Goal: Task Accomplishment & Management: Use online tool/utility

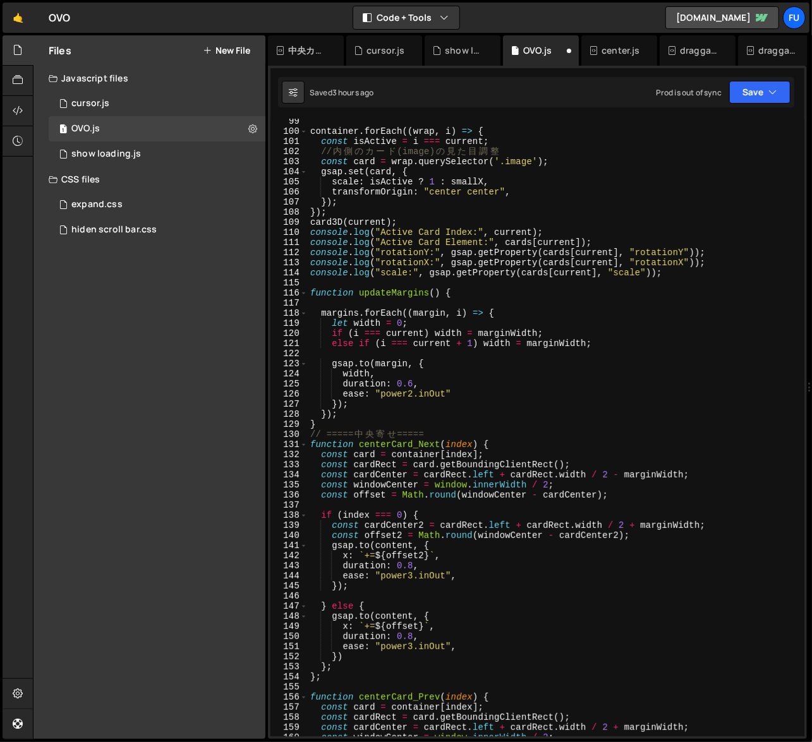
scroll to position [986, 0]
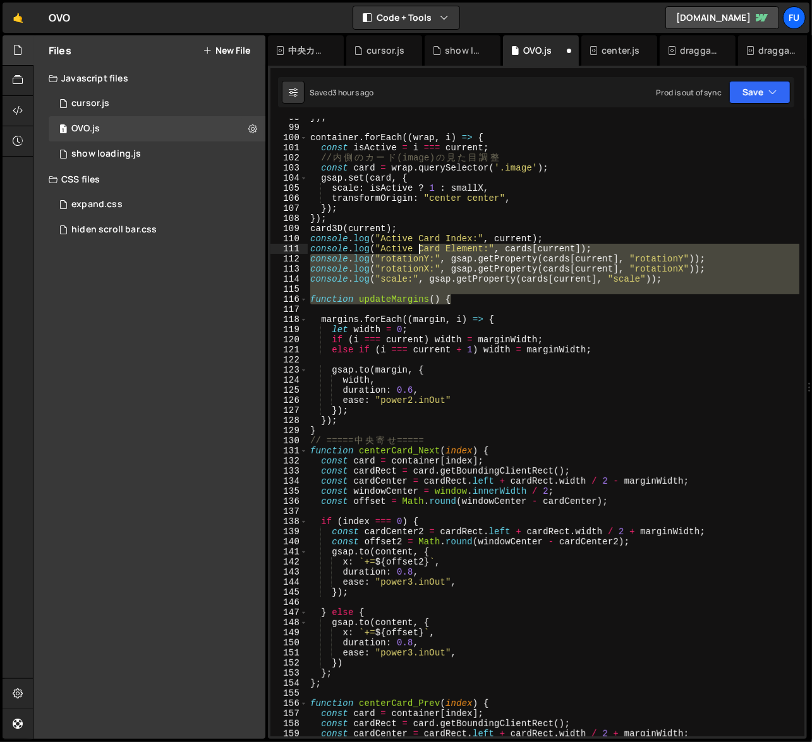
drag, startPoint x: 687, startPoint y: 295, endPoint x: 376, endPoint y: 248, distance: 314.3
click at [376, 248] on div "}) ; container . forEach (( wrap , i ) => { const isActive = i === current ; //…" at bounding box center [553, 431] width 491 height 638
click at [593, 325] on div "}) ; container . forEach (( wrap , i ) => { const isActive = i === current ; //…" at bounding box center [553, 431] width 491 height 638
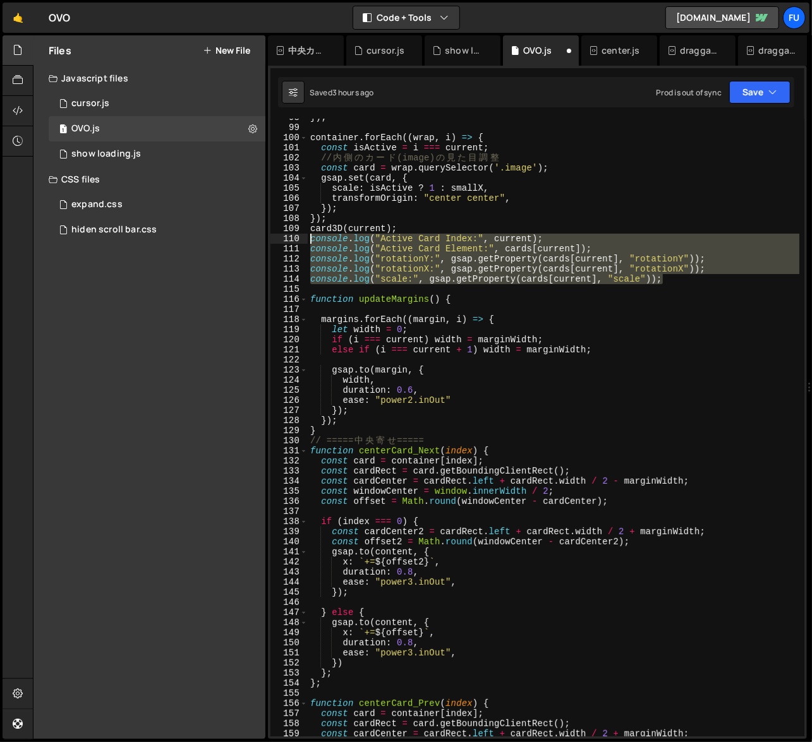
drag, startPoint x: 677, startPoint y: 282, endPoint x: 294, endPoint y: 239, distance: 385.8
click at [294, 239] on div "margins.forEach((margin, i) => { 98 99 100 101 102 103 104 105 106 107 108 109 …" at bounding box center [537, 428] width 534 height 618
type textarea "console.log("Active Card Index:", current); console.log("Active Card Element:",…"
click at [191, 215] on div "expand.css 0" at bounding box center [157, 204] width 217 height 25
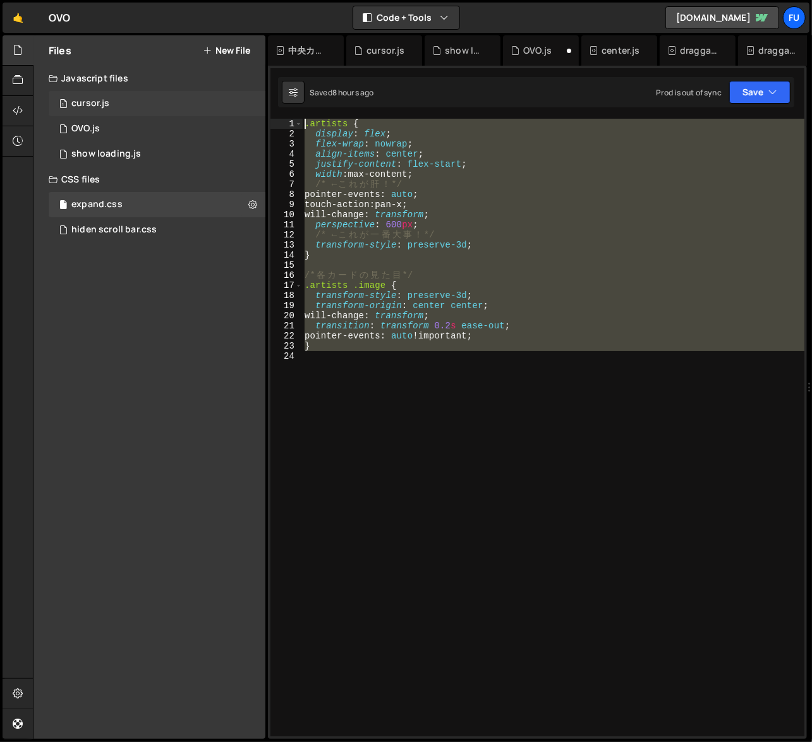
drag, startPoint x: 457, startPoint y: 370, endPoint x: 261, endPoint y: 103, distance: 331.6
click at [261, 103] on div "Files New File Javascript files 1 cursor.js 0 1 OVO.js 0 1 show loading.js 0" at bounding box center [422, 387] width 779 height 704
type textarea ".artists { display: flex;"
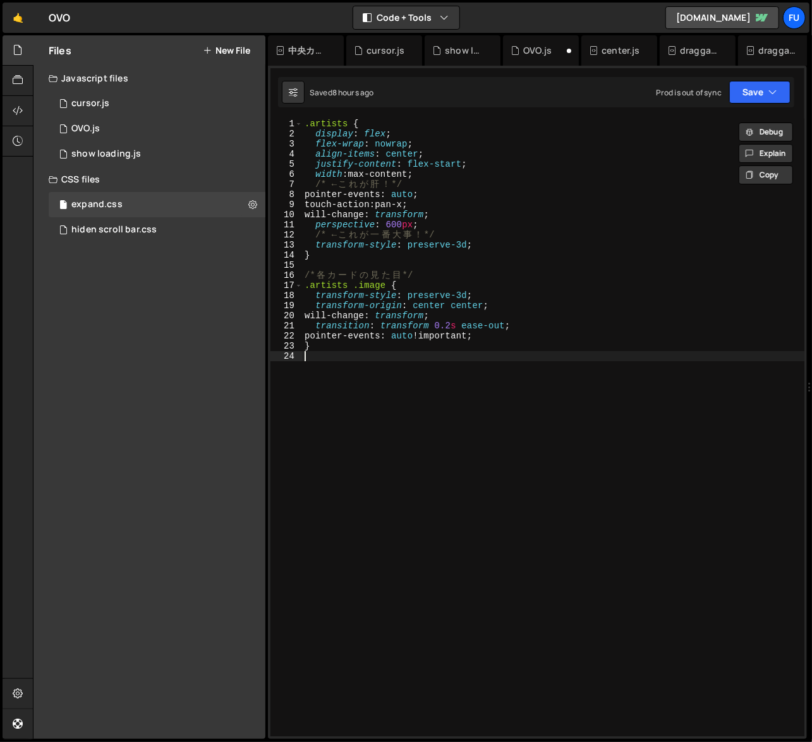
click at [145, 130] on div "1 OVO.js 0" at bounding box center [157, 128] width 217 height 25
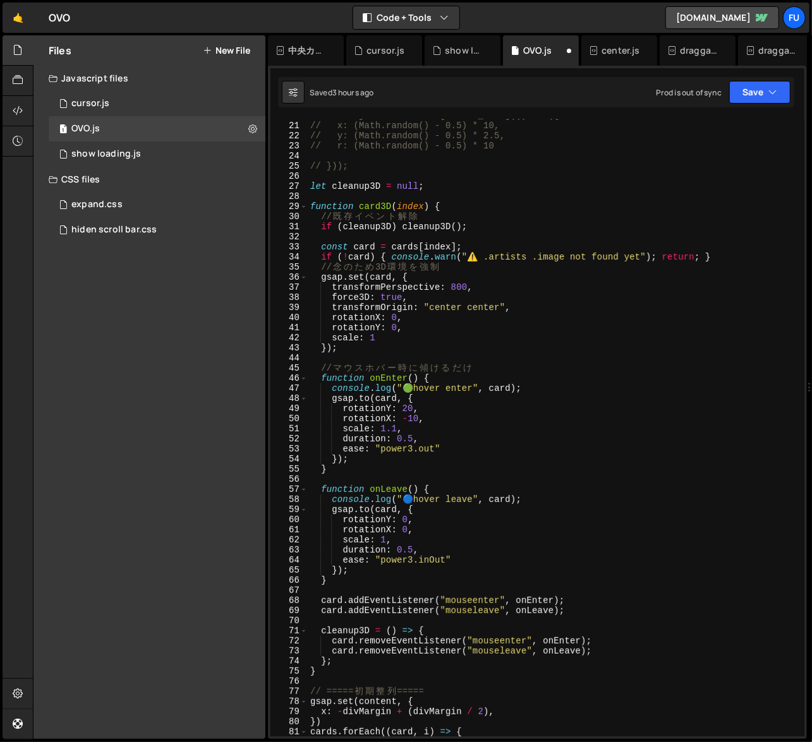
scroll to position [200, 0]
type textarea "gsap.set(card, {"
click at [455, 279] on div "// const jitterCenter = [DOMAIN_NAME](() => ({ // x: (Math.random() - 0.5) * 10…" at bounding box center [553, 430] width 491 height 638
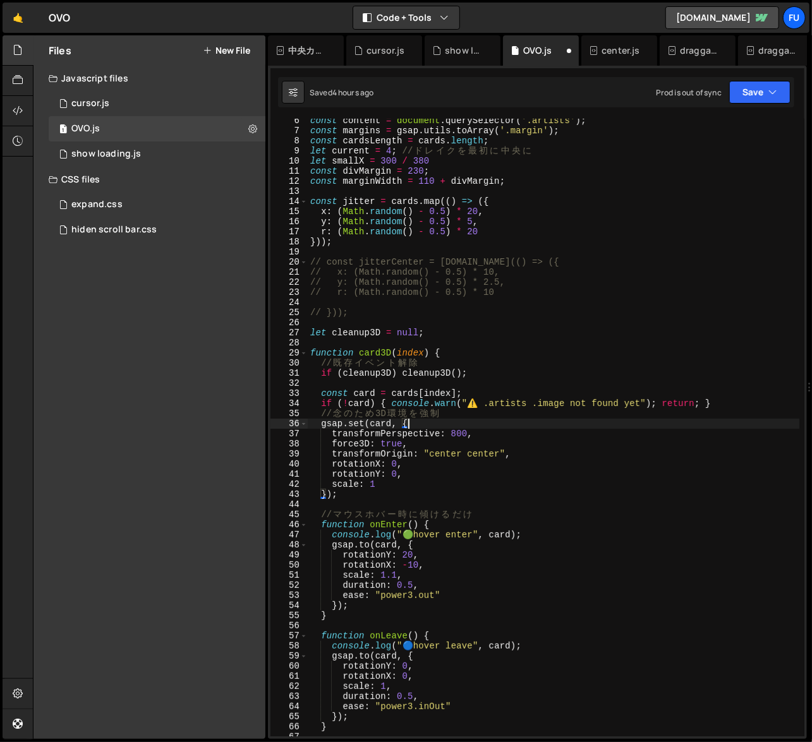
scroll to position [53, 0]
click at [488, 381] on div "const content = document . querySelector ( '.artists' ) ; const margins = gsap …" at bounding box center [553, 435] width 491 height 638
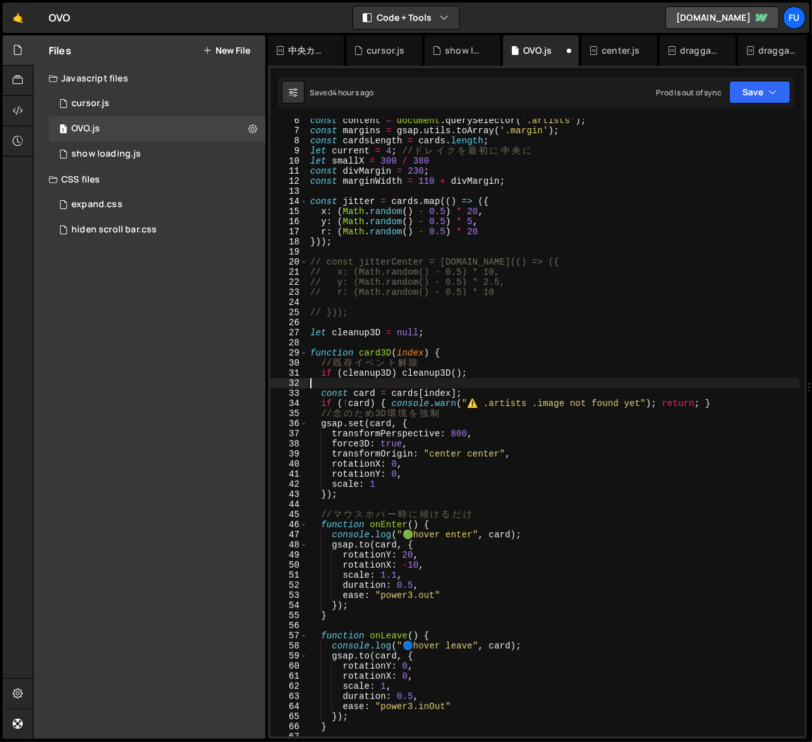
click at [486, 390] on div "const content = document . querySelector ( '.artists' ) ; const margins = gsap …" at bounding box center [553, 435] width 491 height 638
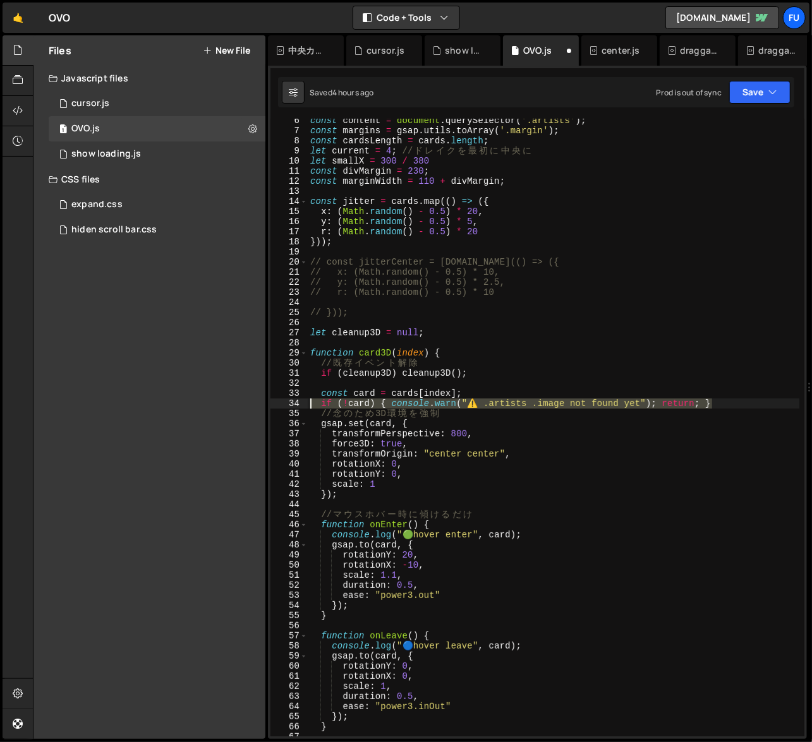
drag, startPoint x: 700, startPoint y: 402, endPoint x: 292, endPoint y: 403, distance: 408.0
click at [292, 403] on div "const card = cards[index]; [CREDIT_CARD_NUMBER] 14 15 16 17 18 19 20 21 22 23 2…" at bounding box center [537, 428] width 534 height 618
paste textarea
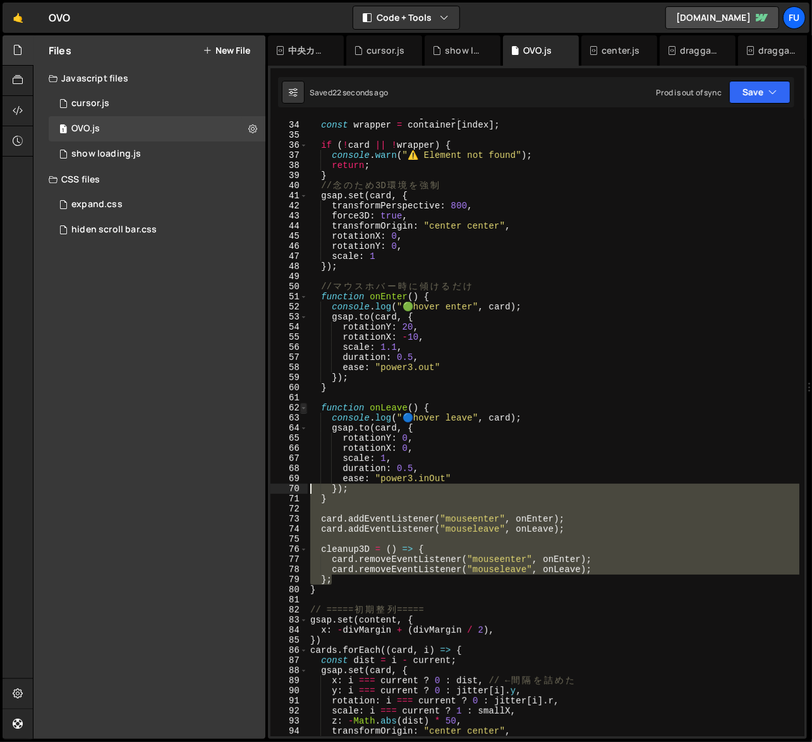
scroll to position [241, 0]
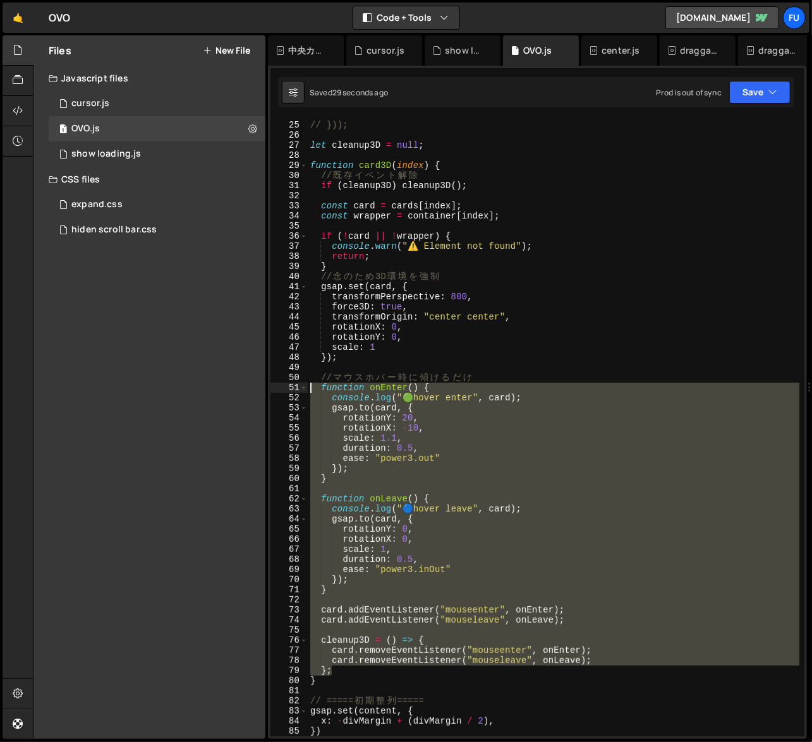
drag, startPoint x: 384, startPoint y: 581, endPoint x: 310, endPoint y: 385, distance: 209.3
click at [310, 385] on div "// })); let cleanup3D = null ; function card3D ( index ) { // 既 存 イ ベ ン ト 解 除 i…" at bounding box center [553, 429] width 491 height 638
paste textarea "}"
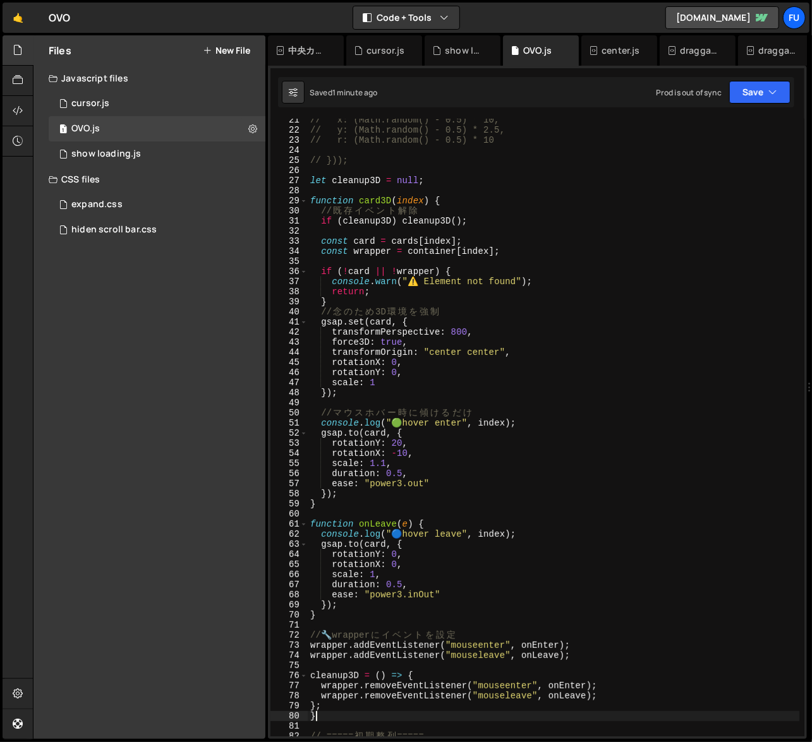
scroll to position [205, 0]
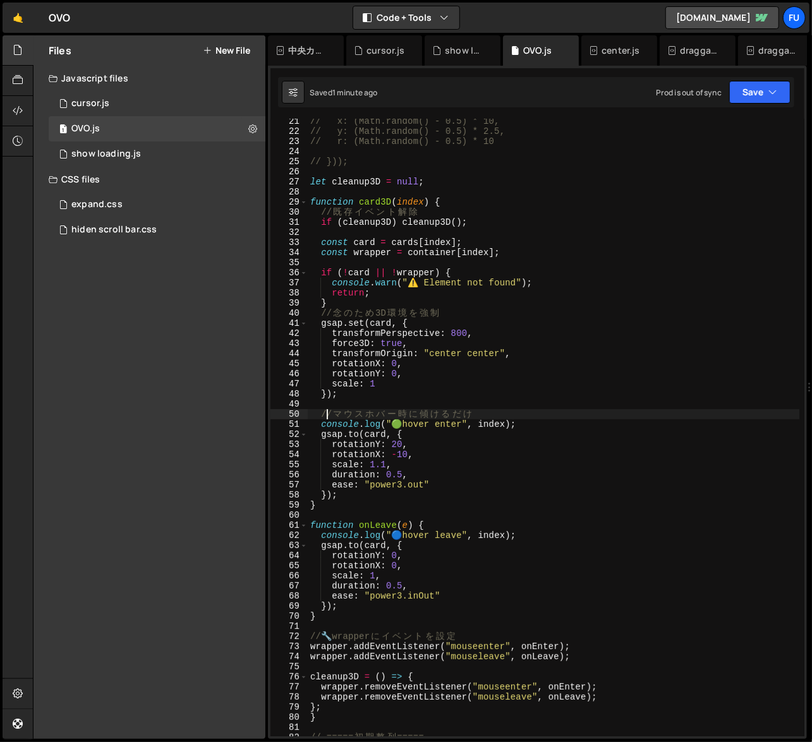
click at [327, 411] on div "// x: (Math.random() - 0.5) * 10, // y: (Math.random() - 0.5) * 2.5, // r: (Mat…" at bounding box center [553, 435] width 491 height 638
type textarea "// マウスホバー時に傾けるだけ"
click at [405, 404] on div "// x: (Math.random() - 0.5) * 10, // y: (Math.random() - 0.5) * 2.5, // r: (Mat…" at bounding box center [553, 435] width 491 height 638
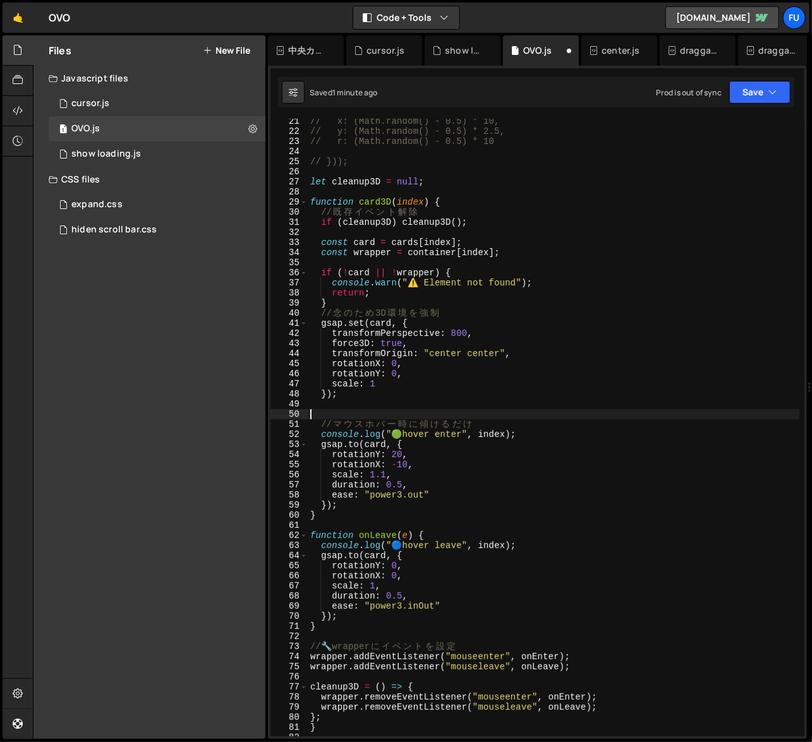
paste textarea "if (e.target.closest('.div') !== wrapper) return;"
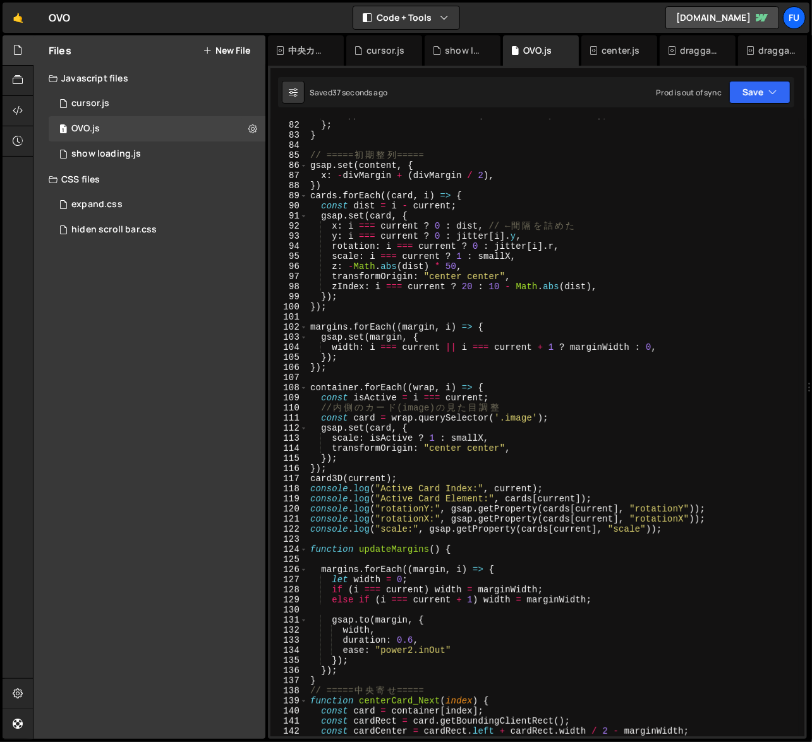
scroll to position [817, 0]
click at [518, 445] on div "wrapper . removeEventListener ( "mouseleave" , onLeave ) ; } ; } // ===== 初 期 整…" at bounding box center [553, 429] width 491 height 638
click at [399, 460] on div "wrapper . removeEventListener ( "mouseleave" , onLeave ) ; } ; } // ===== 初 期 整…" at bounding box center [553, 429] width 491 height 638
type textarea "});"
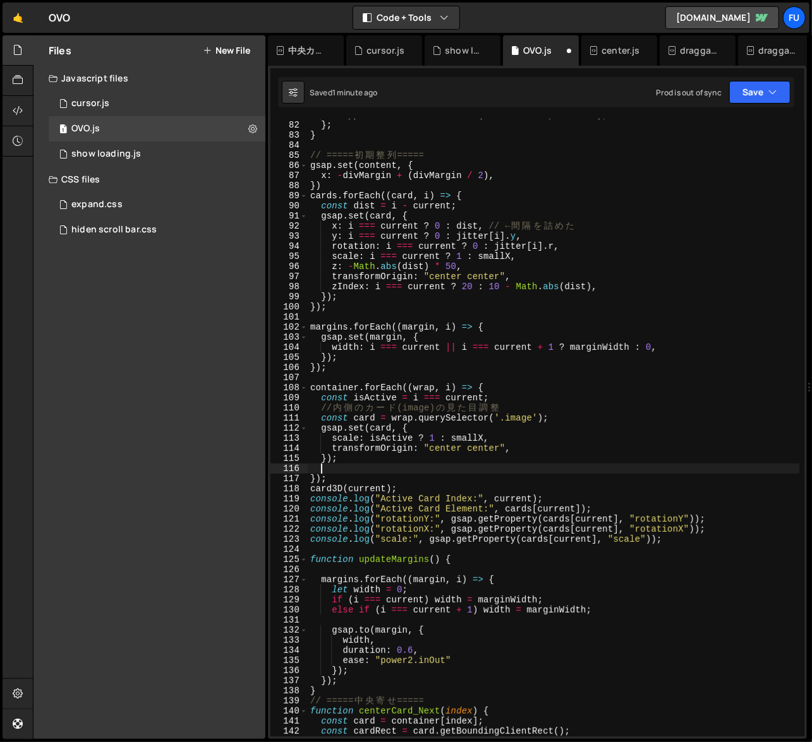
paste textarea "wrap.style.zIndex = isActive ? 20 : 10 - Math.abs(i - current);"
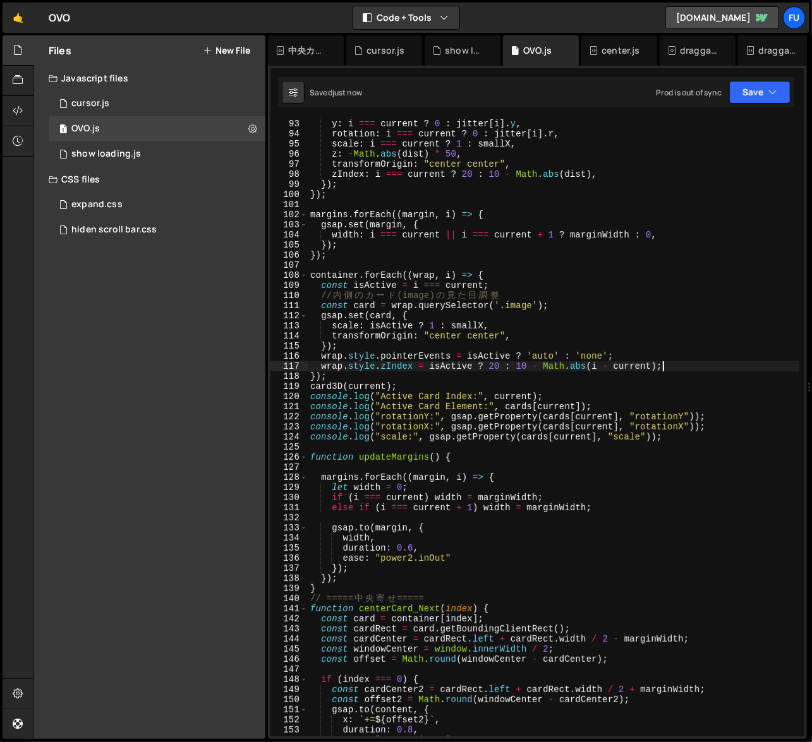
scroll to position [975, 0]
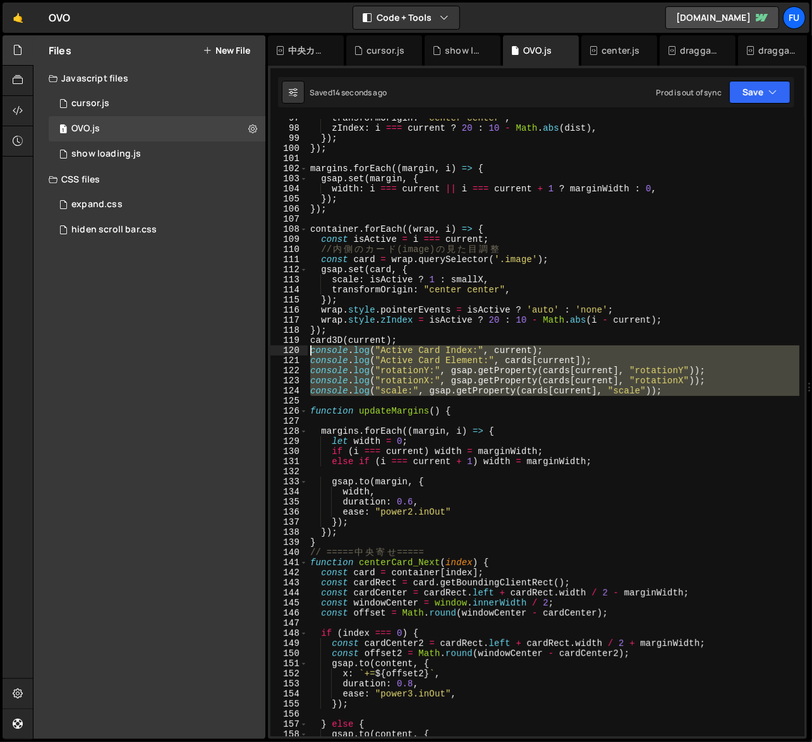
drag, startPoint x: 711, startPoint y: 401, endPoint x: 302, endPoint y: 348, distance: 412.1
click at [302, 348] on div "wrap.style.zIndex = isActive ? 20 : 10 - Math.abs(i - current); 97 98 99 100 10…" at bounding box center [537, 428] width 534 height 618
paste textarea "✅ Initial setup complete. Active card:", current"
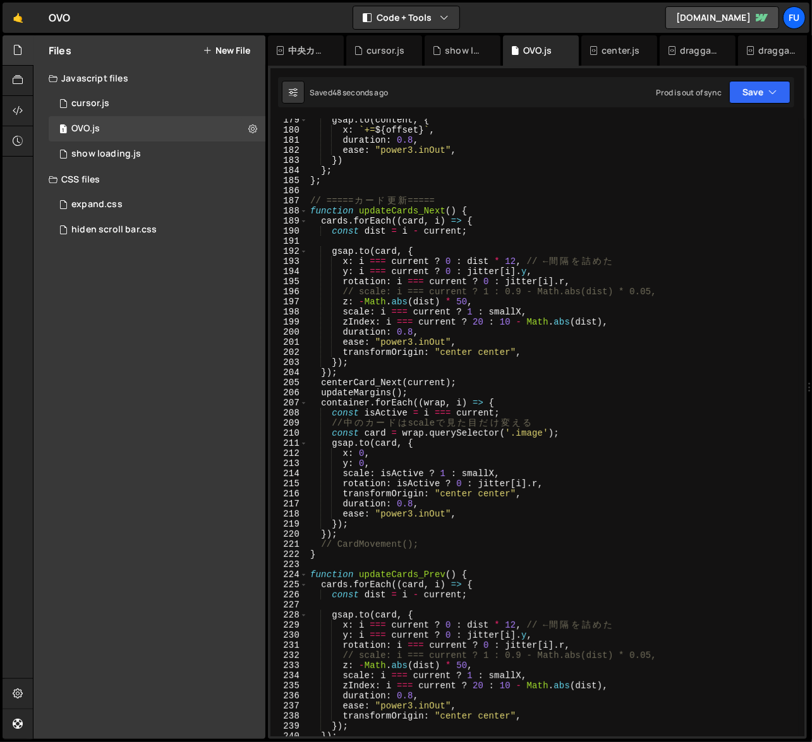
scroll to position [1813, 0]
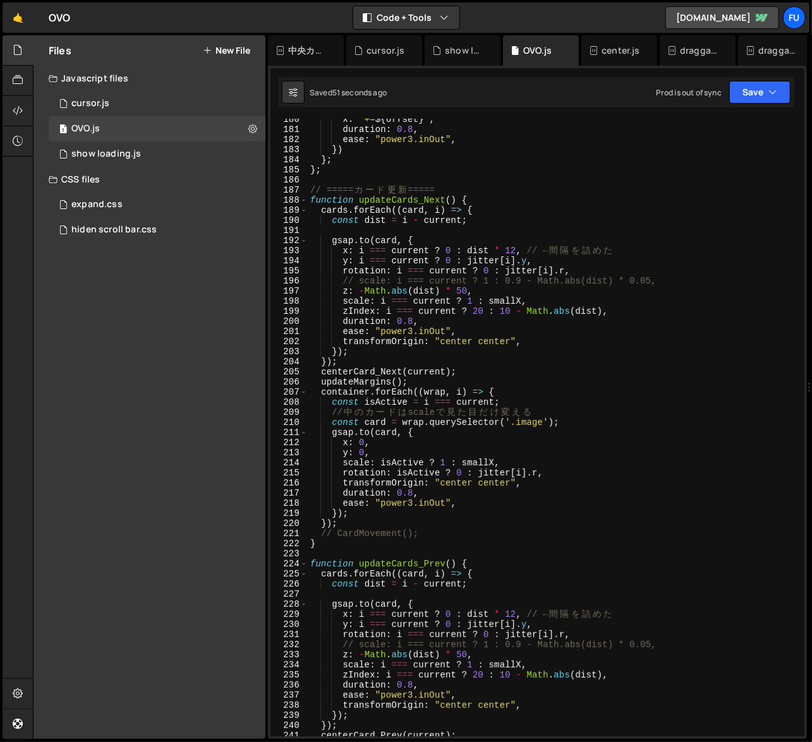
drag, startPoint x: 416, startPoint y: 381, endPoint x: 452, endPoint y: 391, distance: 38.0
click at [416, 381] on div "x : ` += ${ offset } ` , duration : 0.8 , ease : "power3.inOut" , }) } ; } ; //…" at bounding box center [553, 433] width 491 height 638
type textarea "updateMargins();"
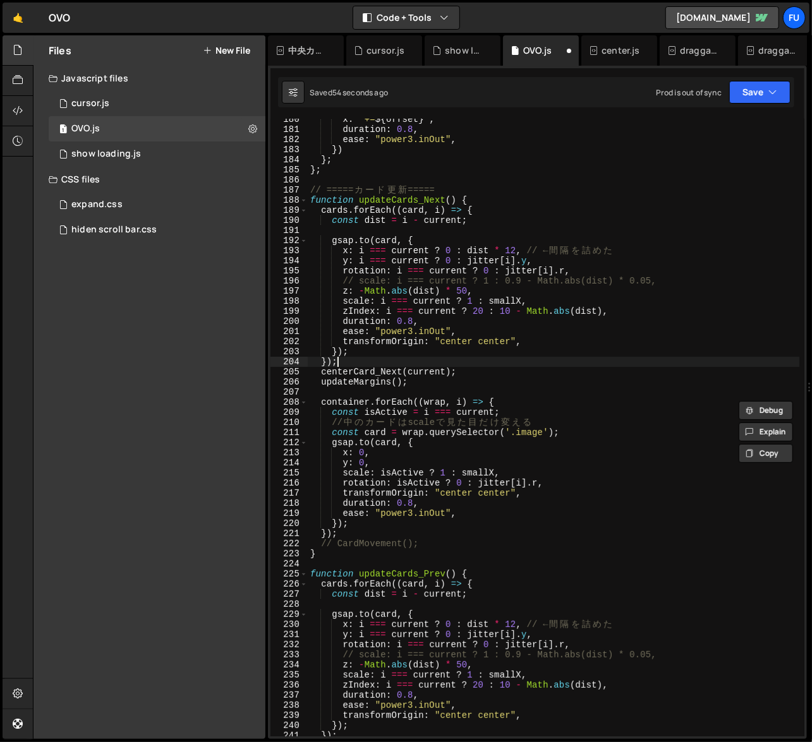
click at [462, 366] on div "x : ` += ${ offset } ` , duration : 0.8 , ease : "power3.inOut" , }) } ; } ; //…" at bounding box center [553, 433] width 491 height 638
click at [508, 401] on div "x : ` += ${ offset } ` , duration : 0.8 , ease : "power3.inOut" , }) } ; } ; //…" at bounding box center [553, 433] width 491 height 638
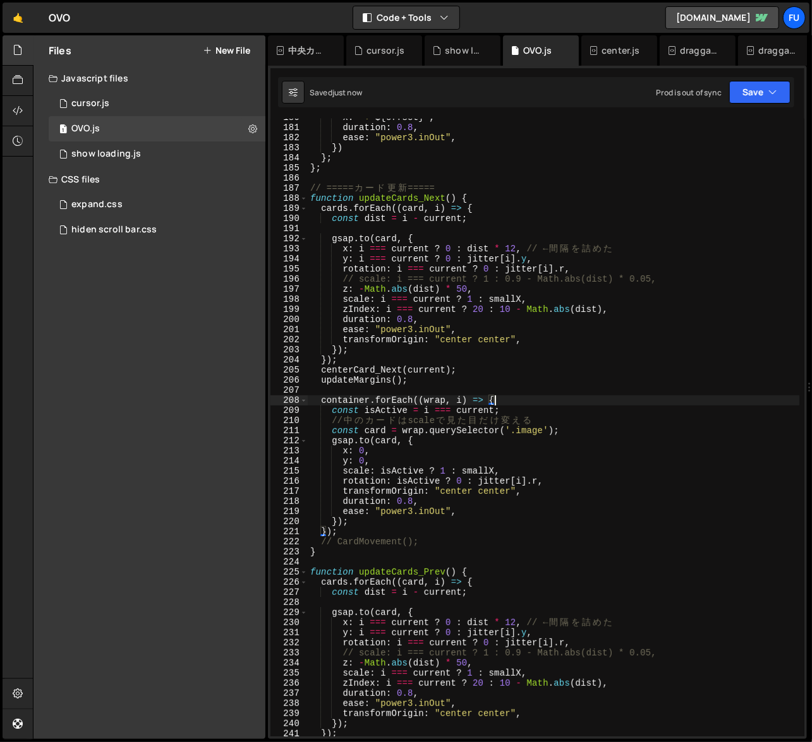
scroll to position [1817, 0]
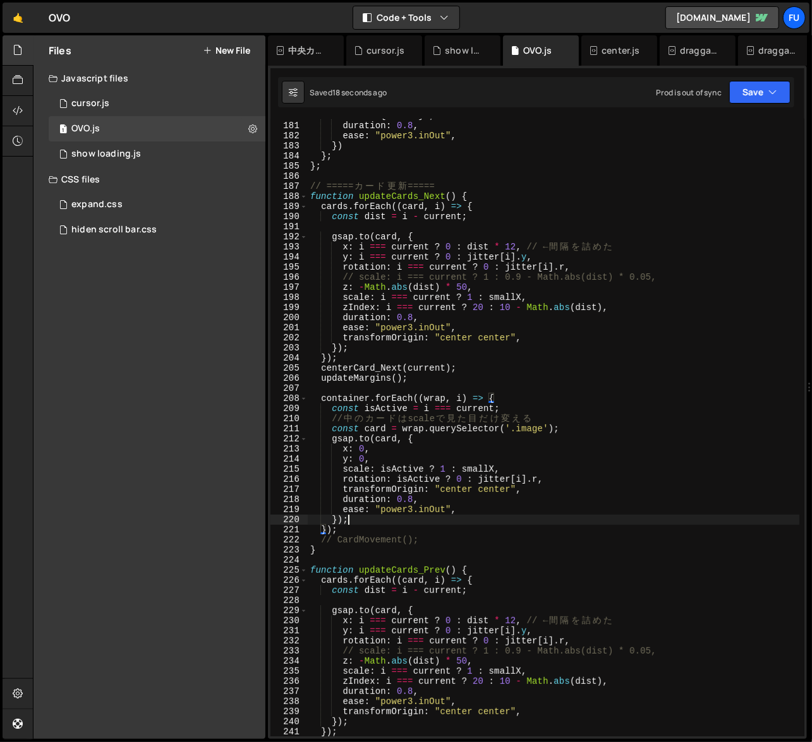
click at [450, 521] on div "x : ` += ${ offset } ` , duration : 0.8 , ease : "power3.inOut" , }) } ; } ; //…" at bounding box center [553, 430] width 491 height 638
type textarea "});"
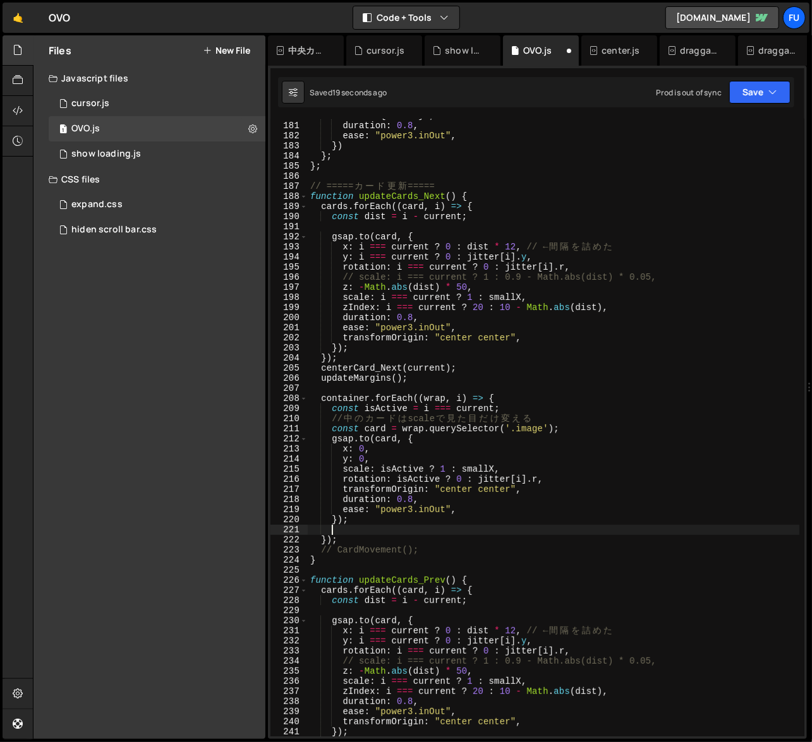
scroll to position [0, 1]
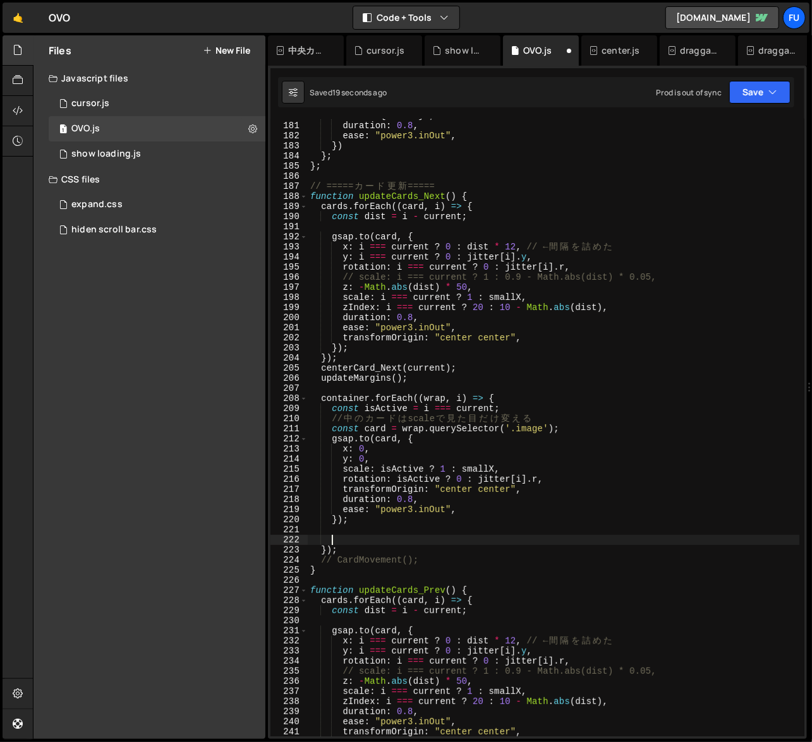
paste textarea "wrap.style.zIndex = isActive ? 20 : 10 - Math.abs(i - current);"
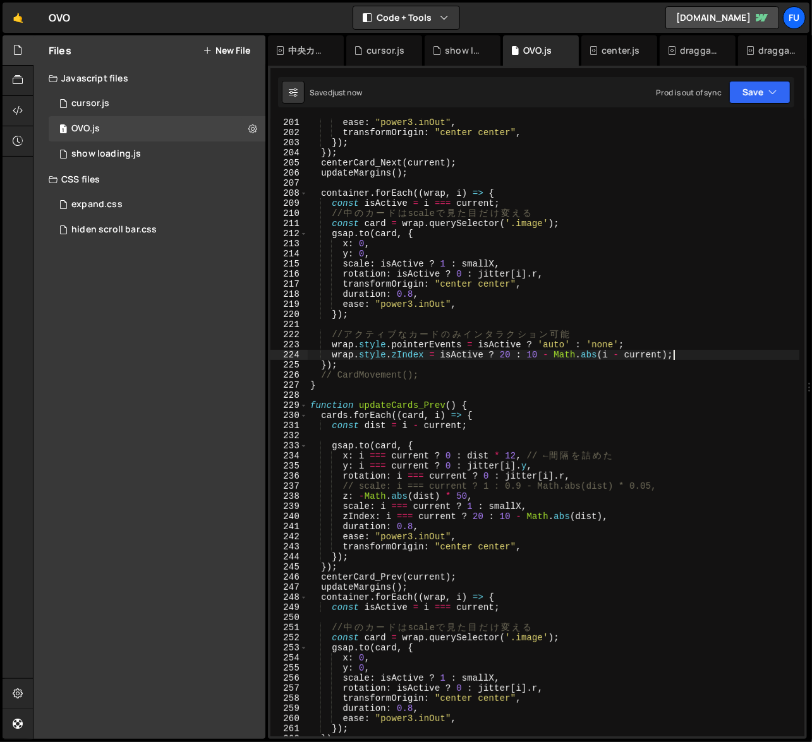
scroll to position [2082, 0]
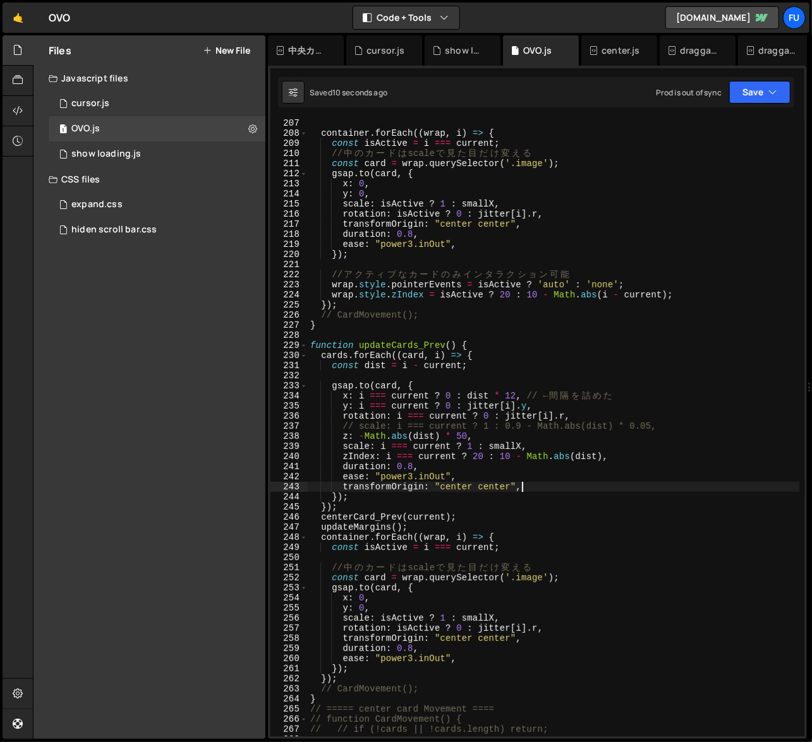
click at [541, 491] on div "container . forEach (( wrap , i ) => { const isActive = i === current ; // 中 の …" at bounding box center [553, 437] width 491 height 638
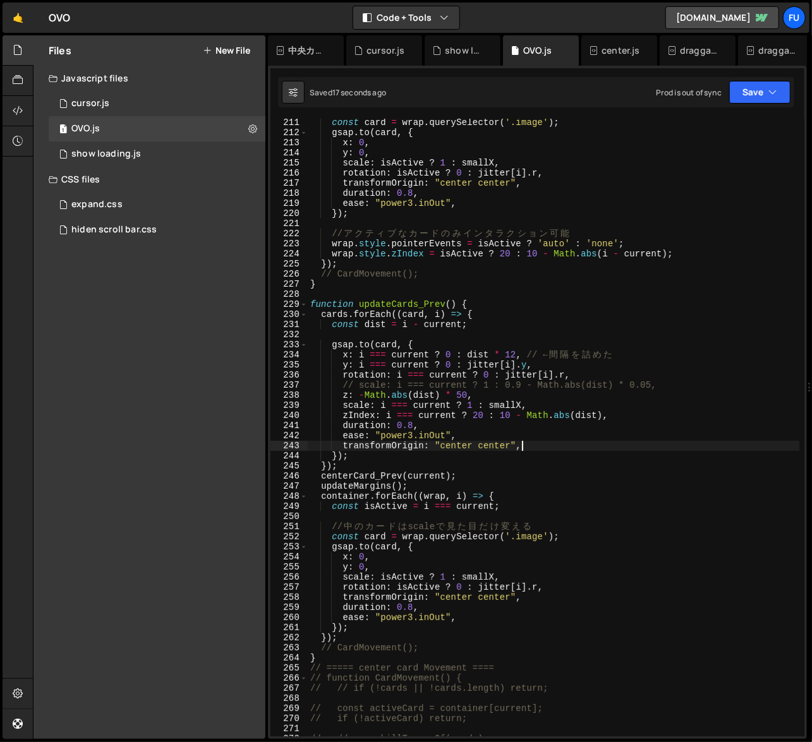
scroll to position [2130, 0]
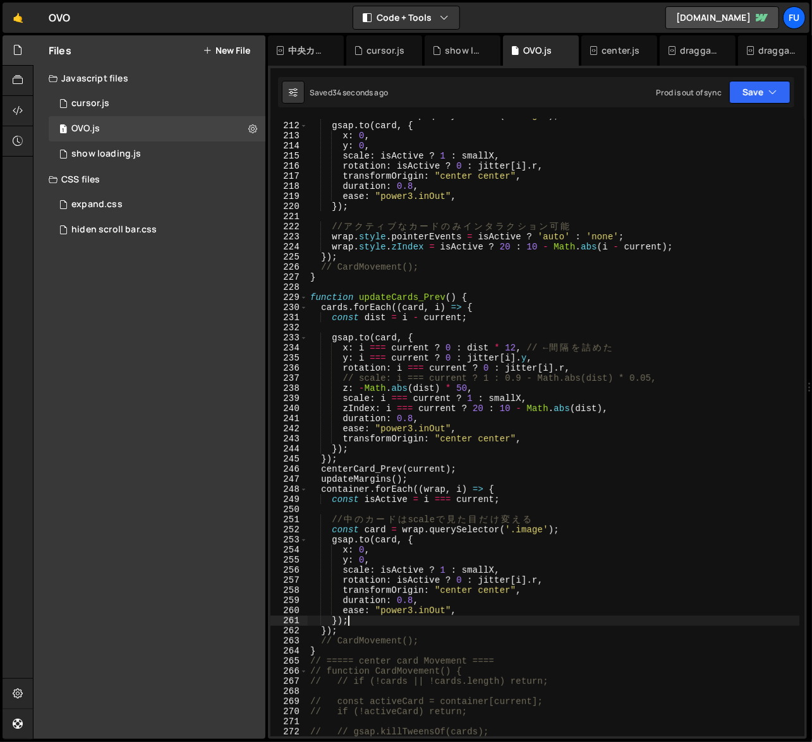
click at [458, 621] on div "const card = wrap . querySelector ( '.image' ) ; gsap . to ( card , { x : 0 , y…" at bounding box center [553, 430] width 491 height 638
type textarea "});"
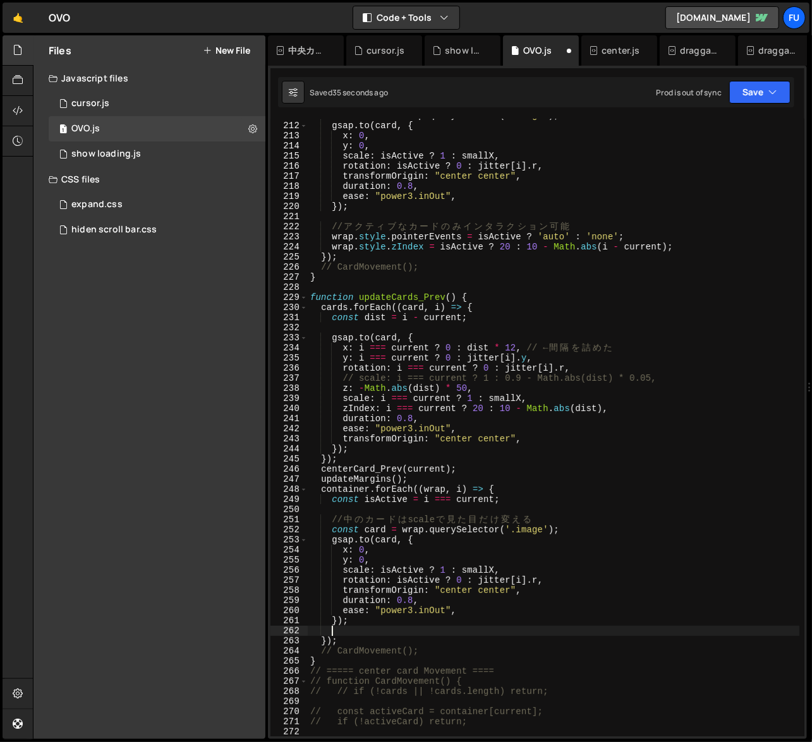
paste textarea "wrap.style.zIndex = isActive ? 20 : 10 - Math.abs(i - current);"
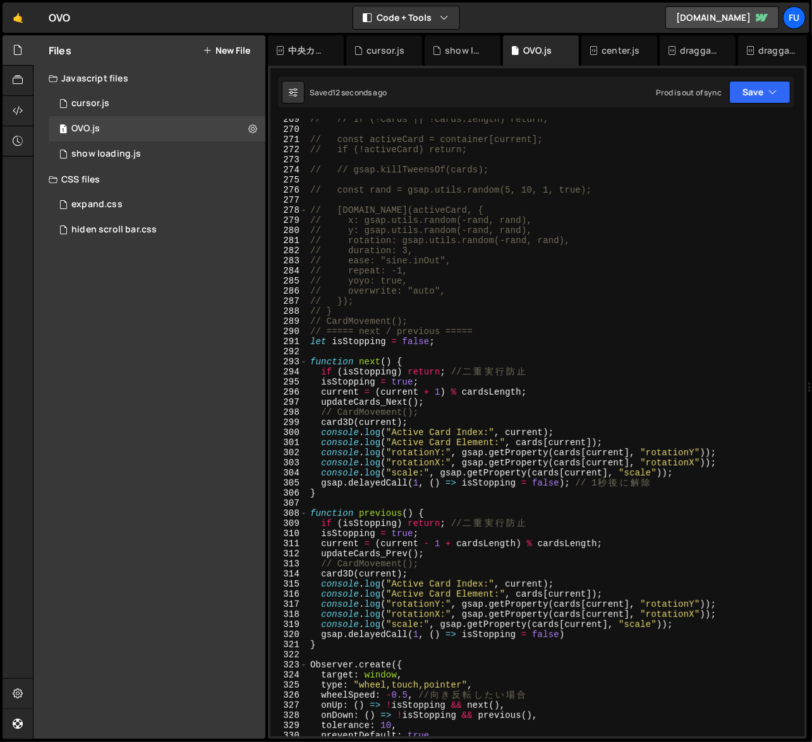
scroll to position [2730, 0]
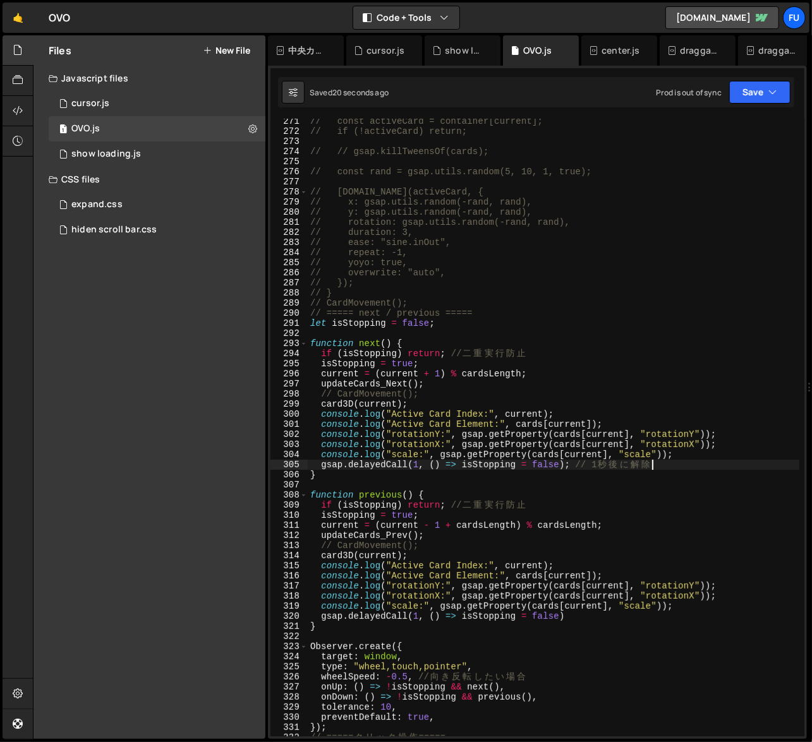
drag, startPoint x: 683, startPoint y: 465, endPoint x: 663, endPoint y: 456, distance: 21.8
click at [663, 456] on div "// const activeCard = container[current]; // if (!activeCard) return; // // gsa…" at bounding box center [553, 435] width 491 height 638
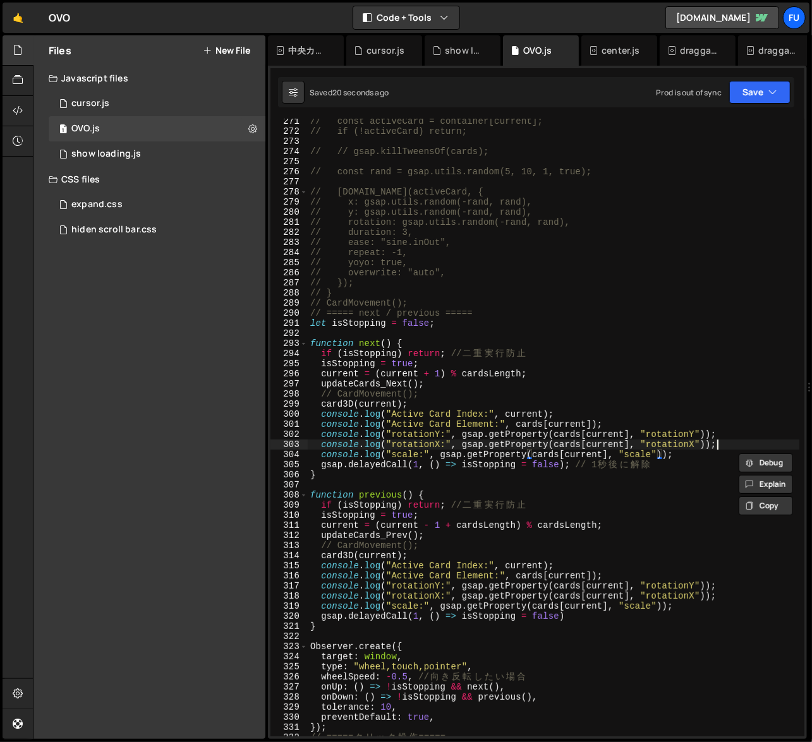
drag, startPoint x: 723, startPoint y: 449, endPoint x: 710, endPoint y: 458, distance: 15.4
click at [721, 450] on div "// const activeCard = container[current]; // if (!activeCard) return; // // gsa…" at bounding box center [553, 435] width 491 height 638
click at [690, 455] on div "// const activeCard = container[current]; // if (!activeCard) return; // // gsa…" at bounding box center [553, 435] width 491 height 638
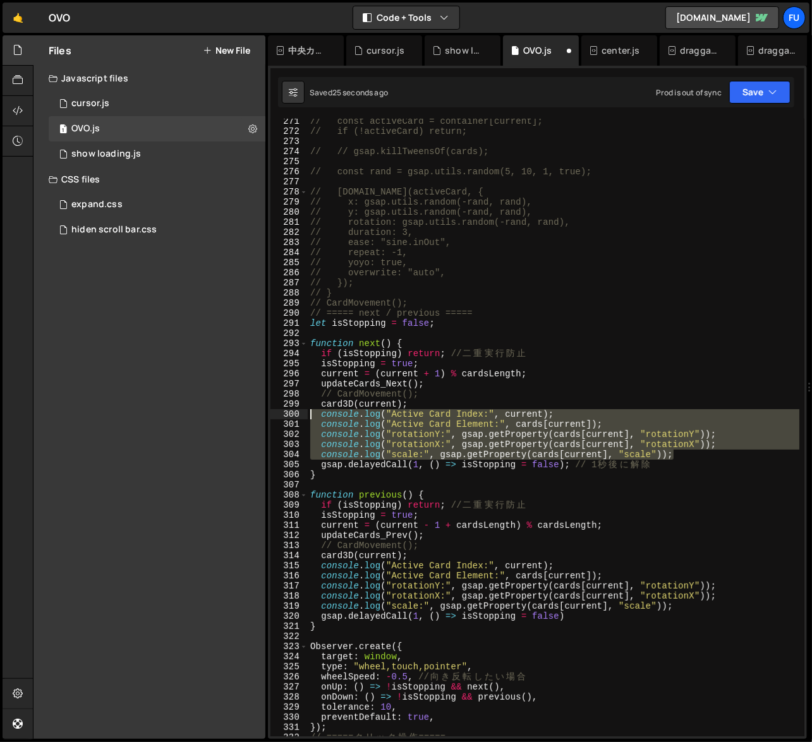
drag, startPoint x: 702, startPoint y: 456, endPoint x: 277, endPoint y: 416, distance: 427.6
click at [277, 416] on div "console.log("scale:", gsap.getProperty(cards[current], "scale")); 271 272 273 2…" at bounding box center [537, 428] width 534 height 618
paste textarea "console.log("➡️ Next - Active Card Index:", current"
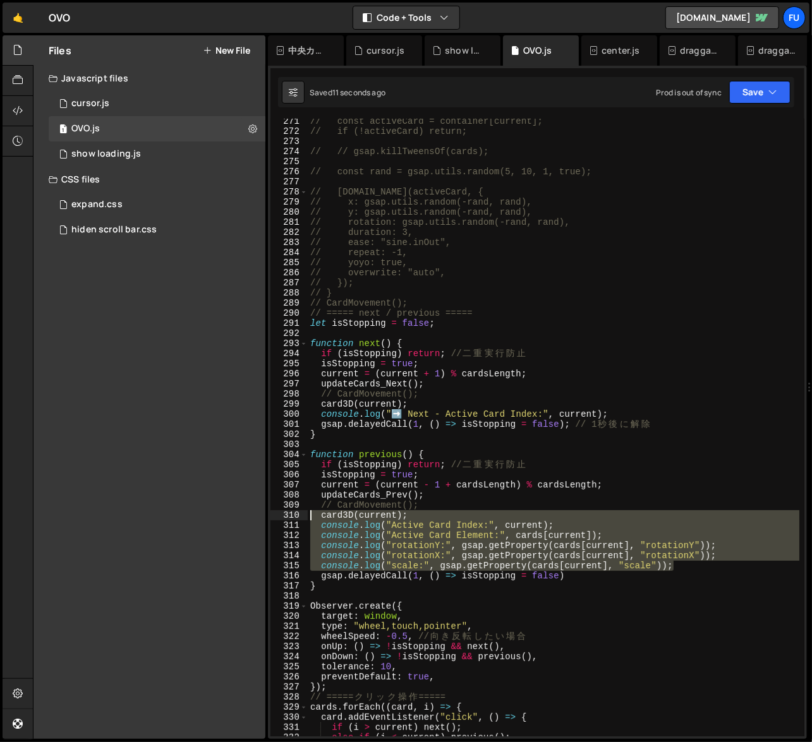
drag, startPoint x: 690, startPoint y: 569, endPoint x: 276, endPoint y: 520, distance: 417.2
click at [276, 520] on div "console.log("➡️ Next - Active Card Index:", current); 271 272 273 274 275 276 2…" at bounding box center [537, 428] width 534 height 618
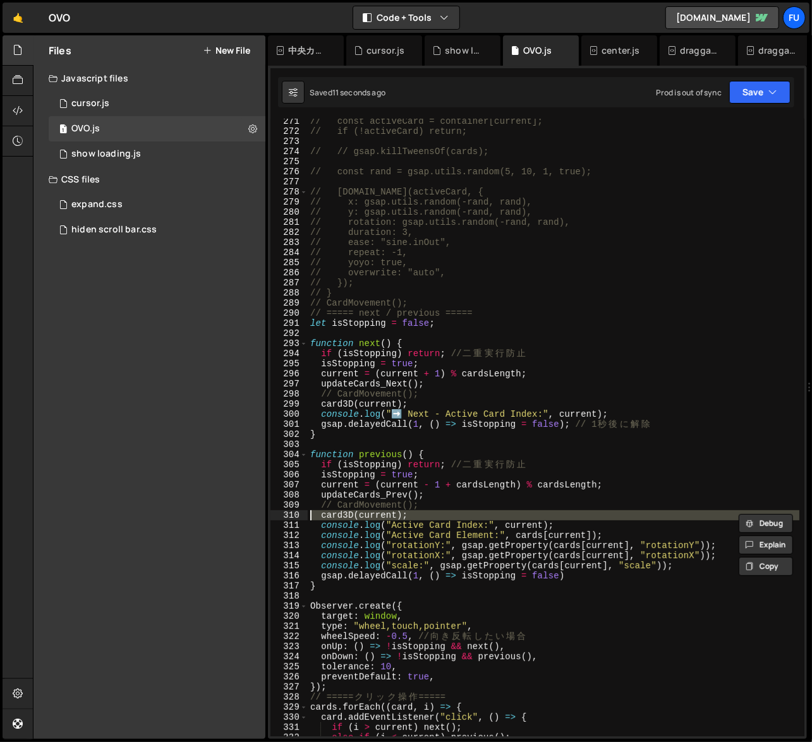
click at [276, 522] on div "311" at bounding box center [288, 525] width 37 height 10
click at [451, 548] on div "// const activeCard = container[current]; // if (!activeCard) return; // // gsa…" at bounding box center [553, 435] width 491 height 638
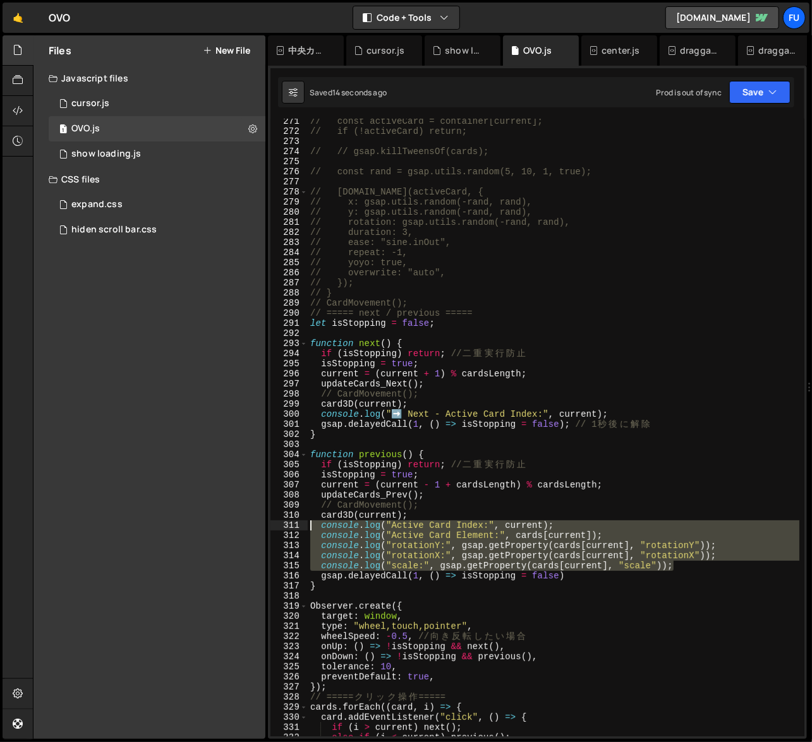
drag, startPoint x: 695, startPoint y: 570, endPoint x: 294, endPoint y: 523, distance: 403.9
click at [294, 523] on div "console.log("rotationY:", gsap.getProperty(cards[current], "rotationY")); 271 2…" at bounding box center [537, 428] width 534 height 618
paste textarea "console.log("⬅️ Previous - Active Card Index:", current"
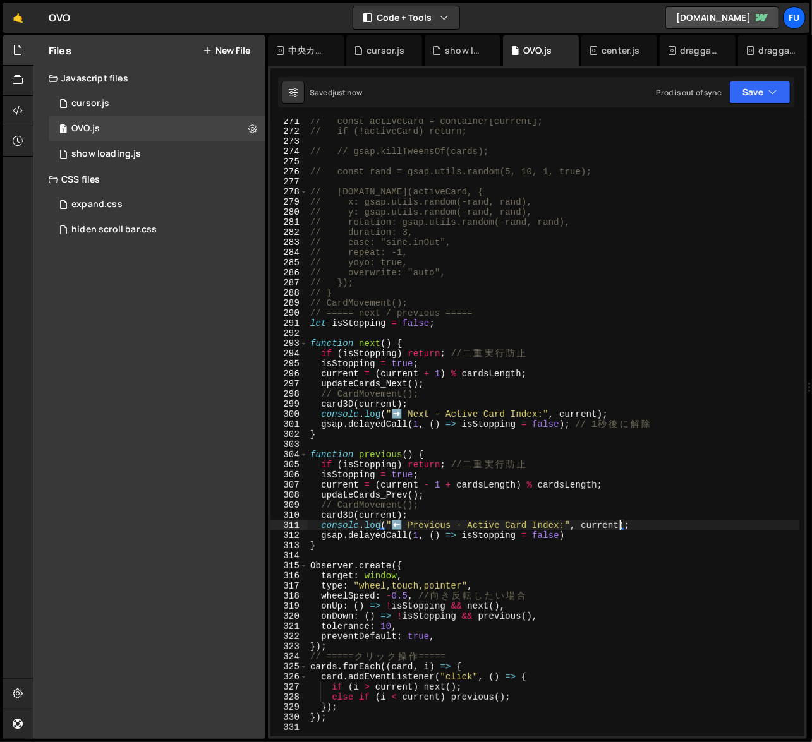
click at [587, 546] on div "// const activeCard = container[current]; // if (!activeCard) return; // // gsa…" at bounding box center [553, 435] width 491 height 638
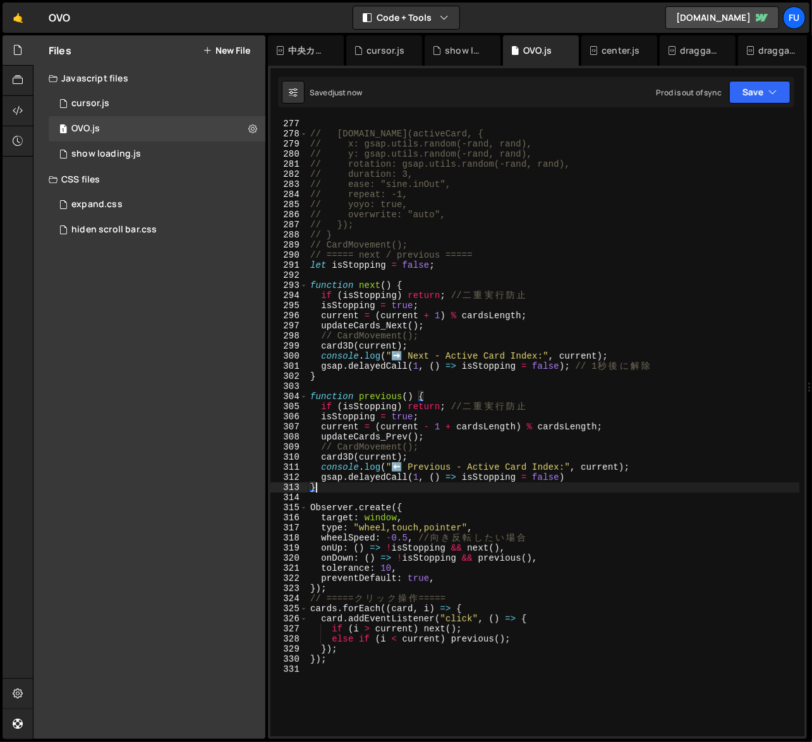
scroll to position [2795, 0]
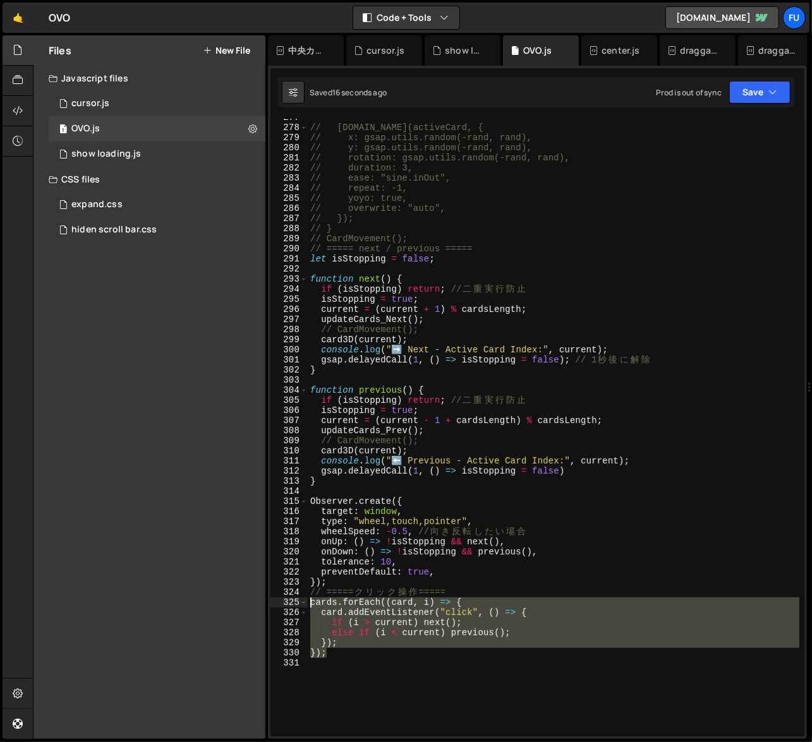
drag, startPoint x: 323, startPoint y: 641, endPoint x: 282, endPoint y: 605, distance: 55.1
click at [282, 605] on div "} 277 278 279 280 281 282 283 284 285 286 287 288 289 290 291 292 293 294 295 2…" at bounding box center [537, 428] width 534 height 618
paste textarea "});"
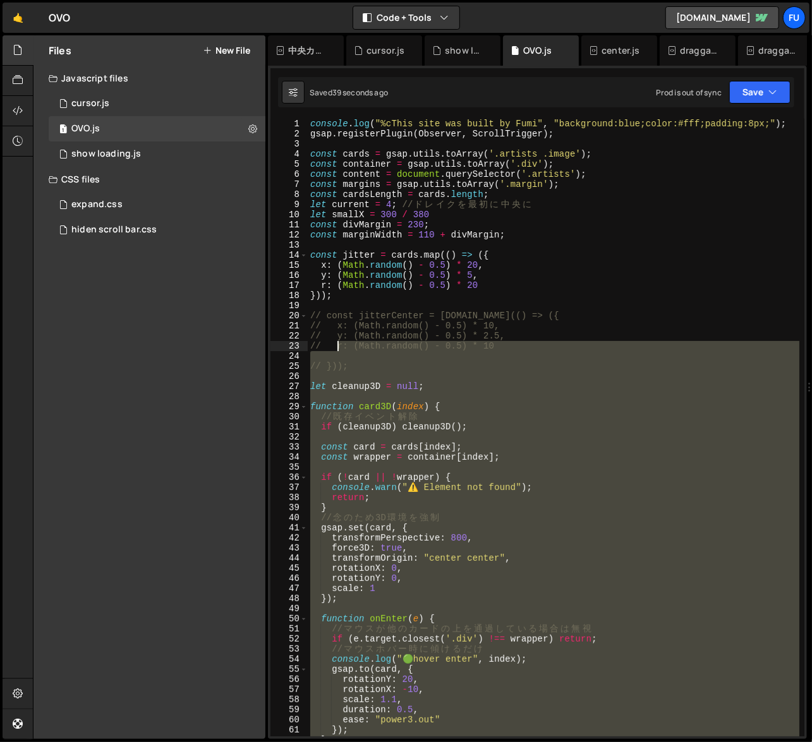
scroll to position [0, 0]
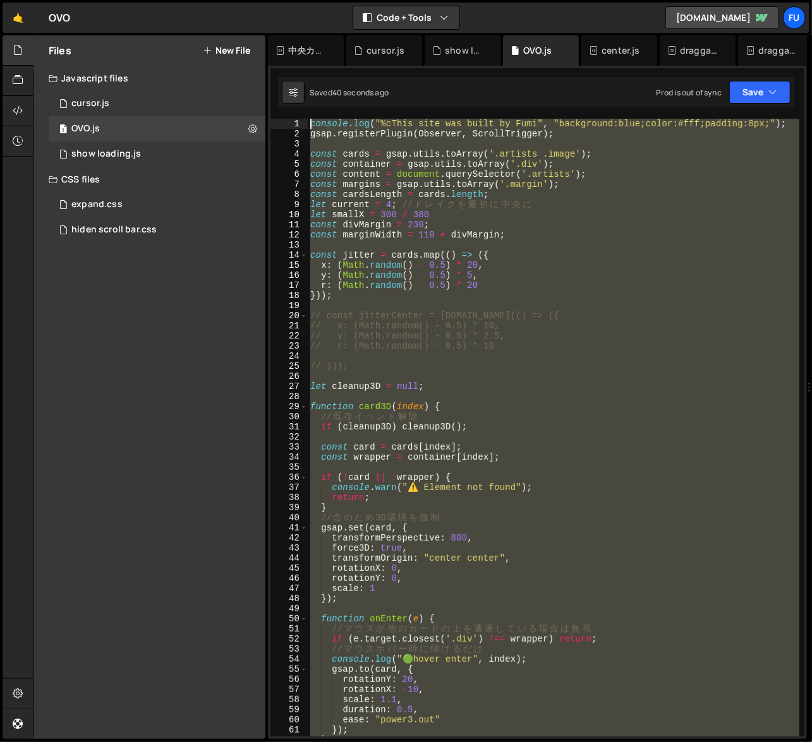
drag, startPoint x: 522, startPoint y: 571, endPoint x: 273, endPoint y: 100, distance: 532.8
click at [273, 100] on div "XXXXXXXXXXXXXXXXXXXXXXXXXXXXXXXXXXXXXXXXXXXXXXXXXXXXXXXXXXXXXXXXXXXXXXXXXXXXXXX…" at bounding box center [537, 402] width 539 height 673
click at [354, 286] on div "console . log ( "%cThis site was built by [PERSON_NAME]" , "background:blue;col…" at bounding box center [553, 428] width 491 height 618
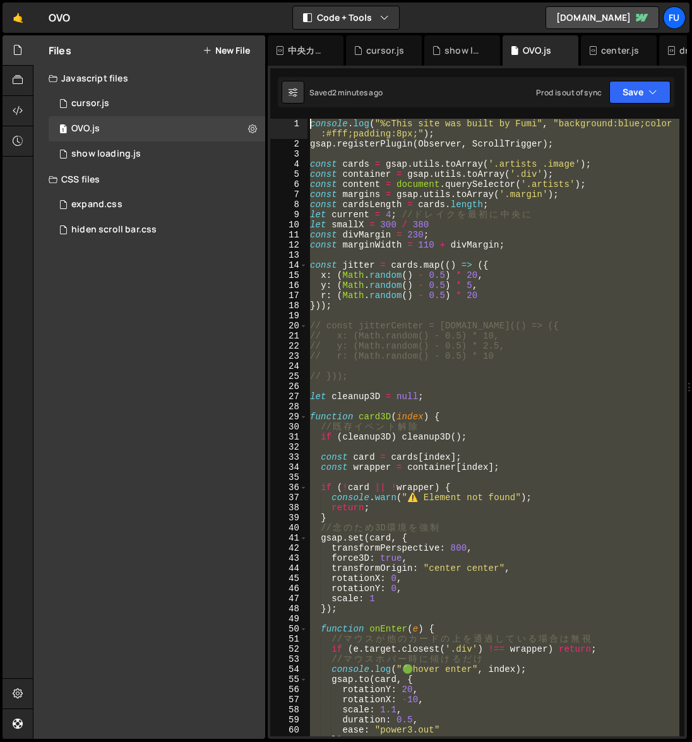
drag, startPoint x: 465, startPoint y: 493, endPoint x: 312, endPoint y: 109, distance: 412.7
click at [312, 109] on div "XXXXXXXXXXXXXXXXXXXXXXXXXXXXXXXXXXXXXXXXXXXXXXXXXXXXXXXXXXXXXXXXXXXXXXXXXXXXXXX…" at bounding box center [477, 402] width 419 height 673
click at [489, 346] on div "console . log ( "%cThis site was built by [PERSON_NAME]" , "background:blue;col…" at bounding box center [494, 428] width 372 height 618
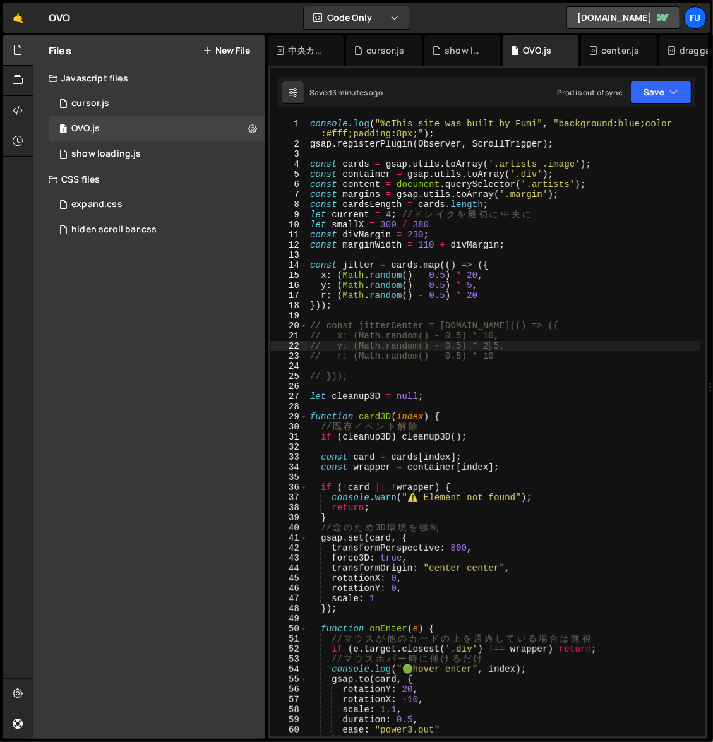
drag, startPoint x: 710, startPoint y: 267, endPoint x: 815, endPoint y: 267, distance: 104.8
click at [713, 267] on html "Projects [GEOGRAPHIC_DATA] Blog Fu Projects Your Teams Invite team member Accou…" at bounding box center [356, 371] width 713 height 742
type textarea "y: (Math.random() - 0.5) * 5,"
click at [654, 285] on div "console . log ( "%cThis site was built by [PERSON_NAME]" , "background:blue;col…" at bounding box center [504, 443] width 393 height 648
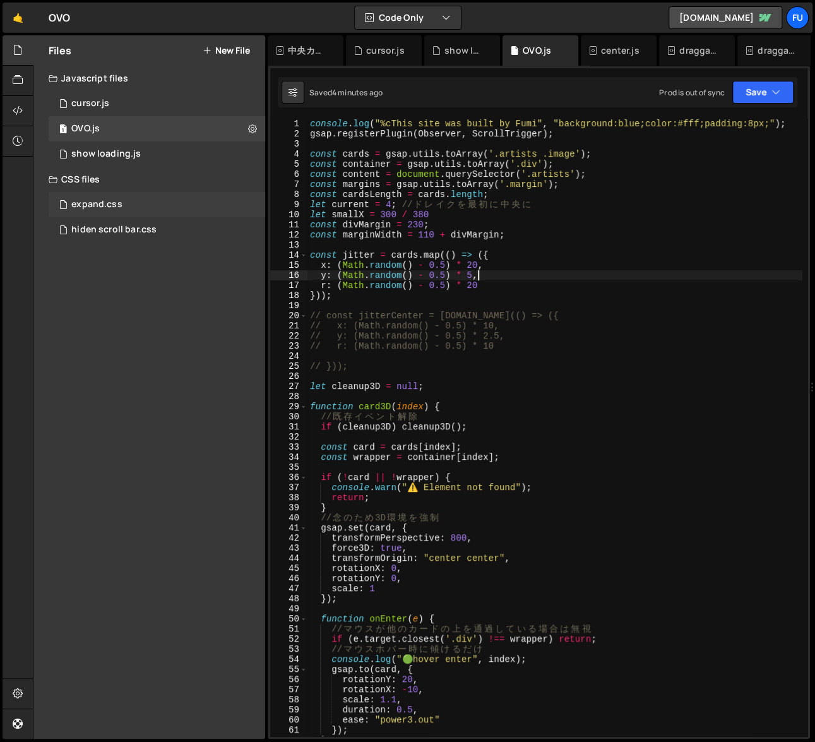
click at [167, 203] on div "expand.css 0" at bounding box center [157, 204] width 217 height 25
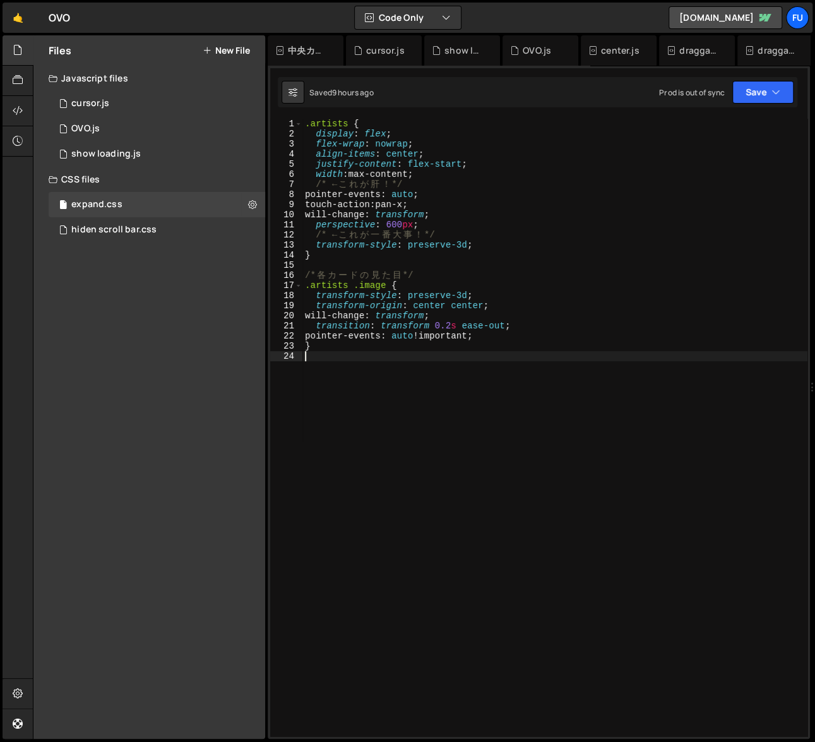
click at [520, 384] on div ".artists { display : flex ; flex-wrap : nowrap ; align-items : center ; justify…" at bounding box center [555, 438] width 505 height 638
paste textarea "}"
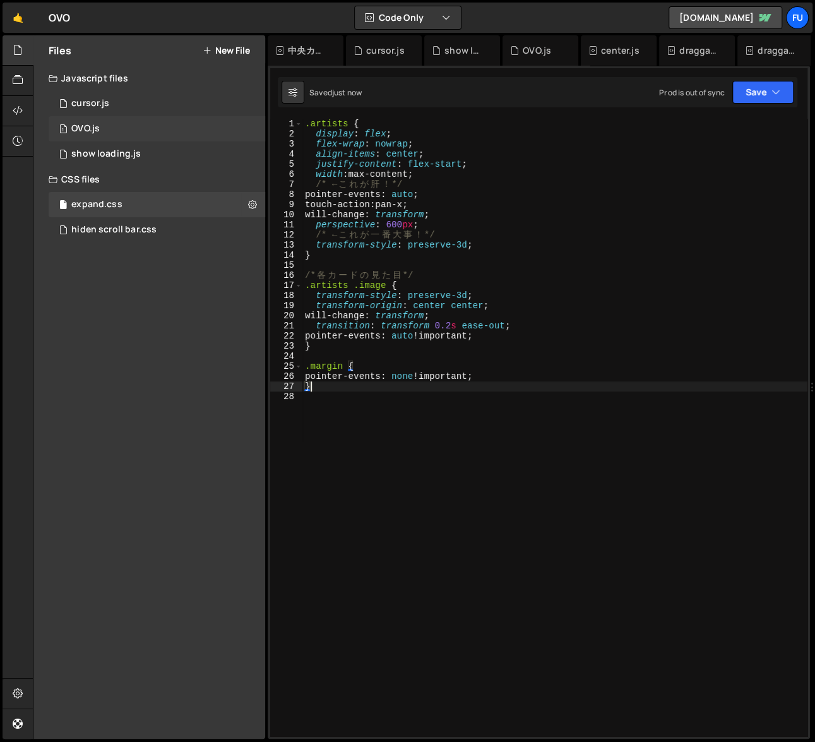
type textarea "}"
click at [144, 116] on div "1 OVO.js 0" at bounding box center [157, 128] width 217 height 25
click at [141, 155] on div "1 show loading.js 0" at bounding box center [157, 153] width 217 height 25
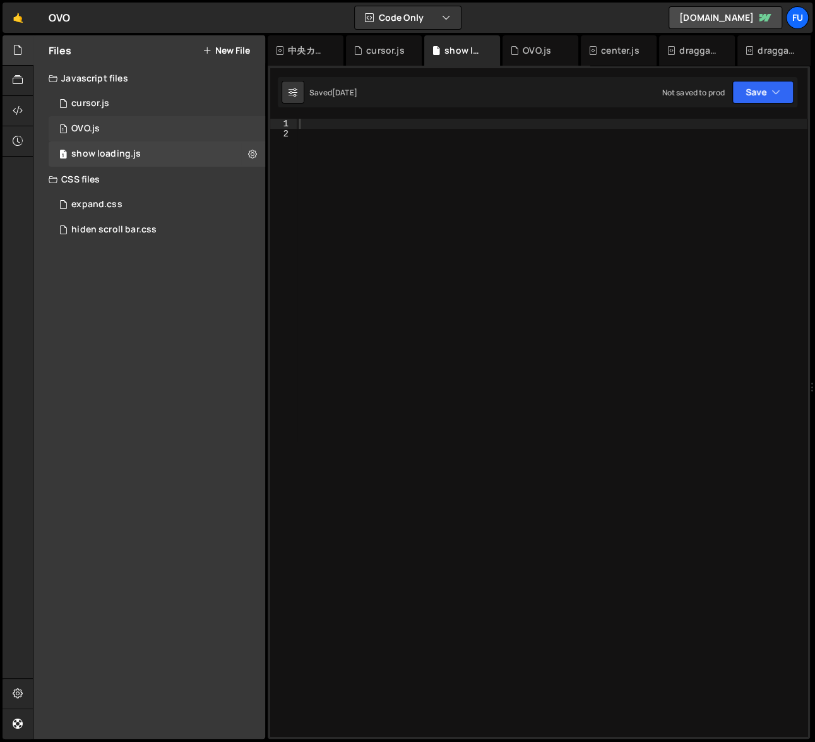
scroll to position [3932, 0]
click at [154, 123] on div "1 OVO.js 0" at bounding box center [157, 128] width 217 height 25
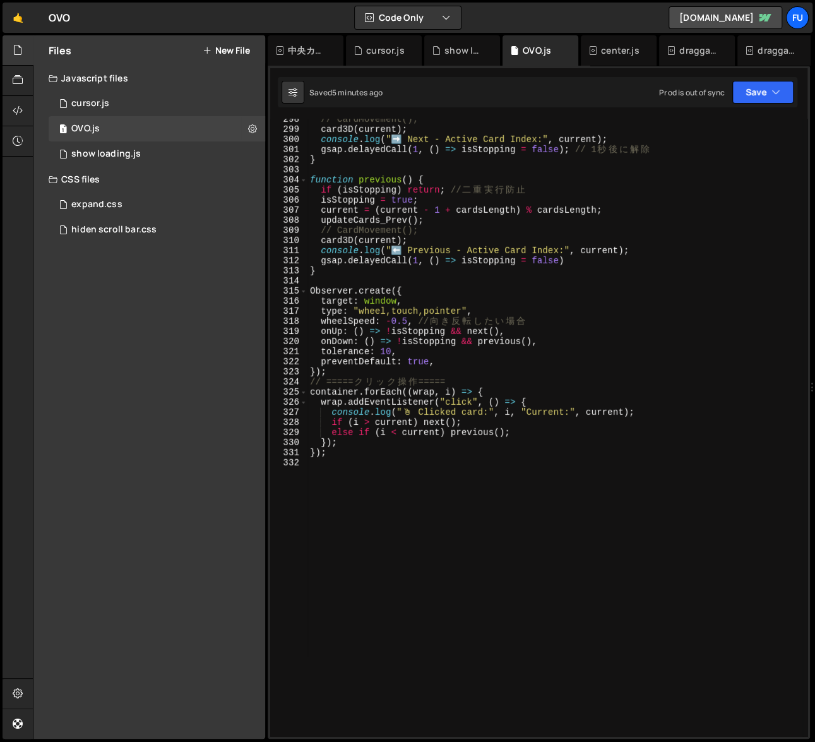
scroll to position [3041, 0]
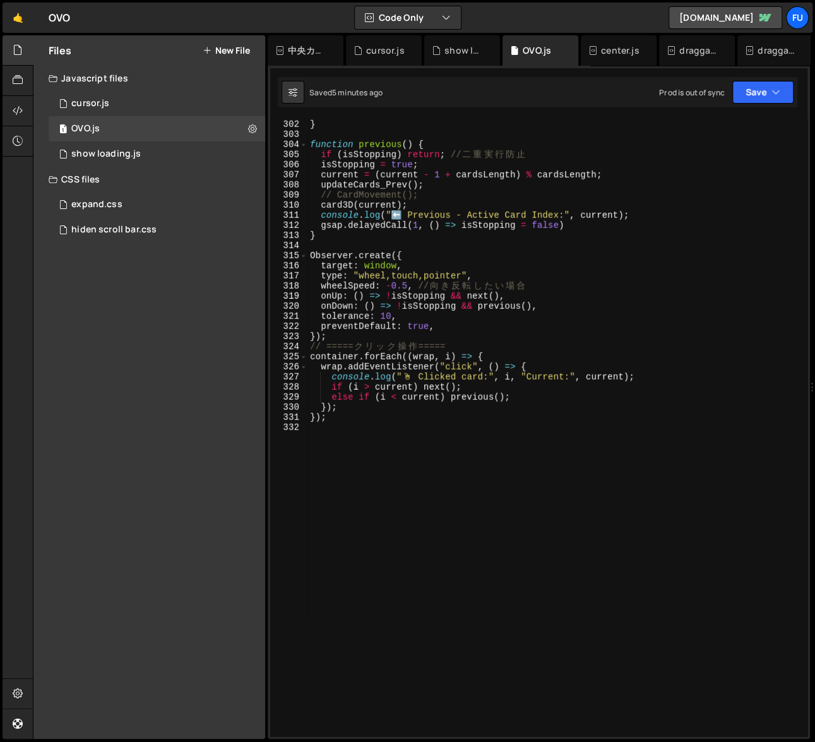
type textarea "});"
click at [406, 412] on div "gsap . delayedCall ( 1 , ( ) => isStopping = false ) ; // 1 秒 後 に 解 除 } functio…" at bounding box center [555, 428] width 495 height 638
click at [404, 443] on div "gsap . delayedCall ( 1 , ( ) => isStopping = false ) ; // 1 秒 後 に 解 除 } functio…" at bounding box center [555, 428] width 495 height 638
paste textarea "});"
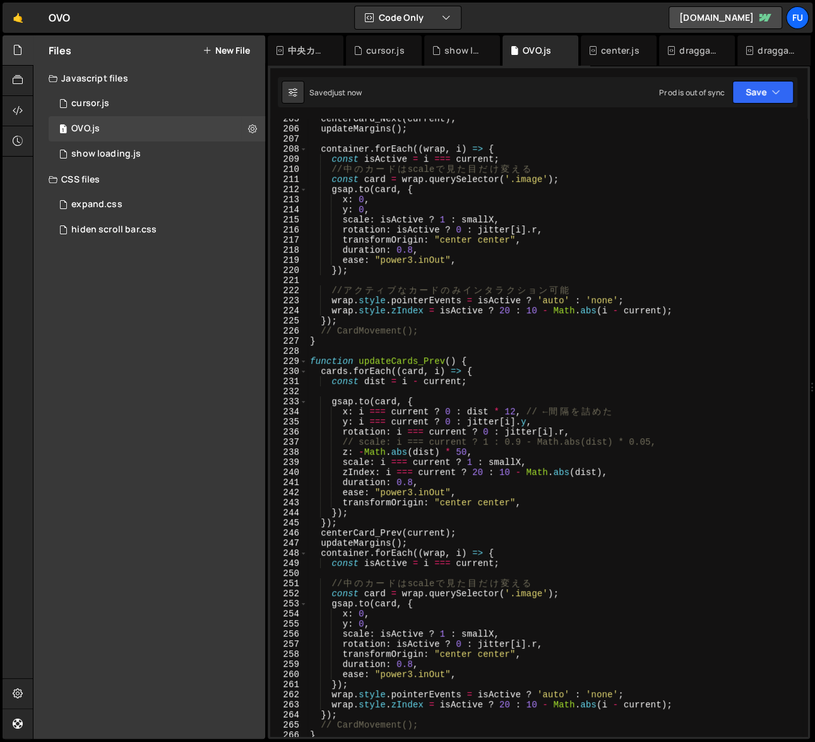
scroll to position [2927, 0]
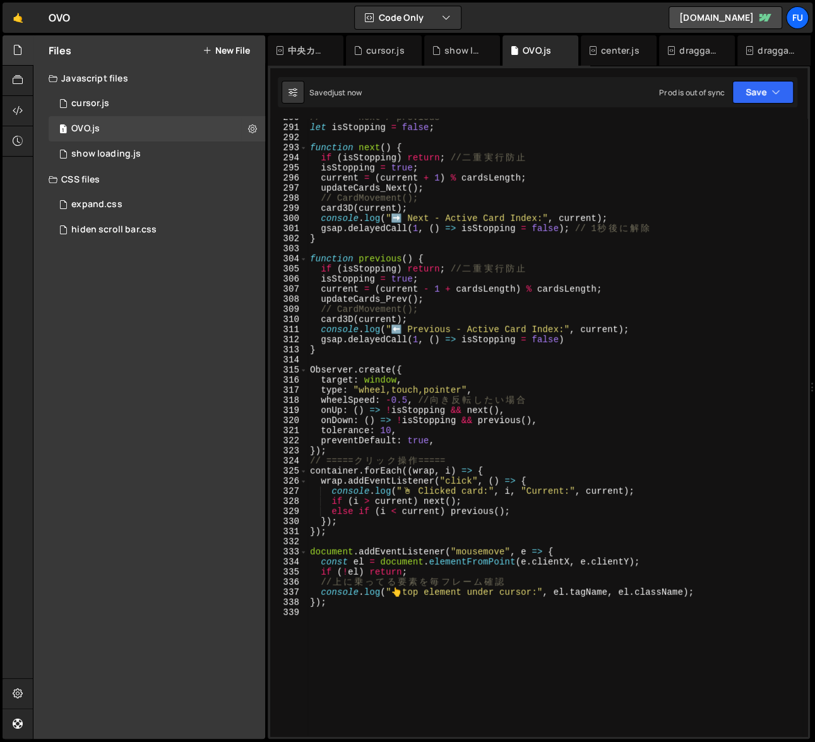
click at [390, 606] on div "// ===== next / previous ===== let isStopping = false ; function next ( ) { if …" at bounding box center [555, 431] width 495 height 638
type textarea "});"
click at [139, 157] on div "1 show loading.js 0" at bounding box center [157, 153] width 217 height 25
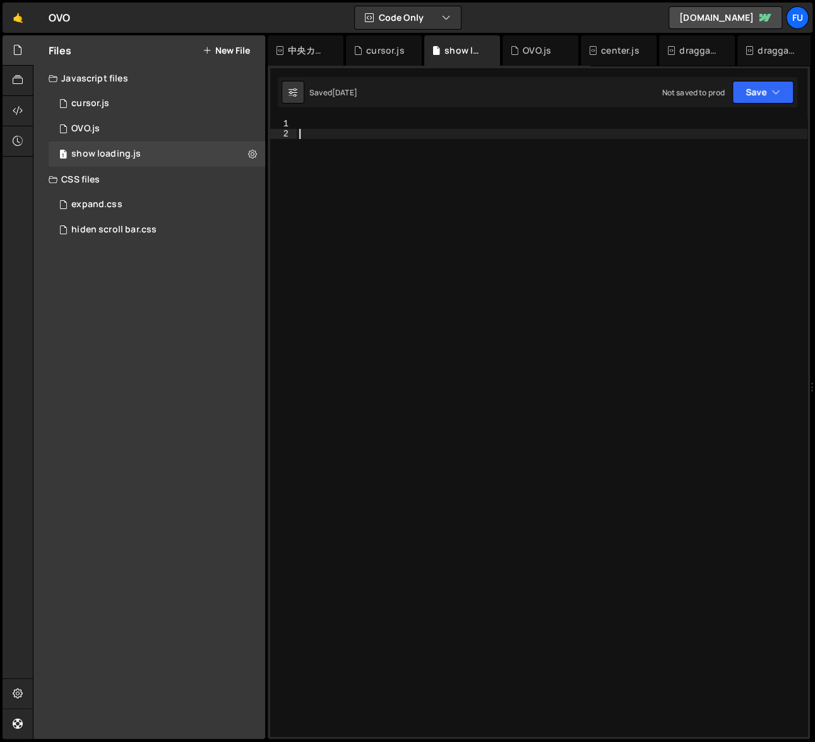
click at [362, 179] on div at bounding box center [552, 438] width 511 height 638
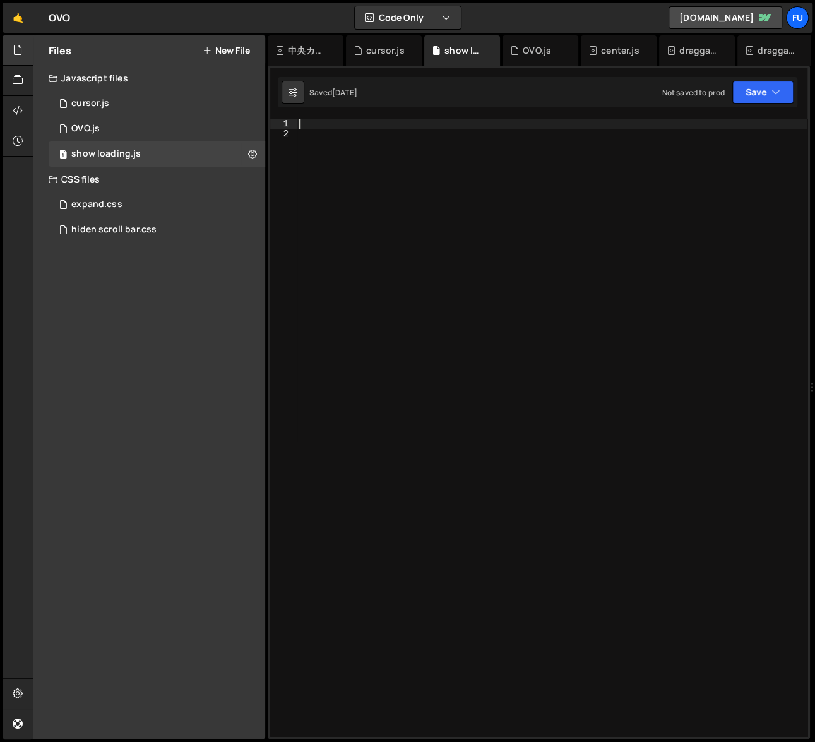
click at [354, 128] on div at bounding box center [552, 438] width 511 height 638
type textarea "webflow.push(){}"
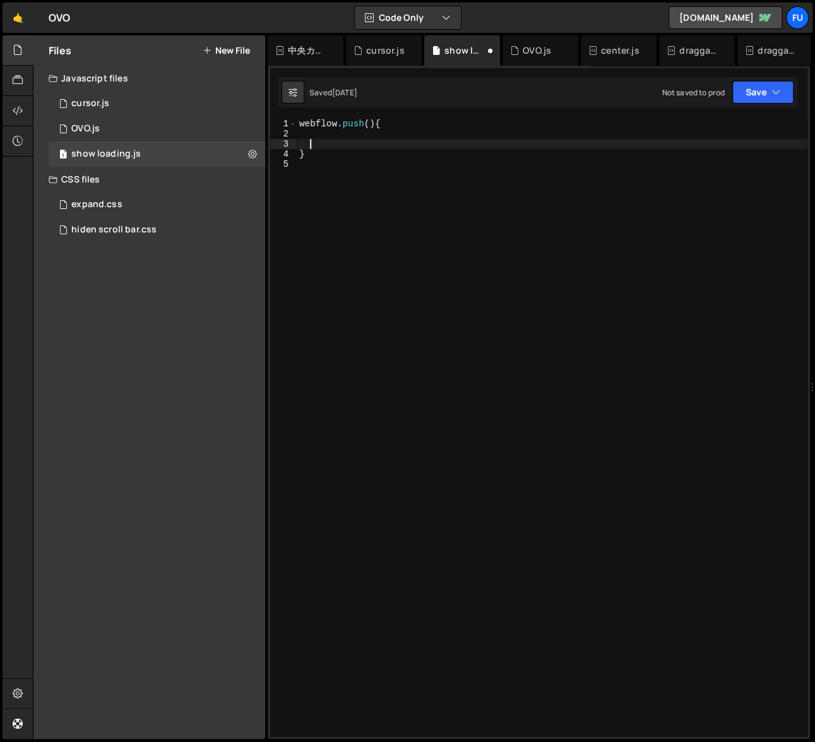
click at [337, 133] on div "webflow . push ( ) { }" at bounding box center [552, 438] width 511 height 638
click at [310, 132] on div "webflow . push ( ) { loadingpage }" at bounding box center [552, 438] width 511 height 638
click at [201, 121] on div "1 OVO.js 0" at bounding box center [157, 128] width 217 height 25
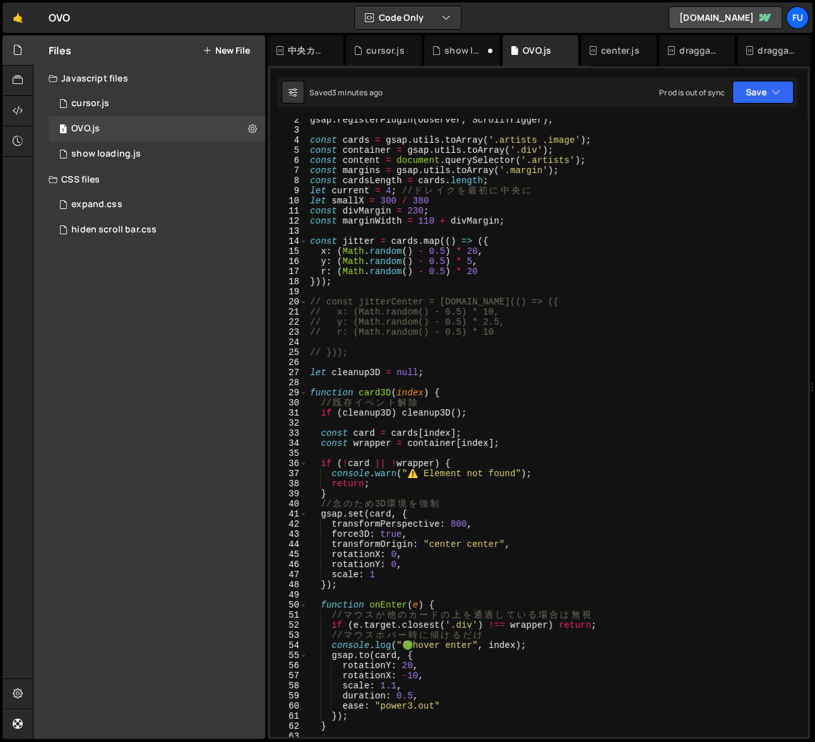
scroll to position [14, 0]
click at [162, 155] on div "1 show loading.js 0" at bounding box center [157, 153] width 217 height 25
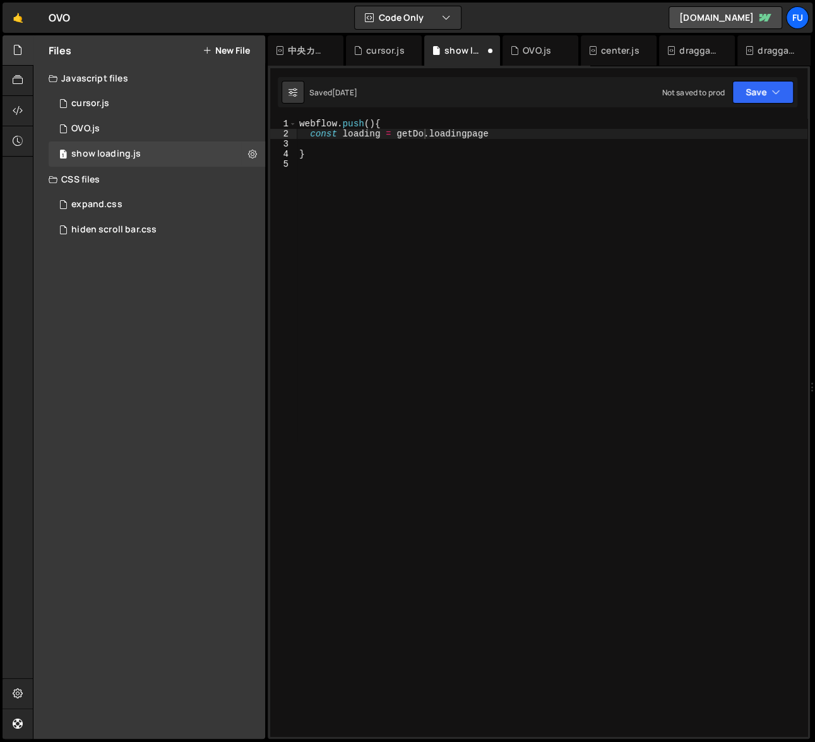
click at [426, 133] on div "webflow . push ( ) { const loading = getDo . loadingpage }" at bounding box center [552, 438] width 511 height 638
click at [148, 131] on div "1 OVO.js 0" at bounding box center [157, 128] width 217 height 25
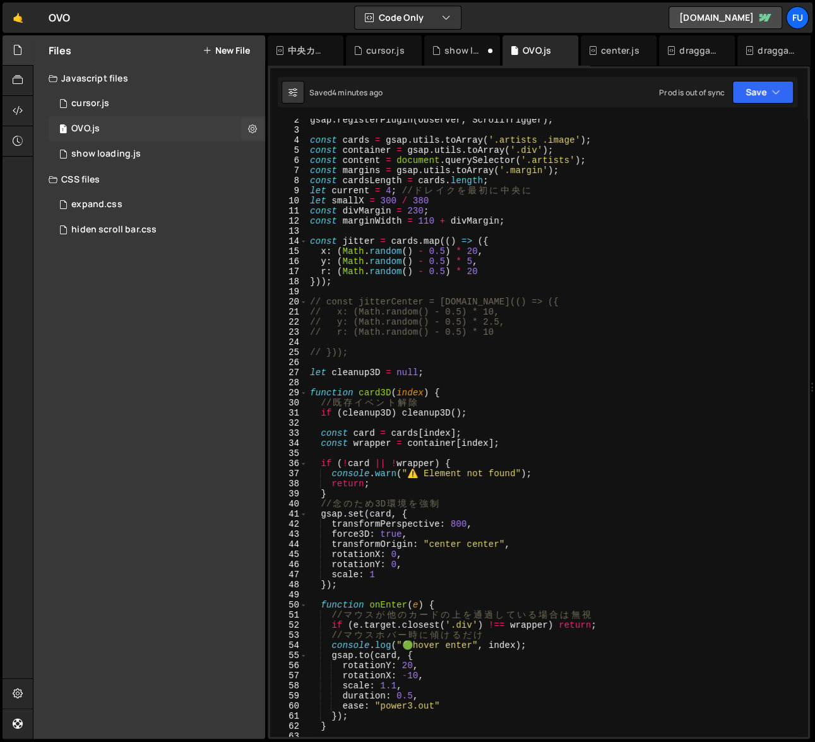
scroll to position [3932, 0]
click at [201, 159] on div "1 show loading.js 0" at bounding box center [157, 153] width 217 height 25
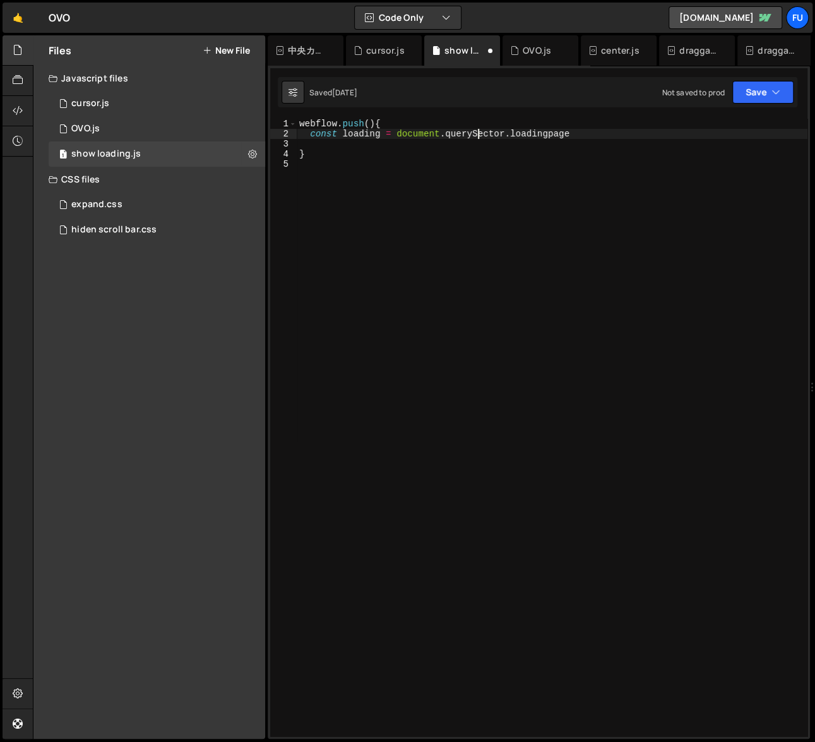
click at [479, 133] on div "webflow . push ( ) { const loading = document . querySector . loadingpage }" at bounding box center [552, 438] width 511 height 638
click at [534, 125] on div "webflow . push ( ) { const loading = document . querySelector . loadingpage }" at bounding box center [552, 438] width 511 height 638
type textarea "webflow.push(){"
click at [452, 141] on div "webflow . push ( ) { const loading = document . querySelector . loadingpage }" at bounding box center [552, 438] width 511 height 638
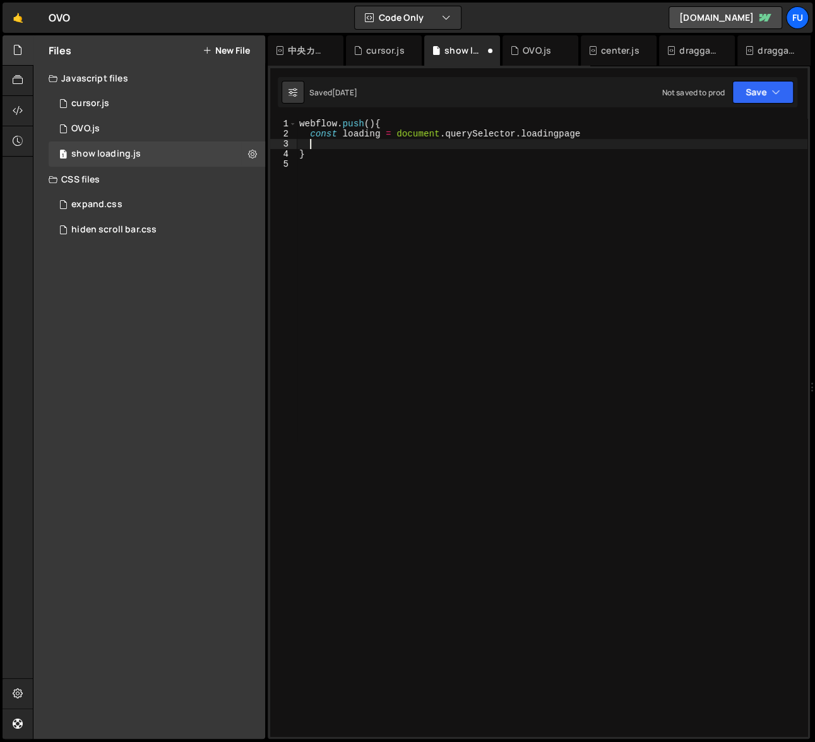
scroll to position [0, 0]
click at [169, 122] on div "1 OVO.js 0" at bounding box center [157, 128] width 217 height 25
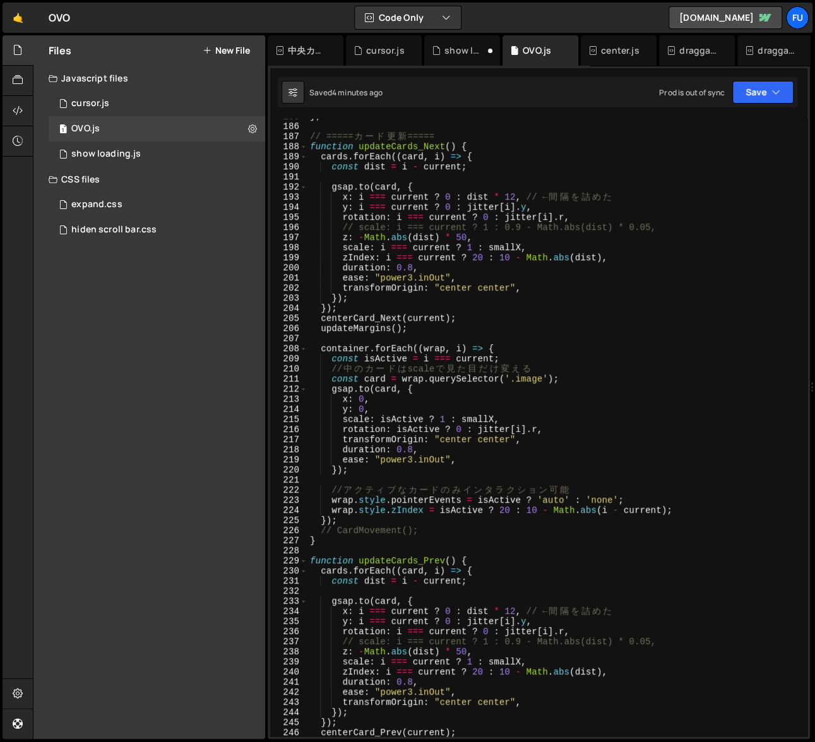
scroll to position [1867, 0]
click at [191, 114] on div "1 cursor.js 0" at bounding box center [157, 103] width 217 height 25
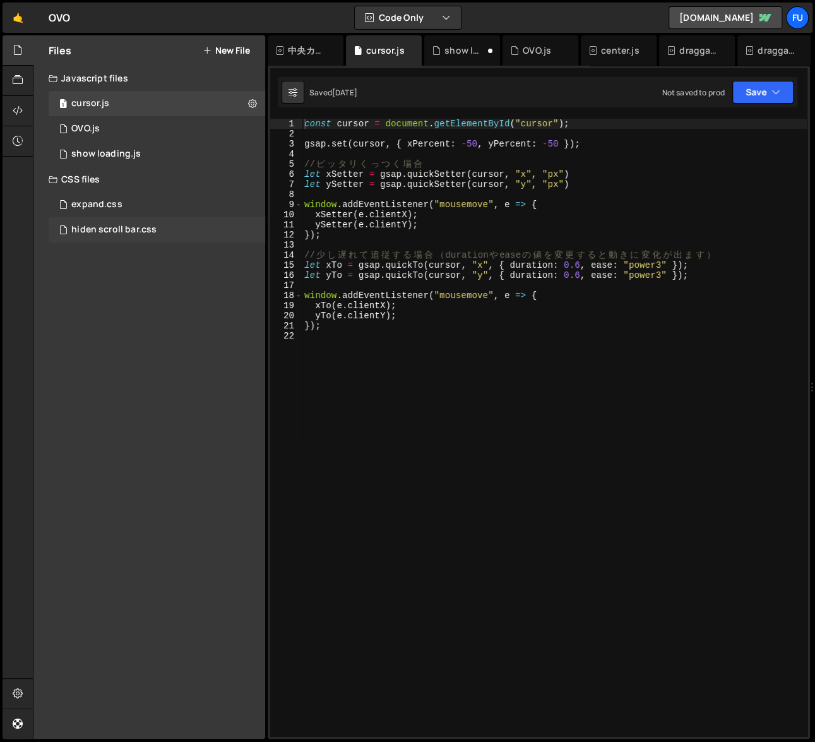
click at [182, 235] on div "hiden scroll bar.css 0" at bounding box center [157, 229] width 217 height 25
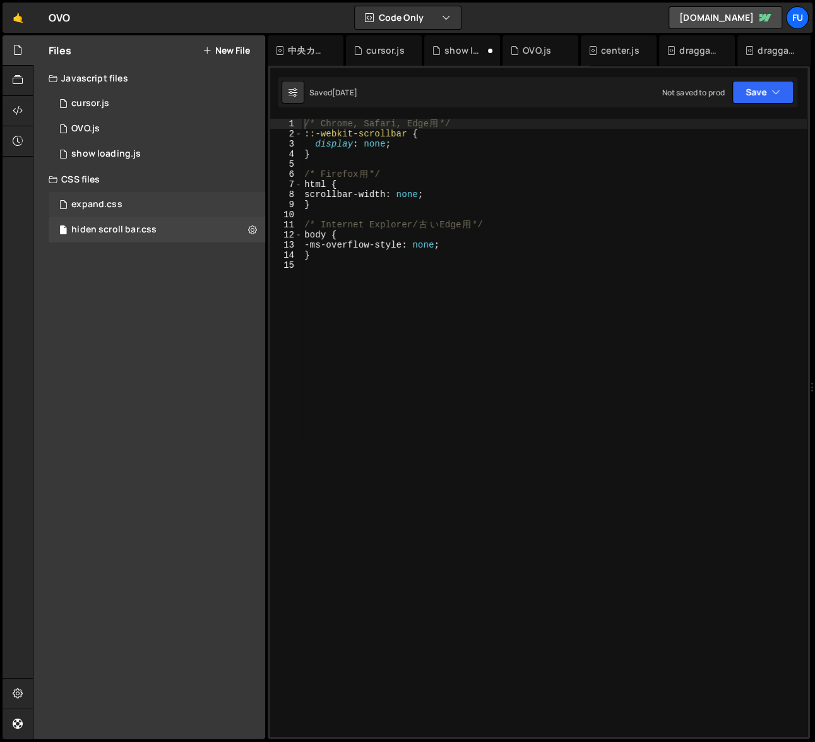
click at [183, 215] on div "expand.css 0" at bounding box center [157, 204] width 217 height 25
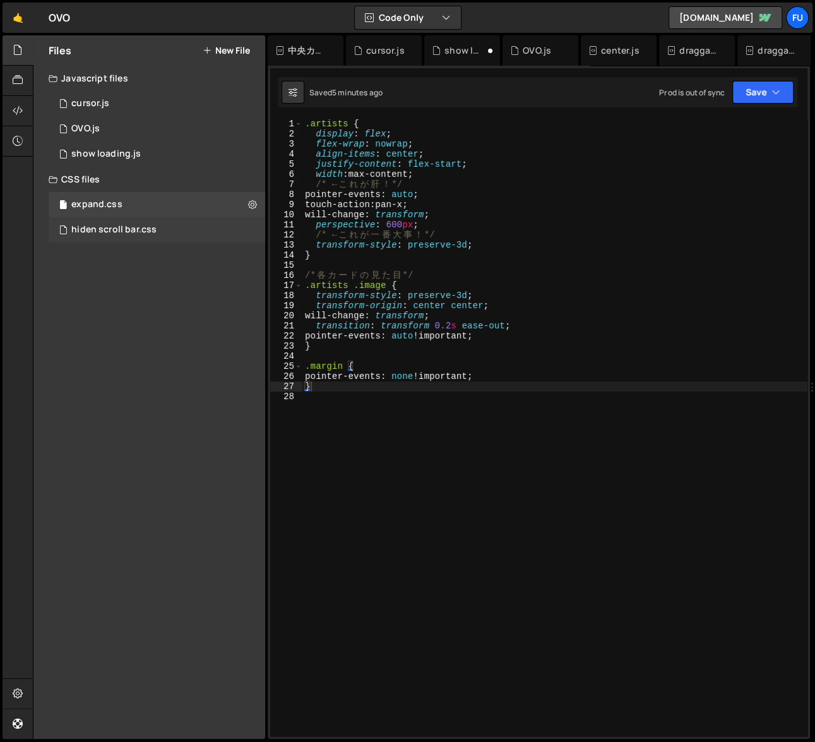
click at [181, 231] on div "hiden scroll bar.css 0" at bounding box center [157, 229] width 217 height 25
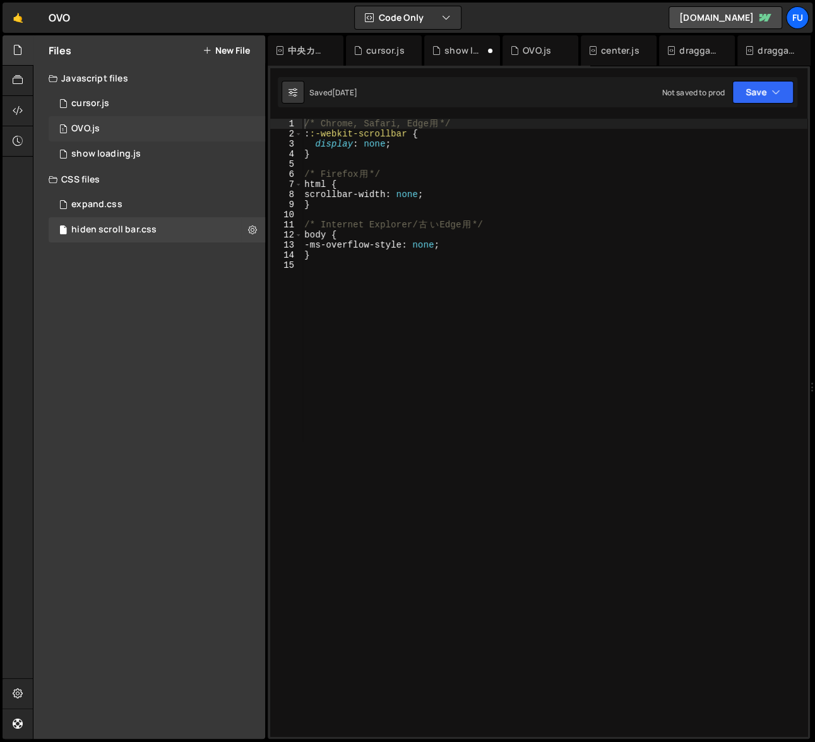
click at [186, 140] on div "1 OVO.js 0" at bounding box center [157, 128] width 217 height 25
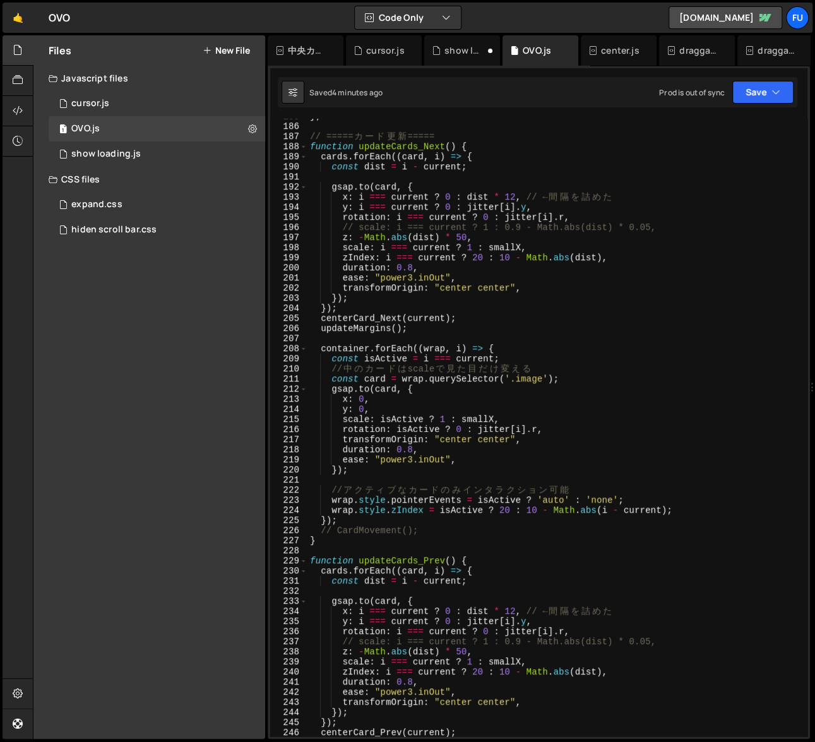
scroll to position [3932, 0]
click at [152, 164] on div "1 show loading.js 0" at bounding box center [157, 153] width 217 height 25
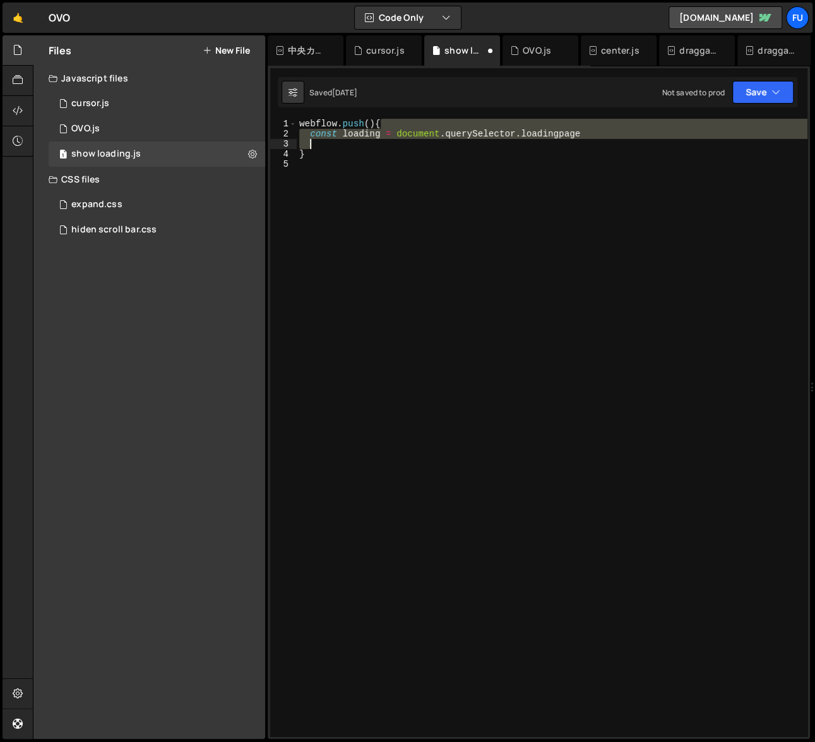
drag, startPoint x: 606, startPoint y: 128, endPoint x: 340, endPoint y: 147, distance: 265.9
click at [340, 147] on div "webflow . push ( ) { const loading = document . querySelector . loadingpage }" at bounding box center [552, 438] width 511 height 638
type textarea "const loading = document.querySelector.loadingpage"
click at [340, 147] on div "webflow . push ( ) { const loading = document . querySelector . loadingpage }" at bounding box center [552, 428] width 511 height 618
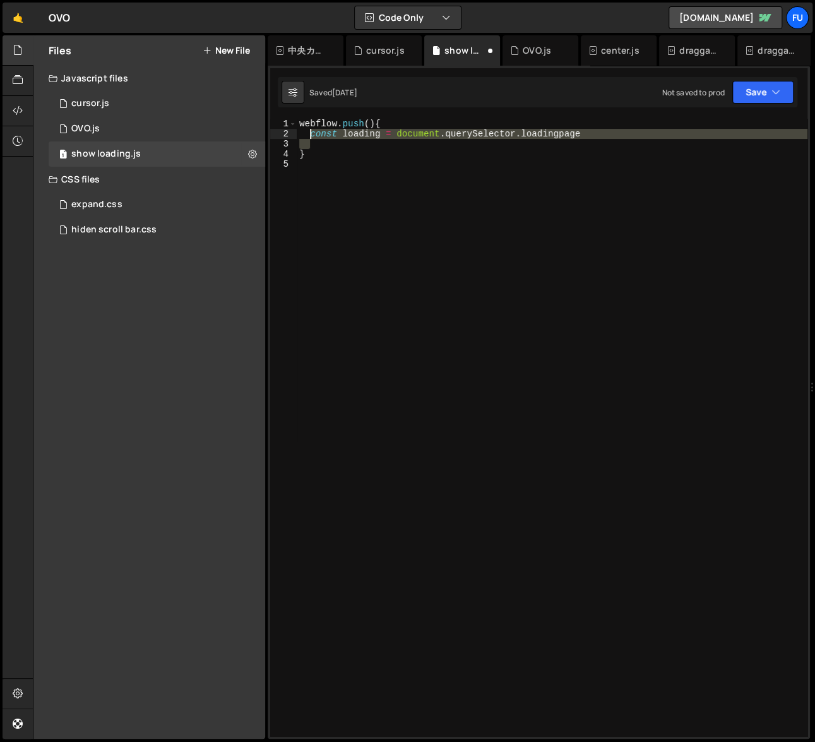
drag, startPoint x: 606, startPoint y: 141, endPoint x: 312, endPoint y: 131, distance: 293.9
click at [312, 131] on div "webflow . push ( ) { const loading = document . querySelector . loadingpage }" at bounding box center [552, 438] width 511 height 638
paste textarea "}"
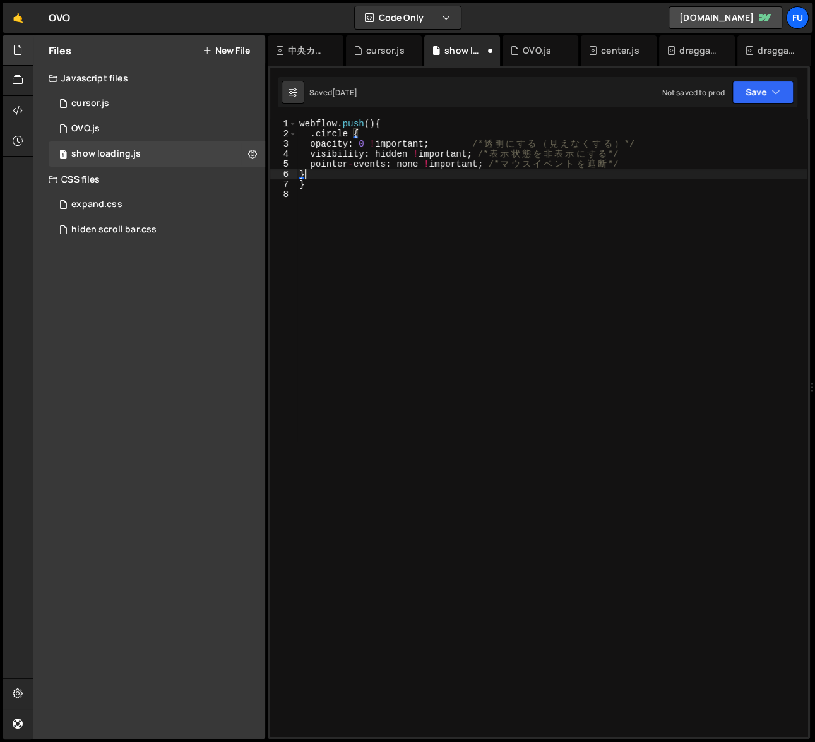
click at [318, 134] on div "webflow . push ( ) { . circle { opacity : 0 ! important ; /* 透 明 に す る （ 見 え な …" at bounding box center [552, 438] width 511 height 638
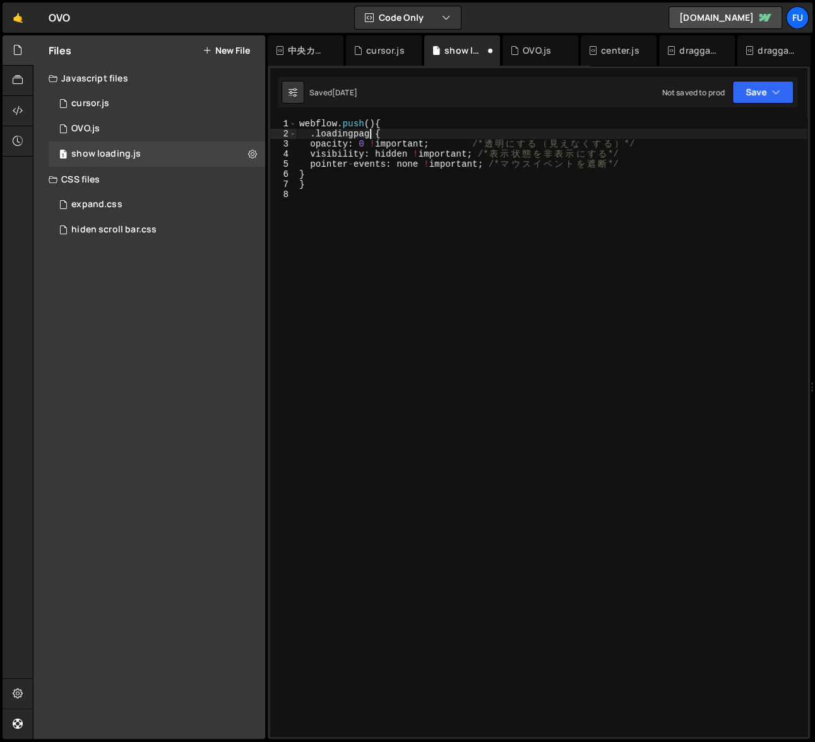
scroll to position [0, 5]
click at [396, 174] on div "webflow . push ( ) { . loadingpage { opacity : 0 ! important ; /* 透 明 に す る （ 見…" at bounding box center [552, 438] width 511 height 638
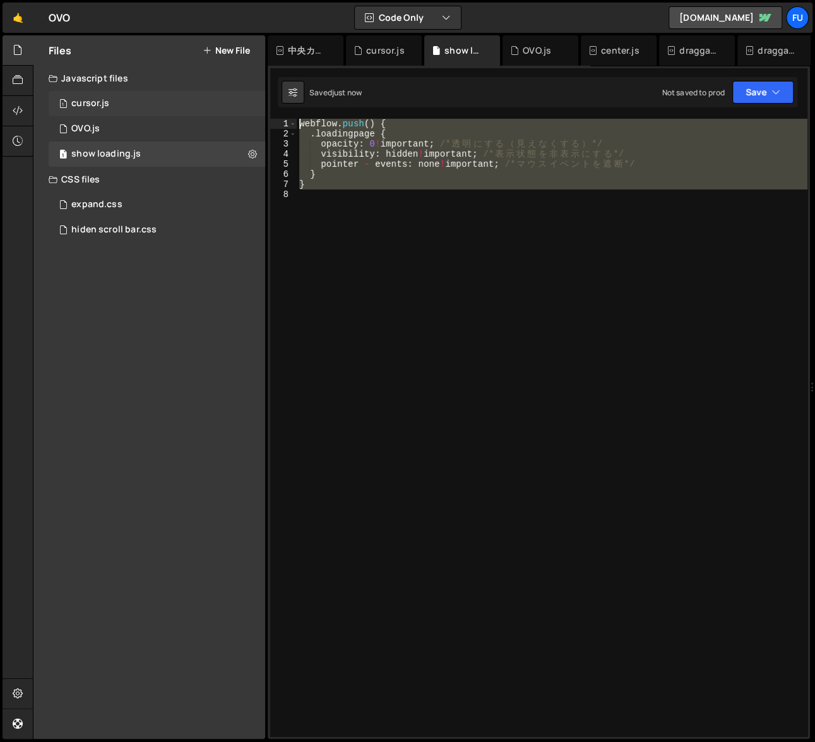
drag, startPoint x: 331, startPoint y: 196, endPoint x: 260, endPoint y: 109, distance: 112.7
click at [260, 109] on div "Files New File Javascript files 1 cursor.js 0 1 OVO.js 0 1 show loading.js 0" at bounding box center [424, 387] width 783 height 704
type textarea "webflow.push() { .loadingpage {"
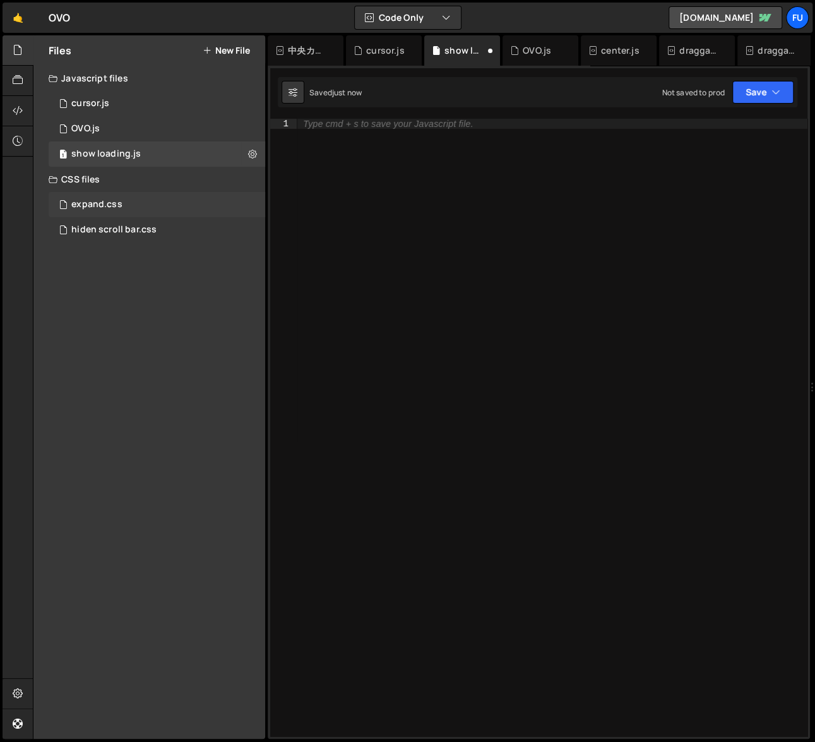
click at [190, 194] on div "expand.css 0" at bounding box center [157, 204] width 217 height 25
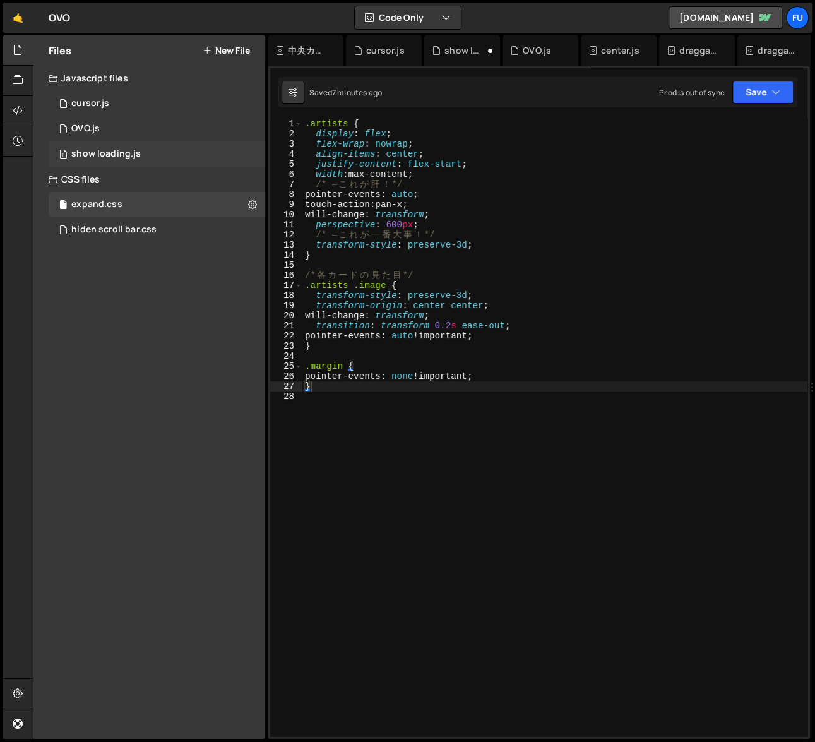
click at [191, 157] on div "1 show loading.js 0" at bounding box center [157, 153] width 217 height 25
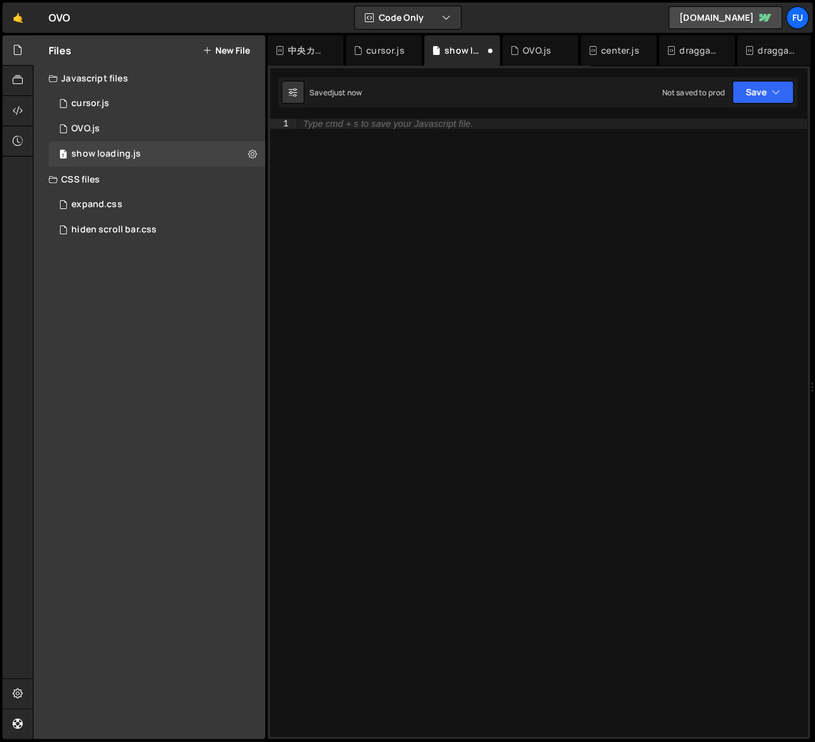
click at [342, 188] on div "Type cmd + s to save your Javascript file." at bounding box center [552, 438] width 511 height 638
paste textarea ".loadingpage {"
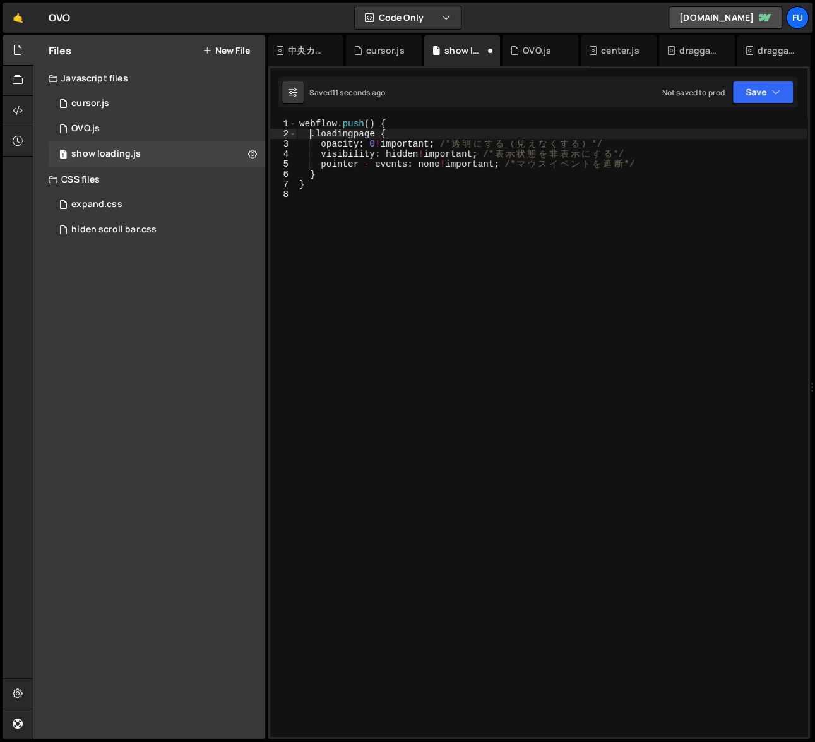
click at [309, 130] on div "webflow . push ( ) { . loadingpage { opacity : 0 ! important ; /* 透 明 に す る （ 見…" at bounding box center [552, 438] width 511 height 638
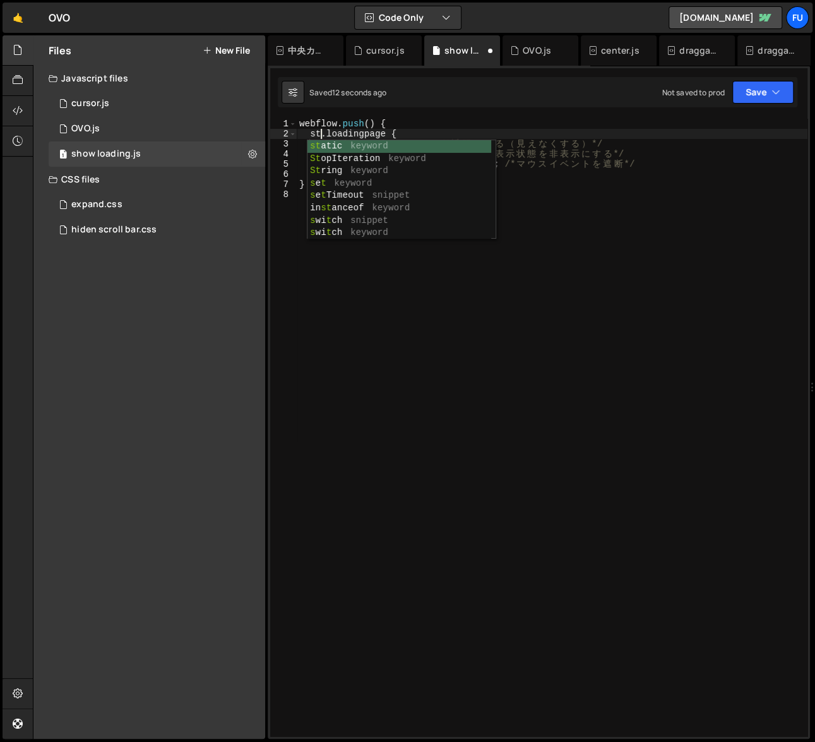
scroll to position [0, 2]
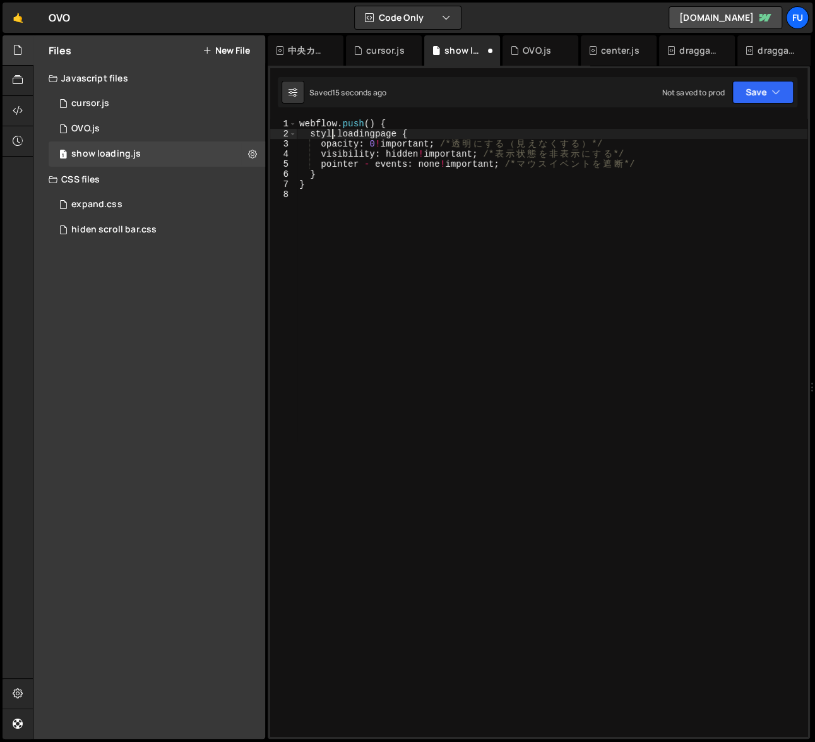
type textarea "style.loadingpage {"
click at [393, 198] on div "webflow . push ( ) { style . loadingpage { opacity : 0 ! important ; /* 透 明 に す…" at bounding box center [552, 438] width 511 height 638
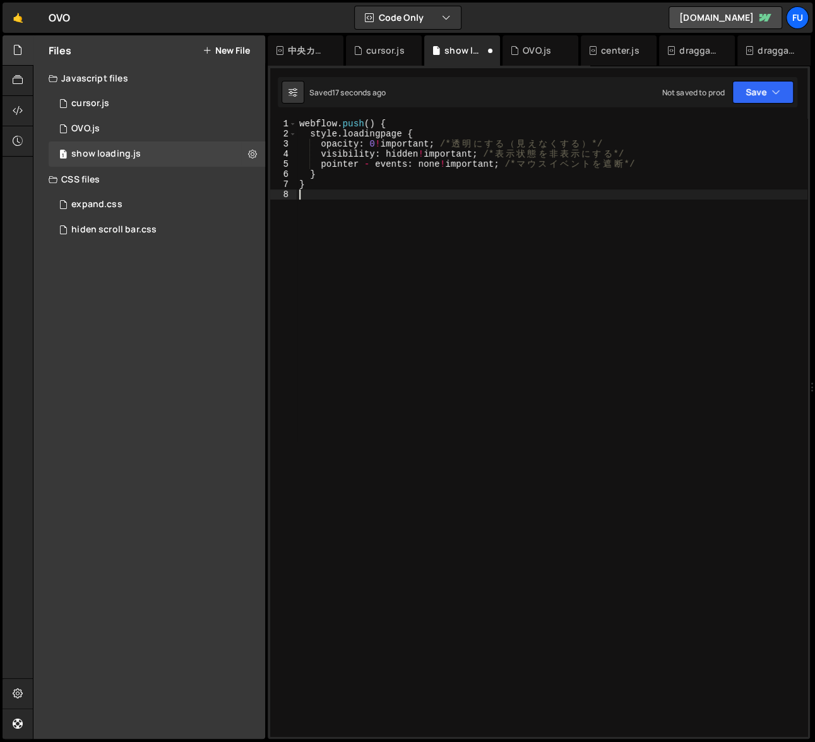
scroll to position [0, 0]
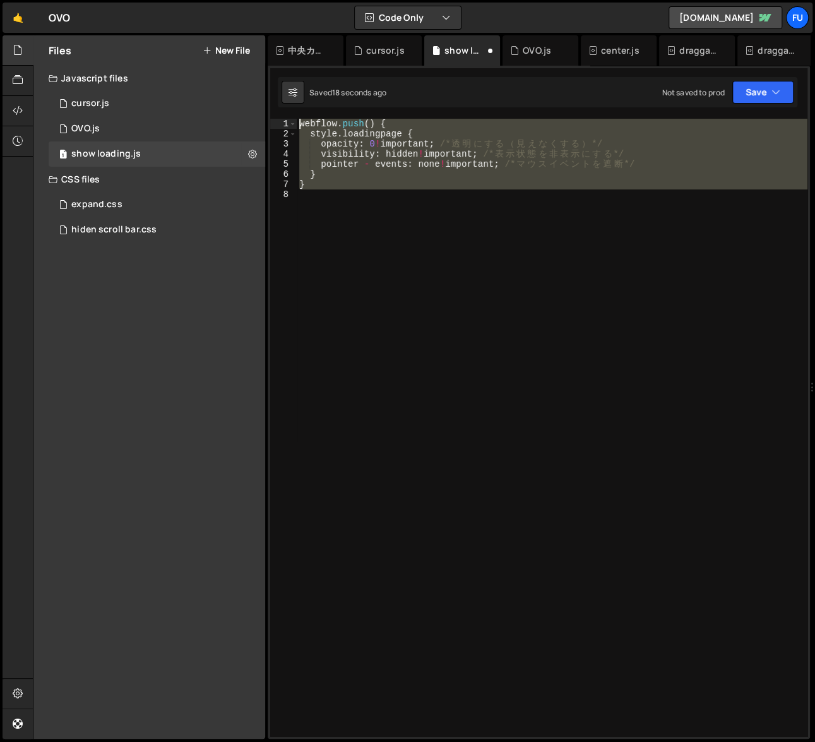
drag, startPoint x: 373, startPoint y: 239, endPoint x: 308, endPoint y: 106, distance: 147.7
click at [308, 106] on div "Debug Explain Copy 中央カードゆらゆら.js cursor.js show loading.js OVO.js center.js drag…" at bounding box center [539, 387] width 543 height 704
paste textarea "});"
type textarea "});"
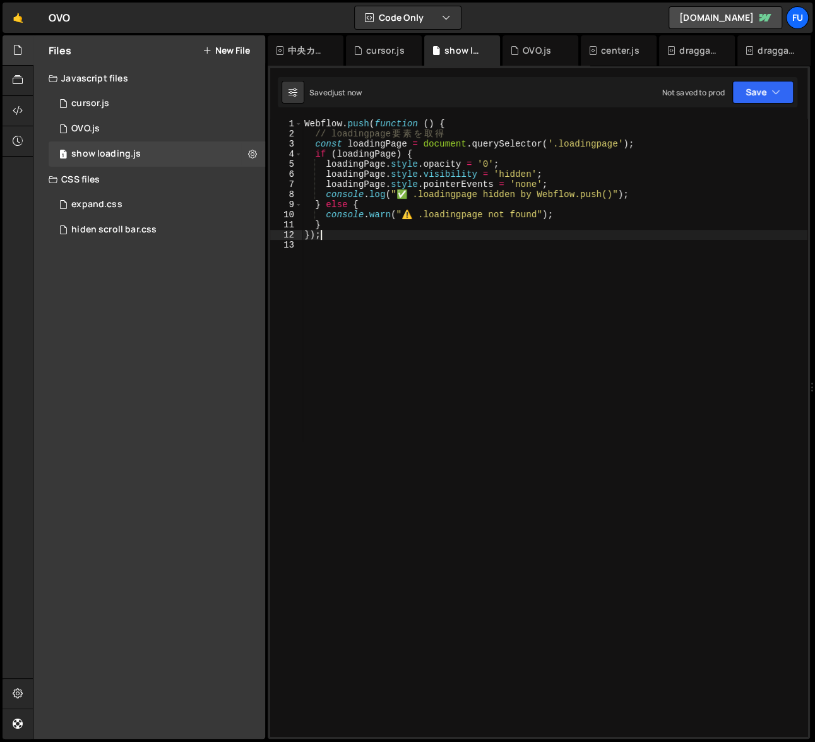
click at [433, 238] on div "Webflow . push ( function ( ) { // loadingpage 要 素 を 取 得 const loadingPage = do…" at bounding box center [555, 438] width 506 height 638
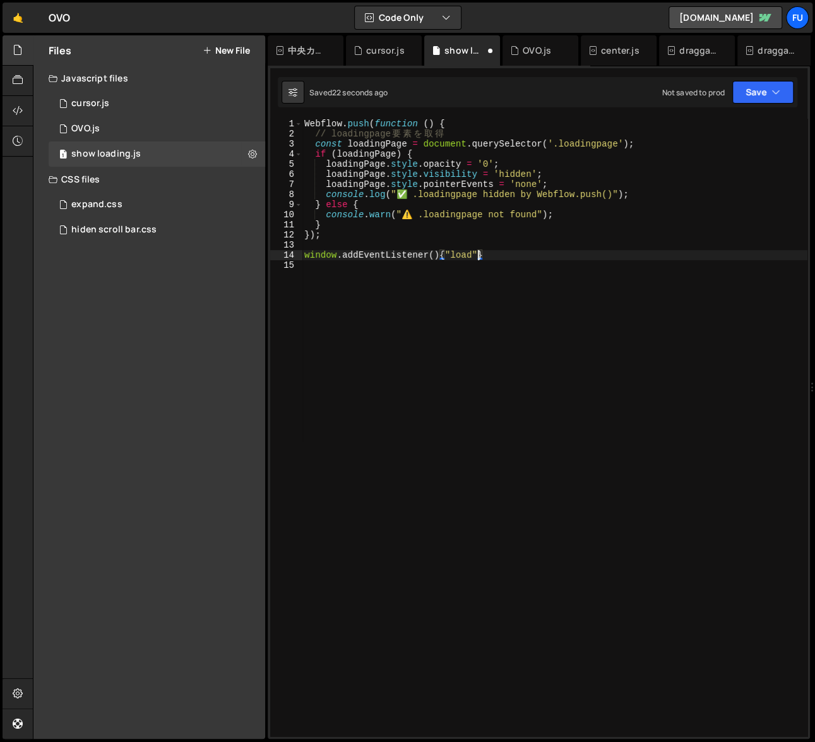
scroll to position [0, 12]
click at [498, 260] on div "Webflow . push ( function ( ) { // loadingpage 要 素 を 取 得 const loadingPage = do…" at bounding box center [555, 438] width 506 height 638
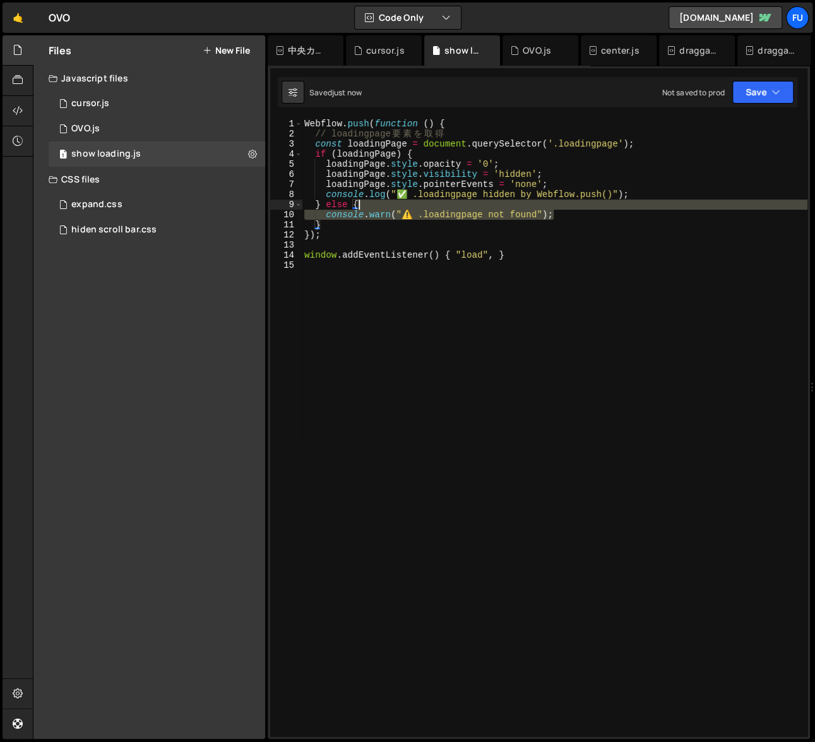
drag, startPoint x: 572, startPoint y: 213, endPoint x: 452, endPoint y: 194, distance: 121.6
click at [452, 194] on div "Webflow . push ( function ( ) { // loadingpage 要 素 を 取 得 const loadingPage = do…" at bounding box center [555, 438] width 506 height 638
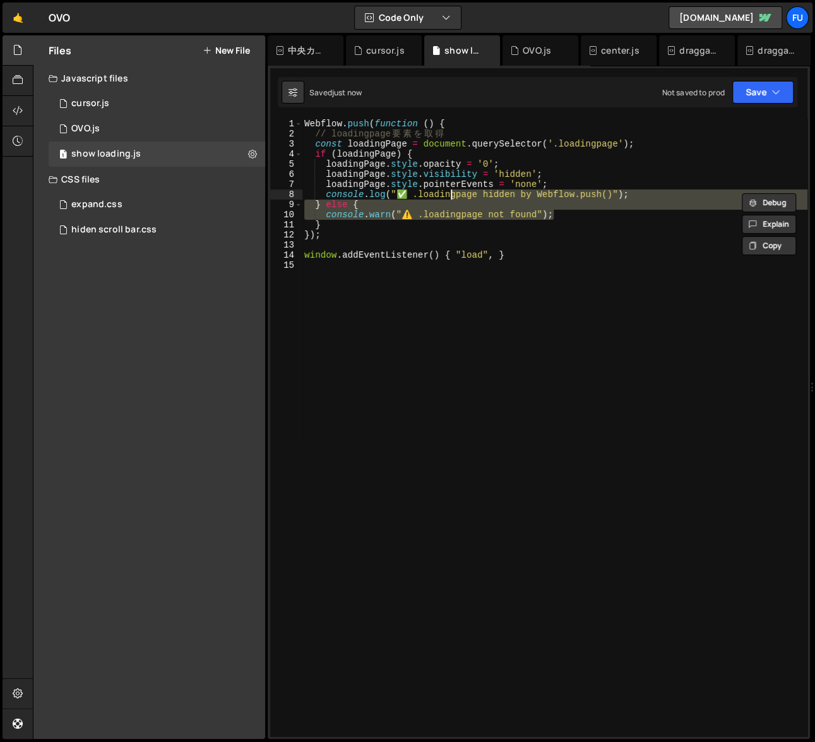
click at [349, 227] on div "Webflow . push ( function ( ) { // loadingpage 要 素 を 取 得 const loadingPage = do…" at bounding box center [555, 438] width 506 height 638
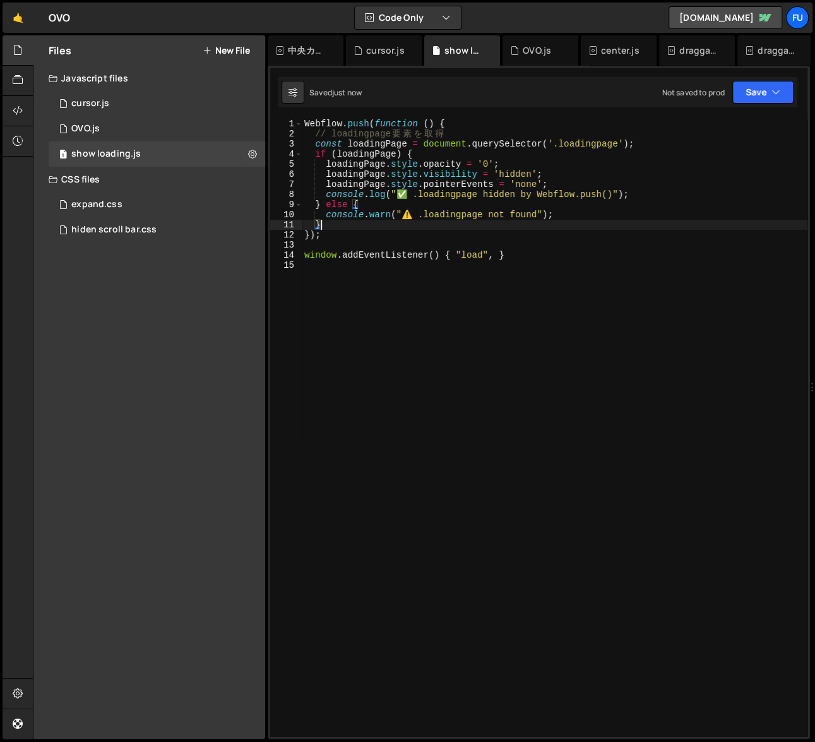
scroll to position [0, 0]
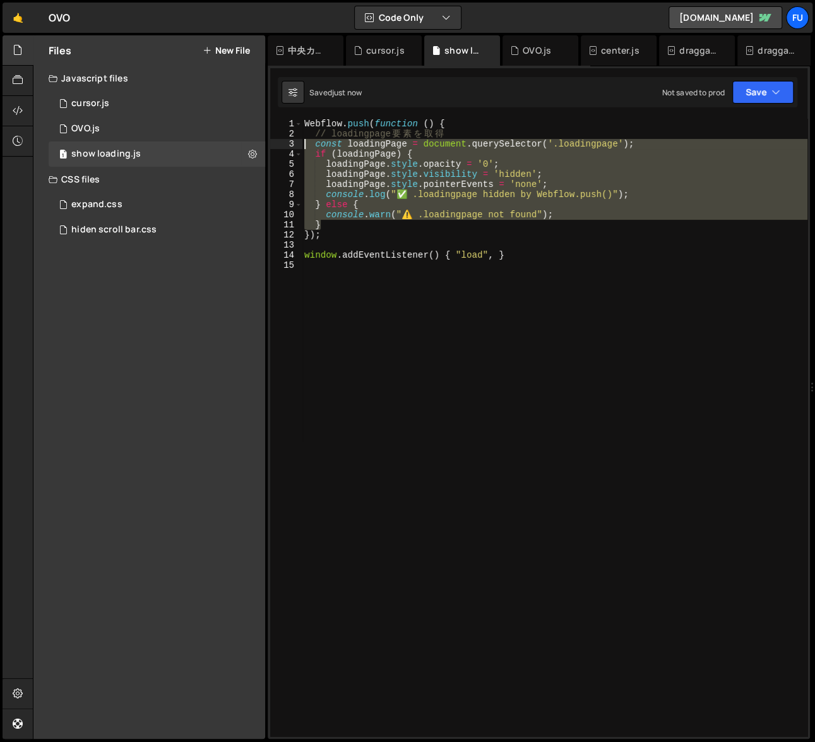
drag, startPoint x: 342, startPoint y: 226, endPoint x: 276, endPoint y: 143, distance: 106.5
click at [276, 143] on div "} 1 2 3 4 5 6 7 8 9 10 11 12 13 14 15 Webflow . push ( function ( ) { // loadin…" at bounding box center [538, 428] width 537 height 618
click at [387, 222] on div "Webflow . push ( function ( ) { // loadingpage 要 素 を 取 得 const loadingPage = do…" at bounding box center [555, 428] width 506 height 618
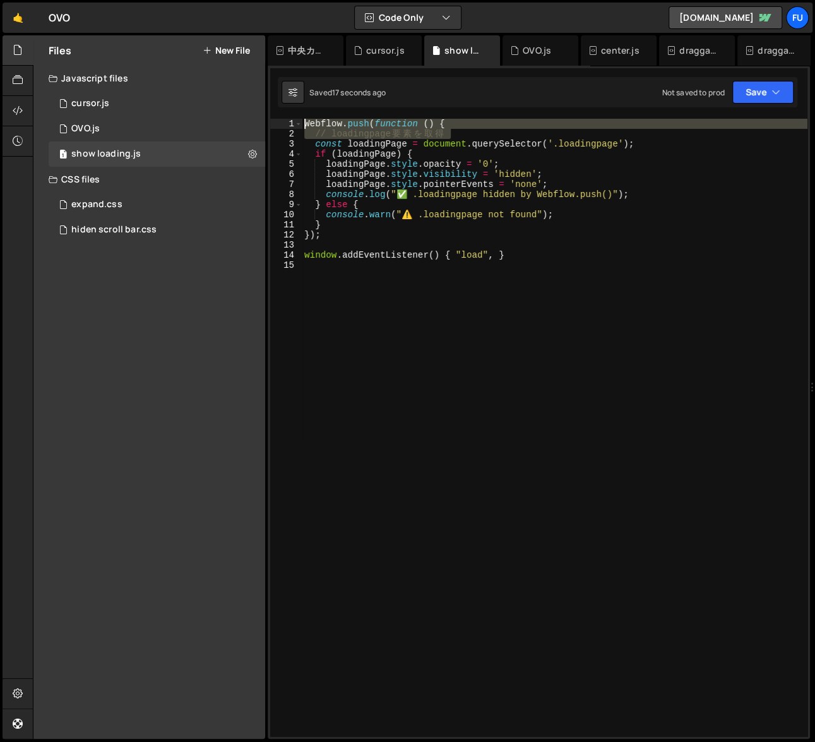
drag, startPoint x: 465, startPoint y: 129, endPoint x: 268, endPoint y: 119, distance: 197.3
click at [268, 119] on div "XXXXXXXXXXXXXXXXXXXXXXXXXXXXXXXXXXXXXXXXXXXXXXXXXXXXXXXXXXXXXXXXXXXXXXXXXXXXXXX…" at bounding box center [539, 402] width 543 height 673
type textarea "¥"
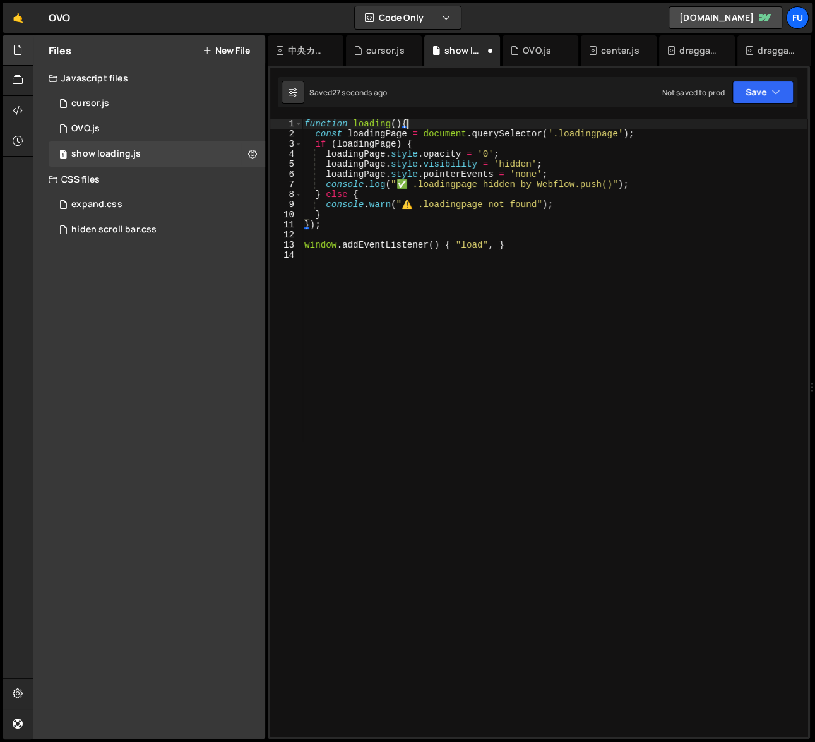
scroll to position [0, 6]
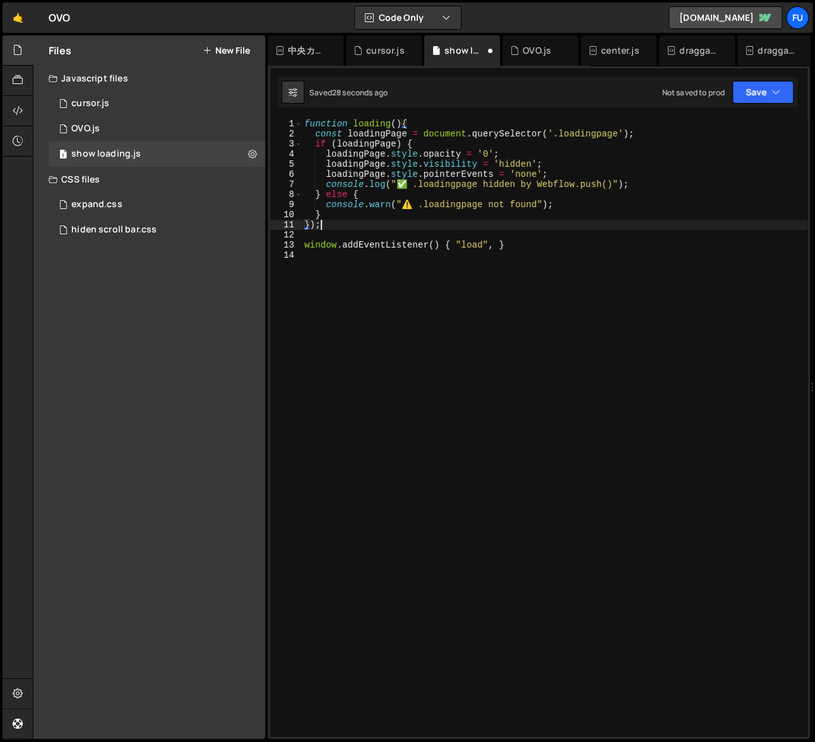
click at [424, 224] on div "function loading ( ) { const loadingPage = document . querySelector ( '.loading…" at bounding box center [555, 438] width 506 height 638
click at [313, 222] on div "function loading ( ) { const loadingPage = document . querySelector ( '.loading…" at bounding box center [555, 438] width 506 height 638
click at [504, 248] on div "function loading ( ) { const loadingPage = document . querySelector ( '.loading…" at bounding box center [555, 438] width 506 height 638
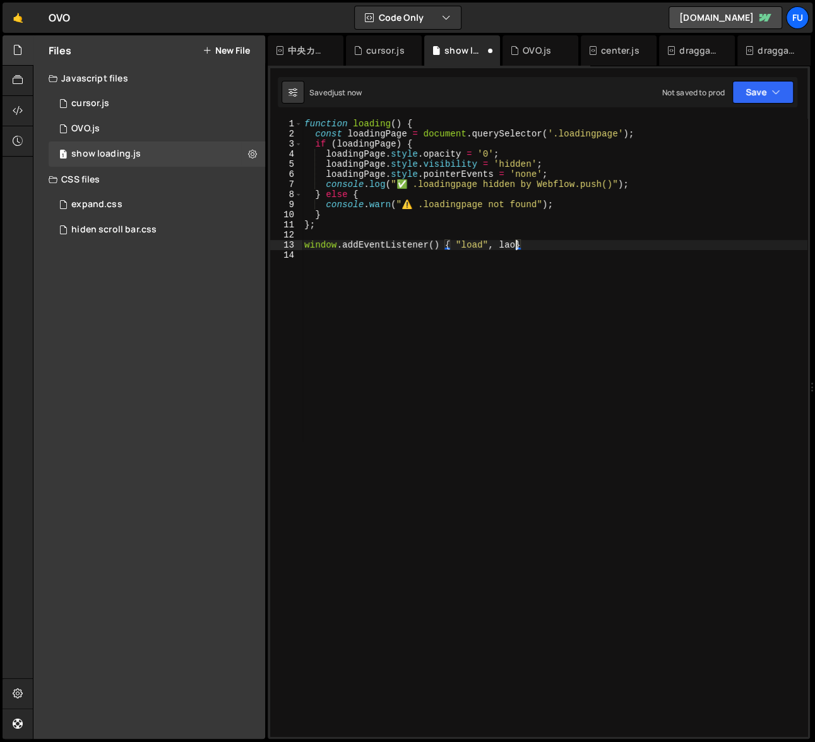
scroll to position [0, 15]
type textarea "window.addEventListener() { "load", loading}"
click at [381, 492] on div "function loading ( ) { const loadingPage = document . querySelector ( '.loading…" at bounding box center [555, 438] width 506 height 638
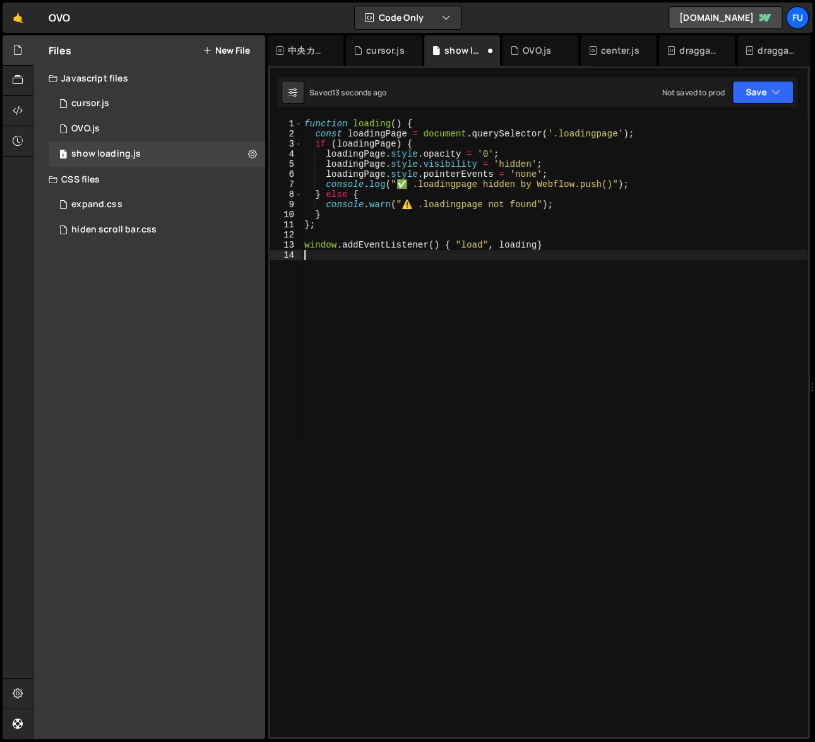
drag, startPoint x: 384, startPoint y: 265, endPoint x: 341, endPoint y: 259, distance: 43.3
click at [341, 259] on div "function loading ( ) { const loadingPage = document . querySelector ( '.loading…" at bounding box center [555, 438] width 506 height 638
click at [621, 152] on div "function loading ( ) { const loadingPage = document . querySelector ( '.loading…" at bounding box center [555, 438] width 506 height 638
click at [609, 141] on div "function loading ( ) { const loadingPage = document . querySelector ( '.loading…" at bounding box center [555, 438] width 506 height 638
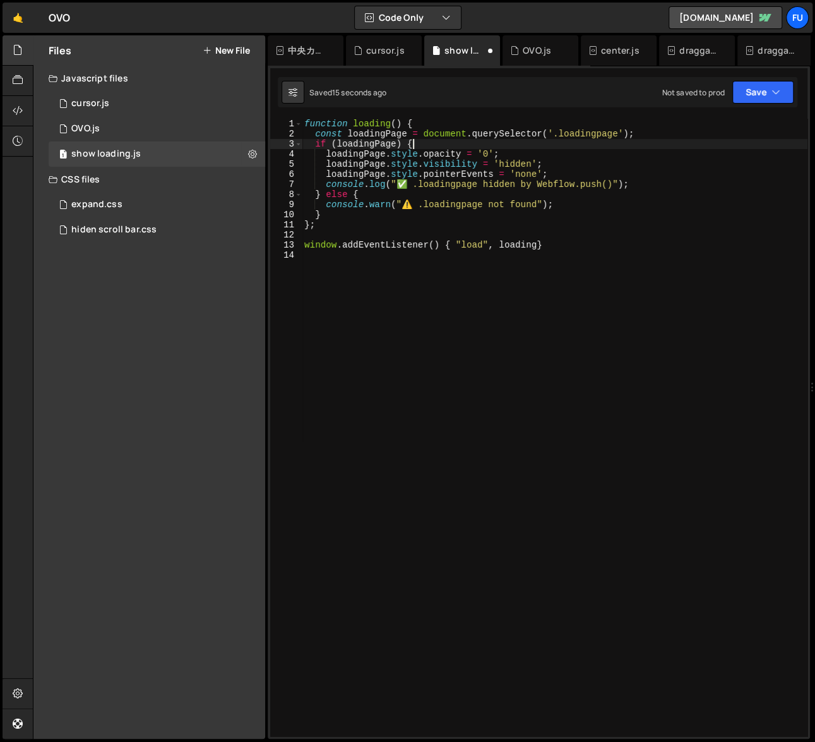
type textarea "if (loadingPage) {"
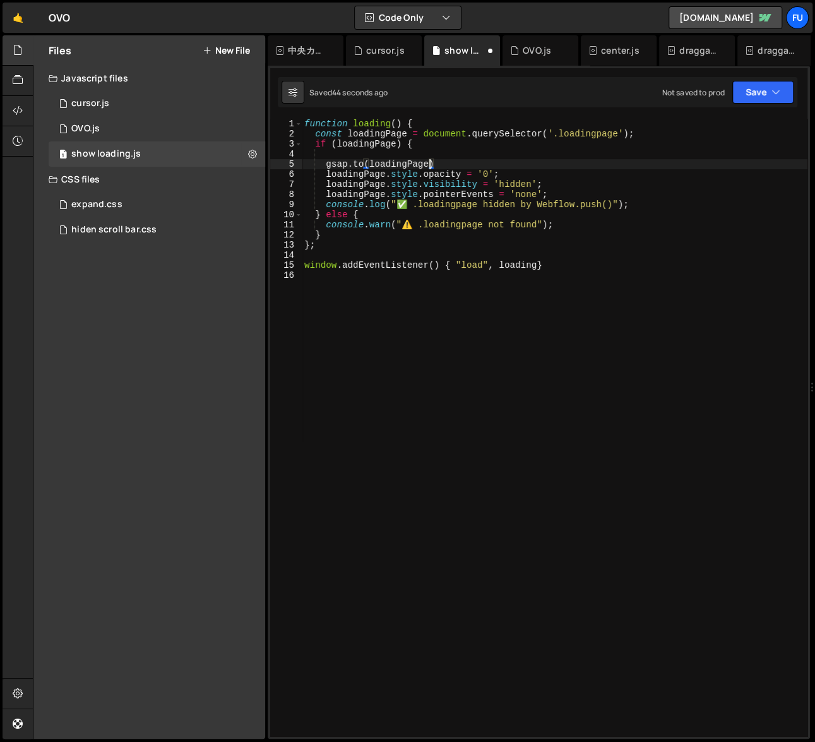
scroll to position [0, 9]
type textarea "[DOMAIN_NAME](loadingPage,{})"
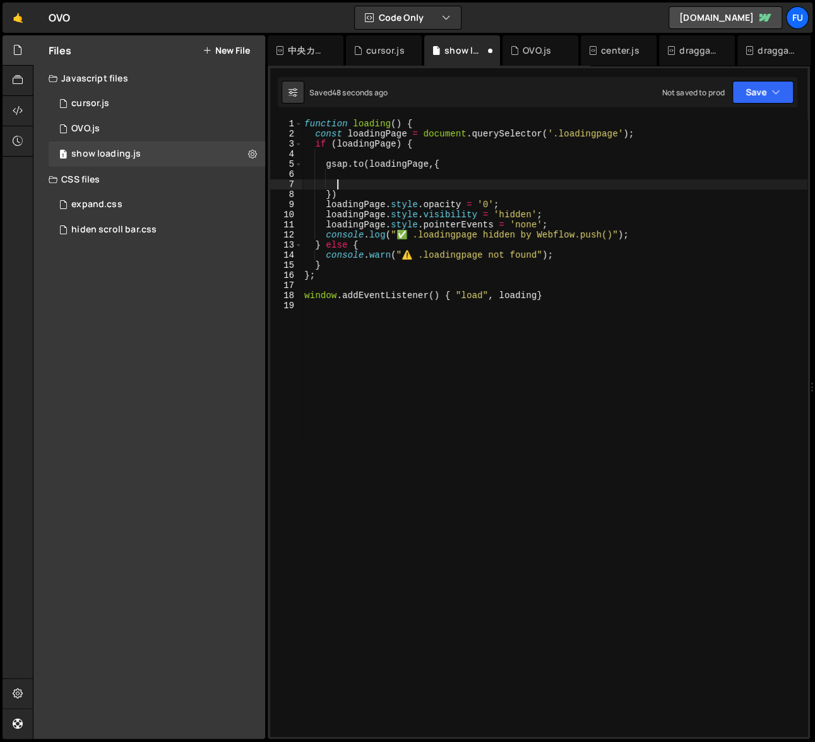
click at [478, 186] on div "function loading ( ) { const loadingPage = document . querySelector ( '.loading…" at bounding box center [555, 438] width 506 height 638
click at [431, 176] on div "function loading ( ) { const loadingPage = document . querySelector ( '.loading…" at bounding box center [555, 438] width 506 height 638
click at [579, 221] on div "function loading ( ) { const loadingPage = document . querySelector ( '.loading…" at bounding box center [555, 438] width 506 height 638
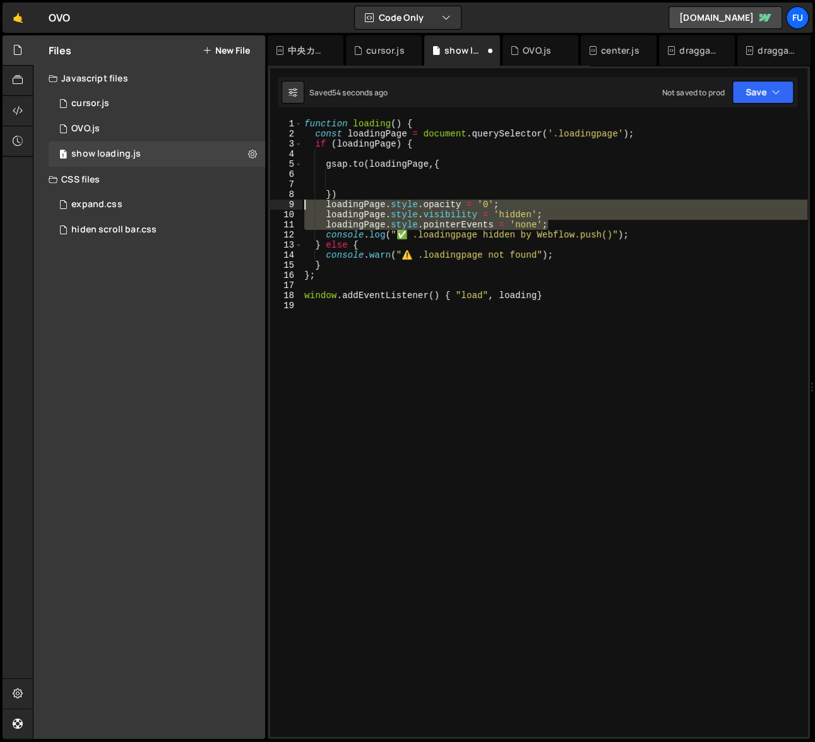
drag, startPoint x: 572, startPoint y: 223, endPoint x: 289, endPoint y: 206, distance: 283.5
click at [289, 206] on div "loadingPage.style.pointerEvents = 'none'; 1 2 3 4 5 6 7 8 9 10 11 12 13 14 15 1…" at bounding box center [538, 428] width 537 height 618
type textarea "loadingPage.style.opacity = '0'; loadingPage.style.visibility = 'hidden';"
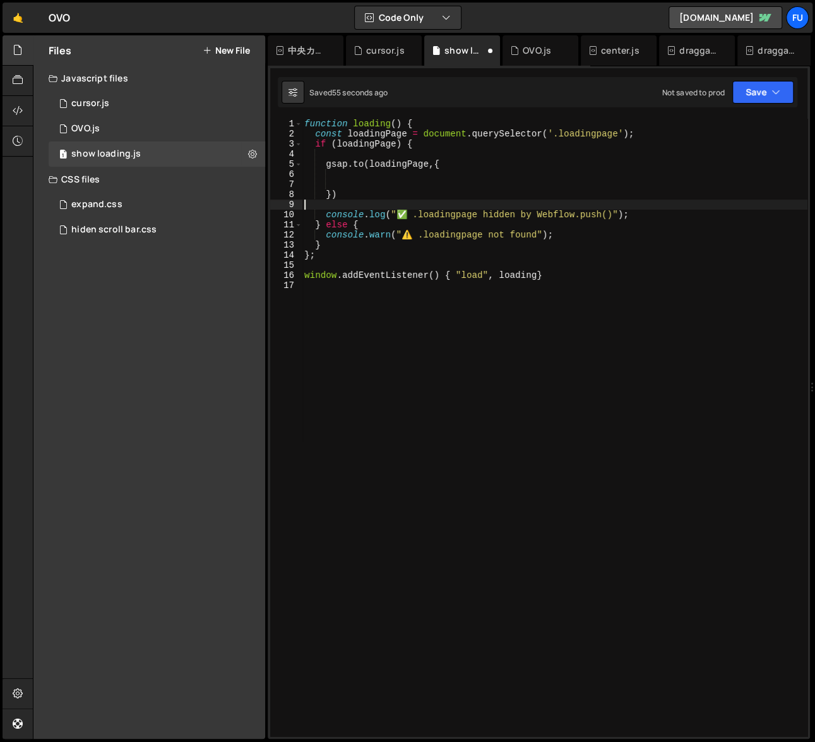
scroll to position [0, 0]
click at [405, 176] on div "function loading ( ) { const loadingPage = document . querySelector ( '.loading…" at bounding box center [555, 438] width 506 height 638
paste textarea "loadingPage.style.pointerEvents = 'none';"
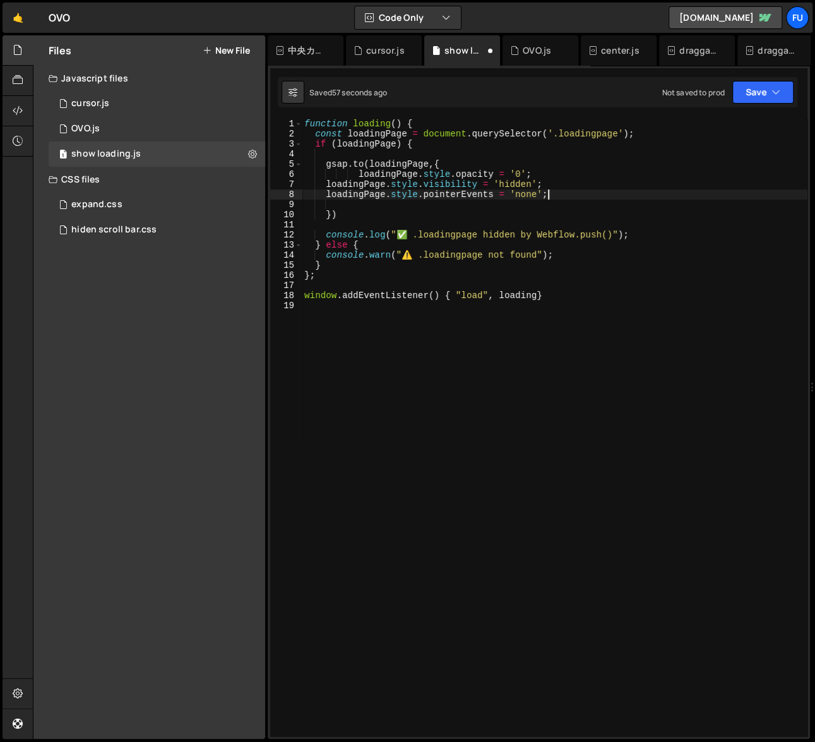
type textarea "loadingPage.style.pointerEvents = 'none';"
click at [397, 207] on div "function loading ( ) { const loadingPage = document . querySelector ( '.loading…" at bounding box center [555, 438] width 506 height 638
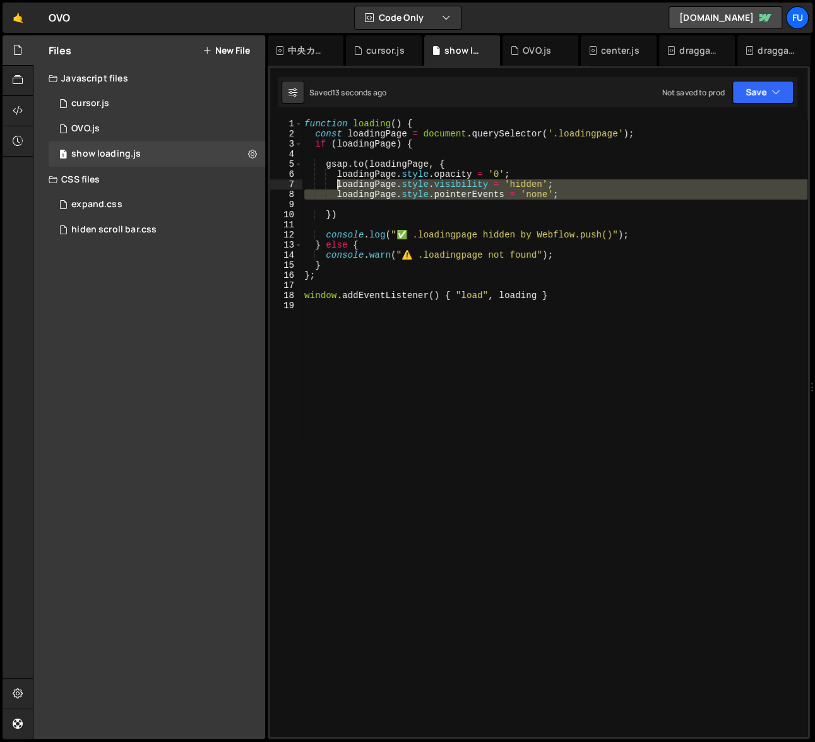
drag, startPoint x: 580, startPoint y: 205, endPoint x: 339, endPoint y: 188, distance: 242.5
click at [339, 188] on div "function loading ( ) { const loadingPage = document . querySelector ( '.loading…" at bounding box center [555, 438] width 506 height 638
type textarea "loadingPage.style.visibility = 'hidden'; loadingPage.style.pointerEvents = 'non…"
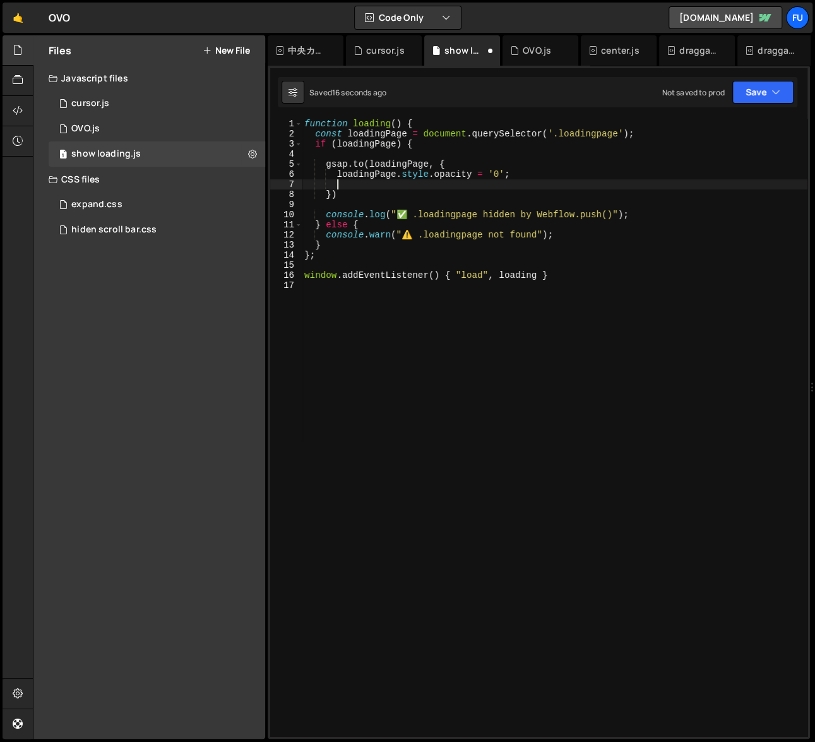
click at [425, 201] on div "function loading ( ) { const loadingPage = document . querySelector ( '.loading…" at bounding box center [555, 438] width 506 height 638
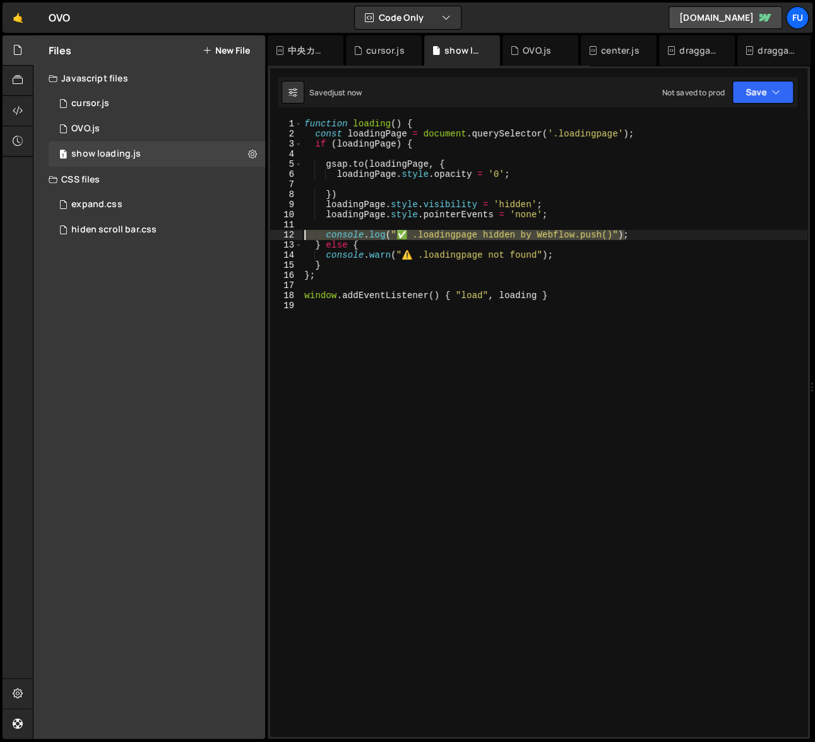
drag, startPoint x: 654, startPoint y: 239, endPoint x: 284, endPoint y: 234, distance: 370.8
click at [284, 234] on div "1 2 3 4 5 6 7 8 9 10 11 12 13 14 15 16 17 18 19 function loading ( ) { const lo…" at bounding box center [538, 428] width 537 height 618
type textarea "console.log("✅ .loadingpage hidden by Webflow.push()");"
click at [468, 155] on div "function loading ( ) { const loadingPage = document . querySelector ( '.loading…" at bounding box center [555, 438] width 506 height 638
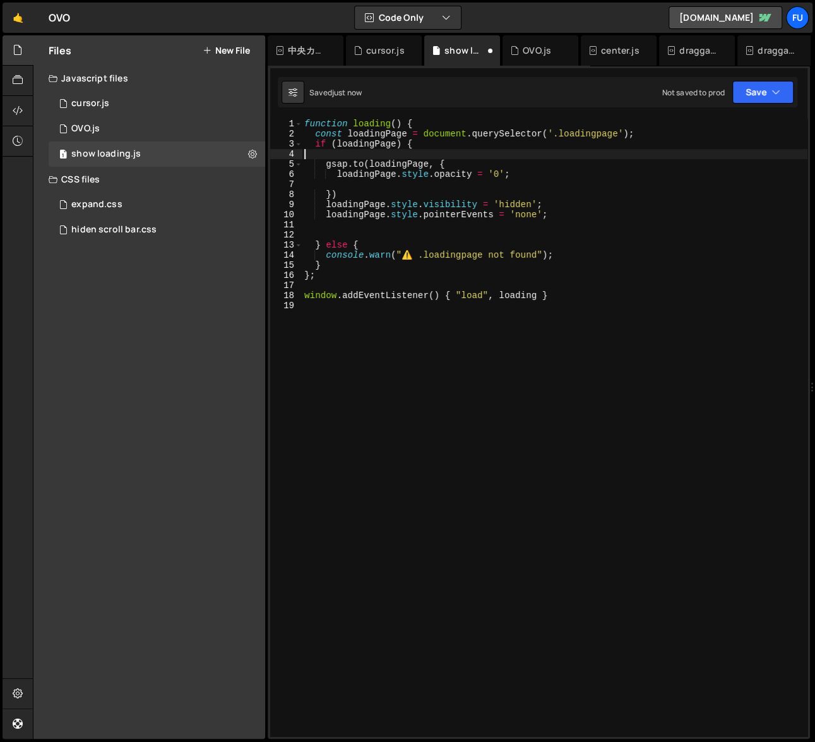
paste textarea "console.log("✅ .loadingpage hidden by Webflow.push()");"
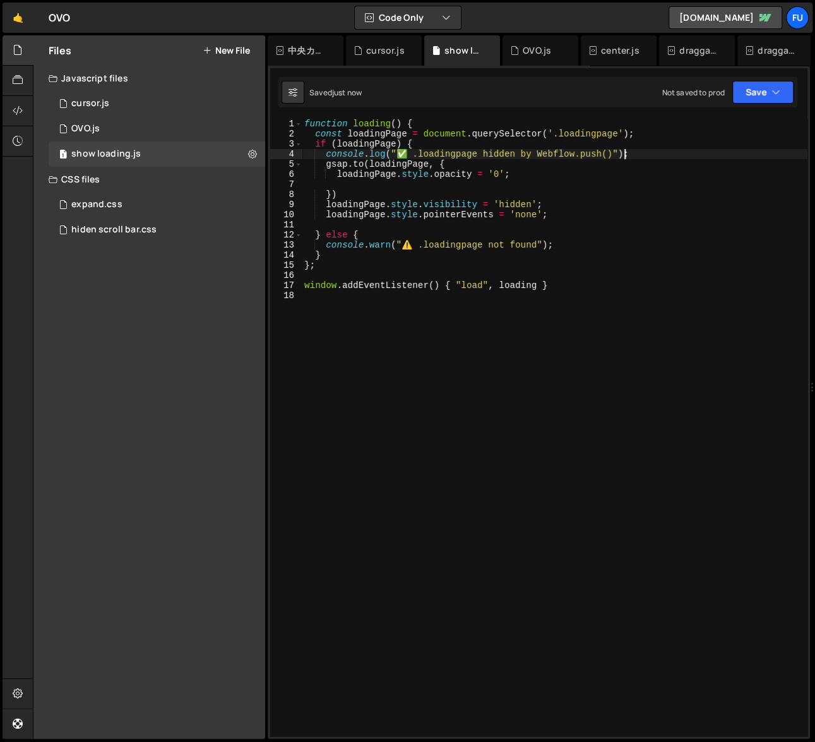
click at [386, 218] on div "function loading ( ) { const loadingPage = document . querySelector ( '.loading…" at bounding box center [555, 438] width 506 height 638
type textarea "loadingPage.style.pointerEvents = 'none';"
click at [599, 215] on div "function loading ( ) { const loadingPage = document . querySelector ( '.loading…" at bounding box center [555, 438] width 506 height 638
click at [488, 187] on div "function loading ( ) { const loadingPage = document . querySelector ( '.loading…" at bounding box center [555, 438] width 506 height 638
click at [554, 181] on div "function loading ( ) { const loadingPage = document . querySelector ( '.loading…" at bounding box center [555, 438] width 506 height 638
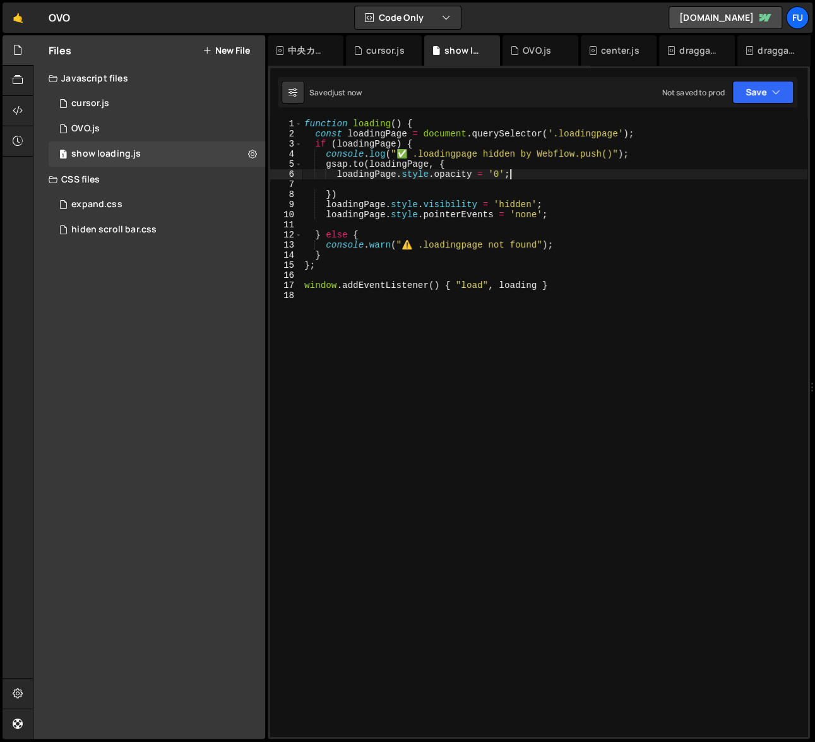
click at [553, 176] on div "function loading ( ) { const loadingPage = document . querySelector ( '.loading…" at bounding box center [555, 438] width 506 height 638
drag, startPoint x: 435, startPoint y: 173, endPoint x: 352, endPoint y: 176, distance: 83.4
click at [352, 176] on div "function loading ( ) { const loadingPage = document . querySelector ( '.loading…" at bounding box center [555, 438] width 506 height 638
click at [387, 178] on div "function loading ( ) { const loadingPage = document . querySelector ( '.loading…" at bounding box center [555, 438] width 506 height 638
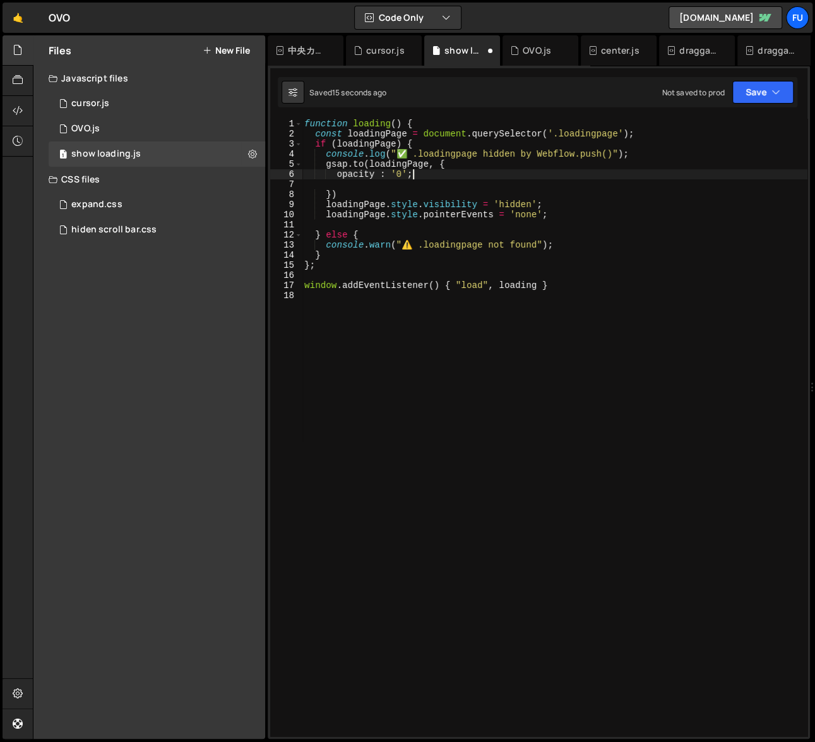
click at [416, 176] on div "function loading ( ) { const loadingPage = document . querySelector ( '.loading…" at bounding box center [555, 438] width 506 height 638
click at [407, 174] on div "function loading ( ) { const loadingPage = document . querySelector ( '.loading…" at bounding box center [555, 438] width 506 height 638
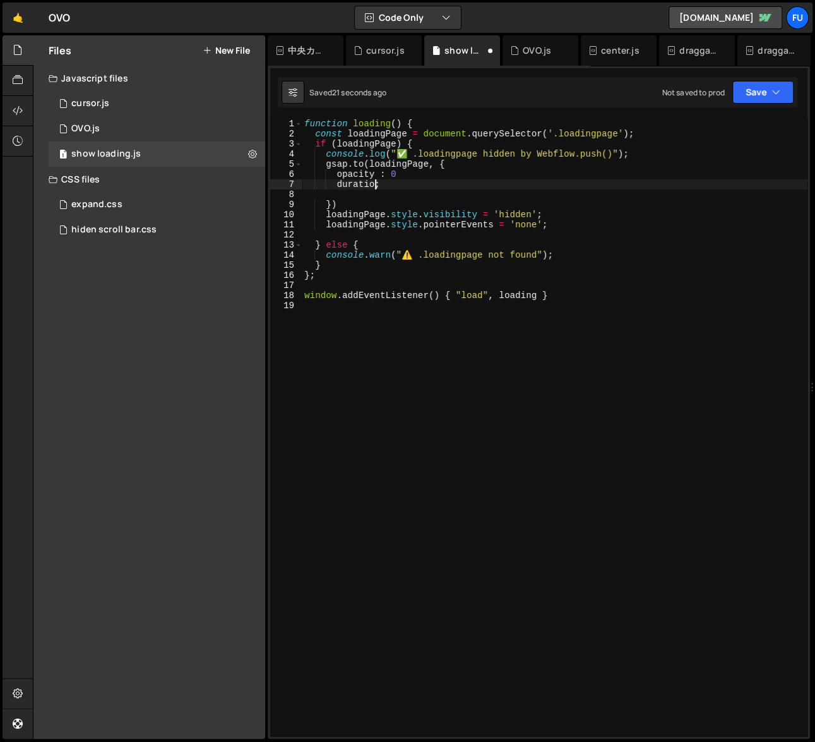
scroll to position [0, 5]
click at [536, 174] on div "function loading ( ) { const loadingPage = document . querySelector ( '.loading…" at bounding box center [555, 438] width 506 height 638
type textarea "opacity : 0"
click at [398, 189] on div "function loading ( ) { const loadingPage = document . querySelector ( '.loading…" at bounding box center [555, 438] width 506 height 638
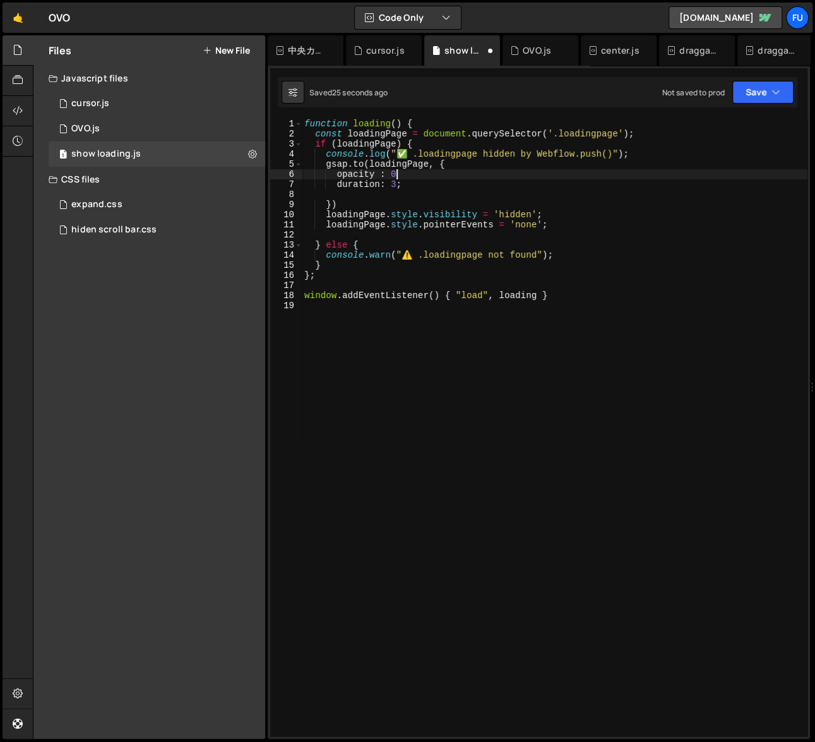
scroll to position [0, 0]
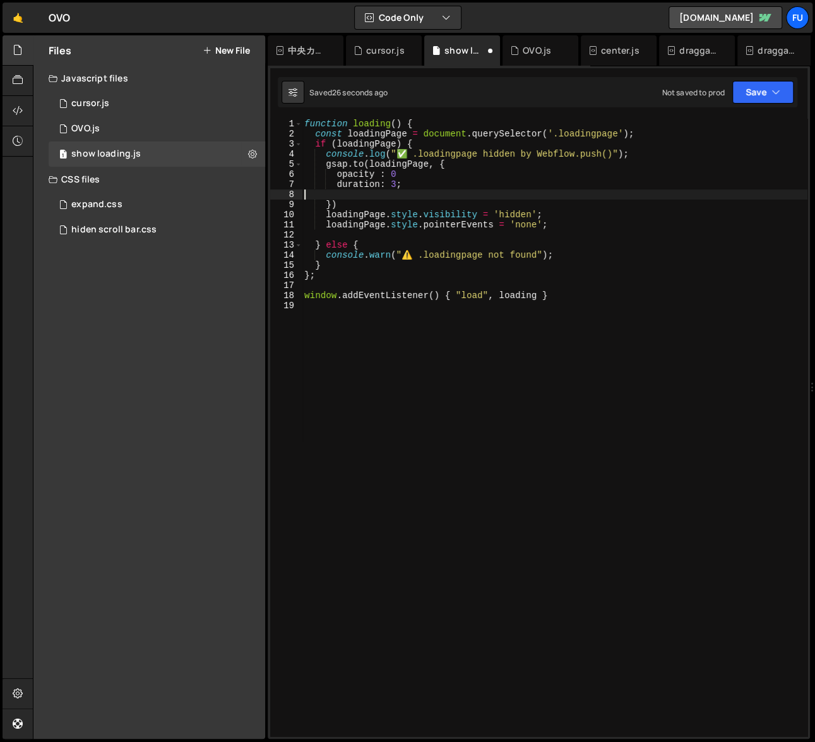
click at [402, 189] on div "function loading ( ) { const loadingPage = document . querySelector ( '.loading…" at bounding box center [555, 438] width 506 height 638
click at [399, 188] on div "function loading ( ) { const loadingPage = document . querySelector ( '.loading…" at bounding box center [555, 438] width 506 height 638
click at [455, 176] on div "function loading ( ) { const loadingPage = document . querySelector ( '.loading…" at bounding box center [555, 438] width 506 height 638
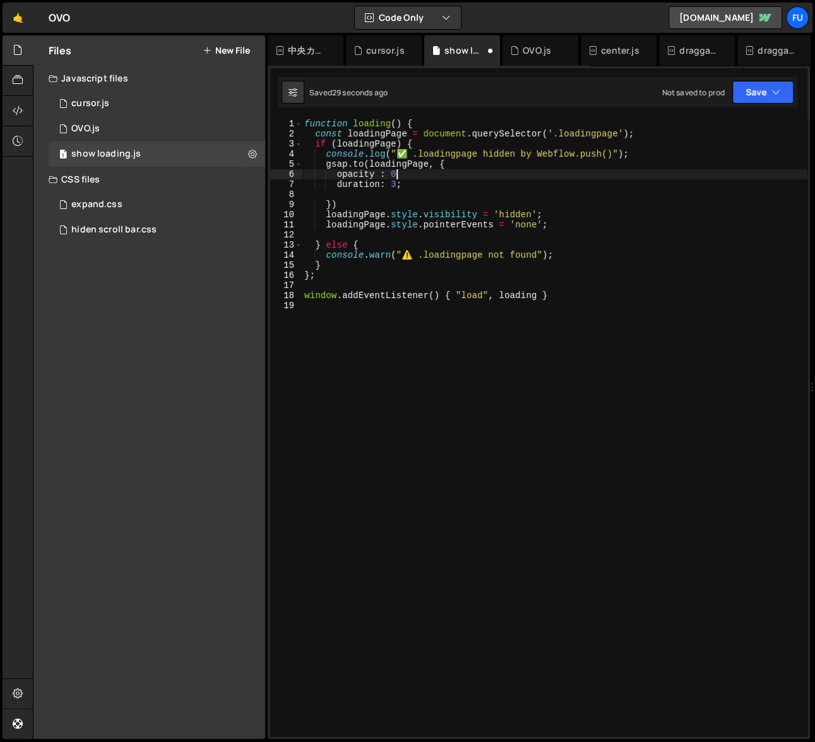
scroll to position [0, 6]
click at [397, 187] on div "function loading ( ) { const loadingPage = document . querySelector ( '.loading…" at bounding box center [555, 438] width 506 height 638
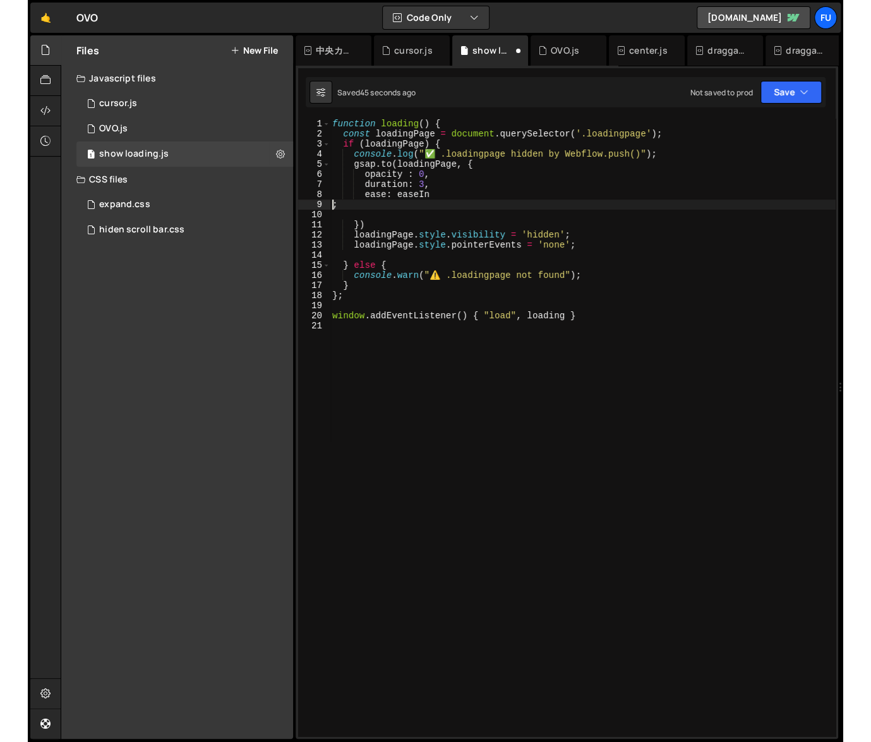
scroll to position [0, 0]
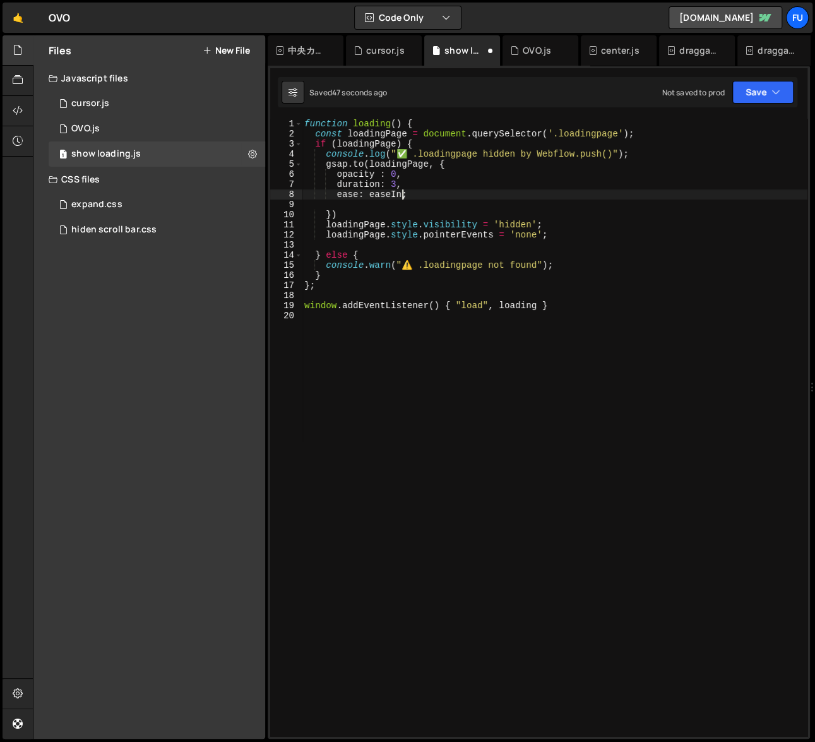
click at [592, 229] on div "function loading ( ) { const loadingPage = document . querySelector ( '.loading…" at bounding box center [555, 438] width 506 height 638
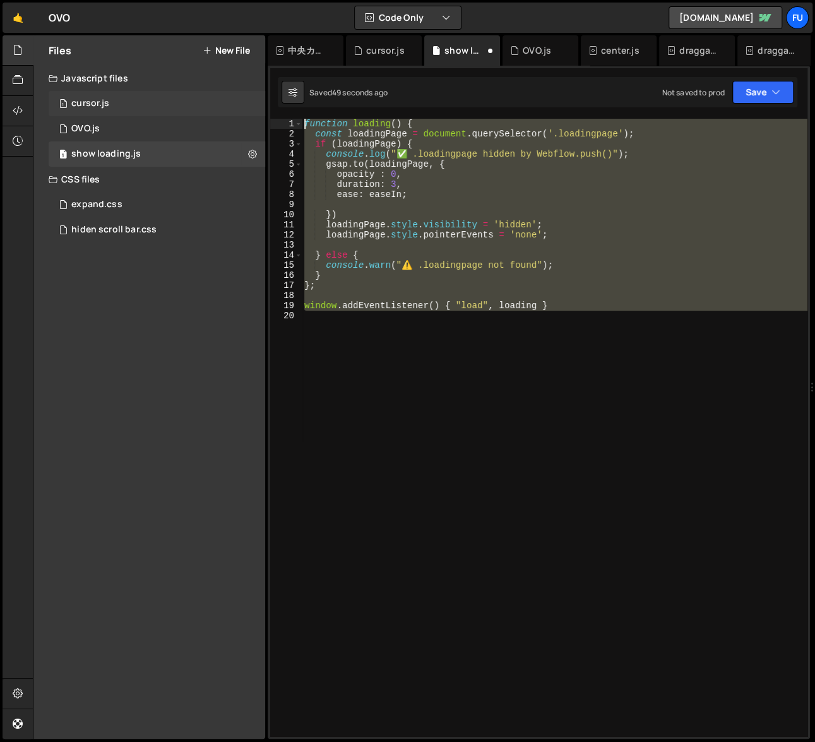
drag, startPoint x: 585, startPoint y: 326, endPoint x: 237, endPoint y: 100, distance: 414.1
click at [237, 100] on div "Files New File Javascript files 1 cursor.js 0 1 OVO.js 0 1 show loading.js 0" at bounding box center [424, 387] width 783 height 704
click at [492, 272] on div "function loading ( ) { const loadingPage = document . querySelector ( '.loading…" at bounding box center [555, 428] width 506 height 618
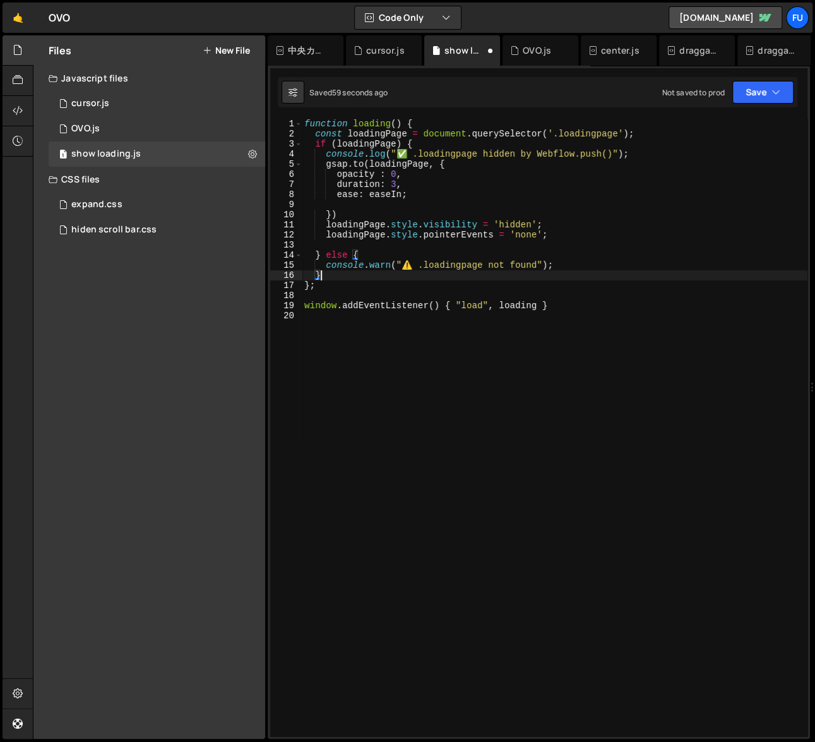
click at [385, 210] on div "function loading ( ) { const loadingPage = document . querySelector ( '.loading…" at bounding box center [555, 438] width 506 height 638
type textarea "})"
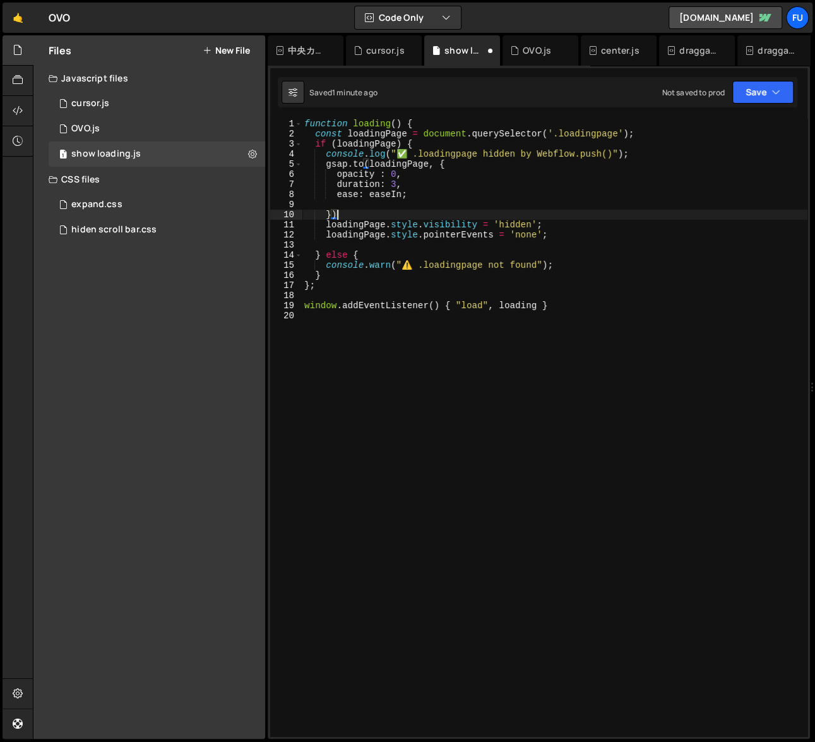
click at [387, 205] on div "function loading ( ) { const loadingPage = document . querySelector ( '.loading…" at bounding box center [555, 438] width 506 height 638
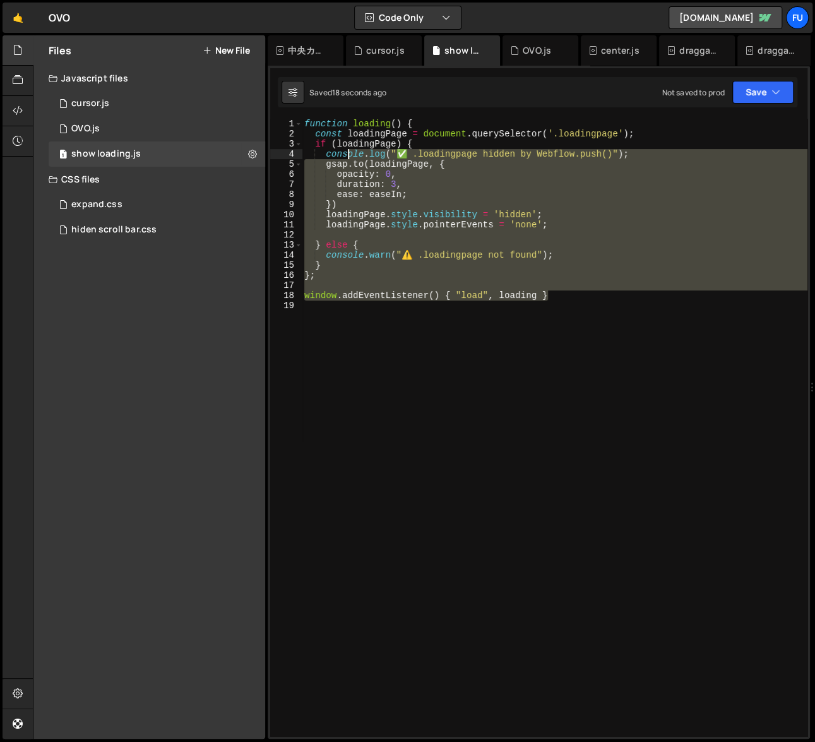
drag, startPoint x: 568, startPoint y: 275, endPoint x: 265, endPoint y: 83, distance: 359.2
click at [265, 83] on div "Files New File Javascript files 1 cursor.js 0 1 OVO.js 0 1 show loading.js 0" at bounding box center [424, 387] width 783 height 704
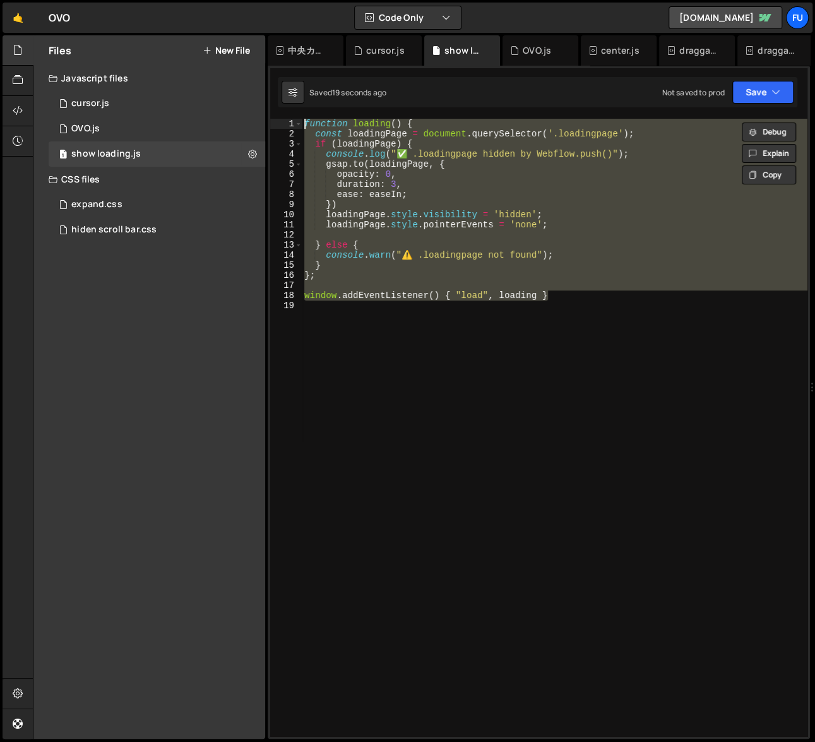
paste textarea "window.addEventListener("load", loading"
type textarea "window.addEventListener("load", loading);"
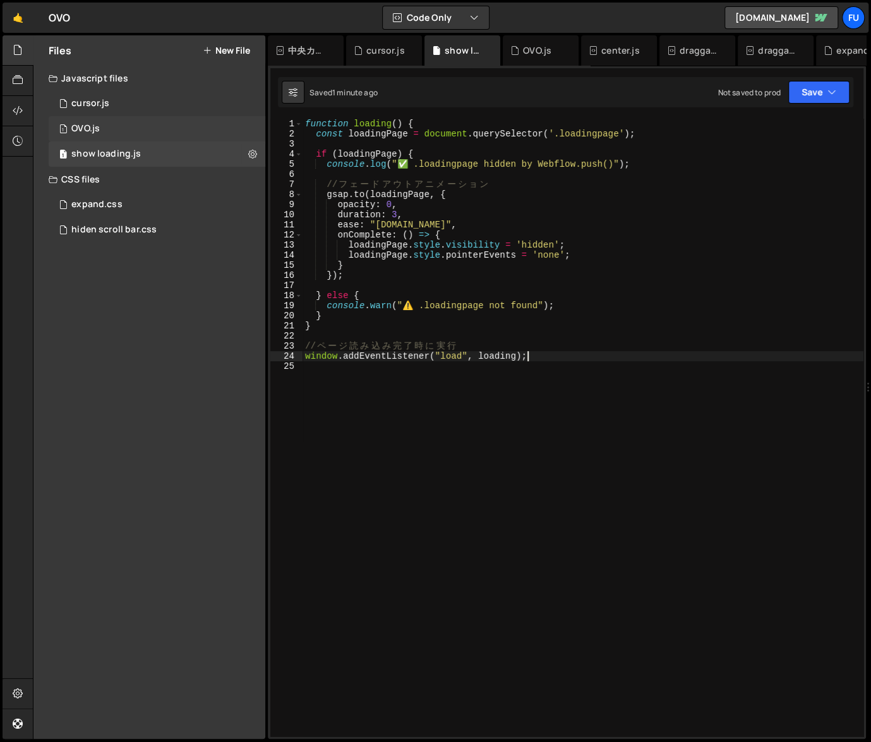
click at [212, 129] on div "1 OVO.js 0" at bounding box center [157, 128] width 217 height 25
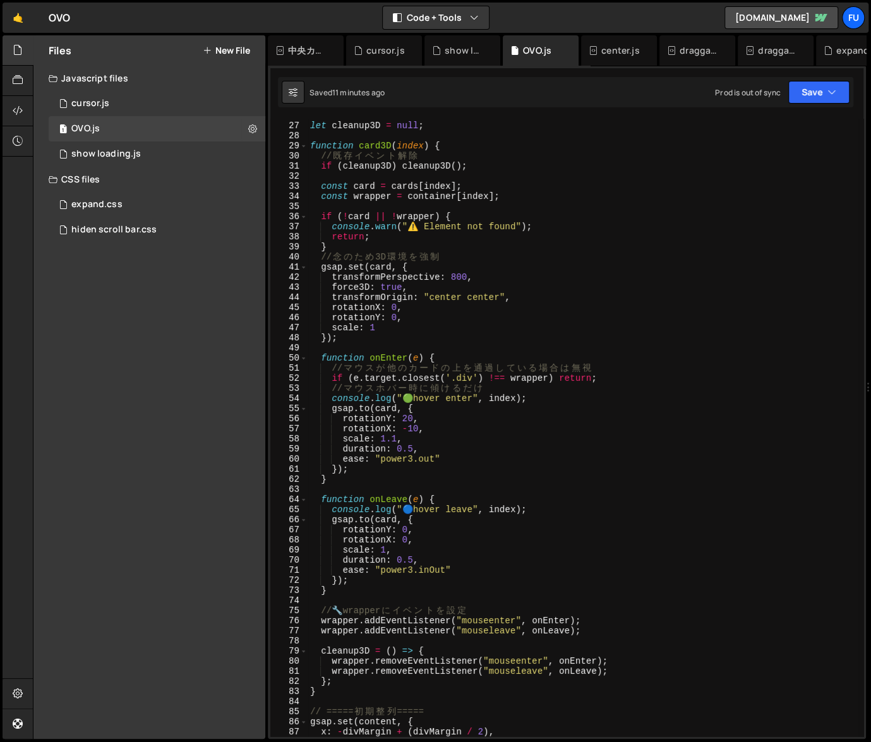
scroll to position [243, 0]
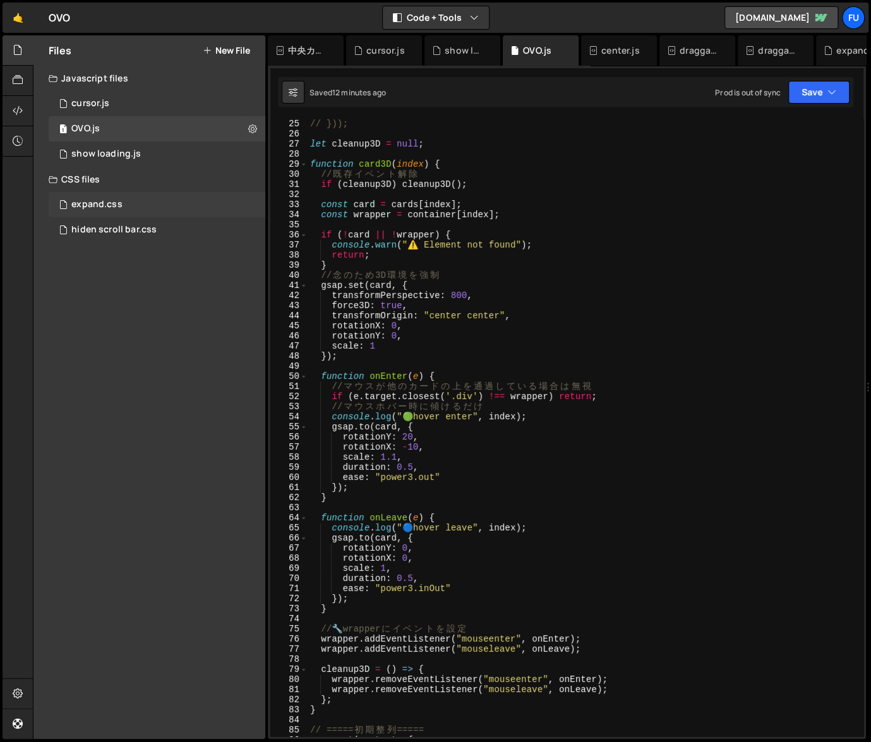
click at [150, 211] on div "expand.css 0" at bounding box center [157, 204] width 217 height 25
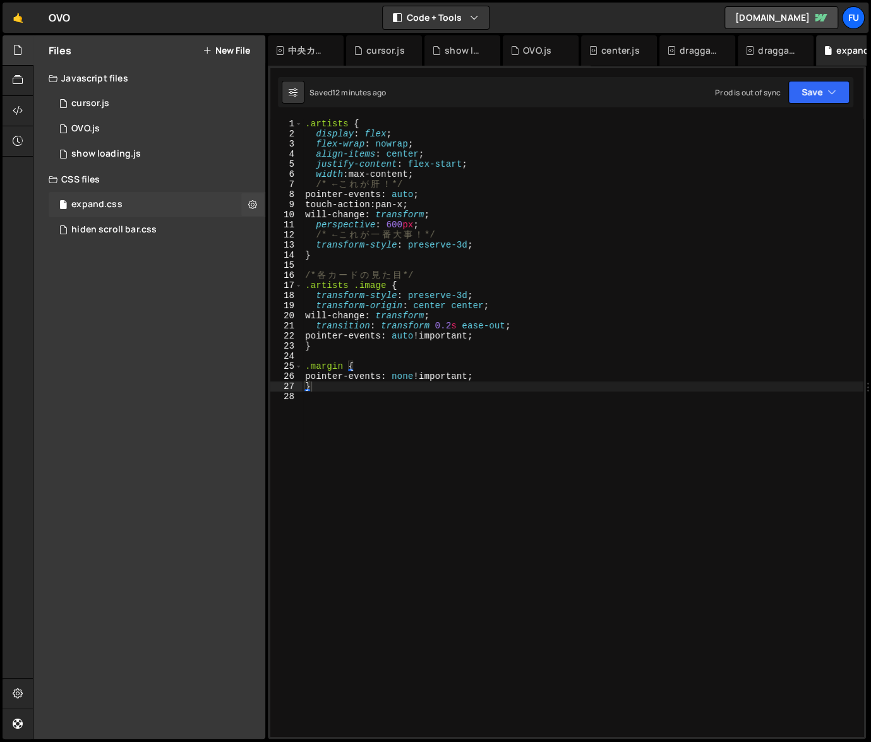
scroll to position [0, 0]
click at [133, 153] on div "show loading.js" at bounding box center [105, 153] width 69 height 11
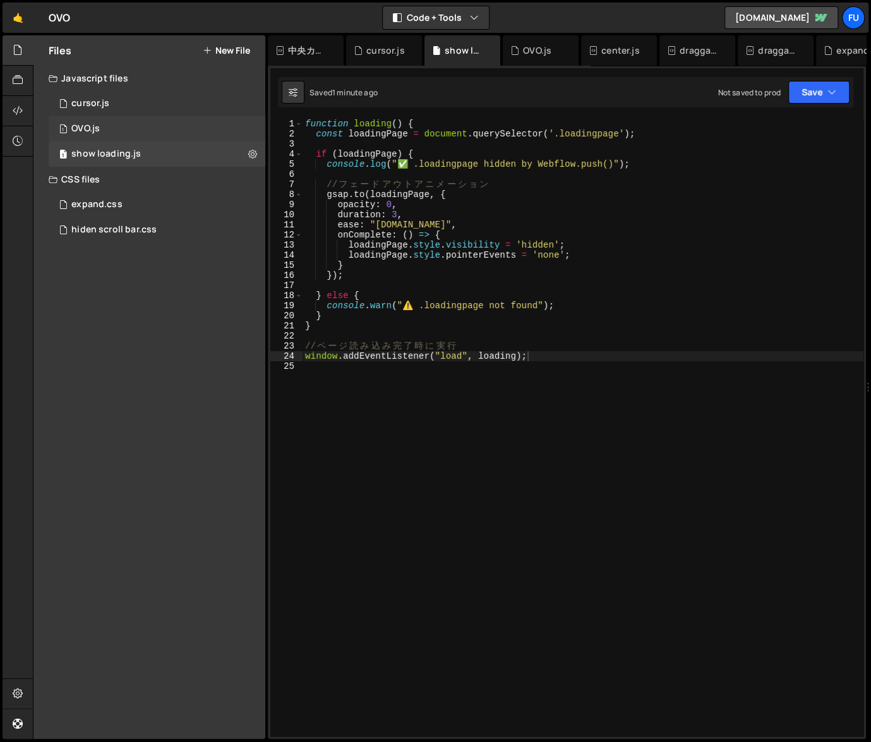
click at [194, 134] on div "1 OVO.js 0" at bounding box center [157, 128] width 217 height 25
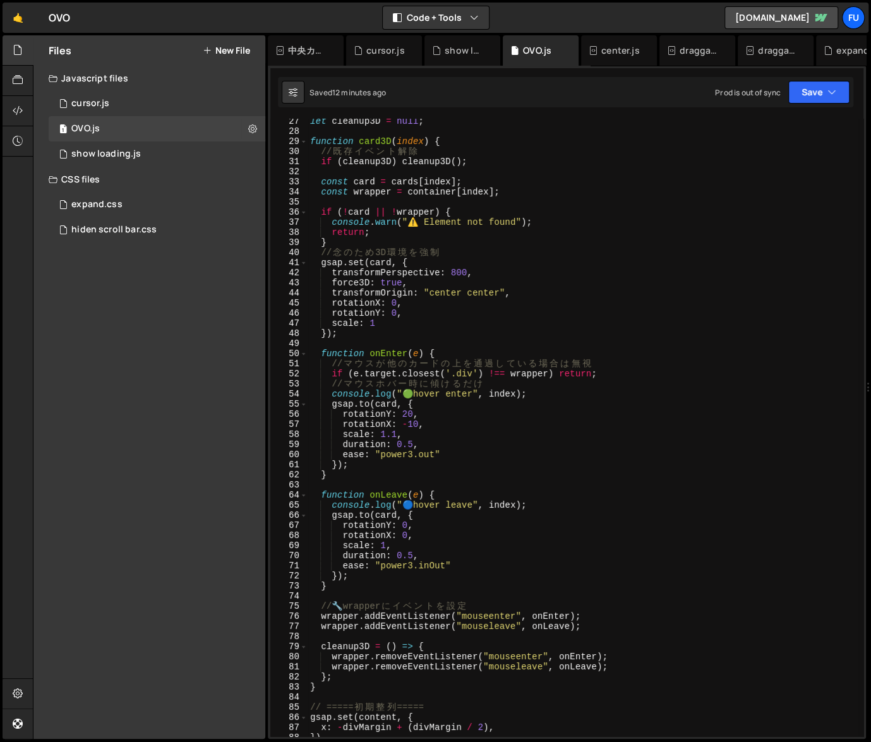
scroll to position [135, 0]
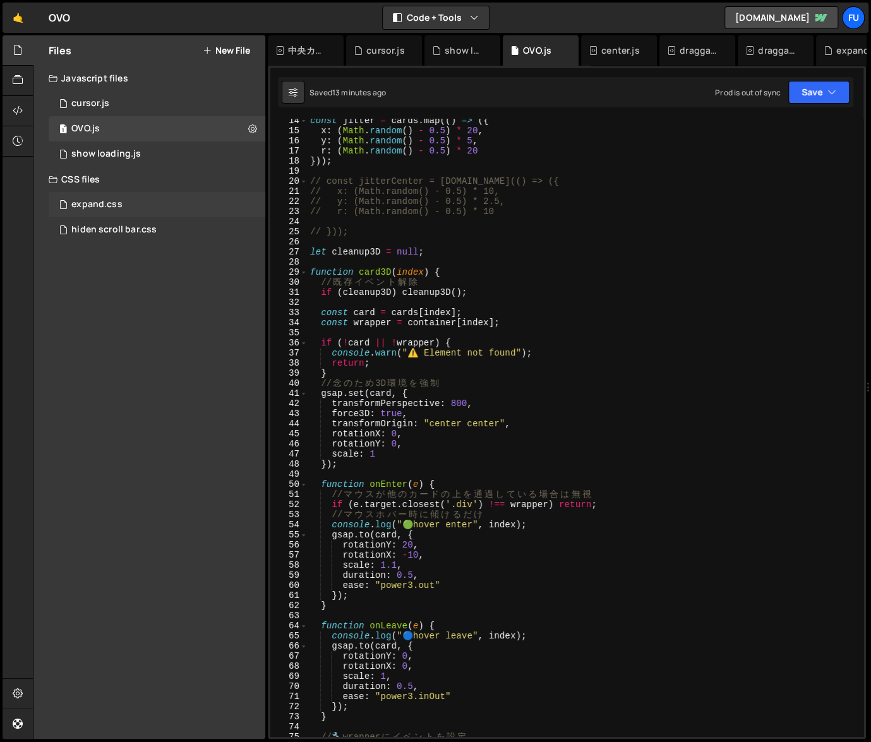
click at [165, 211] on div "expand.css 0" at bounding box center [157, 204] width 217 height 25
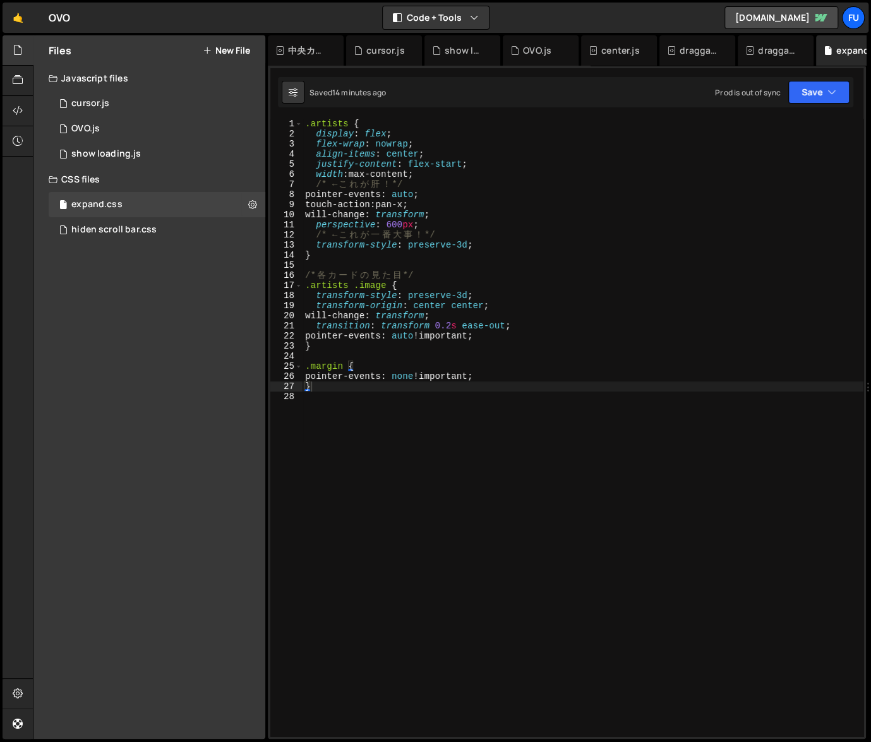
scroll to position [0, 0]
click at [193, 159] on div "1 show loading.js 0" at bounding box center [157, 153] width 217 height 25
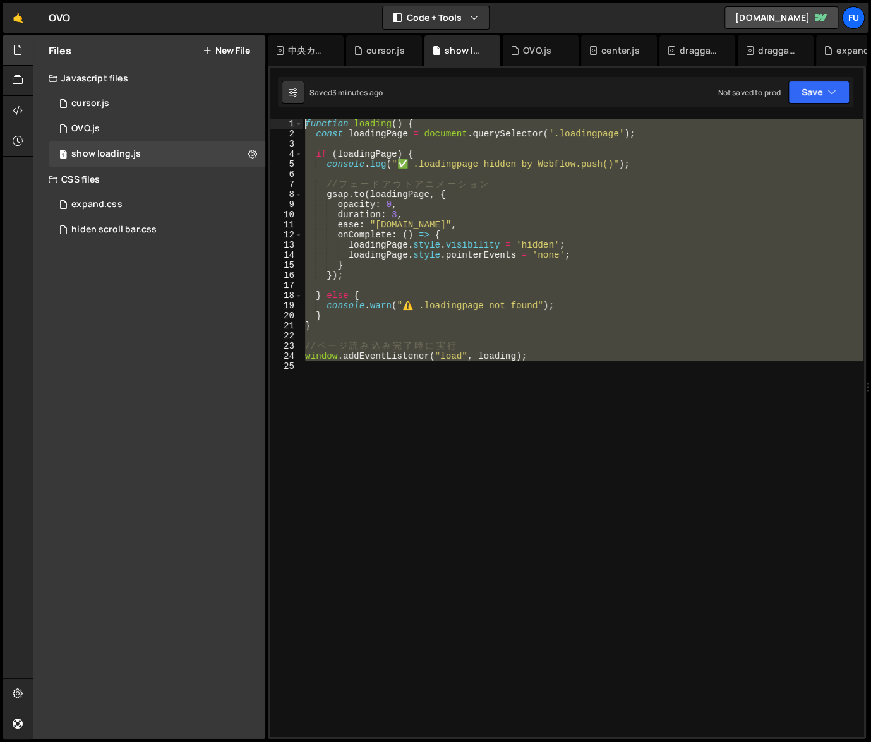
drag, startPoint x: 623, startPoint y: 366, endPoint x: 271, endPoint y: 94, distance: 444.8
click at [271, 94] on div "XXXXXXXXXXXXXXXXXXXXXXXXXXXXXXXXXXXXXXXXXXXXXXXXXXXXXXXXXXXXXXXXXXXXXXXXXXXXXXX…" at bounding box center [567, 402] width 598 height 673
type textarea "function loading() { const loadingPage = document.querySelector('.loadingpage');"
click at [18, 82] on icon at bounding box center [18, 80] width 10 height 14
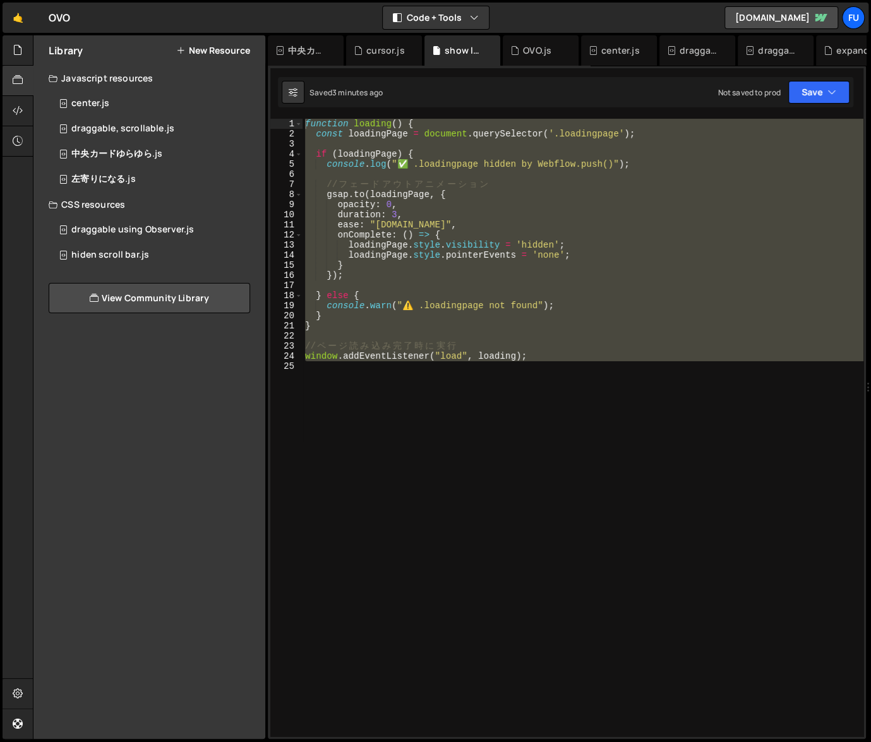
click at [231, 56] on button "New Resource" at bounding box center [213, 50] width 74 height 10
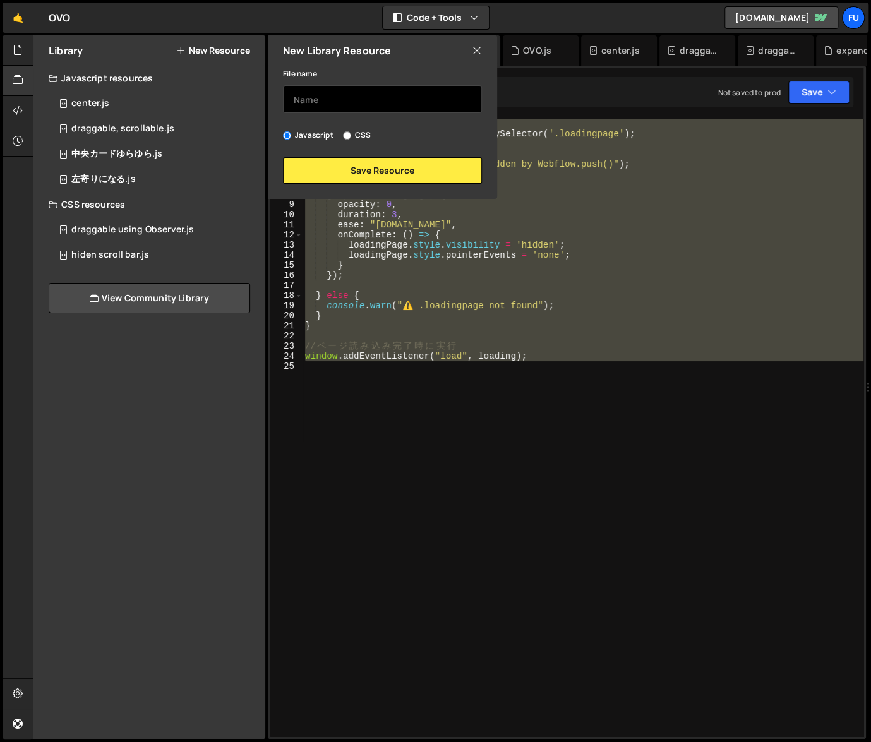
click at [353, 105] on input "text" at bounding box center [382, 99] width 199 height 28
click at [328, 94] on input "loadingpage" at bounding box center [382, 99] width 199 height 28
type input "loadingPage"
click at [402, 152] on div "File name loadingPage Javascript CSS Save Resource" at bounding box center [382, 125] width 229 height 118
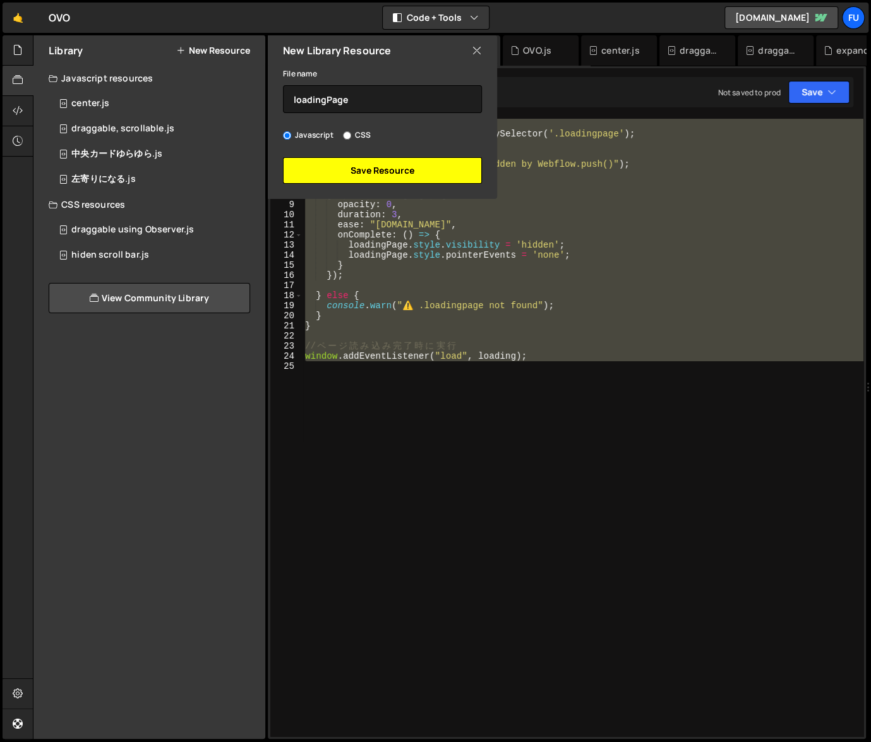
click at [402, 160] on button "Save Resource" at bounding box center [382, 170] width 199 height 27
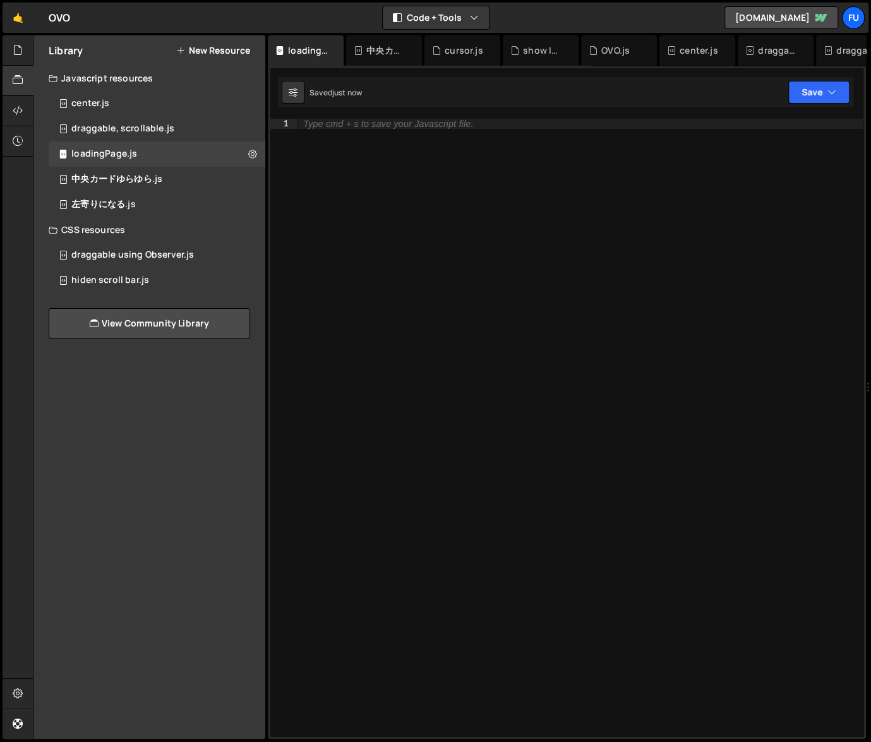
click at [414, 159] on div "Type cmd + s to save your Javascript file." at bounding box center [580, 438] width 567 height 638
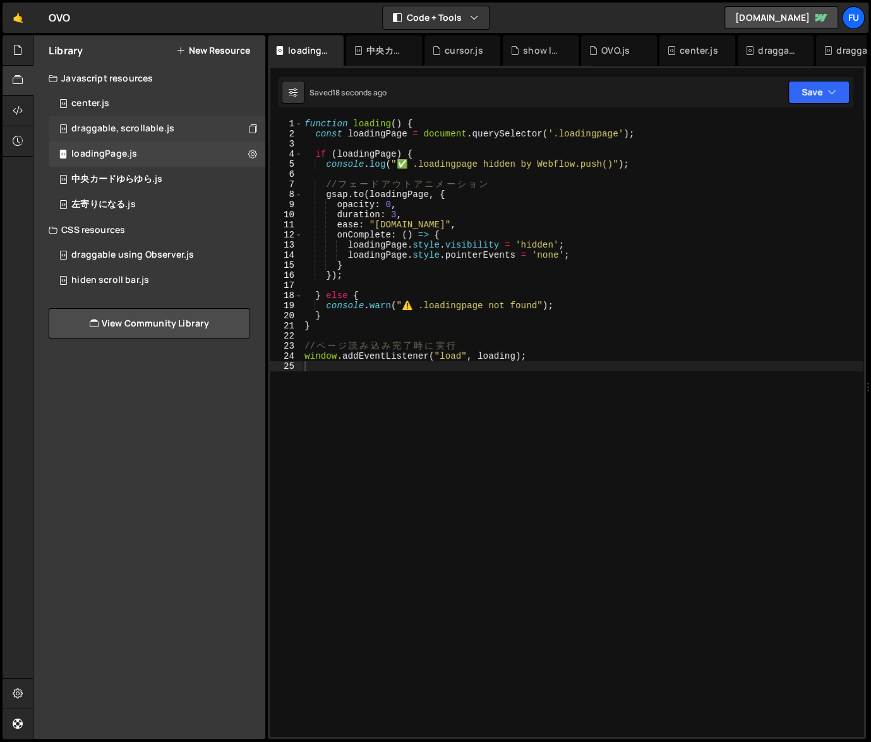
click at [176, 138] on div "draggable, scrollable.js 0" at bounding box center [157, 128] width 217 height 25
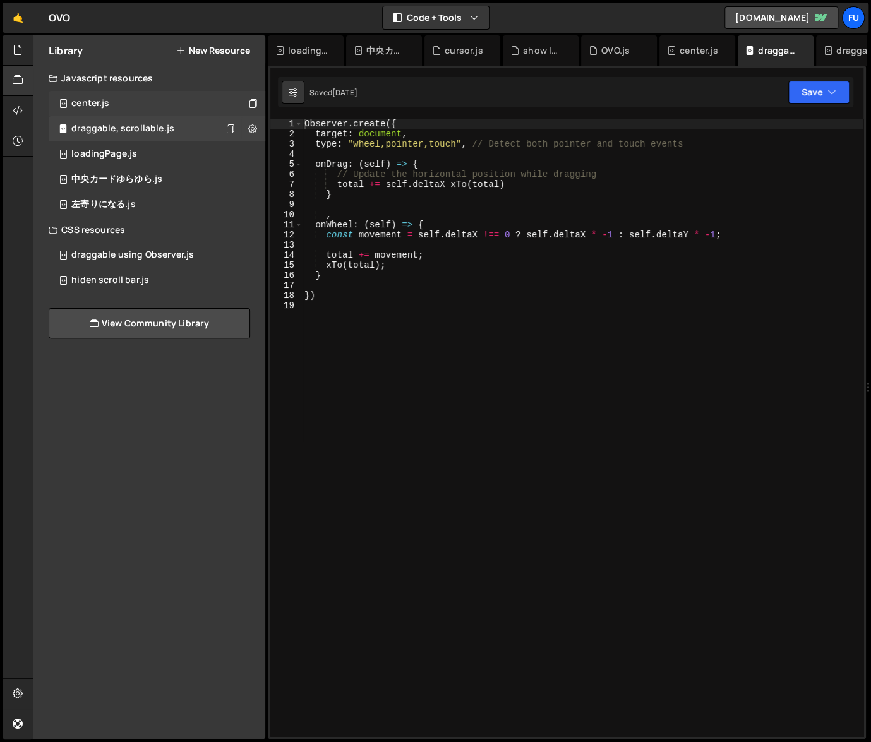
click at [175, 105] on div "center.js 0" at bounding box center [157, 103] width 217 height 25
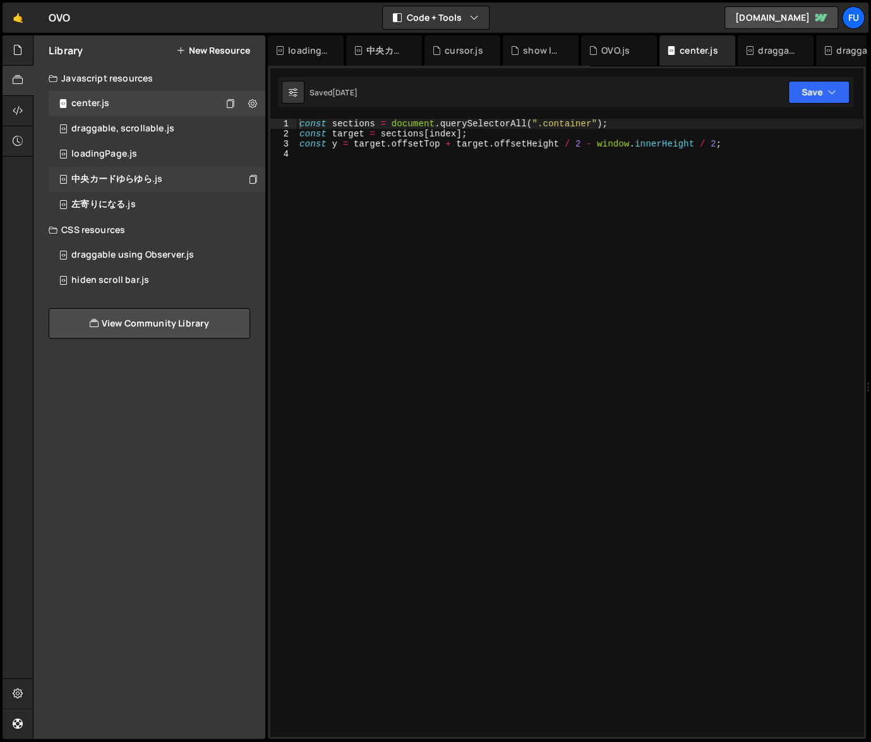
click at [169, 177] on div "中央カードゆらゆら.js 0" at bounding box center [157, 179] width 217 height 25
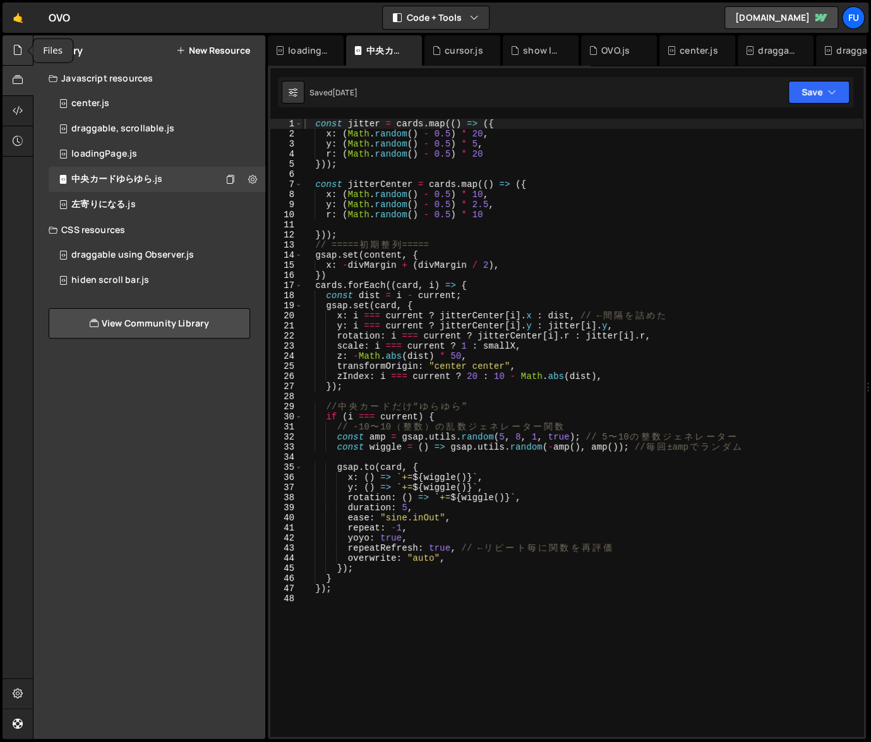
click at [17, 50] on icon at bounding box center [18, 50] width 10 height 14
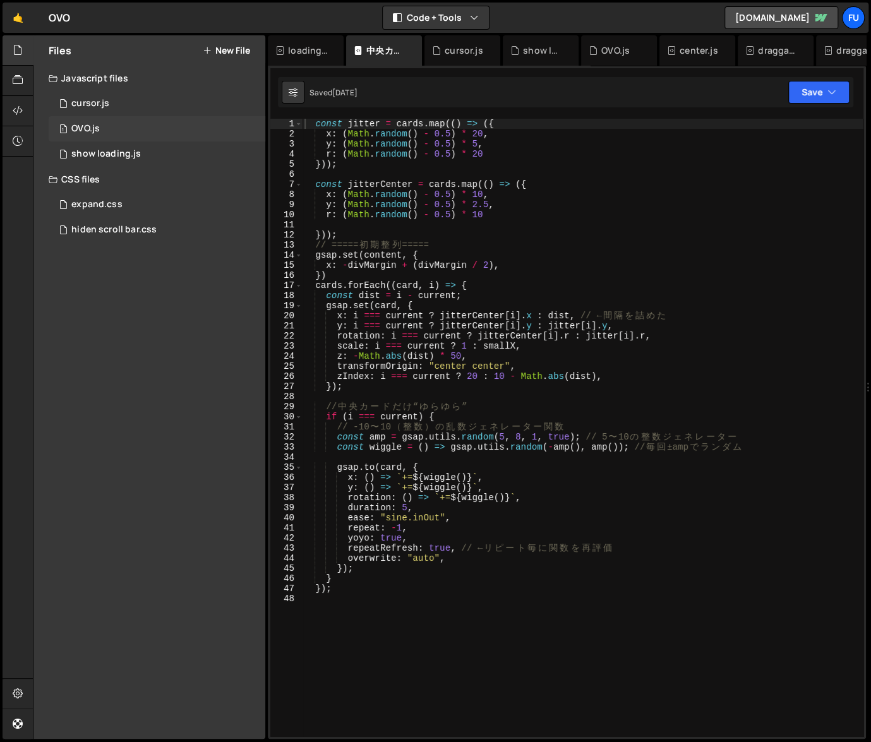
click at [126, 122] on div "1 OVO.js 0" at bounding box center [157, 128] width 217 height 25
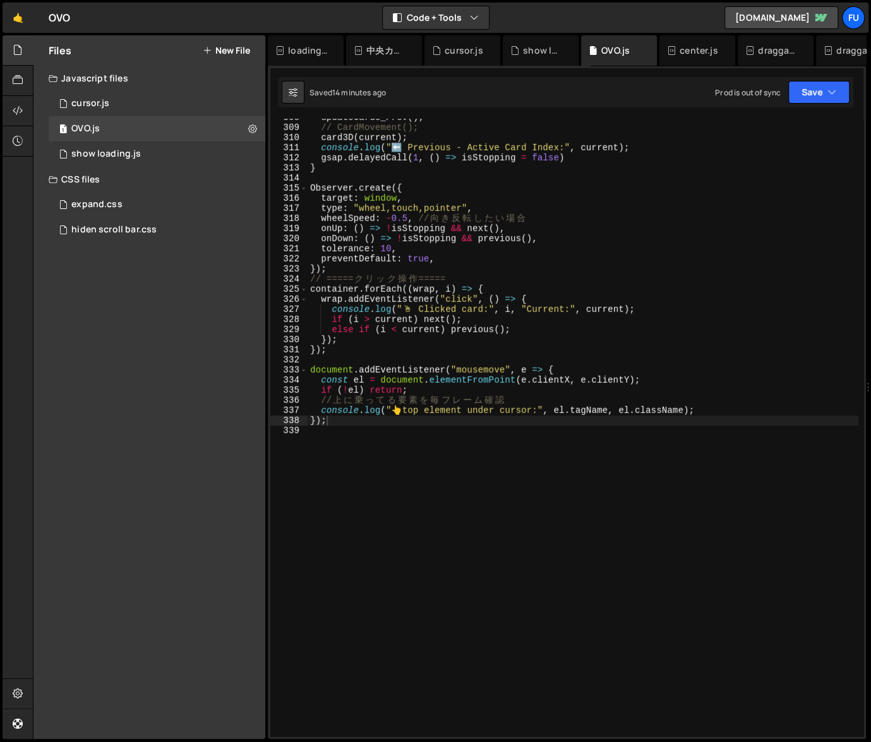
scroll to position [3112, 0]
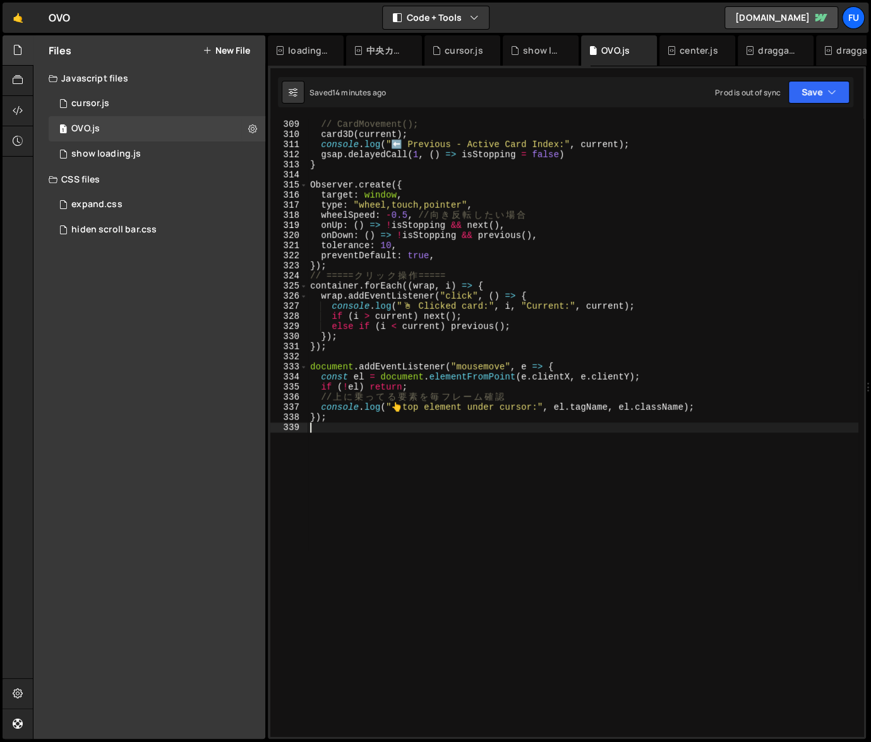
click at [459, 423] on div "updateCards_Prev ( ) ; // CardMovement(); card3D ( current ) ; console . log ( …" at bounding box center [583, 428] width 551 height 638
click at [430, 423] on div "updateCards_Prev ( ) ; // CardMovement(); card3D ( current ) ; console . log ( …" at bounding box center [583, 428] width 551 height 638
click at [428, 421] on div "updateCards_Prev ( ) ; // CardMovement(); card3D ( current ) ; console . log ( …" at bounding box center [583, 428] width 551 height 638
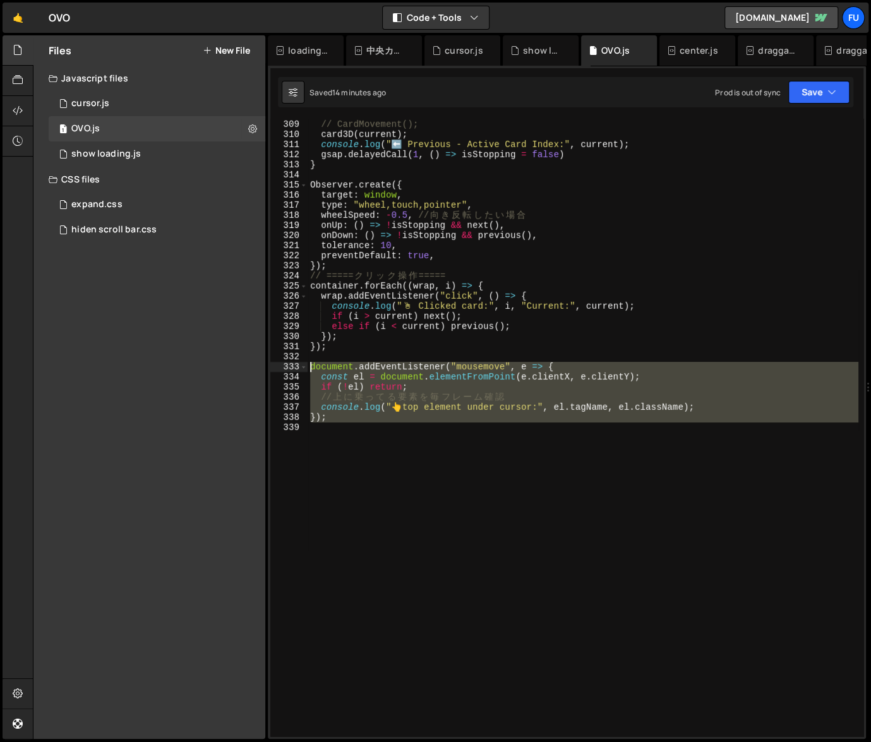
drag, startPoint x: 423, startPoint y: 422, endPoint x: 299, endPoint y: 363, distance: 137.0
click at [299, 363] on div "}); 308 309 310 311 312 313 314 315 316 317 318 319 320 321 322 323 324 325 326…" at bounding box center [566, 428] width 593 height 618
type textarea "document.addEventListener("mousemove", e => { const el = document.elementFromPo…"
click at [380, 435] on div "updateCards_Prev ( ) ; // CardMovement(); card3D ( current ) ; console . log ( …" at bounding box center [583, 428] width 551 height 618
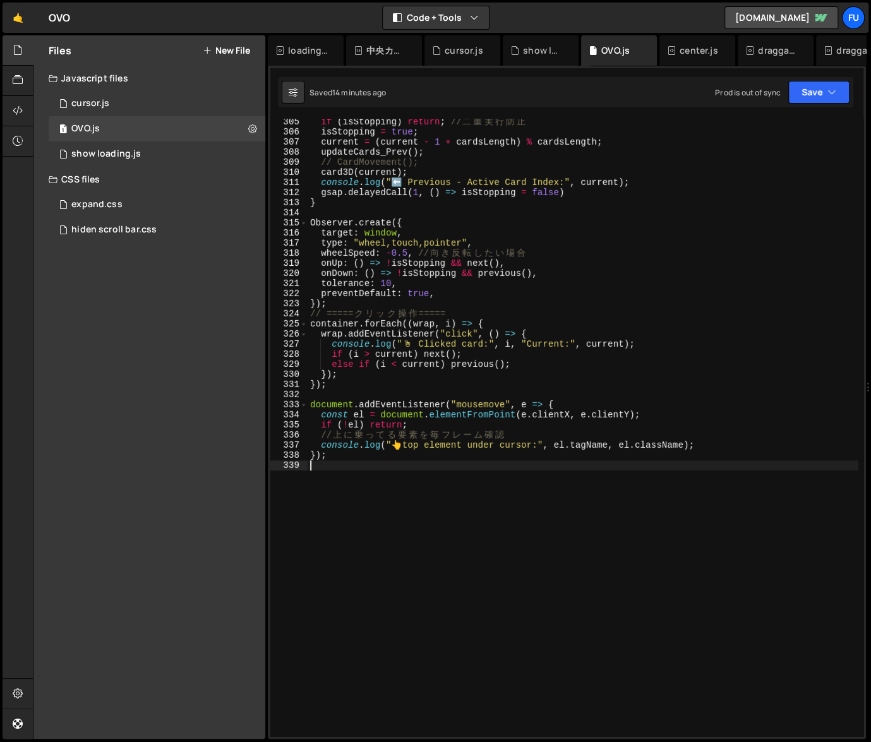
scroll to position [2977, 0]
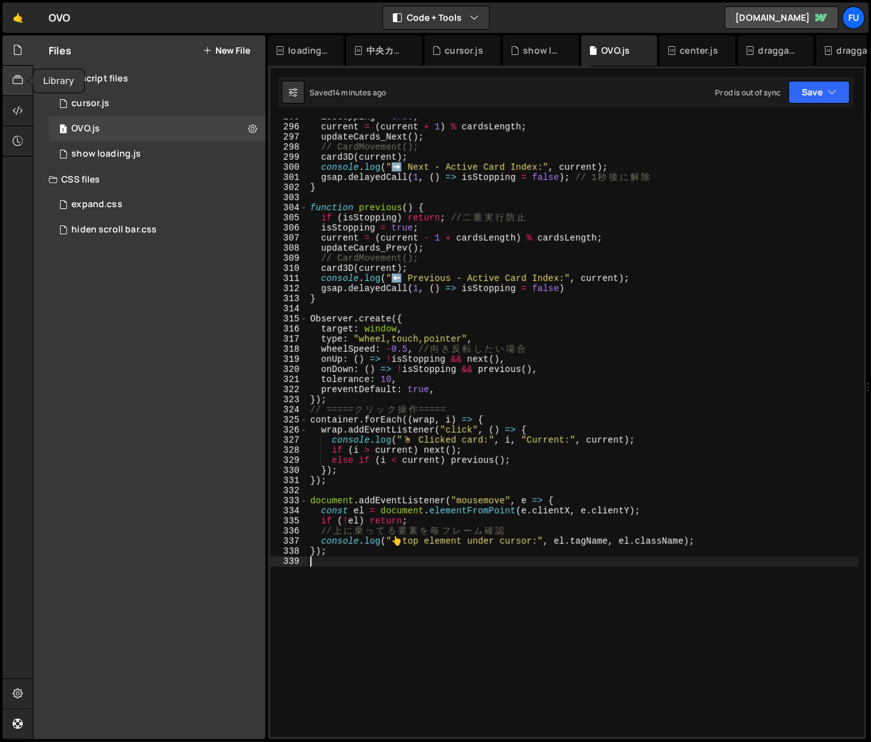
click at [6, 78] on div at bounding box center [18, 81] width 31 height 30
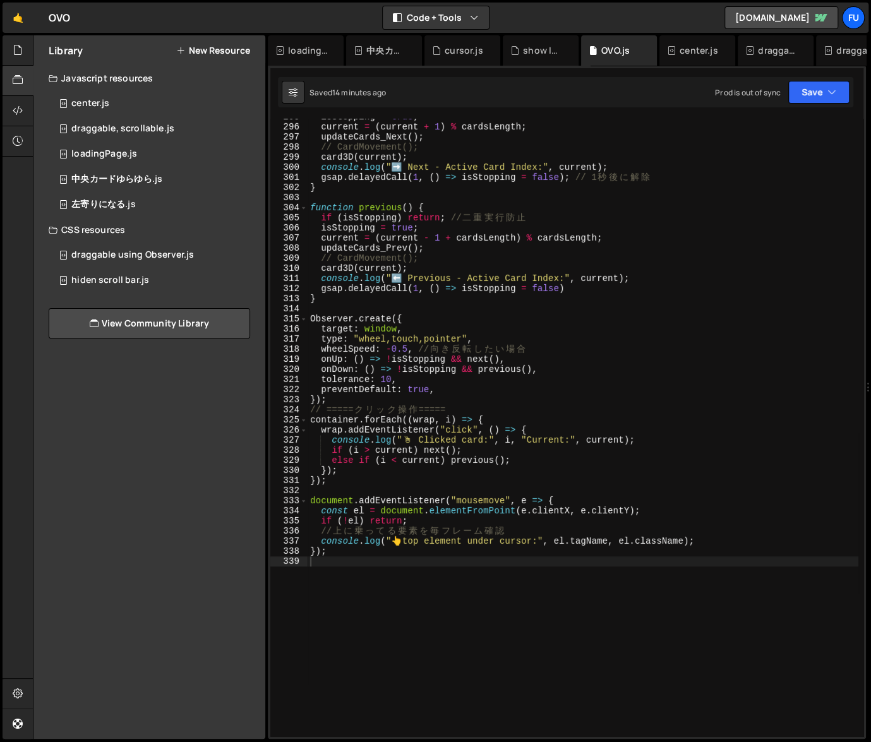
click at [211, 55] on button "New Resource" at bounding box center [213, 50] width 74 height 10
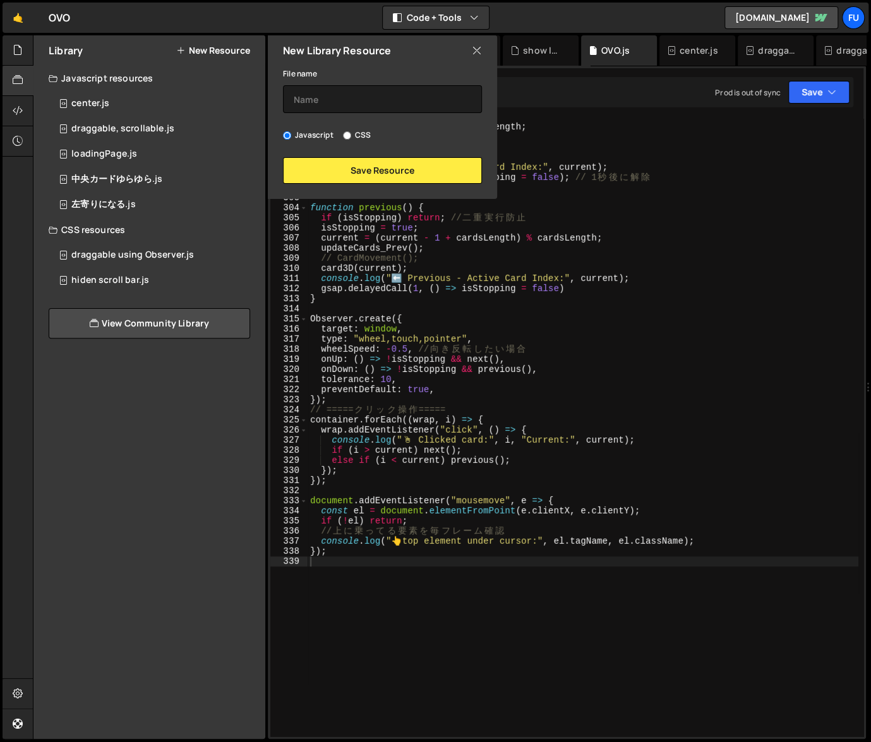
click at [362, 114] on div "File name Javascript CSS Save Resource" at bounding box center [382, 125] width 229 height 118
click at [363, 100] on input "text" at bounding box center [382, 99] width 199 height 28
type input "Debug"
click at [400, 181] on button "Save Resource" at bounding box center [382, 170] width 199 height 27
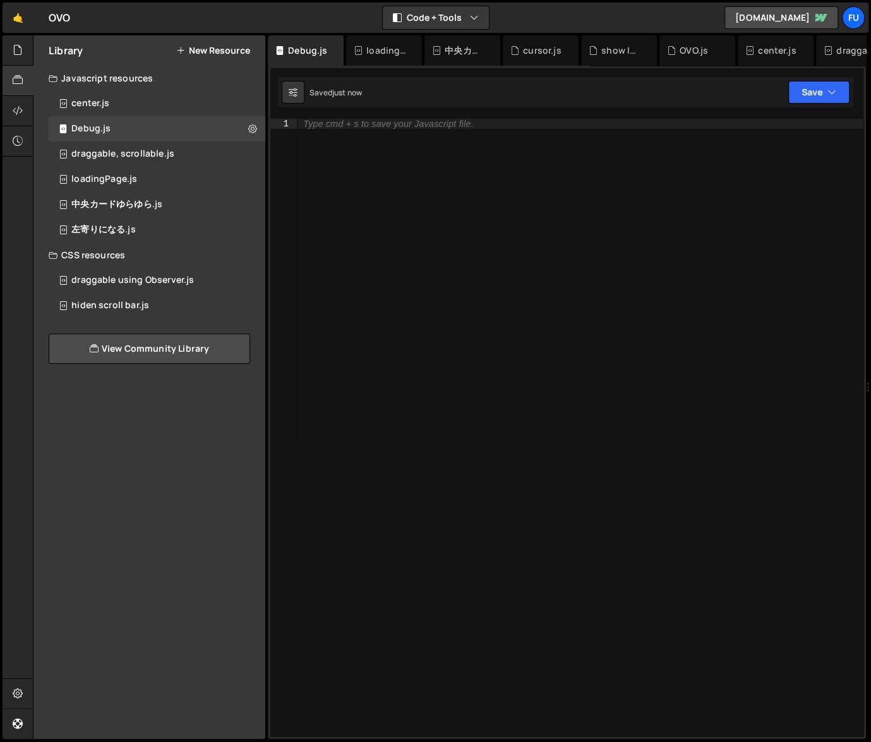
click at [416, 160] on div "Type cmd + s to save your Javascript file." at bounding box center [580, 438] width 567 height 638
paste textarea "document.addEventListener("mousemove", e => {"
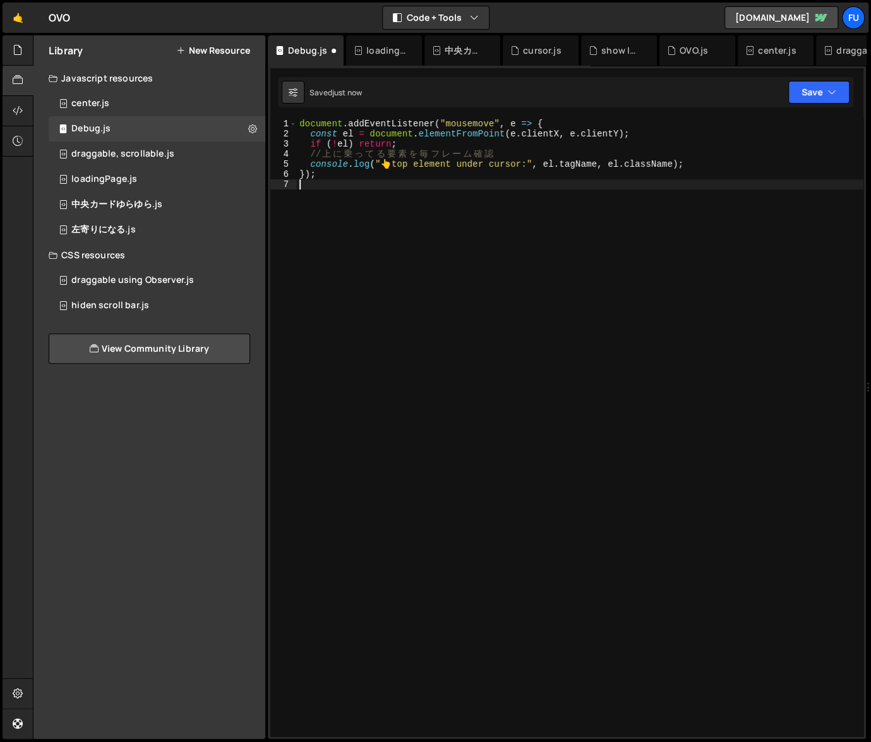
click at [297, 123] on div "document . addEventListener ( "mousemove" , e => { const el = document . elemen…" at bounding box center [580, 438] width 567 height 638
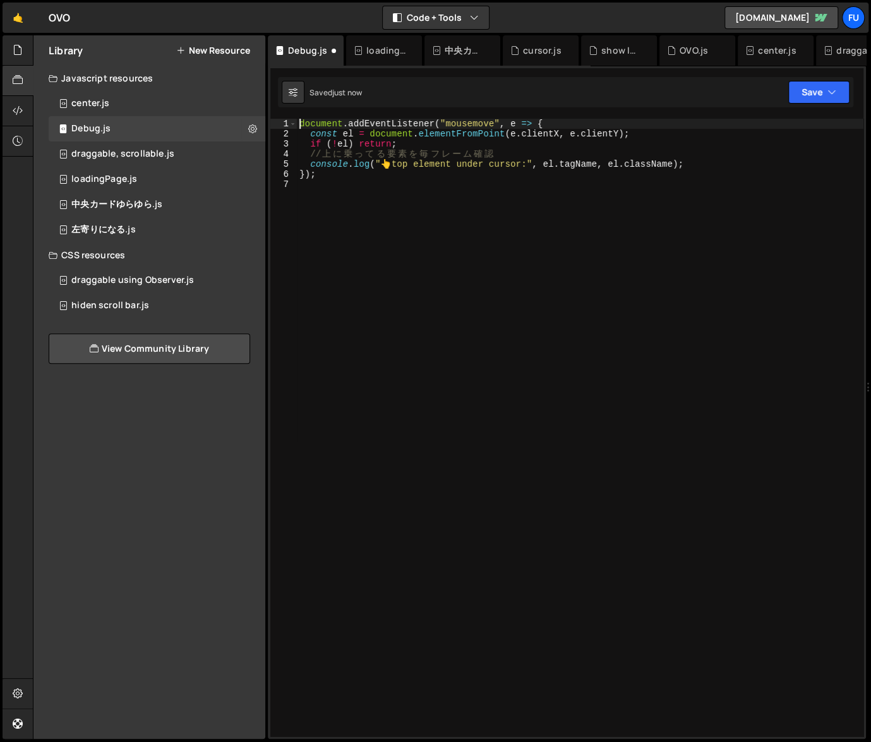
type textarea "document.addEventListener("mousemove", e => {"
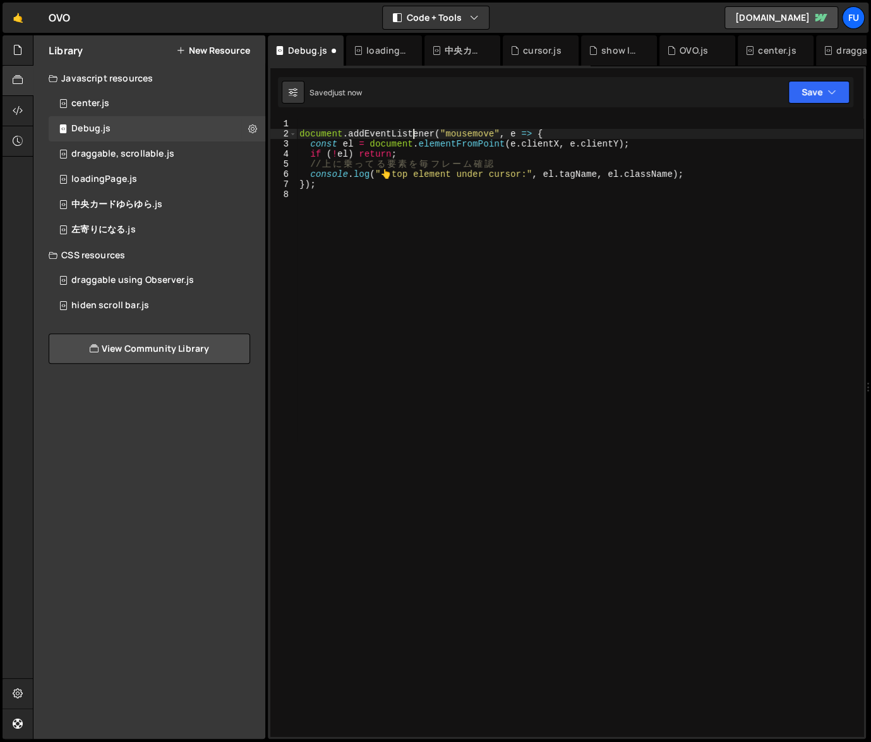
click at [412, 131] on div "document . addEventListener ( "mousemove" , e => { const el = document . elemen…" at bounding box center [580, 438] width 567 height 638
click at [412, 124] on div "document . addEventListener ( "mousemove" , e => { const el = document . elemen…" at bounding box center [580, 438] width 567 height 638
click at [316, 124] on div "=== hover debug === document . addEventListener ( "mousemove" , e => { const el…" at bounding box center [580, 438] width 567 height 638
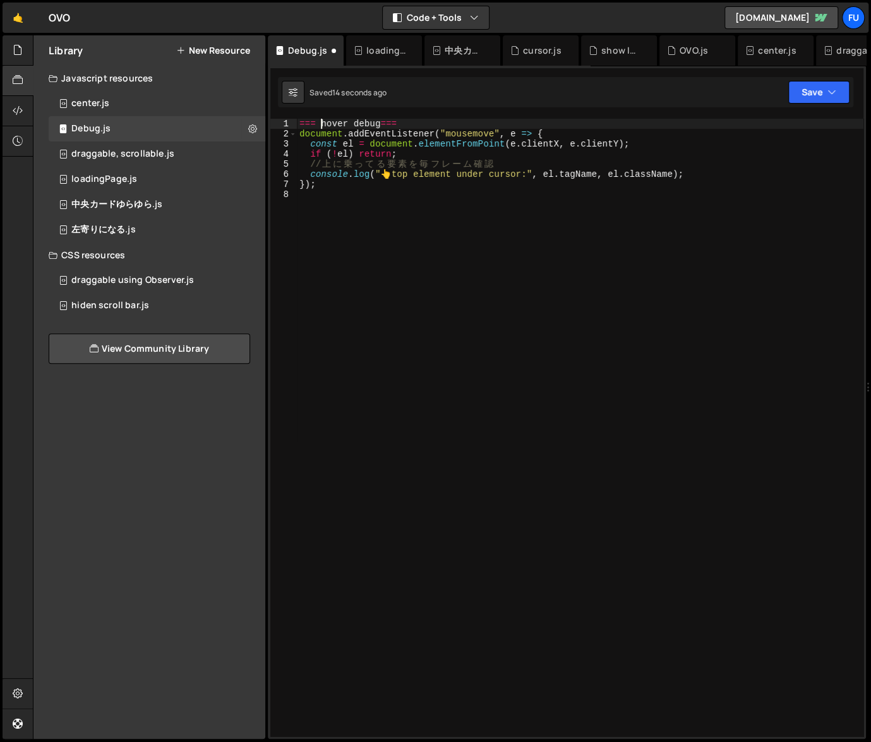
click at [378, 123] on div "=== hover debug === document . addEventListener ( "mousemove" , e => { const el…" at bounding box center [580, 438] width 567 height 638
click at [450, 123] on div "=== hover debug === document . addEventListener ( "mousemove" , e => { const el…" at bounding box center [580, 438] width 567 height 638
type textarea "// === hover debug ==="
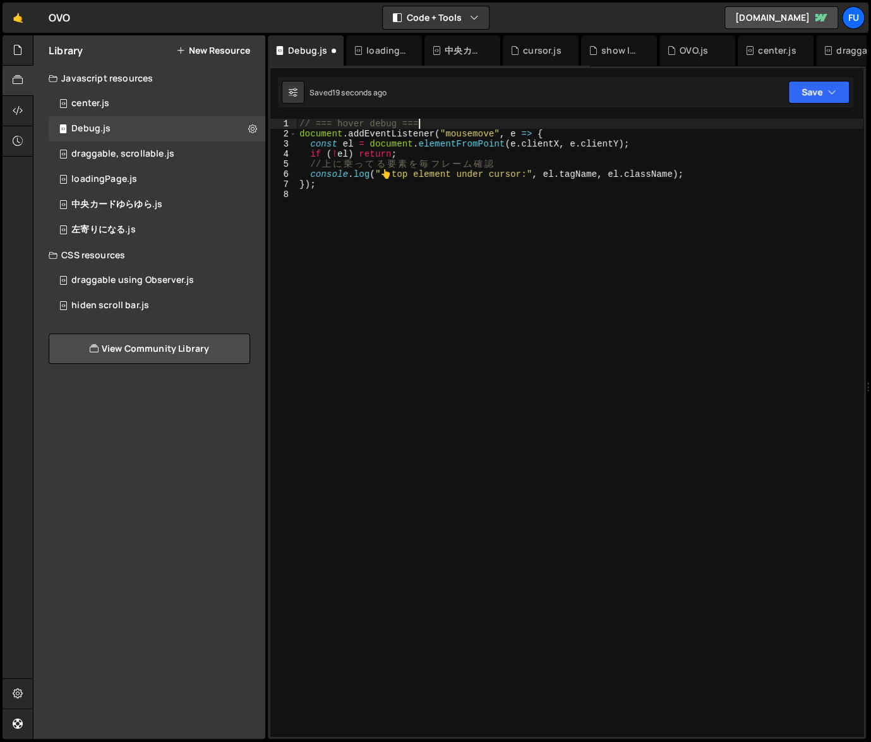
click at [378, 203] on div "// === hover debug === document . addEventListener ( "mousemove" , e => { const…" at bounding box center [580, 438] width 567 height 638
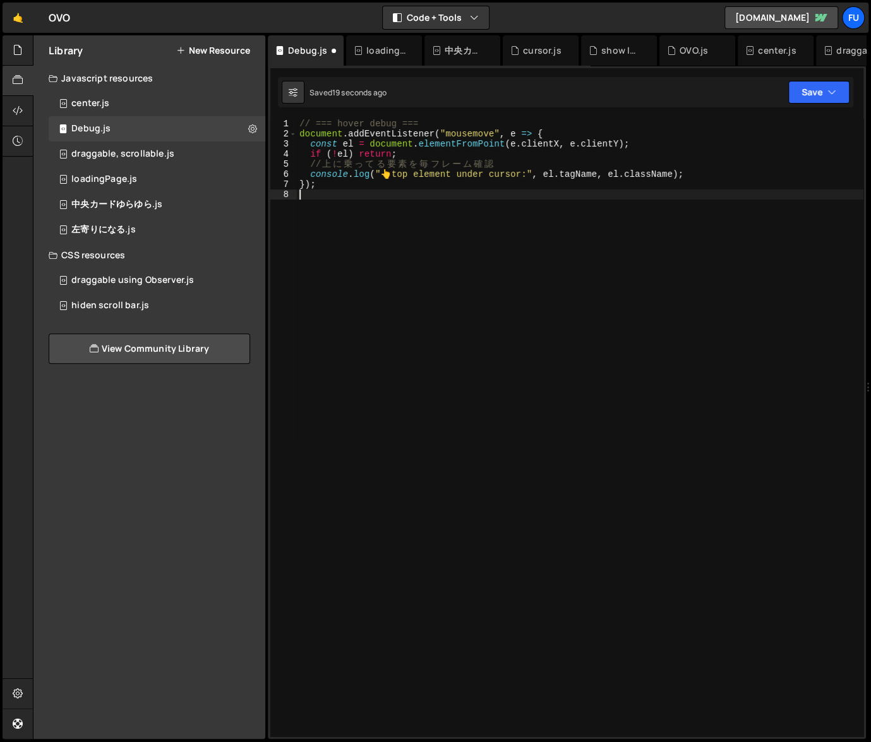
scroll to position [0, 0]
click at [19, 59] on div at bounding box center [18, 50] width 31 height 30
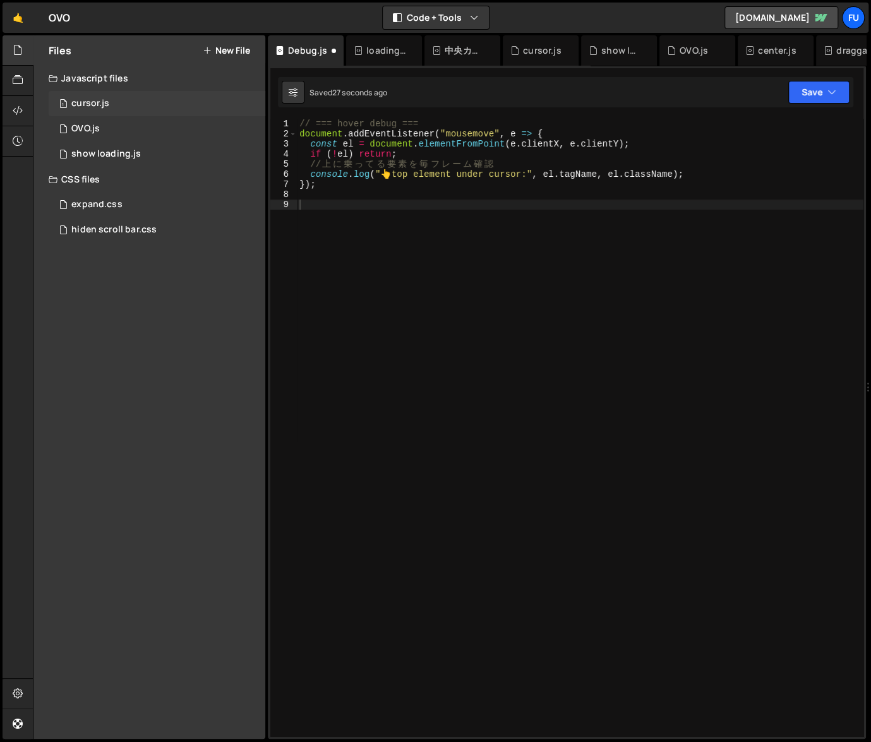
click at [154, 109] on div "1 cursor.js 0" at bounding box center [157, 103] width 217 height 25
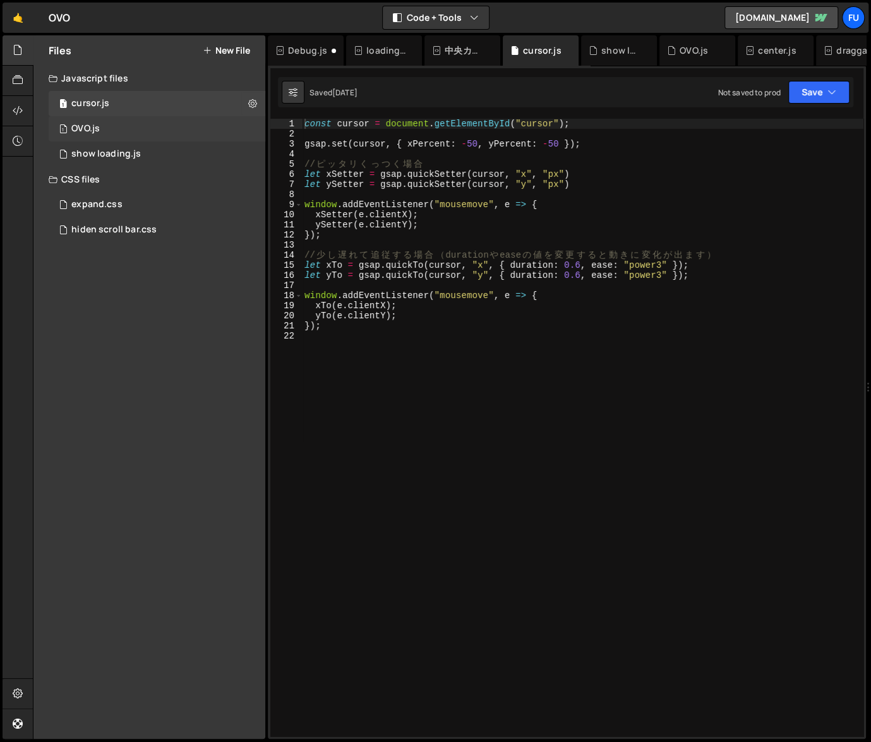
click at [181, 122] on div "1 OVO.js 0" at bounding box center [157, 128] width 217 height 25
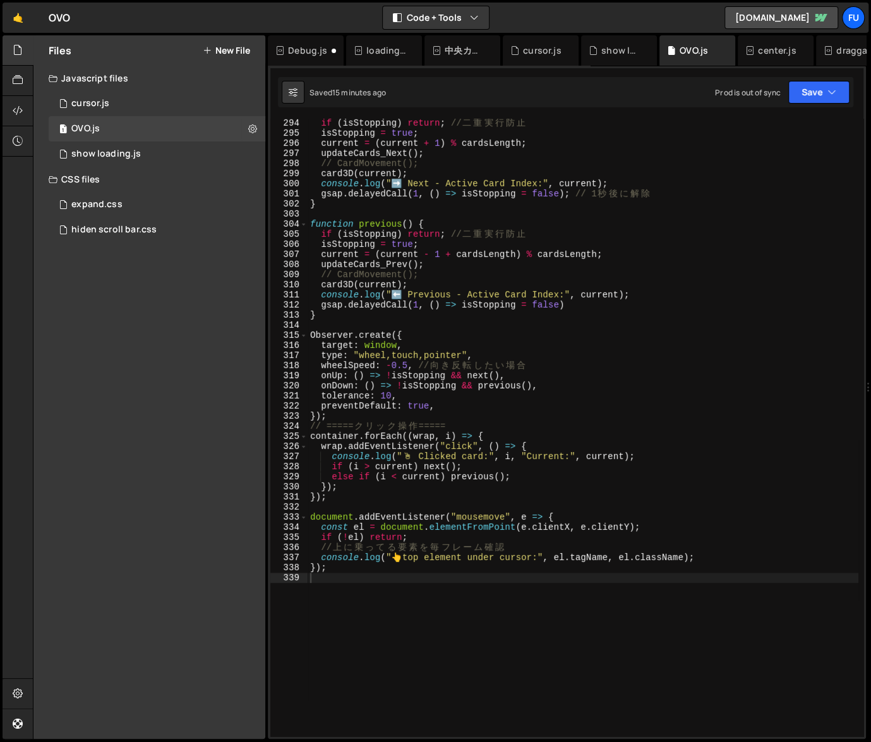
scroll to position [2962, 0]
type textarea "else if (i < current) previous();"
click at [548, 481] on div "if ( isStopping ) return ; // 二 重 実 行 防 止 isStopping = true ; current = ( curre…" at bounding box center [583, 437] width 551 height 638
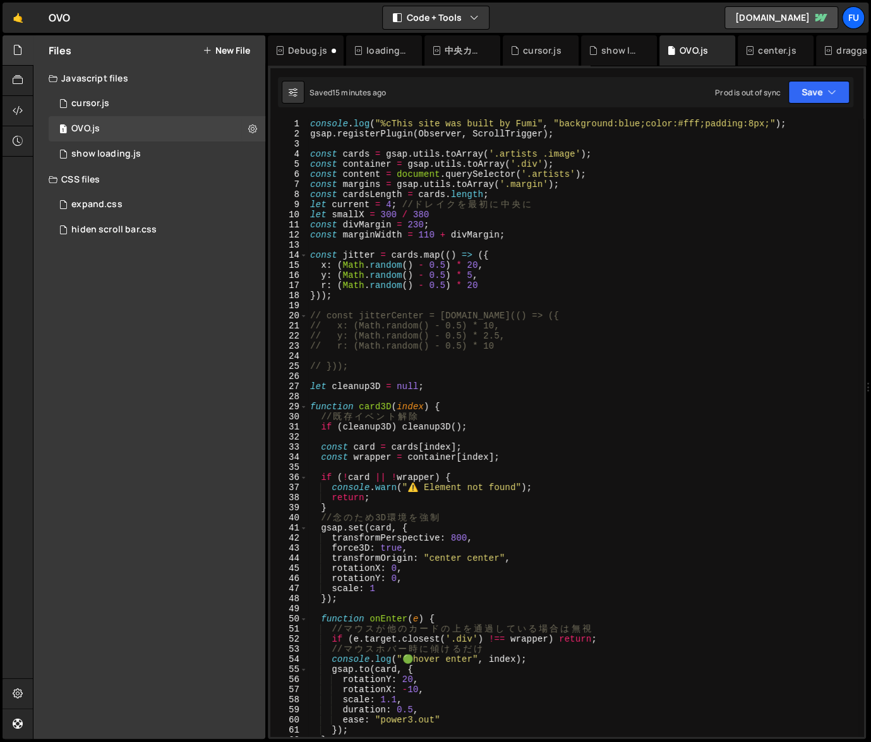
scroll to position [180, 0]
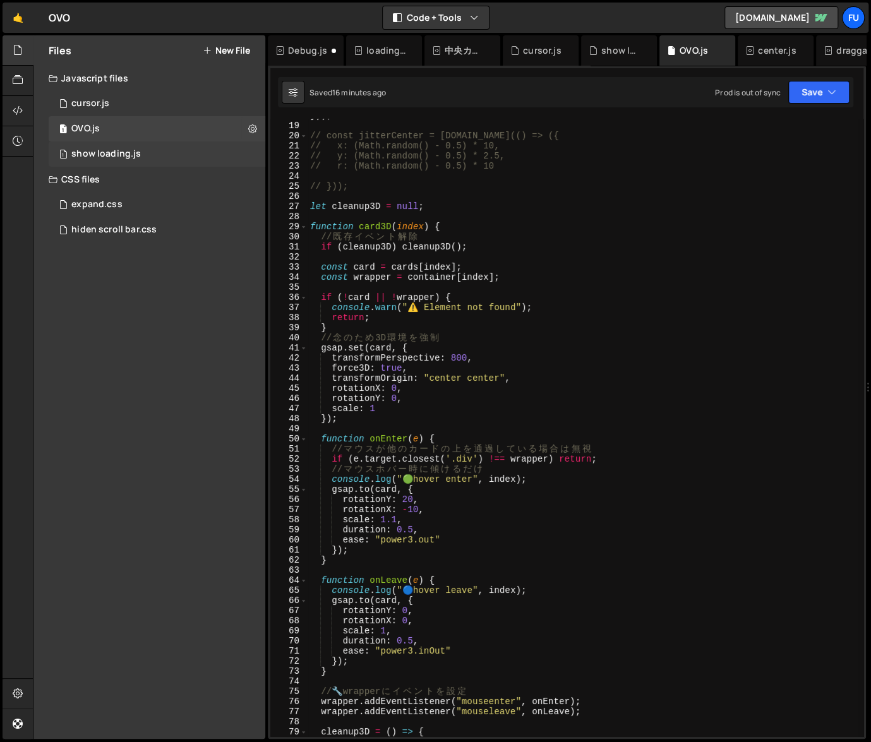
click at [186, 160] on div "1 show loading.js 0" at bounding box center [157, 153] width 217 height 25
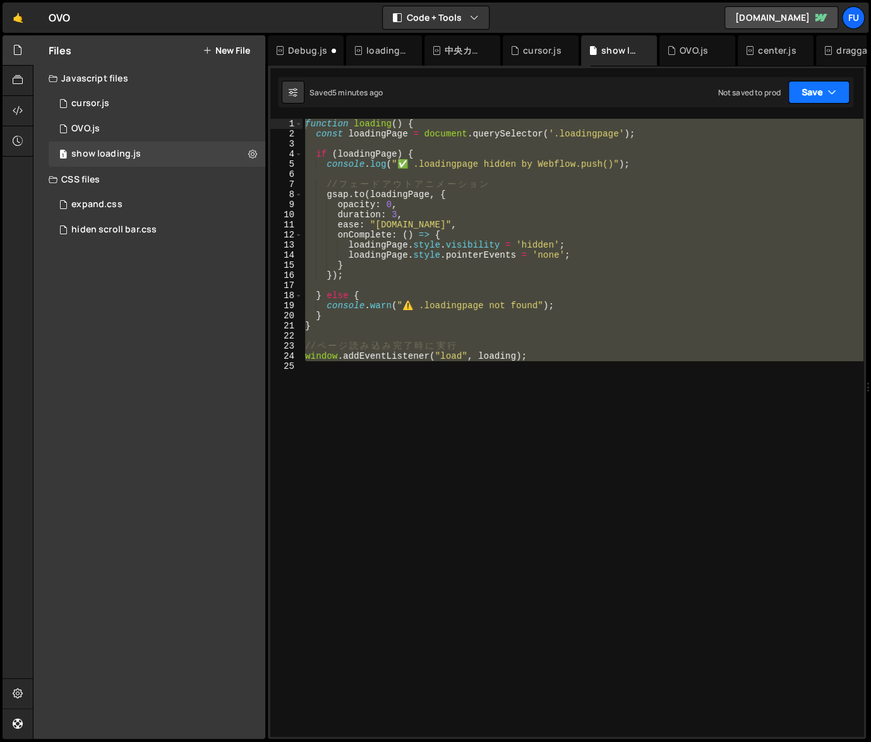
click at [811, 81] on button "Save" at bounding box center [818, 92] width 61 height 23
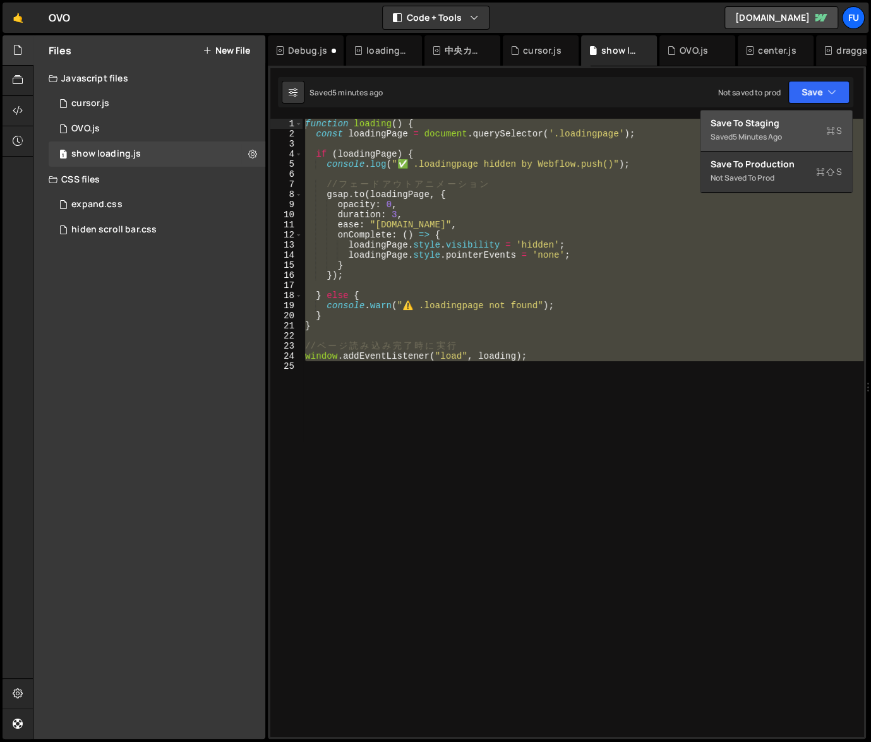
click at [810, 117] on div "Save to Staging S" at bounding box center [776, 123] width 131 height 13
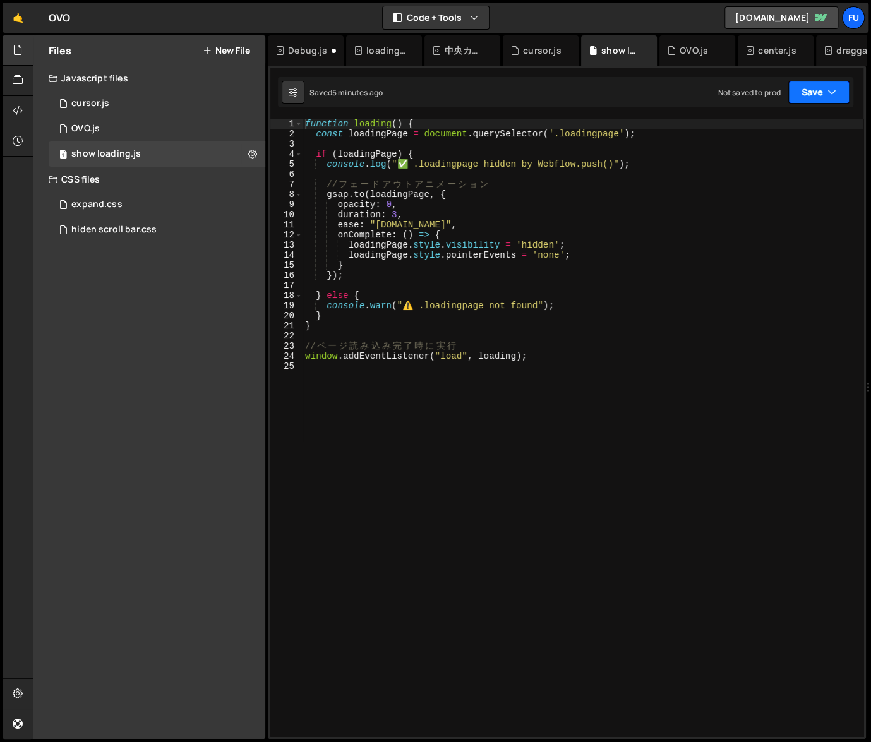
click at [811, 102] on button "Save" at bounding box center [818, 92] width 61 height 23
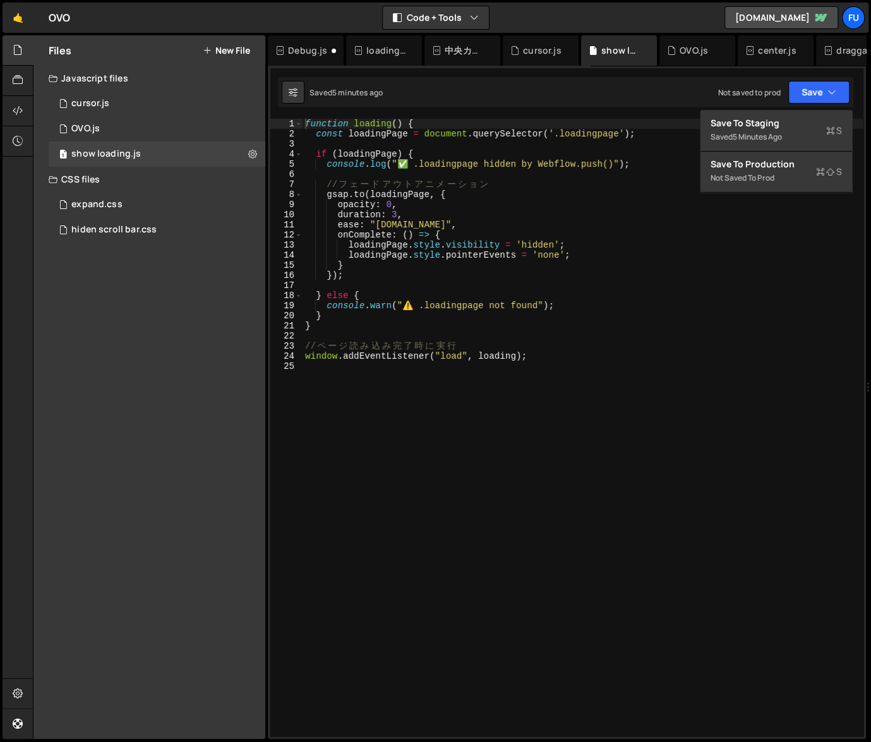
type textarea "[DOMAIN_NAME](loadingPage, {"
click at [811, 197] on div "function loading ( ) { const loadingPage = document . querySelector ( '.loading…" at bounding box center [583, 438] width 561 height 638
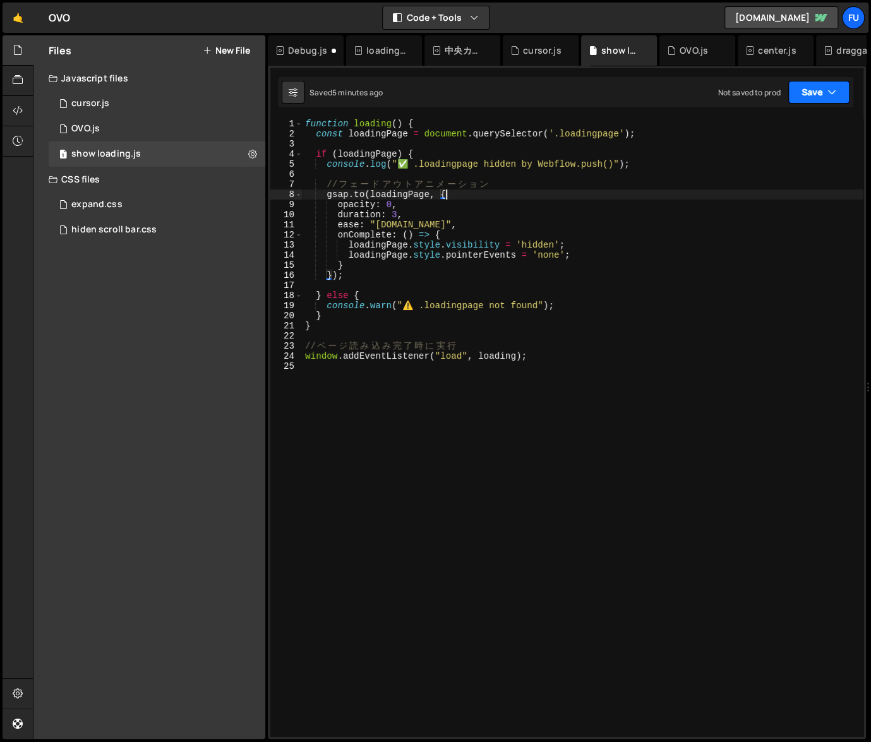
drag, startPoint x: 810, startPoint y: 88, endPoint x: 809, endPoint y: 114, distance: 25.9
click at [810, 88] on button "Save" at bounding box center [818, 92] width 61 height 23
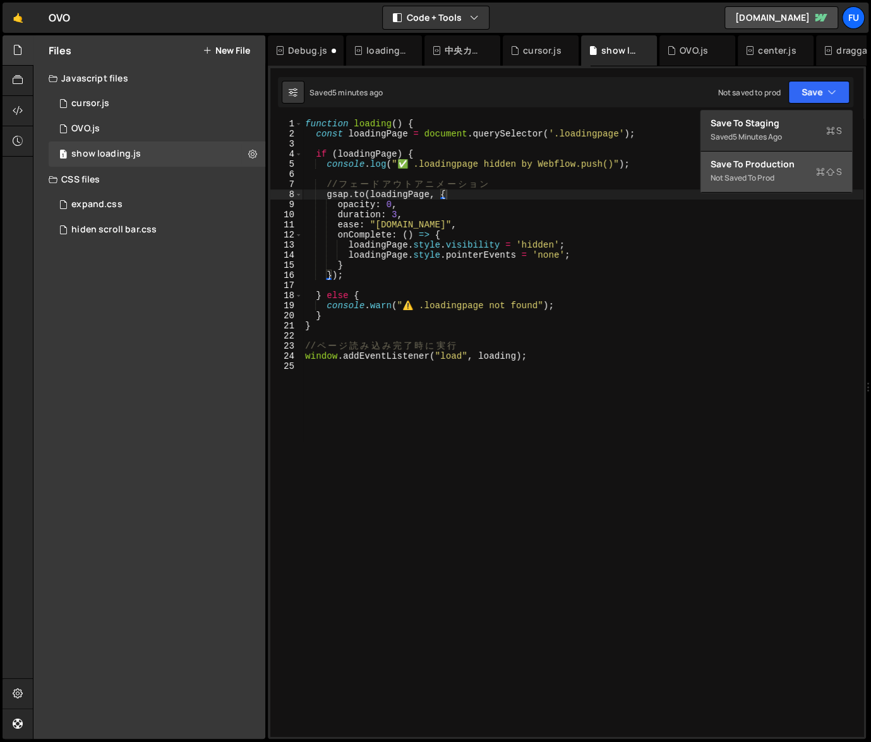
click at [805, 171] on div "Not saved to prod" at bounding box center [776, 178] width 131 height 15
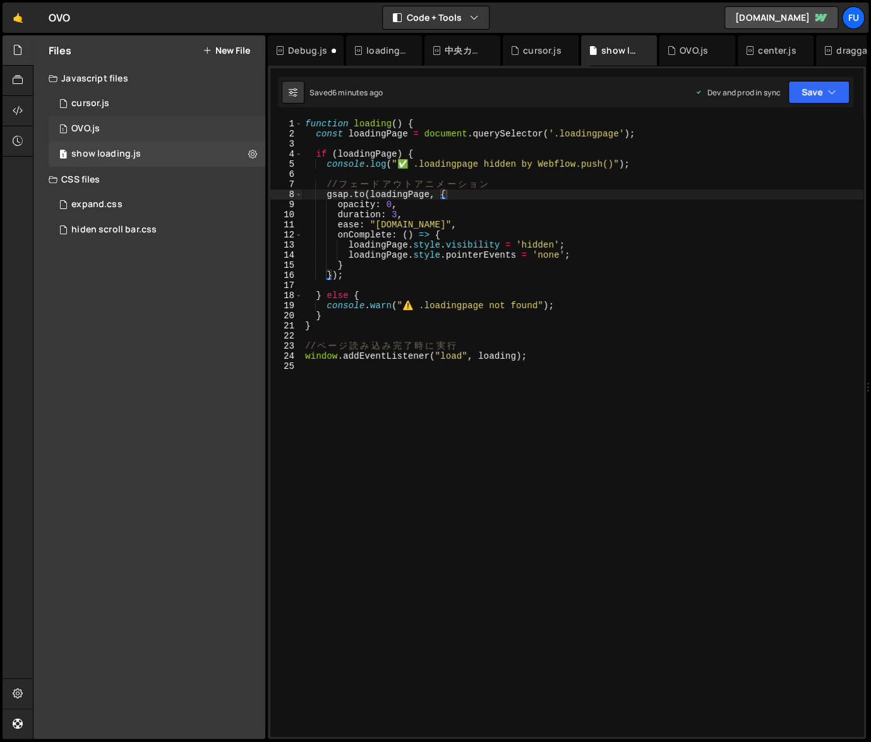
click at [97, 119] on div "1 OVO.js 0" at bounding box center [157, 128] width 217 height 25
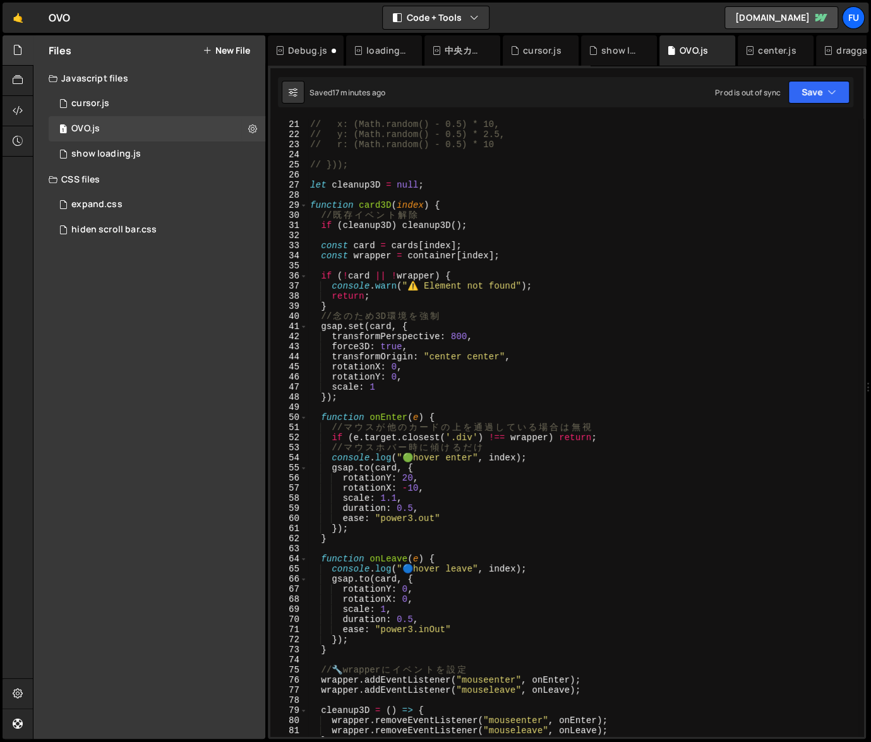
scroll to position [201, 0]
click at [496, 255] on div "// const jitterCenter = [DOMAIN_NAME](() => ({ // x: (Math.random() - 0.5) * 10…" at bounding box center [583, 428] width 551 height 638
click at [548, 252] on div "// const jitterCenter = [DOMAIN_NAME](() => ({ // x: (Math.random() - 0.5) * 10…" at bounding box center [583, 428] width 551 height 638
click at [439, 275] on div "// const jitterCenter = [DOMAIN_NAME](() => ({ // x: (Math.random() - 0.5) * 10…" at bounding box center [583, 428] width 551 height 638
click at [430, 276] on div "// const jitterCenter = [DOMAIN_NAME](() => ({ // x: (Math.random() - 0.5) * 10…" at bounding box center [583, 428] width 551 height 638
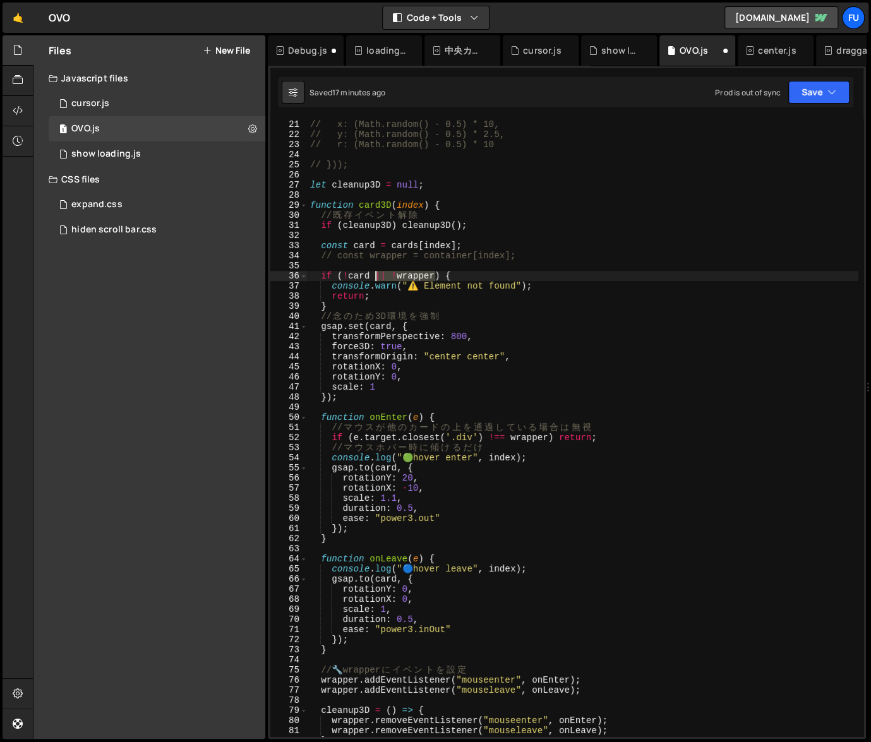
drag, startPoint x: 435, startPoint y: 277, endPoint x: 376, endPoint y: 272, distance: 59.5
click at [376, 272] on div "// const jitterCenter = [DOMAIN_NAME](() => ({ // x: (Math.random() - 0.5) * 10…" at bounding box center [583, 428] width 551 height 638
type textarea "if (!card || !wrapper) {"
click at [471, 273] on div "// const jitterCenter = [DOMAIN_NAME](() => ({ // x: (Math.random() - 0.5) * 10…" at bounding box center [583, 428] width 551 height 638
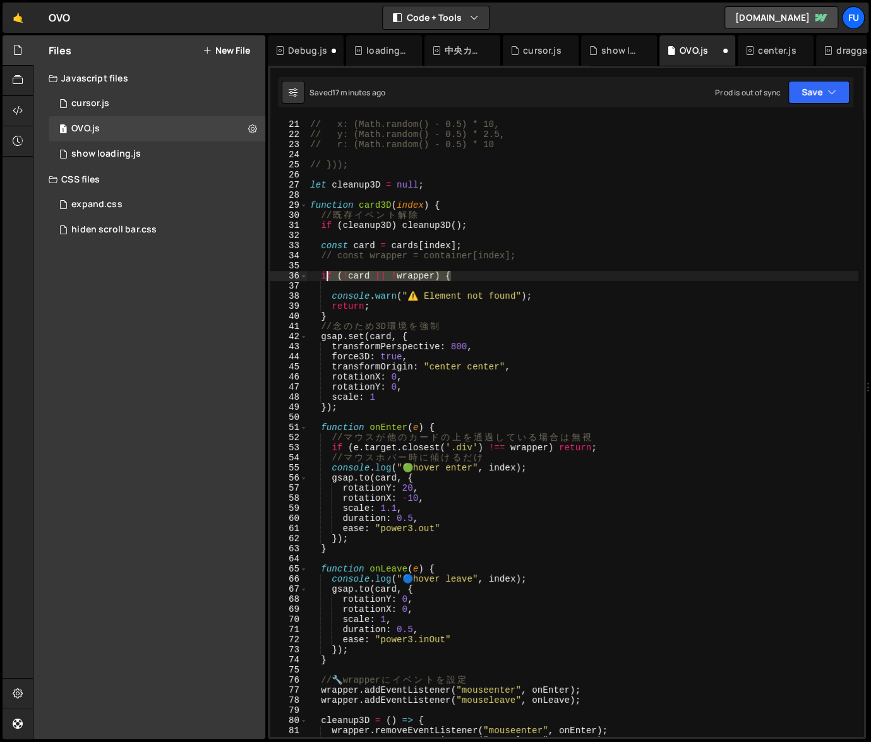
drag, startPoint x: 462, startPoint y: 279, endPoint x: 318, endPoint y: 278, distance: 144.0
click at [318, 278] on div "// const jitterCenter = [DOMAIN_NAME](() => ({ // x: (Math.random() - 0.5) * 10…" at bounding box center [583, 428] width 551 height 638
type textarea "if (!card || !wrapper) {"
click at [361, 288] on div "// const jitterCenter = [DOMAIN_NAME](() => ({ // x: (Math.random() - 0.5) * 10…" at bounding box center [583, 428] width 551 height 638
paste textarea "if (!card || !wrapper) {"
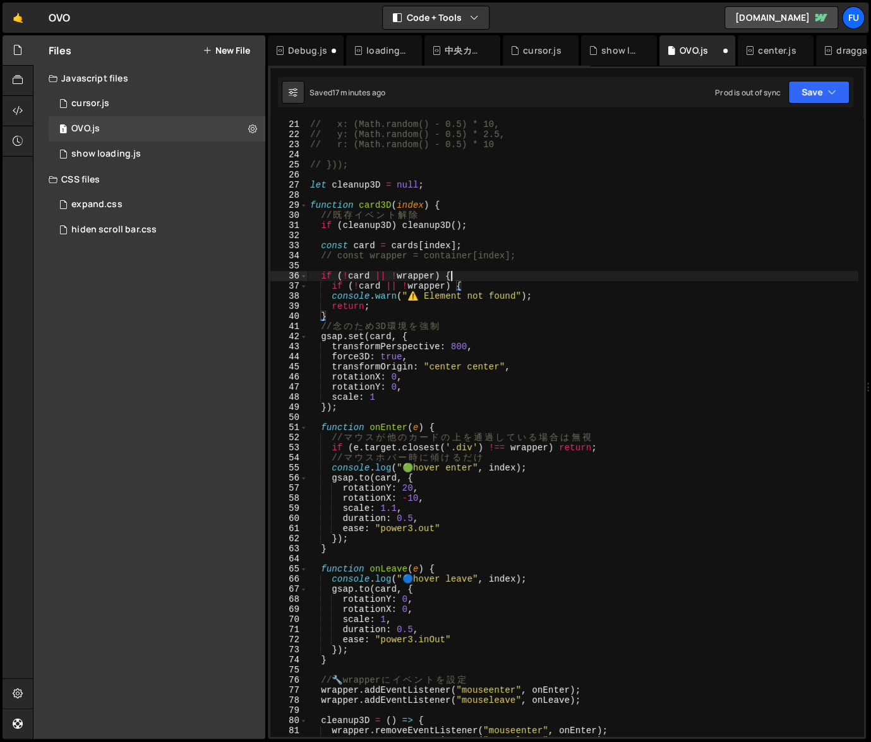
click at [479, 271] on div "// const jitterCenter = [DOMAIN_NAME](() => ({ // x: (Math.random() - 0.5) * 10…" at bounding box center [583, 428] width 551 height 638
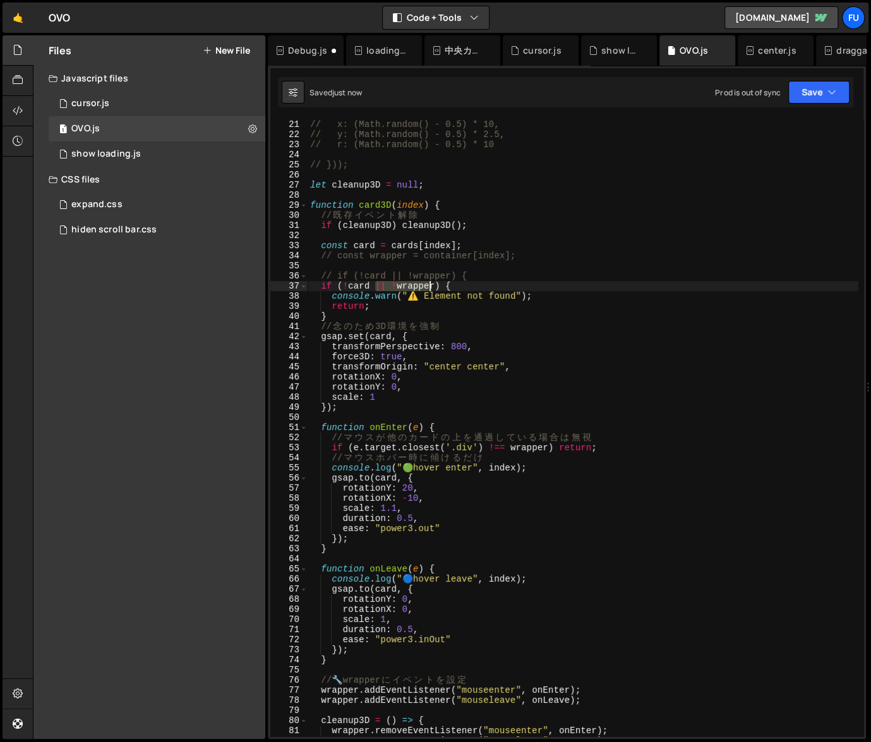
drag, startPoint x: 376, startPoint y: 285, endPoint x: 435, endPoint y: 287, distance: 58.1
click at [435, 287] on div "// const jitterCenter = [DOMAIN_NAME](() => ({ // x: (Math.random() - 0.5) * 10…" at bounding box center [583, 428] width 551 height 638
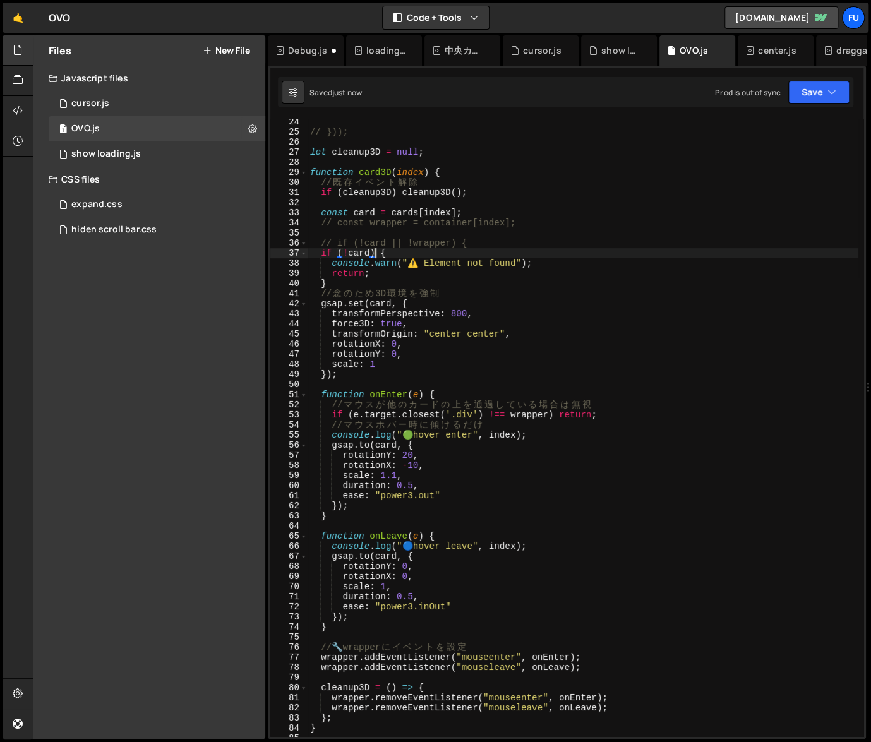
scroll to position [245, 0]
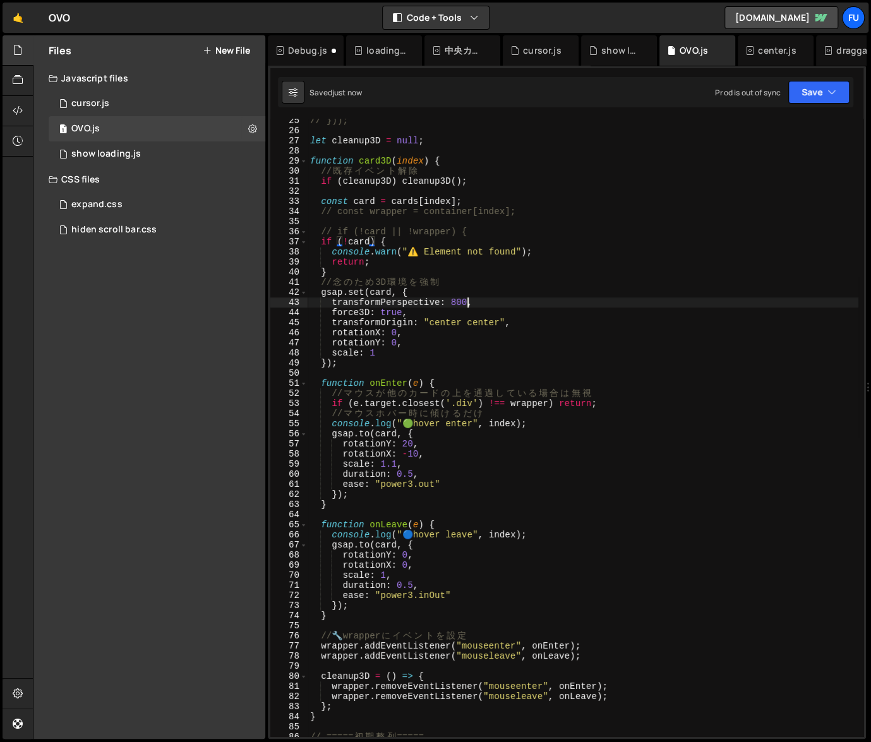
click at [468, 308] on div "// })); let cleanup3D = null ; function card3D ( index ) { // 既 存 イ ベ ン ト 解 除 i…" at bounding box center [583, 435] width 551 height 638
click at [439, 316] on div "// })); let cleanup3D = null ; function card3D ( index ) { // 既 存 イ ベ ン ト 解 除 i…" at bounding box center [583, 435] width 551 height 638
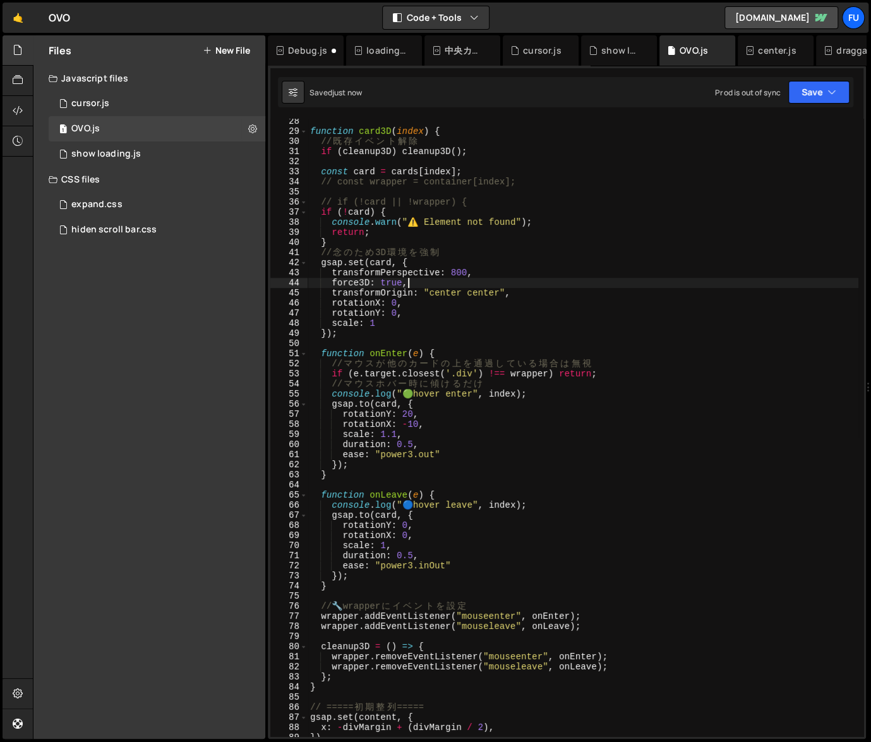
scroll to position [288, 0]
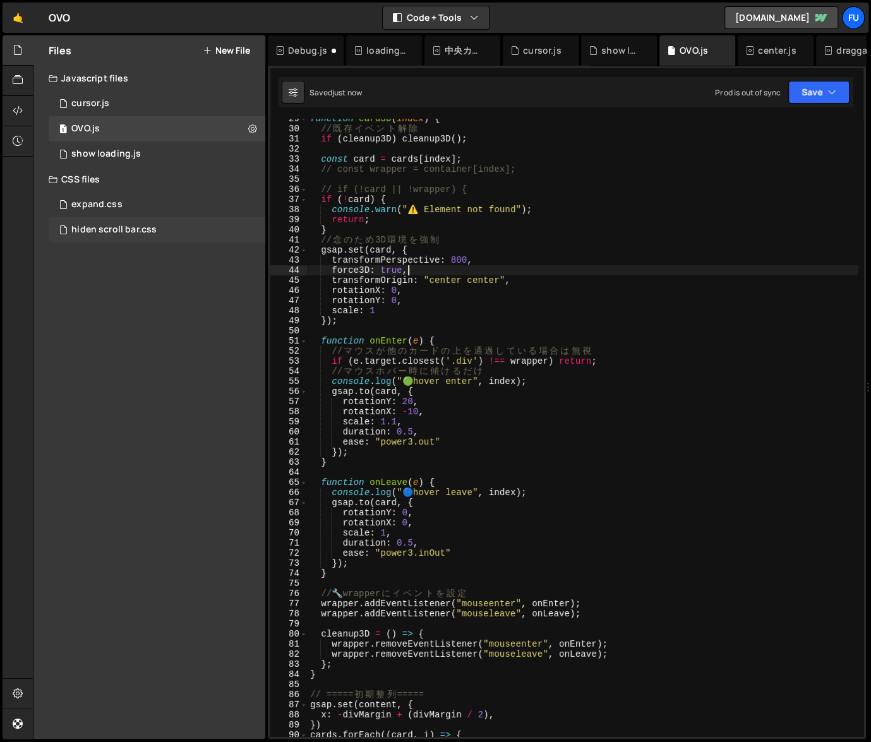
type textarea "force3D: true,"
click at [144, 221] on div "hiden scroll bar.css 0" at bounding box center [157, 229] width 217 height 25
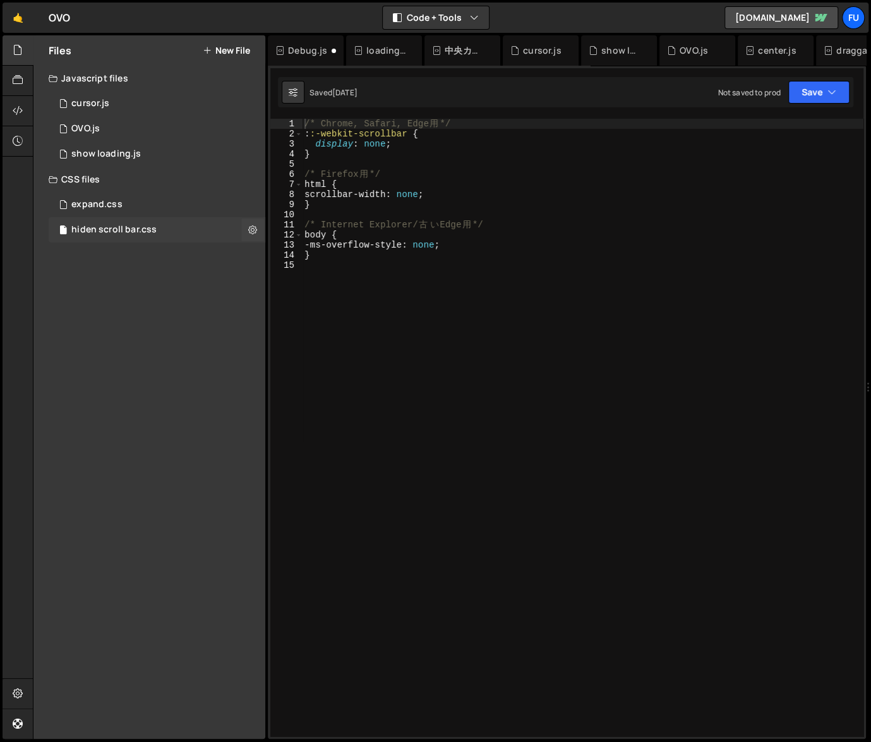
scroll to position [0, 0]
click at [142, 198] on div "expand.css 0" at bounding box center [157, 204] width 217 height 25
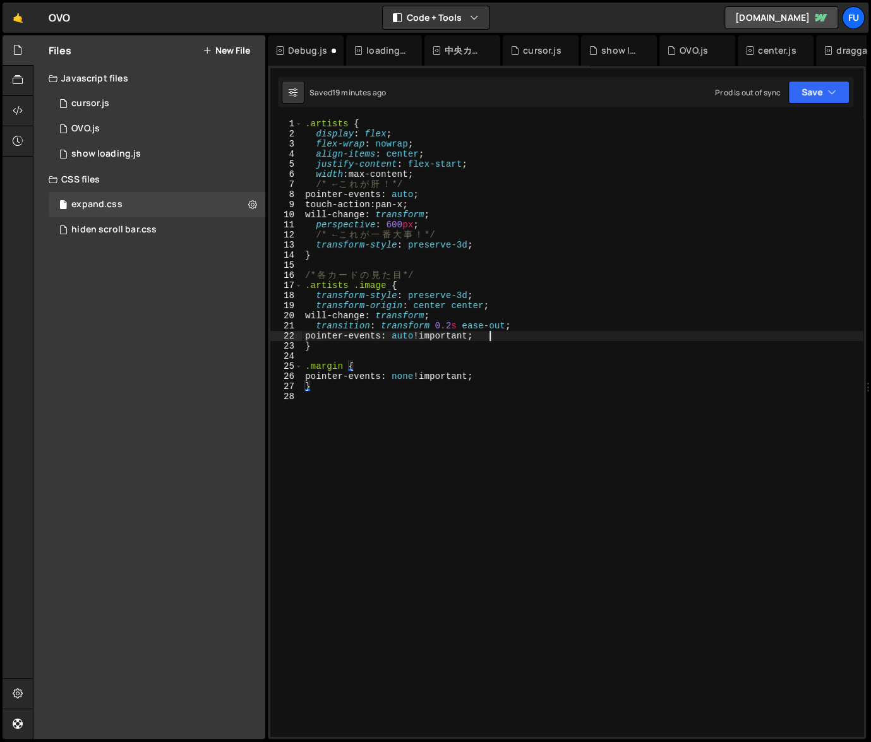
click at [491, 333] on div ".artists { display : flex ; flex-wrap : nowrap ; align-items : center ; justify…" at bounding box center [583, 438] width 561 height 638
click at [491, 277] on div ".artists { display : flex ; flex-wrap : nowrap ; align-items : center ; justify…" at bounding box center [583, 438] width 561 height 638
click at [489, 246] on div ".artists { display : flex ; flex-wrap : nowrap ; align-items : center ; justify…" at bounding box center [583, 438] width 561 height 638
click at [486, 224] on div ".artists { display : flex ; flex-wrap : nowrap ; align-items : center ; justify…" at bounding box center [583, 438] width 561 height 638
click at [488, 210] on div ".artists { display : flex ; flex-wrap : nowrap ; align-items : center ; justify…" at bounding box center [583, 438] width 561 height 638
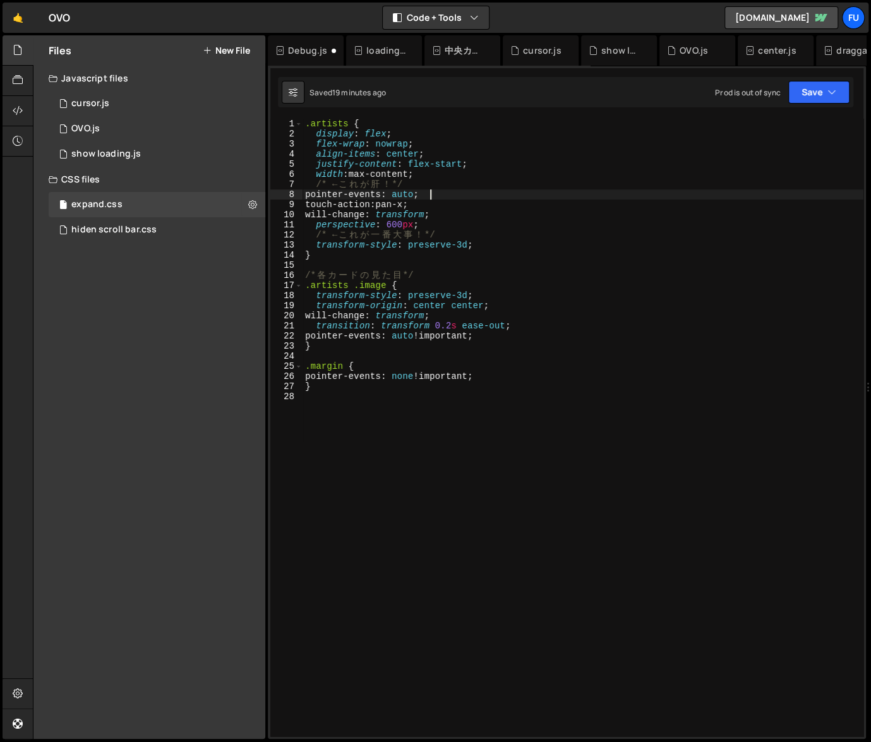
click at [489, 195] on div ".artists { display : flex ; flex-wrap : nowrap ; align-items : center ; justify…" at bounding box center [583, 438] width 561 height 638
click at [487, 200] on div ".artists { display : flex ; flex-wrap : nowrap ; align-items : center ; justify…" at bounding box center [583, 438] width 561 height 638
click at [479, 193] on div ".artists { display : flex ; flex-wrap : nowrap ; align-items : center ; justify…" at bounding box center [583, 438] width 561 height 638
type textarea "pointer-events: auto;"
click at [97, 130] on div "OVO.js" at bounding box center [85, 128] width 28 height 11
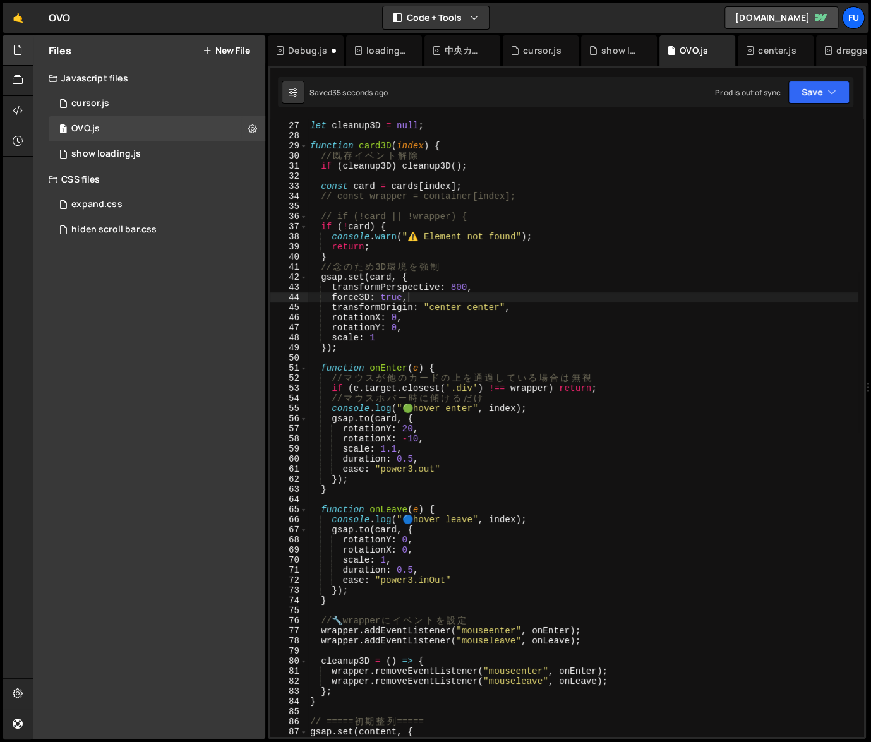
scroll to position [273, 0]
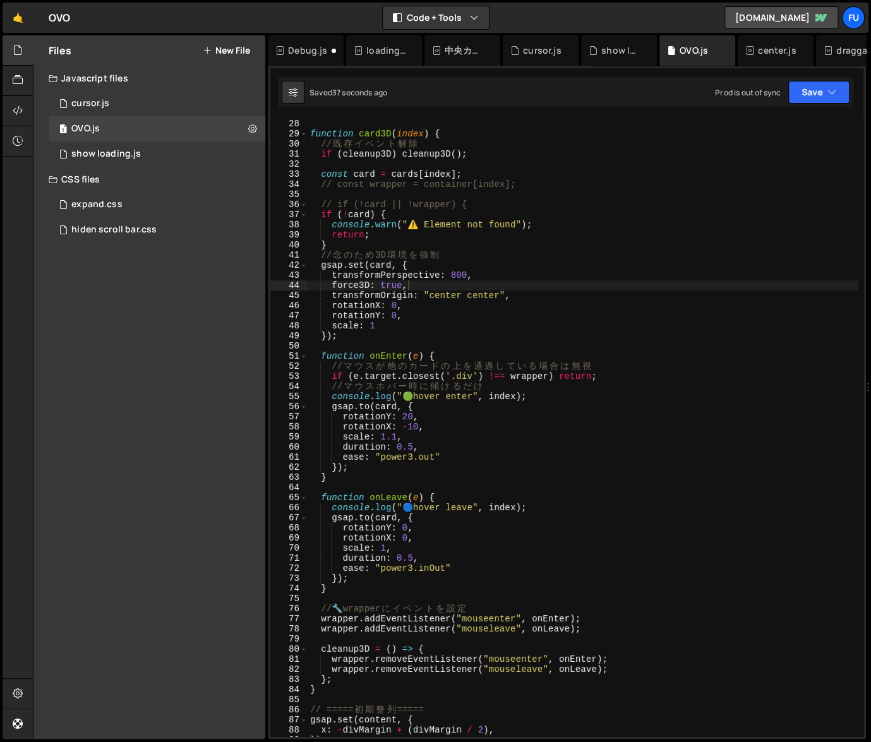
click at [503, 284] on div "function card3D ( index ) { // 既 存 イ ベ ン ト 解 除 if ( cleanup3D ) cleanup3D ( ) ;…" at bounding box center [583, 438] width 551 height 638
click at [505, 290] on div "function card3D ( index ) { // 既 存 イ ベ ン ト 解 除 if ( cleanup3D ) cleanup3D ( ) ;…" at bounding box center [583, 438] width 551 height 638
click at [505, 297] on div "function card3D ( index ) { // 既 存 イ ベ ン ト 解 除 if ( cleanup3D ) cleanup3D ( ) ;…" at bounding box center [583, 438] width 551 height 638
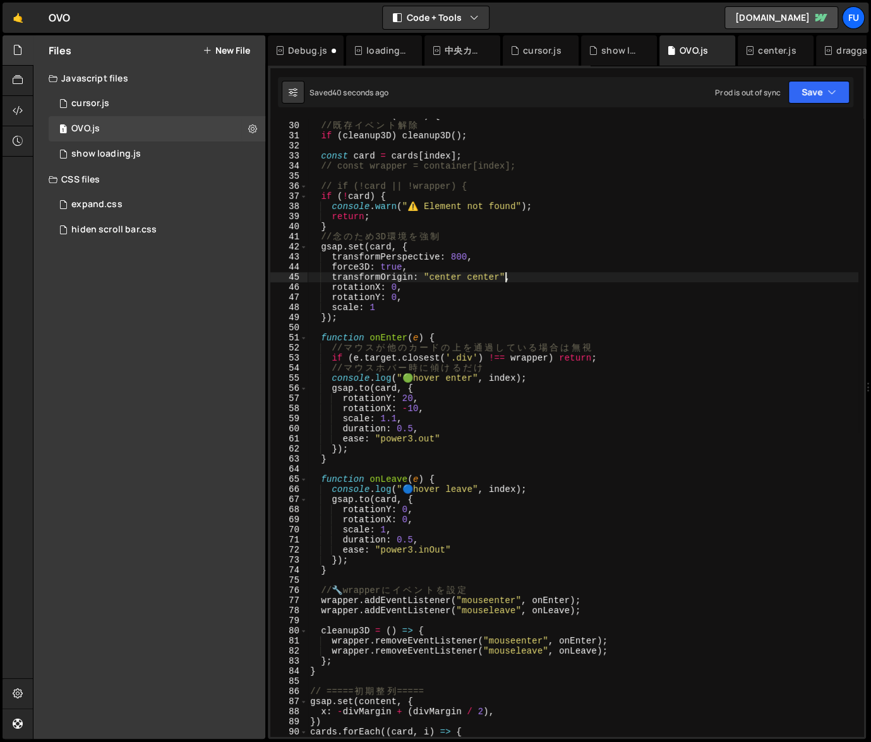
scroll to position [330, 0]
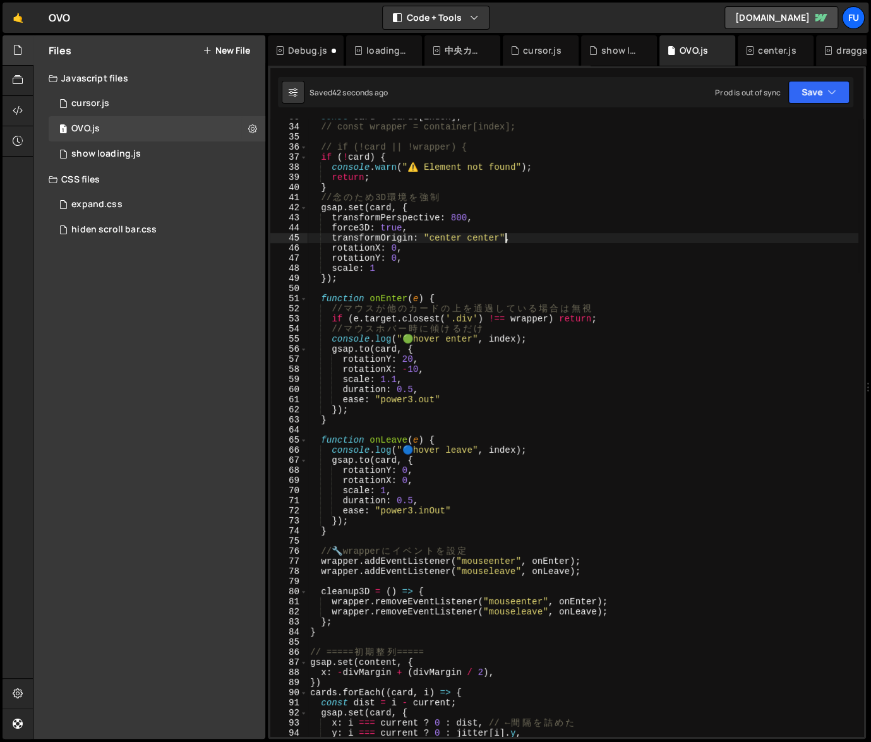
click at [650, 318] on div "const card = cards [ index ] ; // const wrapper = container[index]; // if (!car…" at bounding box center [583, 431] width 551 height 638
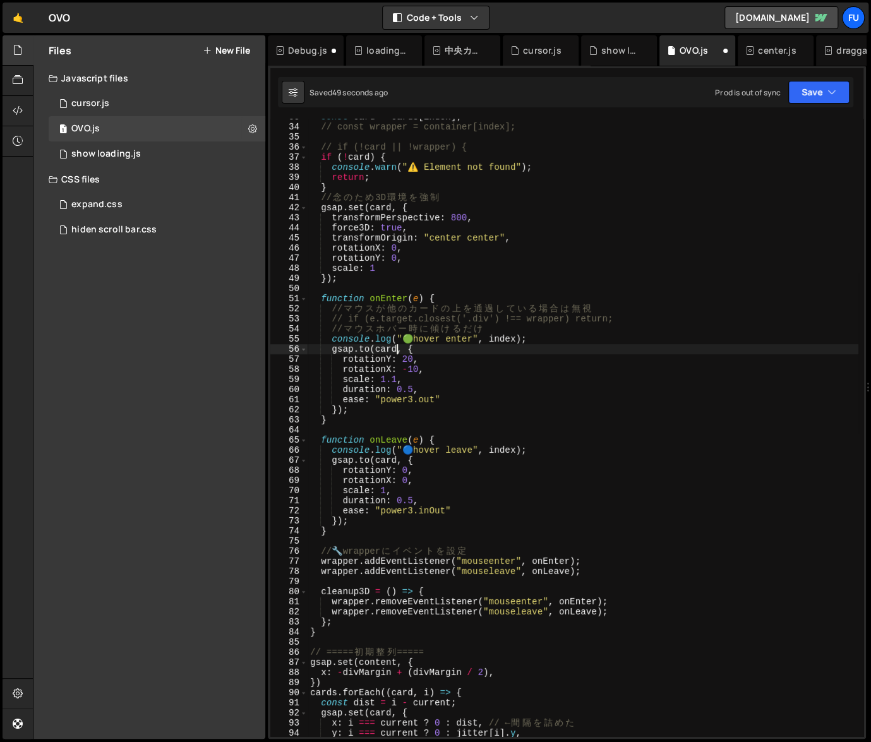
click at [398, 351] on div "const card = cards [ index ] ; // const wrapper = container[index]; // if (!car…" at bounding box center [583, 431] width 551 height 638
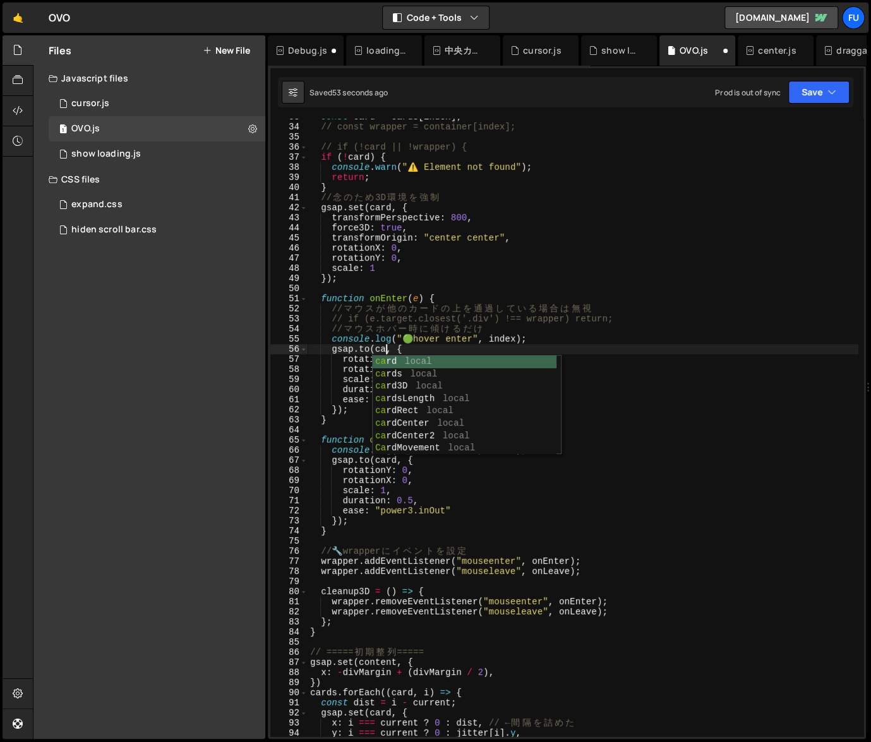
scroll to position [0, 6]
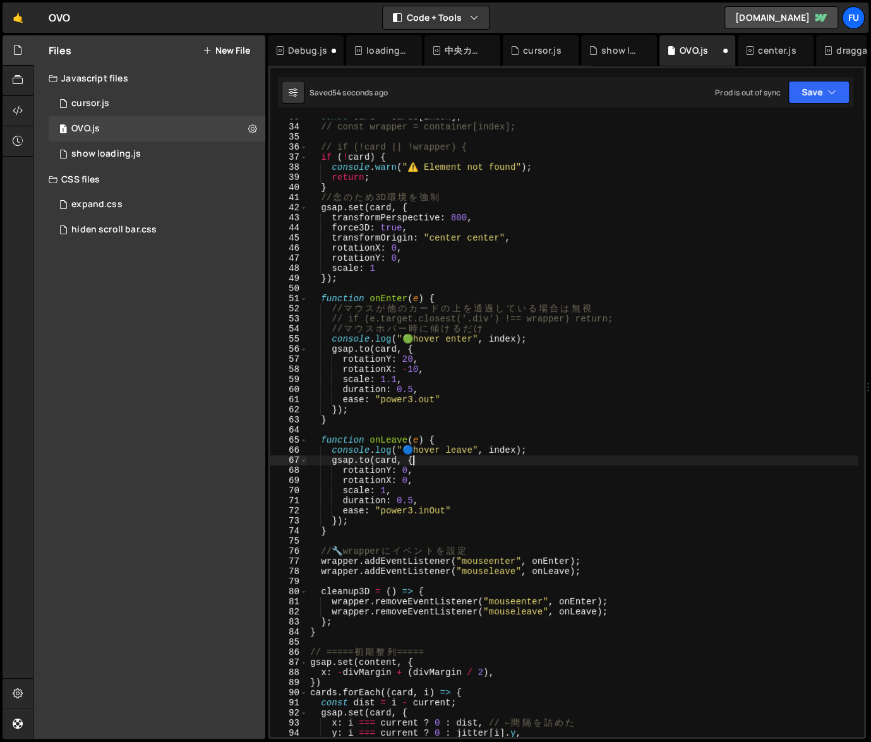
click at [646, 465] on div "const card = cards [ index ] ; // const wrapper = container[index]; // if (!car…" at bounding box center [583, 431] width 551 height 638
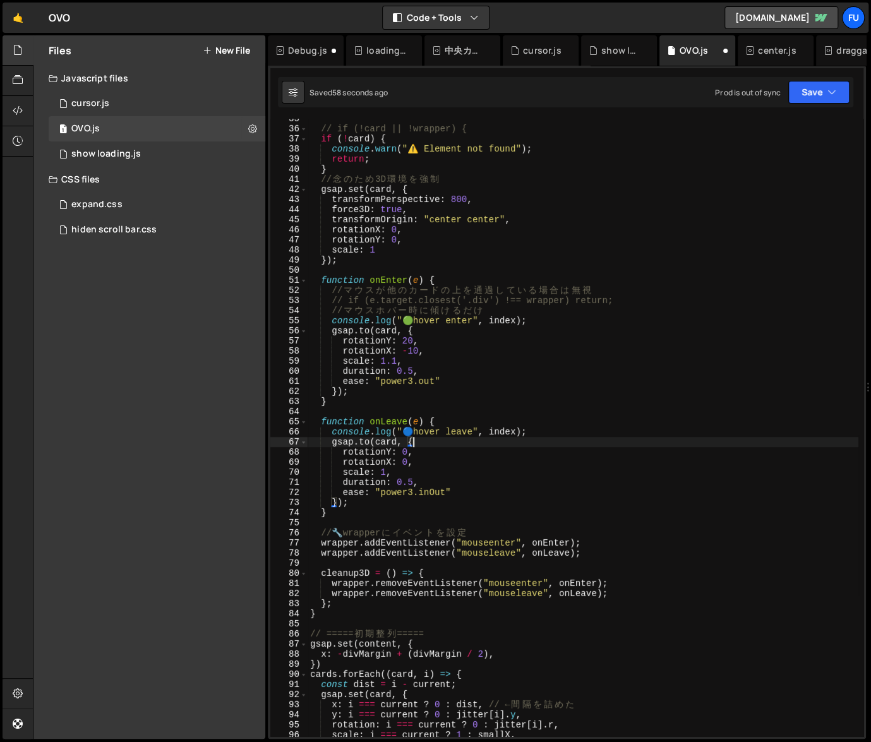
scroll to position [422, 0]
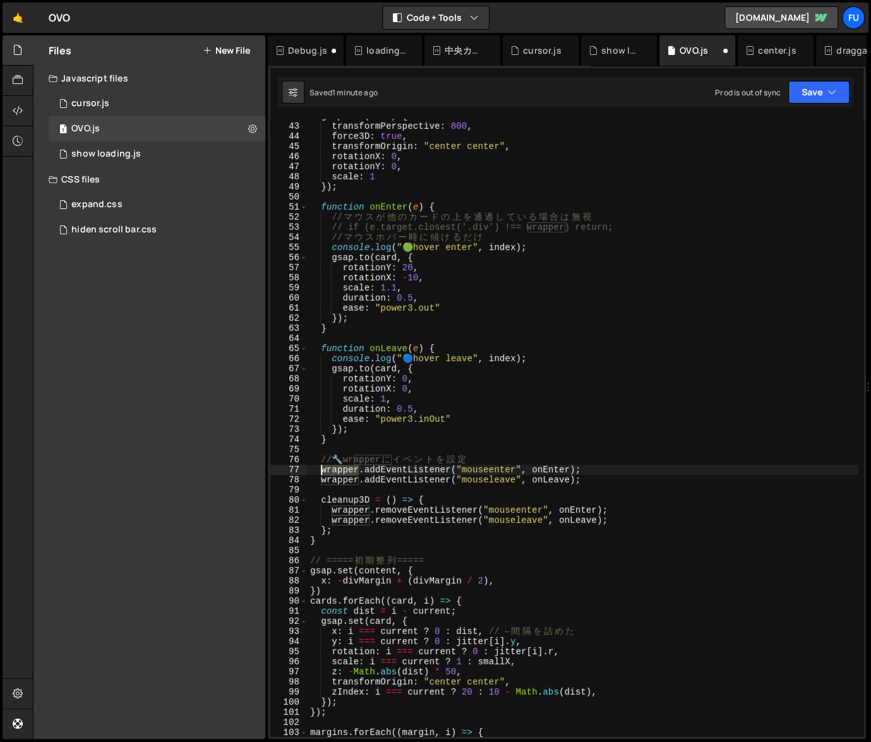
drag, startPoint x: 359, startPoint y: 469, endPoint x: 321, endPoint y: 472, distance: 37.4
click at [321, 472] on div "gsap . set ( card , { transformPerspective : 800 , force3D : true , transformOr…" at bounding box center [583, 430] width 551 height 638
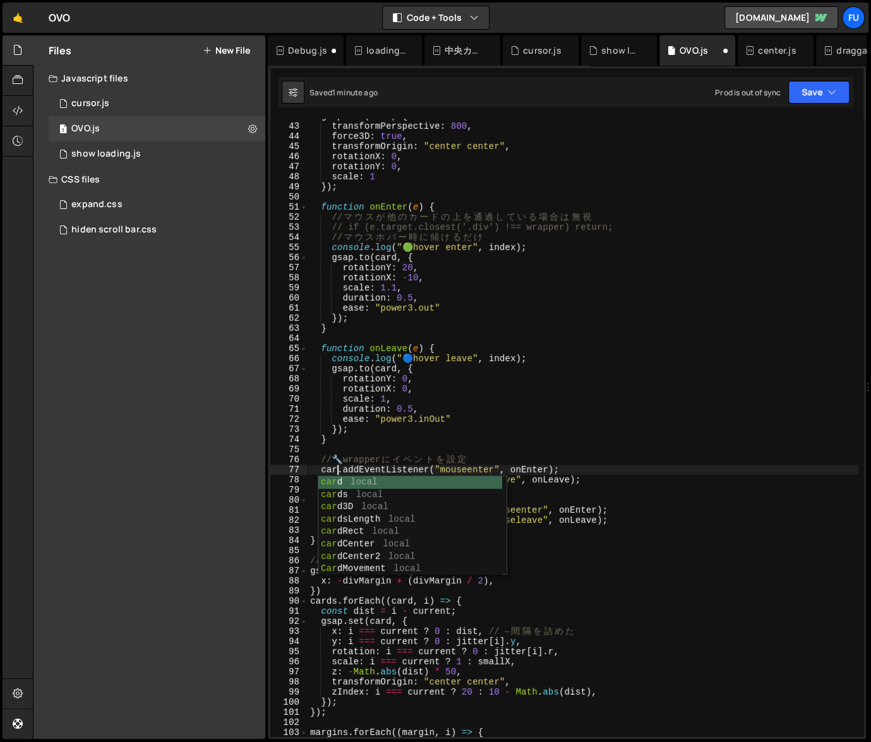
scroll to position [0, 2]
click at [493, 416] on div "gsap . set ( card , { transformPerspective : 800 , force3D : true , transformOr…" at bounding box center [583, 430] width 551 height 638
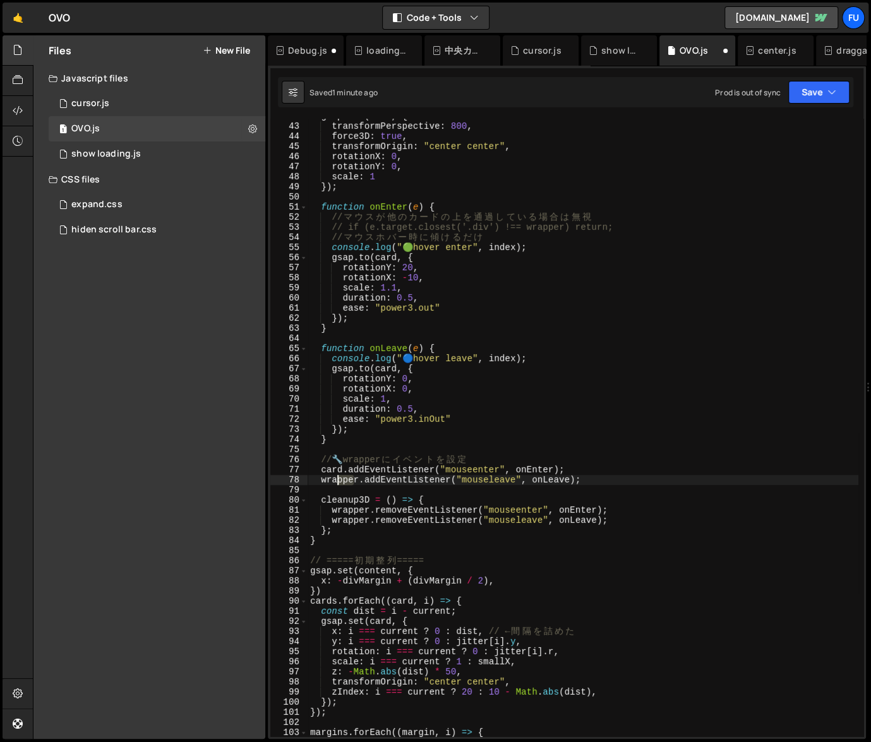
drag, startPoint x: 356, startPoint y: 477, endPoint x: 325, endPoint y: 477, distance: 30.9
click at [325, 477] on div "gsap . set ( card , { transformPerspective : 800 , force3D : true , transformOr…" at bounding box center [583, 430] width 551 height 638
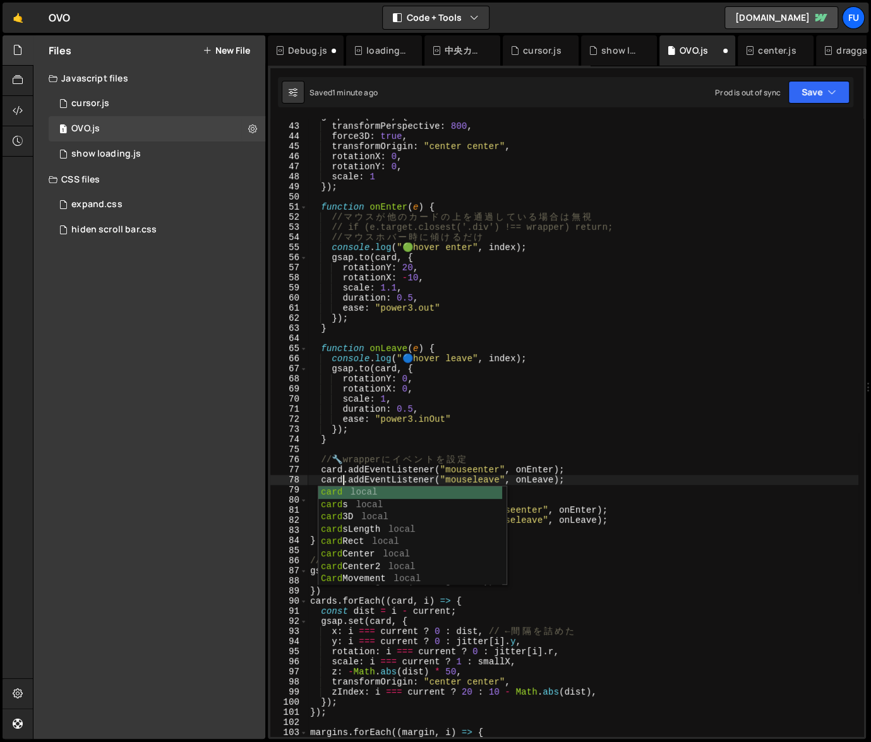
click at [527, 399] on div "gsap . set ( card , { transformPerspective : 800 , force3D : true , transformOr…" at bounding box center [583, 430] width 551 height 638
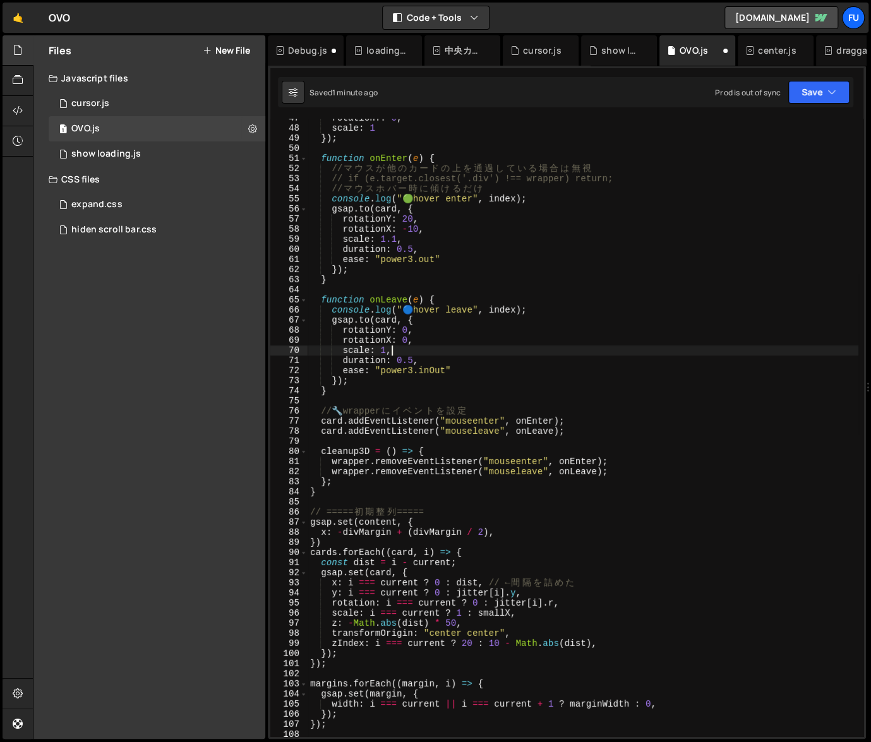
scroll to position [470, 0]
drag, startPoint x: 366, startPoint y: 465, endPoint x: 327, endPoint y: 465, distance: 39.2
click at [327, 465] on div "rotationY : 0 , scale : 1 }) ; function onEnter ( e ) { // マ ウ ス が 他 の カ ー ド の …" at bounding box center [583, 432] width 551 height 638
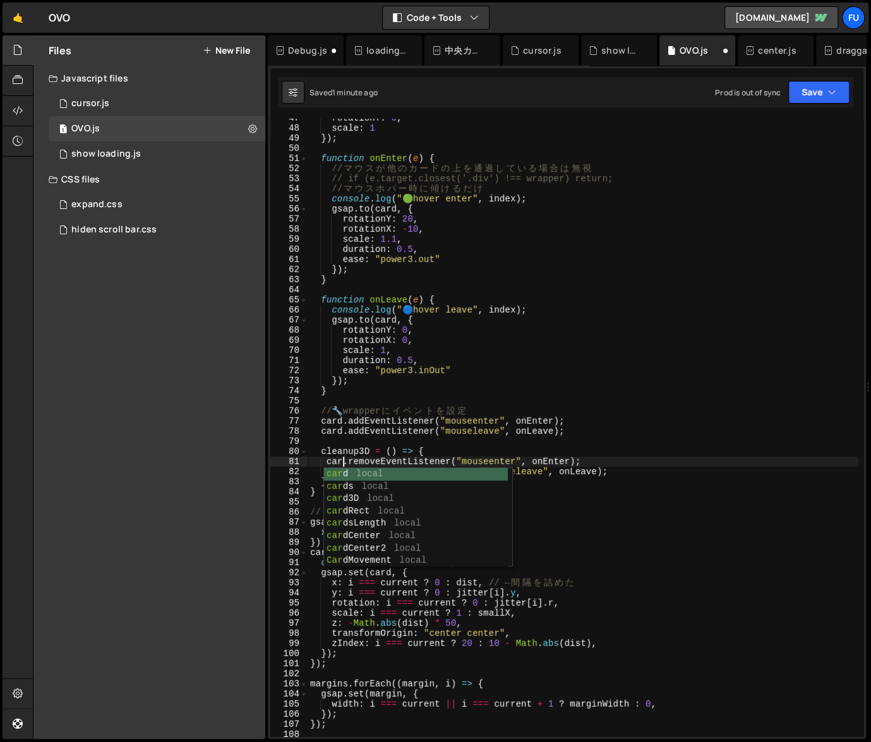
scroll to position [0, 3]
click at [495, 429] on div "rotationY : 0 , scale : 1 }) ; function onEnter ( e ) { // マ ウ ス が 他 の カ ー ド の …" at bounding box center [583, 432] width 551 height 638
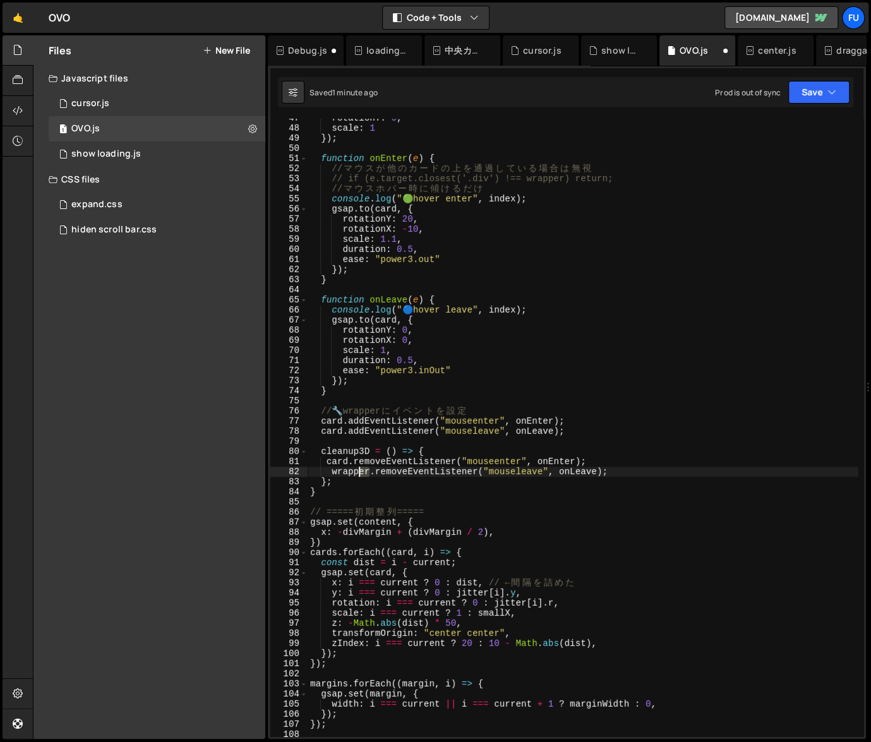
drag, startPoint x: 370, startPoint y: 474, endPoint x: 336, endPoint y: 474, distance: 34.1
click at [336, 474] on div "rotationY : 0 , scale : 1 }) ; function onEnter ( e ) { // マ ウ ス が 他 の カ ー ド の …" at bounding box center [583, 432] width 551 height 638
click at [471, 380] on div "rotationY : 0 , scale : 1 }) ; function onEnter ( e ) { // マ ウ ス が 他 の カ ー ド の …" at bounding box center [583, 432] width 551 height 638
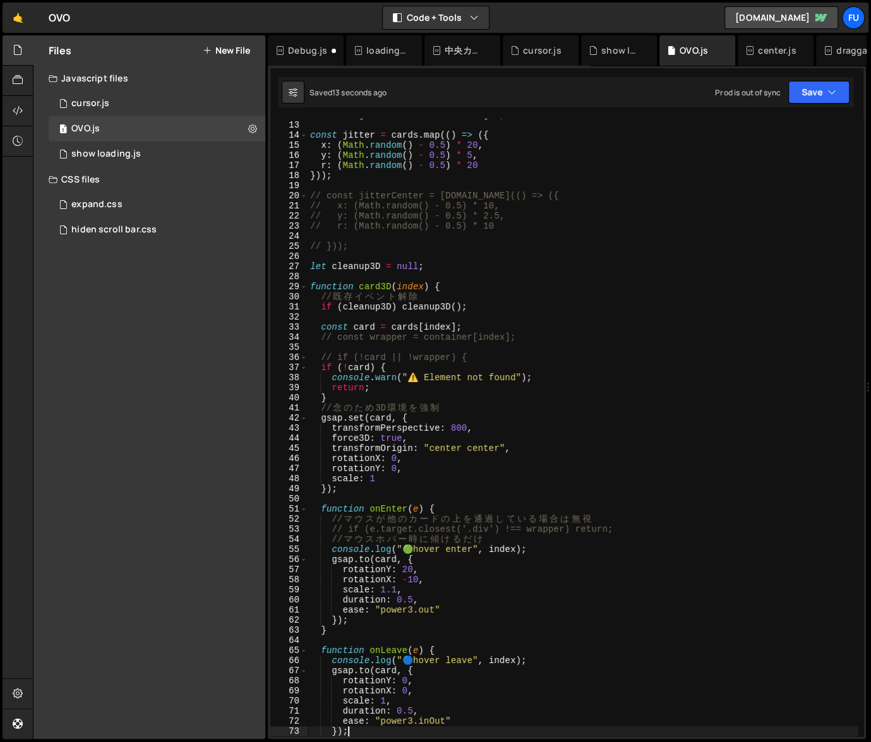
scroll to position [122, 0]
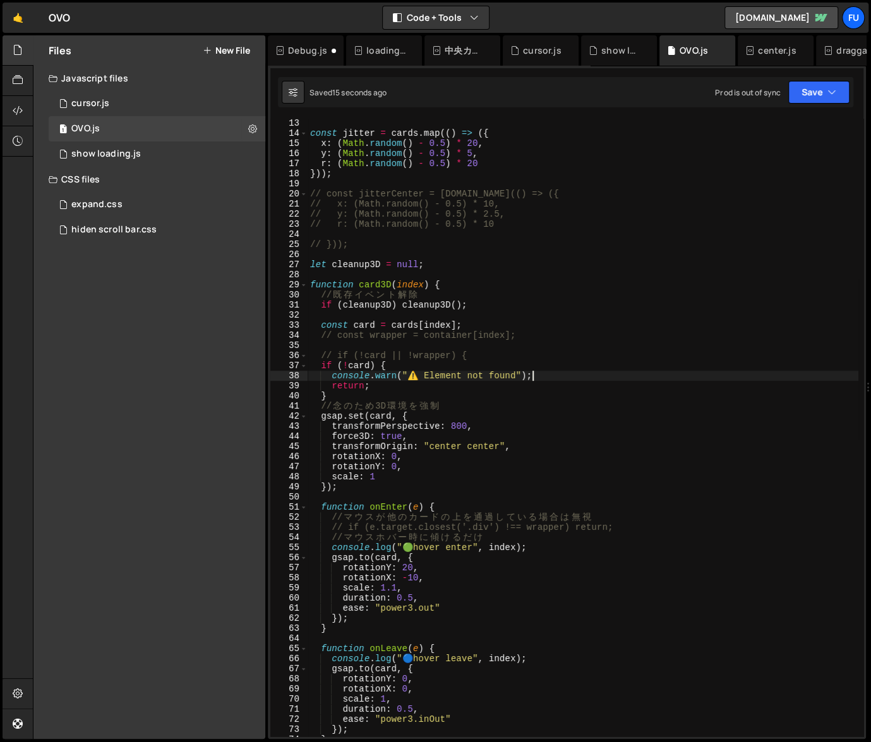
click at [564, 376] on div "const jitter = cards . map (( ) => ({ x : ( Math . random ( ) - 0.5 ) * 20 , y …" at bounding box center [583, 437] width 551 height 638
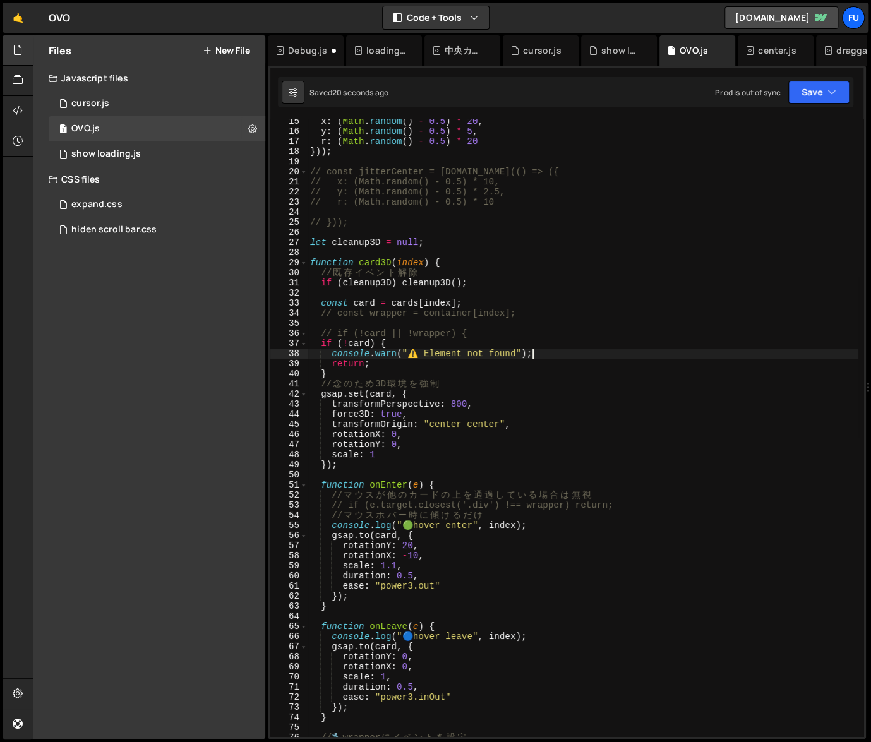
scroll to position [144, 0]
click at [501, 282] on div "x : ( Math . random ( ) - 0.5 ) * 20 , y : ( Math . random ( ) - 0.5 ) * 5 , r …" at bounding box center [583, 435] width 551 height 638
click at [480, 305] on div "x : ( Math . random ( ) - 0.5 ) * 20 , y : ( Math . random ( ) - 0.5 ) * 5 , r …" at bounding box center [583, 435] width 551 height 638
type textarea "const card = cards[index];"
click at [145, 224] on div "hiden scroll bar.css" at bounding box center [113, 229] width 85 height 11
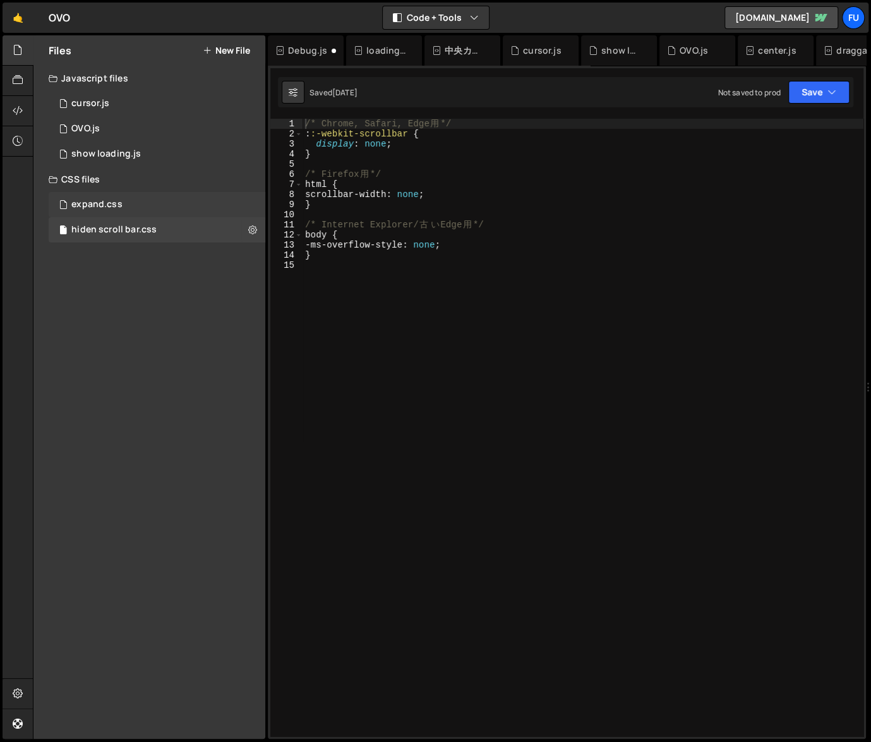
scroll to position [0, 0]
click at [145, 208] on div "expand.css 0" at bounding box center [157, 204] width 217 height 25
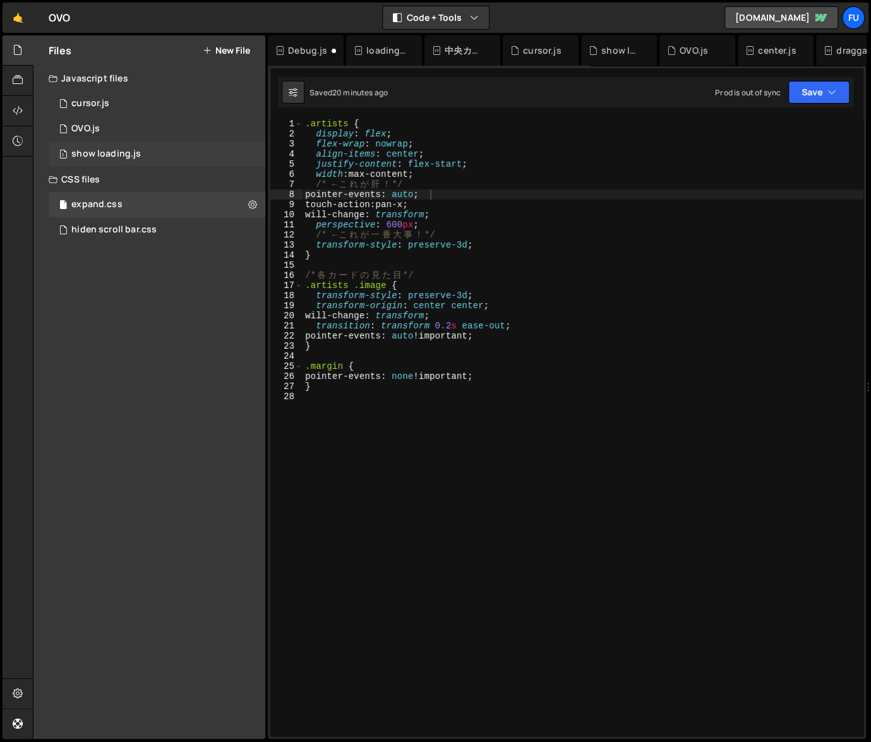
click at [148, 164] on div "1 show loading.js 0" at bounding box center [157, 153] width 217 height 25
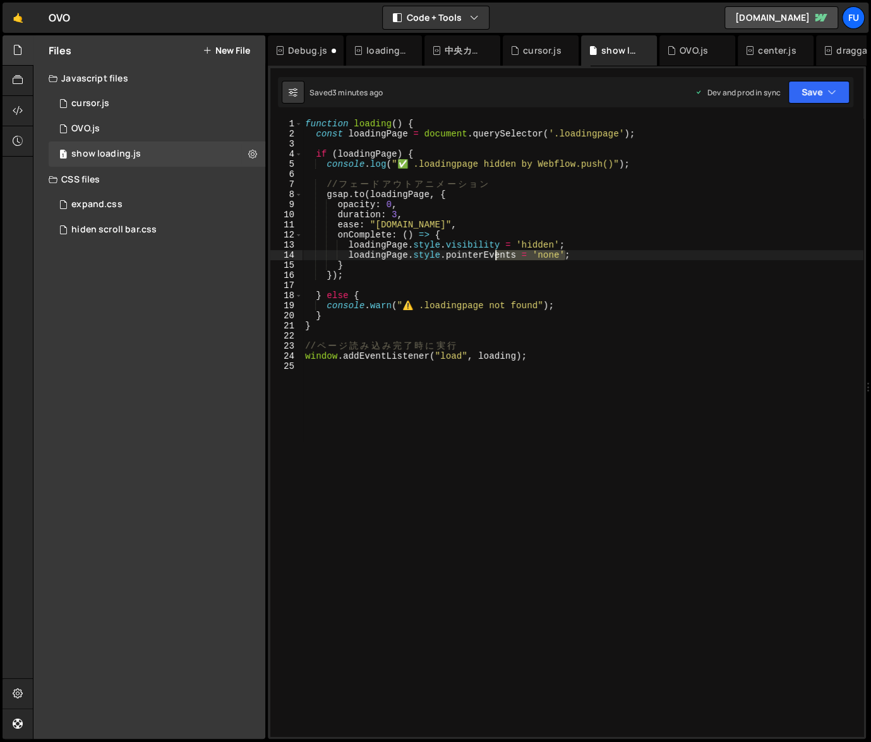
drag, startPoint x: 568, startPoint y: 250, endPoint x: 493, endPoint y: 252, distance: 75.2
click at [493, 252] on div "function loading ( ) { const loadingPage = document . querySelector ( '.loading…" at bounding box center [583, 438] width 561 height 638
click at [589, 250] on div "function loading ( ) { const loadingPage = document . querySelector ( '.loading…" at bounding box center [583, 438] width 561 height 638
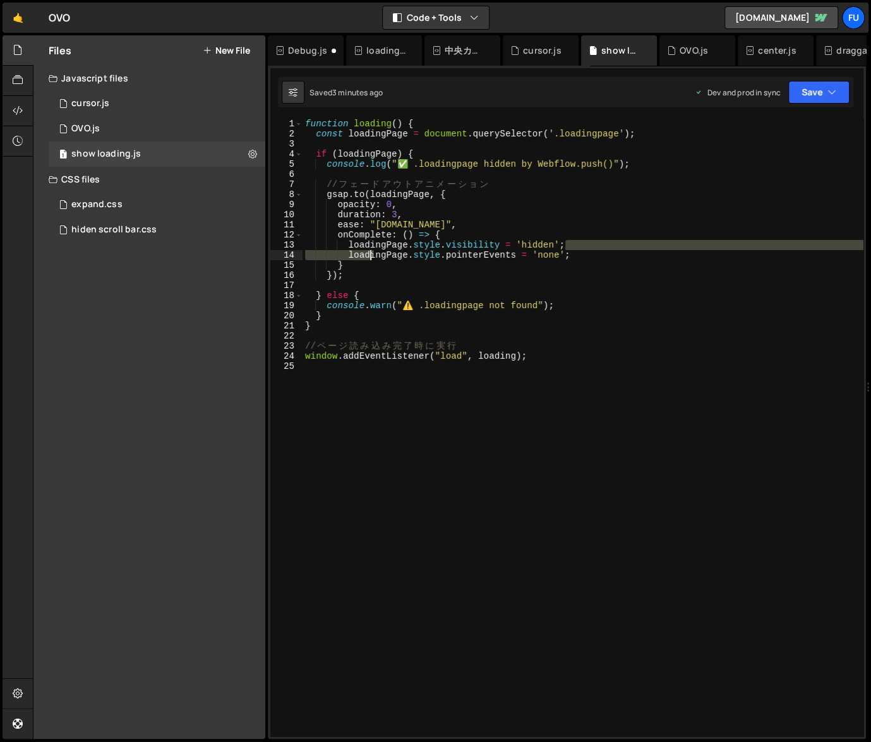
drag, startPoint x: 578, startPoint y: 243, endPoint x: 473, endPoint y: 250, distance: 105.1
click at [373, 251] on div "function loading ( ) { const loadingPage = document . querySelector ( '.loading…" at bounding box center [583, 438] width 561 height 638
click at [627, 291] on div "function loading ( ) { const loadingPage = document . querySelector ( '.loading…" at bounding box center [583, 438] width 561 height 638
drag, startPoint x: 597, startPoint y: 257, endPoint x: 281, endPoint y: 244, distance: 316.1
click at [281, 244] on div "} else { 1 2 3 4 5 6 7 8 9 10 11 12 13 14 15 16 17 18 19 20 21 22 23 24 25 func…" at bounding box center [566, 428] width 593 height 618
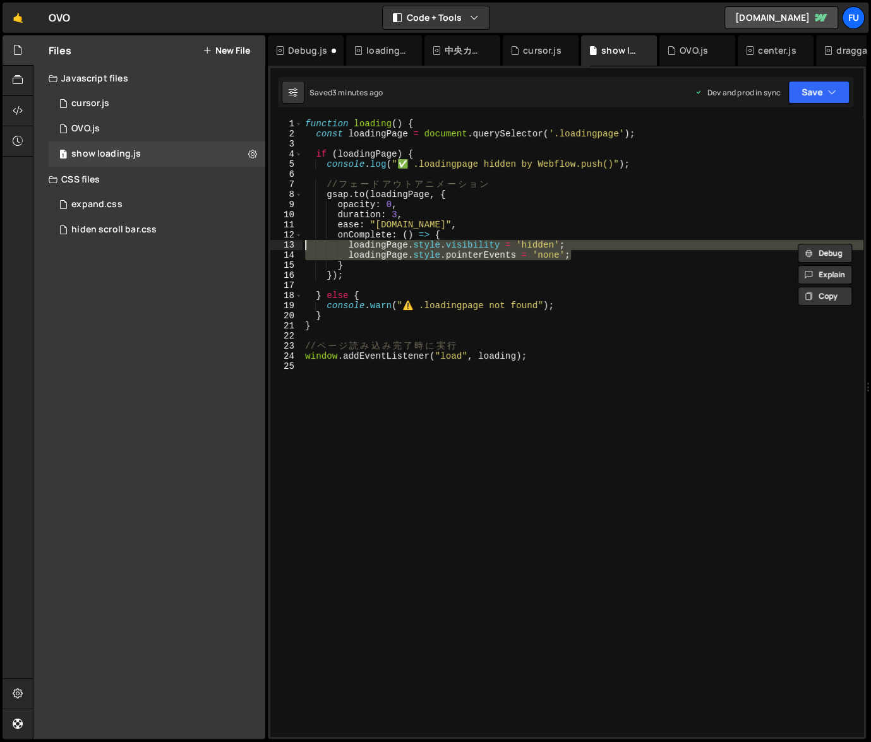
click at [461, 269] on div "function loading ( ) { const loadingPage = document . querySelector ( '.loading…" at bounding box center [583, 438] width 561 height 638
type textarea "}"
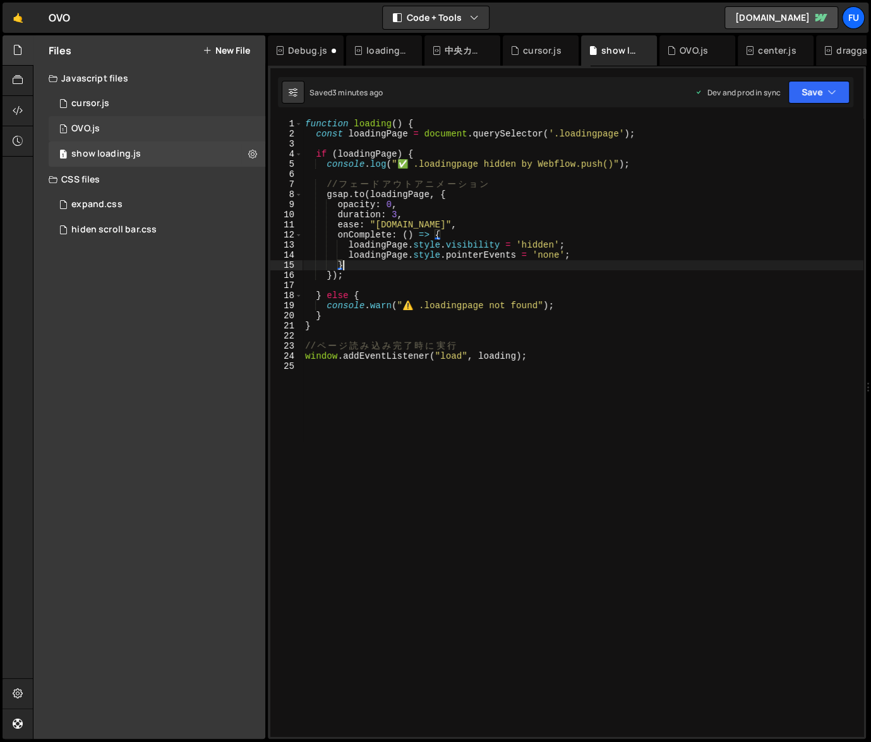
click at [109, 120] on div "1 OVO.js 0" at bounding box center [157, 128] width 217 height 25
click at [107, 104] on div "cursor.js" at bounding box center [90, 103] width 38 height 11
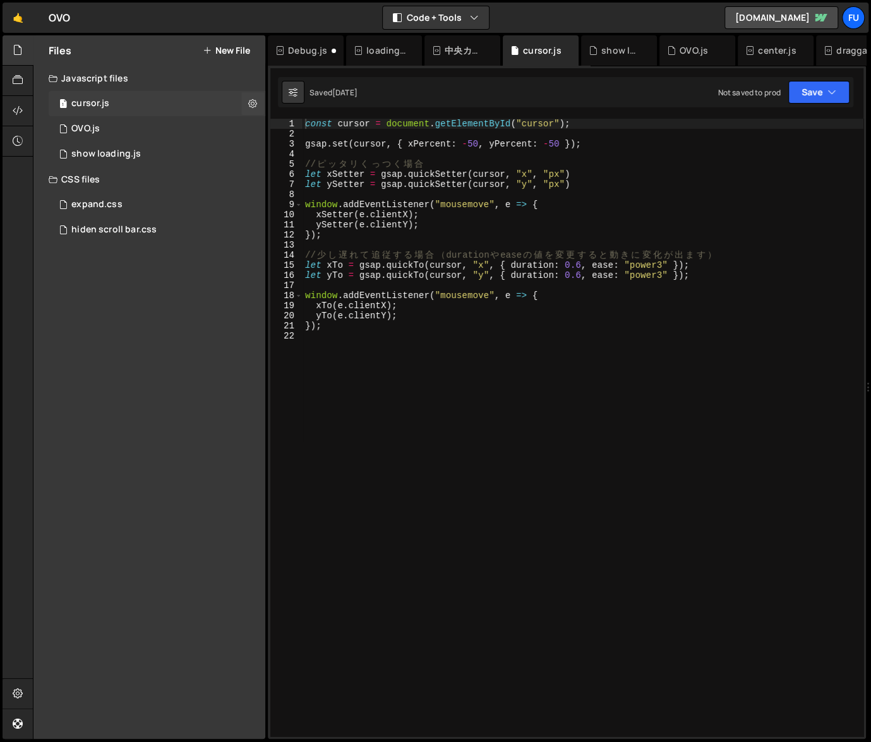
click at [107, 114] on div "1 cursor.js 0" at bounding box center [157, 103] width 217 height 25
click at [106, 121] on div "1 OVO.js 0" at bounding box center [157, 128] width 217 height 25
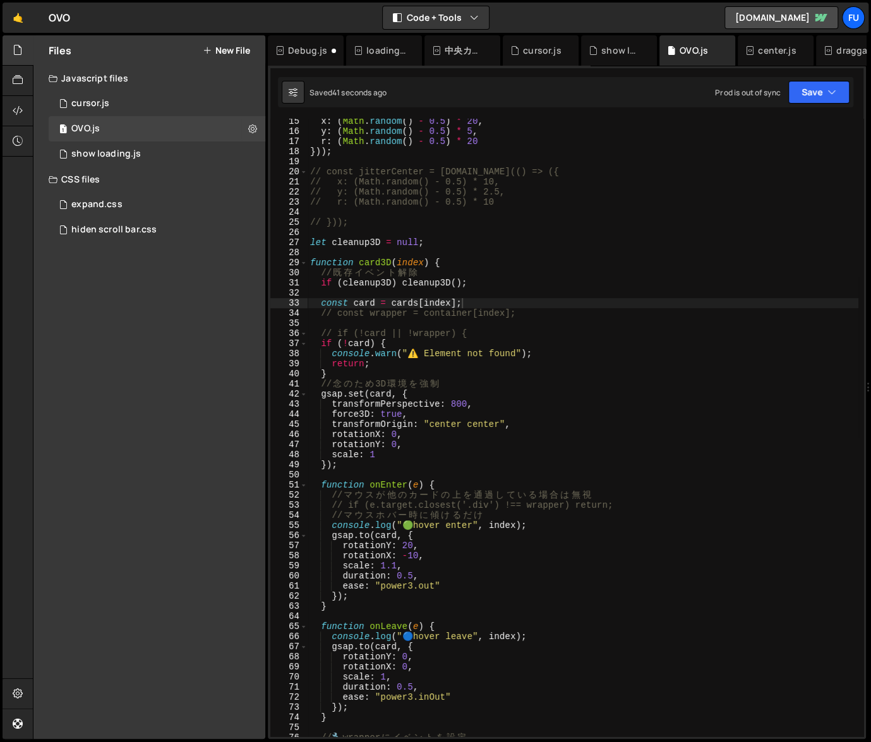
scroll to position [3932, 0]
click at [476, 274] on div "x : ( Math . random ( ) - 0.5 ) * 20 , y : ( Math . random ( ) - 0.5 ) * 5 , r …" at bounding box center [583, 435] width 551 height 638
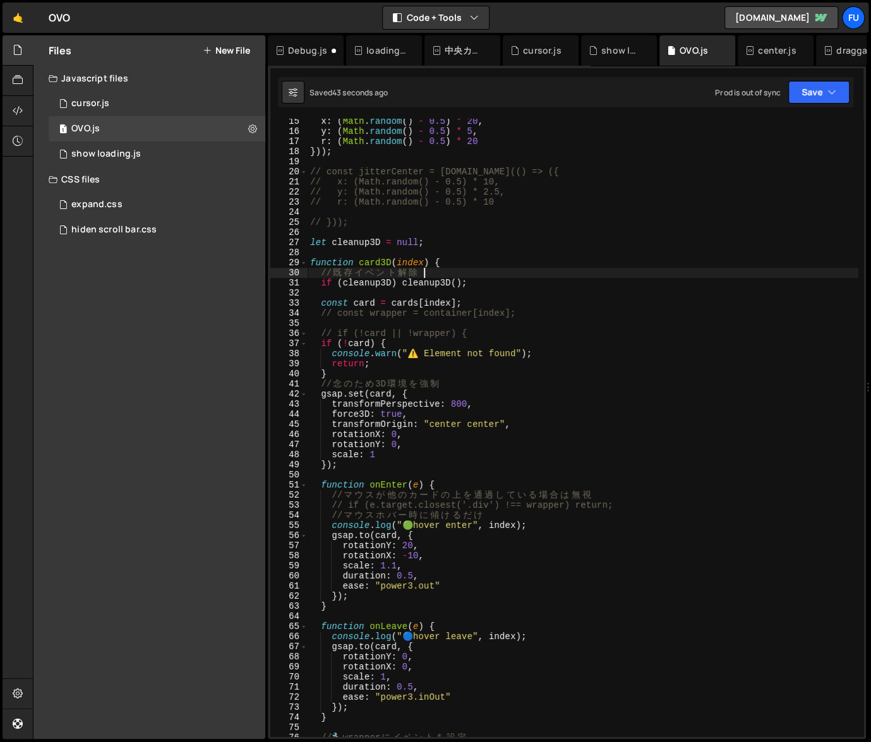
click at [482, 285] on div "x : ( Math . random ( ) - 0.5 ) * 20 , y : ( Math . random ( ) - 0.5 ) * 5 , r …" at bounding box center [583, 435] width 551 height 638
type textarea "if (cleanup3D) cleanup3D();"
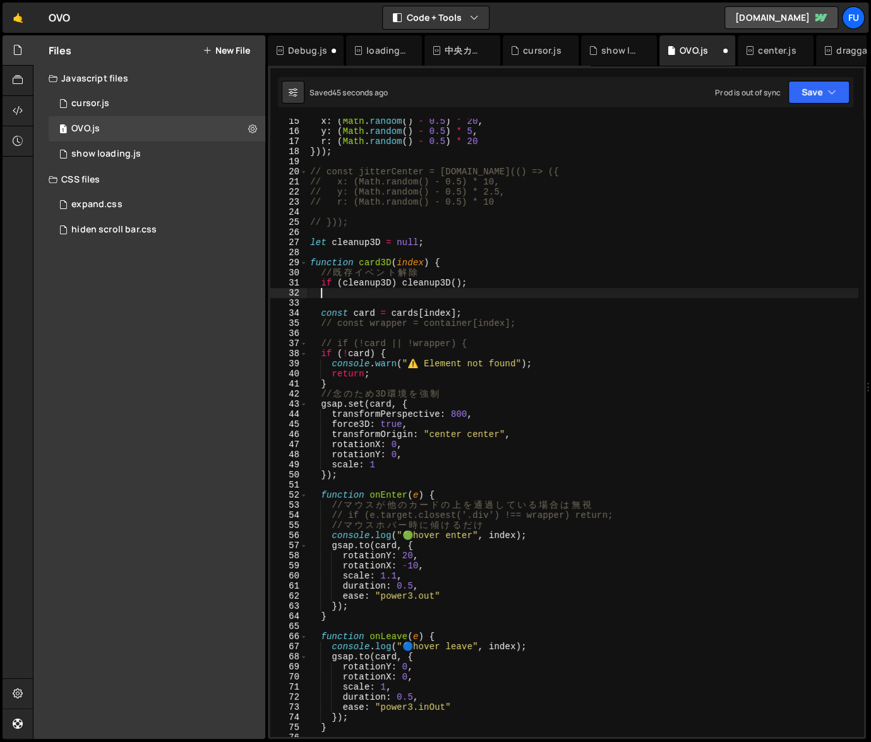
paste textarea "loadingPage.style.pointerEvents = 'none';"
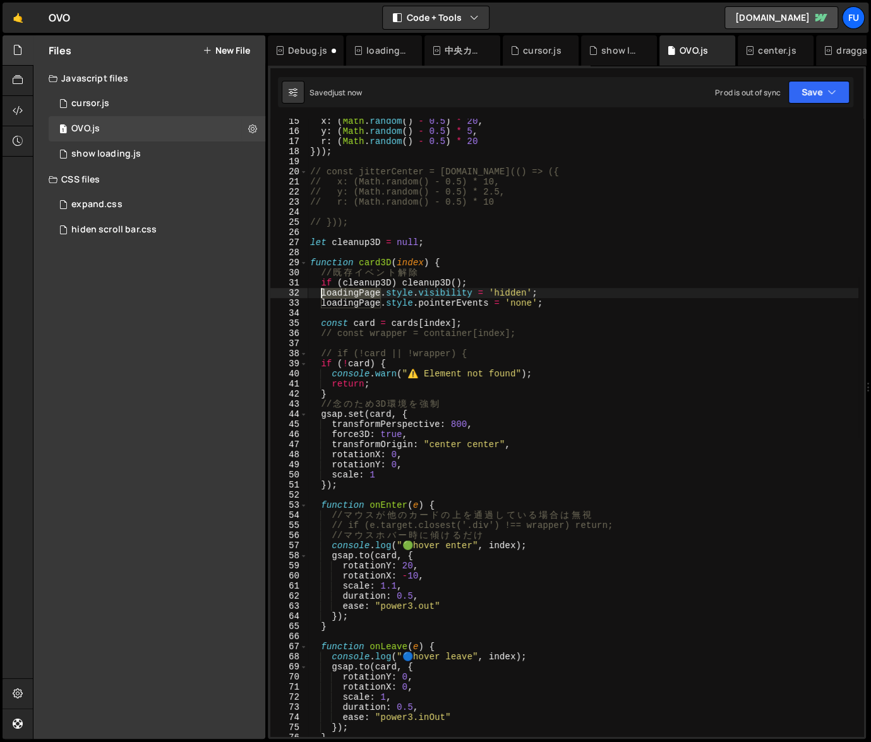
drag, startPoint x: 381, startPoint y: 296, endPoint x: 323, endPoint y: 292, distance: 58.2
click at [323, 292] on div "x : ( Math . random ( ) - 0.5 ) * 20 , y : ( Math . random ( ) - 0.5 ) * 5 , r …" at bounding box center [583, 435] width 551 height 638
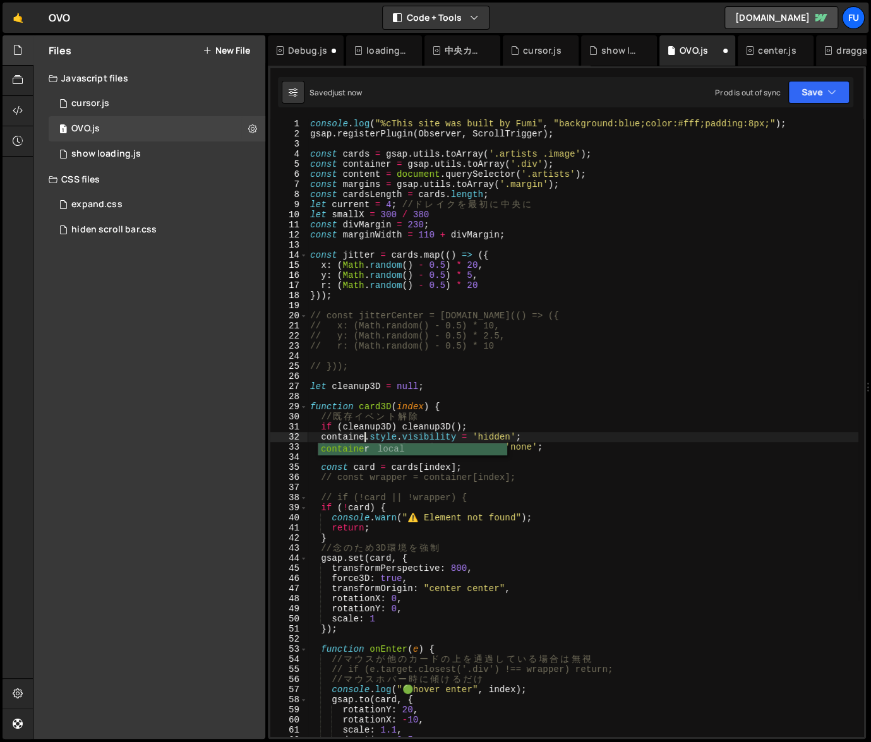
scroll to position [0, 4]
click at [581, 287] on div "console . log ( "%cThis site was built by [PERSON_NAME]" , "background:blue;col…" at bounding box center [583, 438] width 551 height 638
drag, startPoint x: 380, startPoint y: 448, endPoint x: 325, endPoint y: 448, distance: 54.9
click at [325, 448] on div "console . log ( "%cThis site was built by [PERSON_NAME]" , "background:blue;col…" at bounding box center [583, 438] width 551 height 638
click at [717, 422] on div "console . log ( "%cThis site was built by [PERSON_NAME]" , "background:blue;col…" at bounding box center [583, 438] width 551 height 638
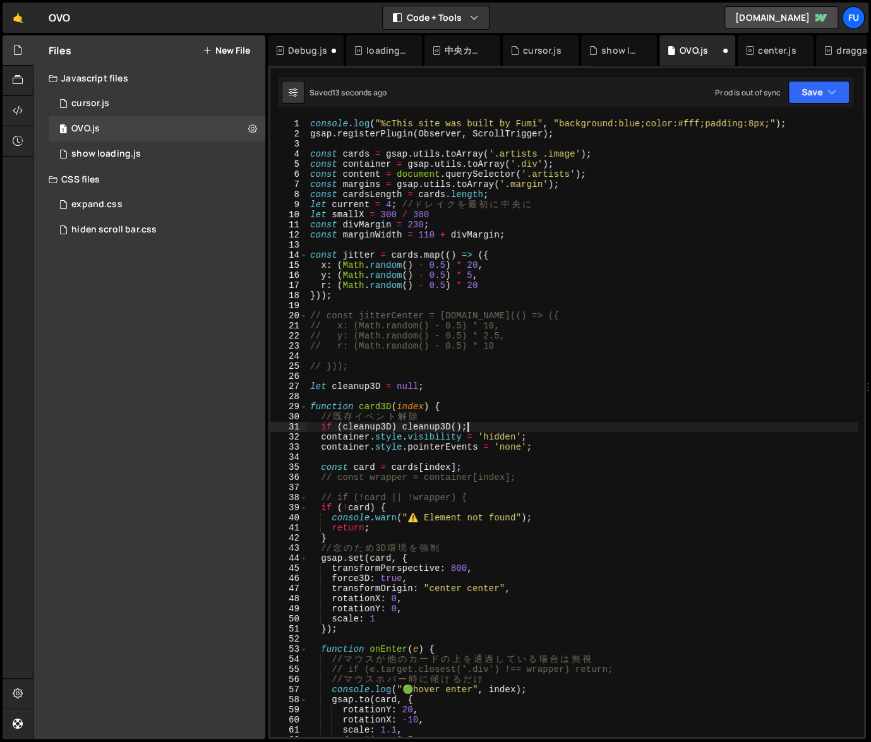
type textarea "if (cleanup3D) cleanup3D();"
drag, startPoint x: 799, startPoint y: 90, endPoint x: 789, endPoint y: 111, distance: 23.2
click at [799, 90] on button "Save" at bounding box center [818, 92] width 61 height 23
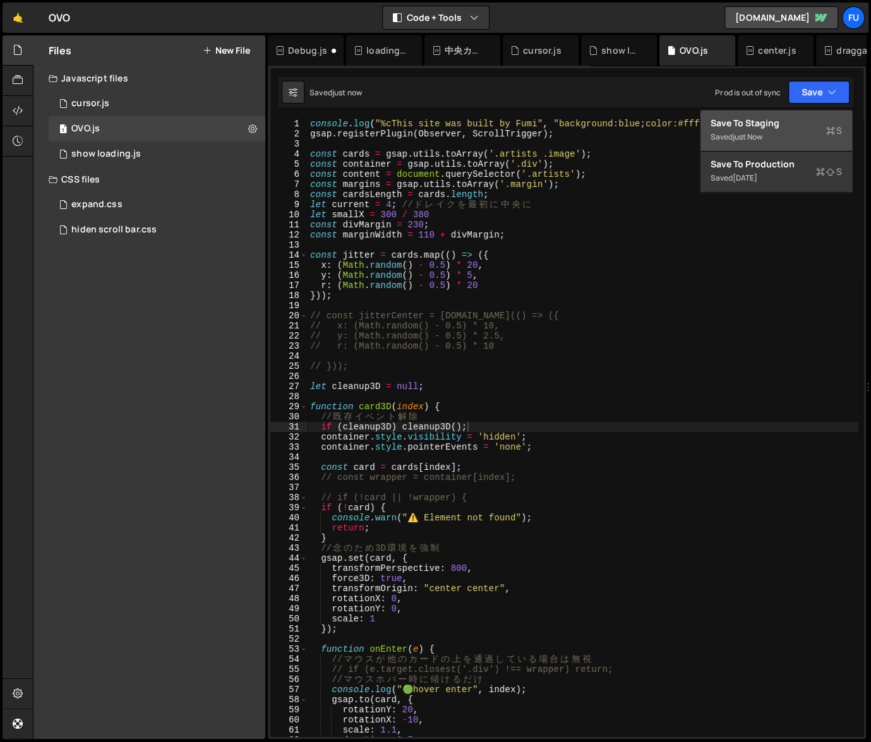
click at [784, 119] on div "Save to Staging S" at bounding box center [776, 123] width 131 height 13
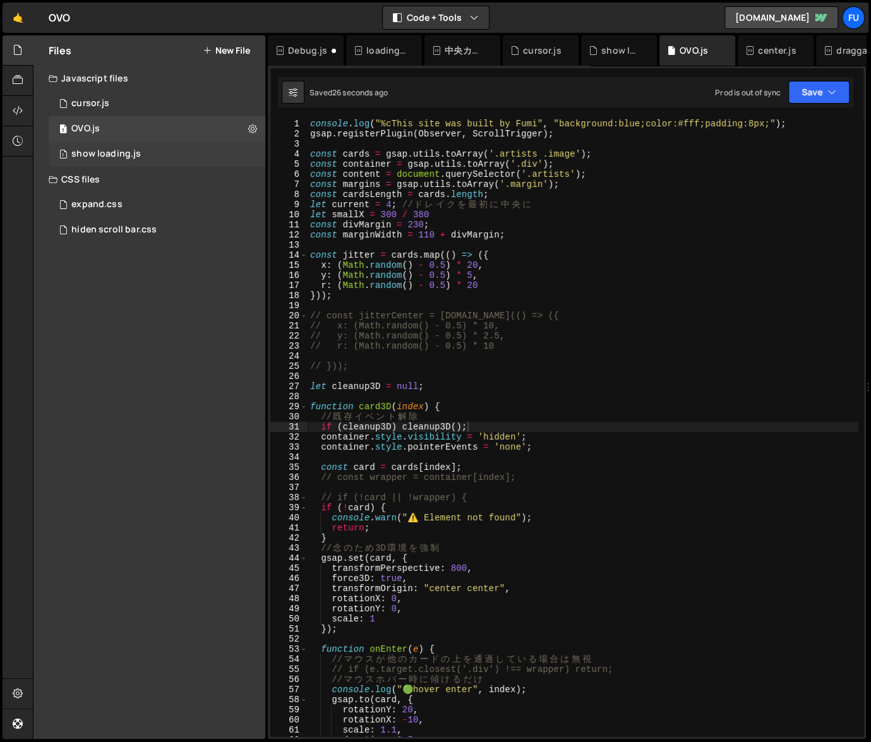
click at [162, 152] on div "1 show loading.js 0" at bounding box center [157, 153] width 217 height 25
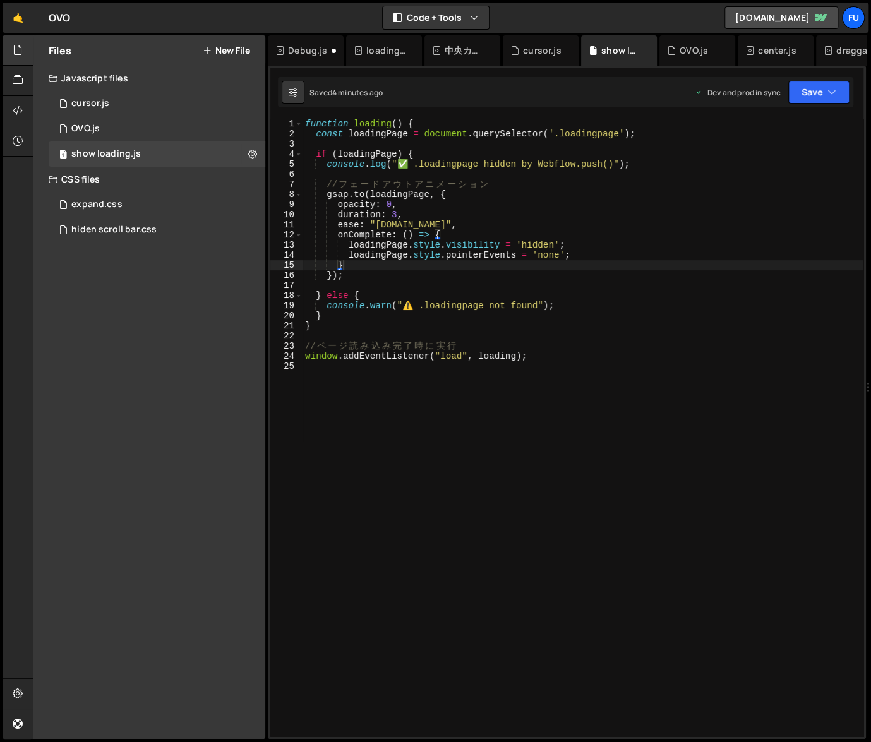
type textarea "onComplete: () => {"
click at [472, 234] on div "function loading ( ) { const loadingPage = document . querySelector ( '.loading…" at bounding box center [583, 438] width 561 height 638
click at [178, 131] on div "1 OVO.js 0" at bounding box center [157, 128] width 217 height 25
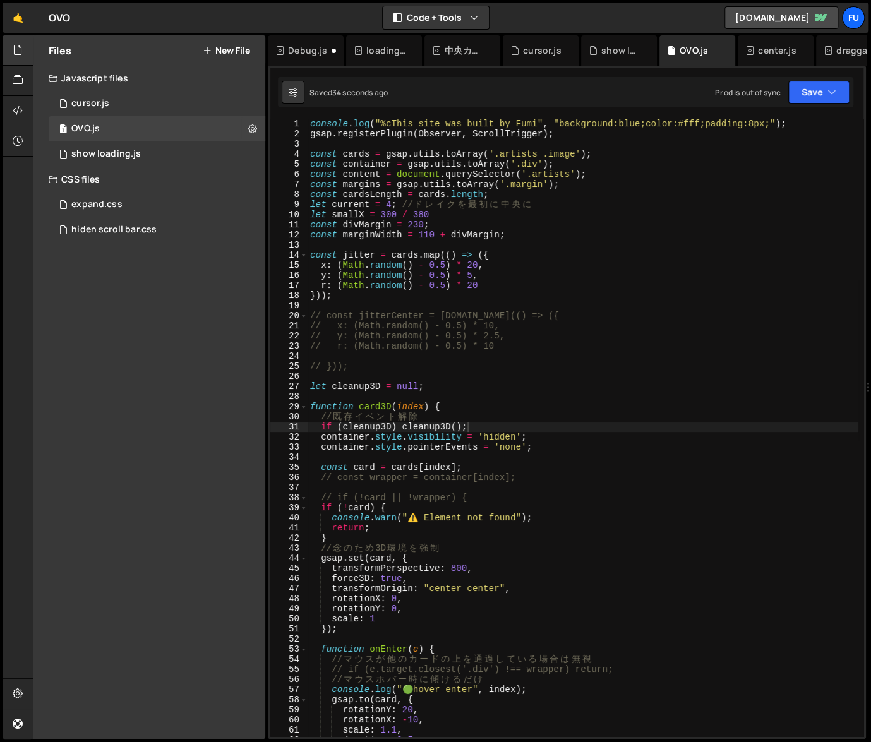
scroll to position [3932, 0]
click at [524, 438] on div "console . log ( "%cThis site was built by [PERSON_NAME]" , "background:blue;col…" at bounding box center [583, 438] width 551 height 638
click at [582, 447] on div "console . log ( "%cThis site was built by [PERSON_NAME]" , "background:blue;col…" at bounding box center [583, 438] width 551 height 638
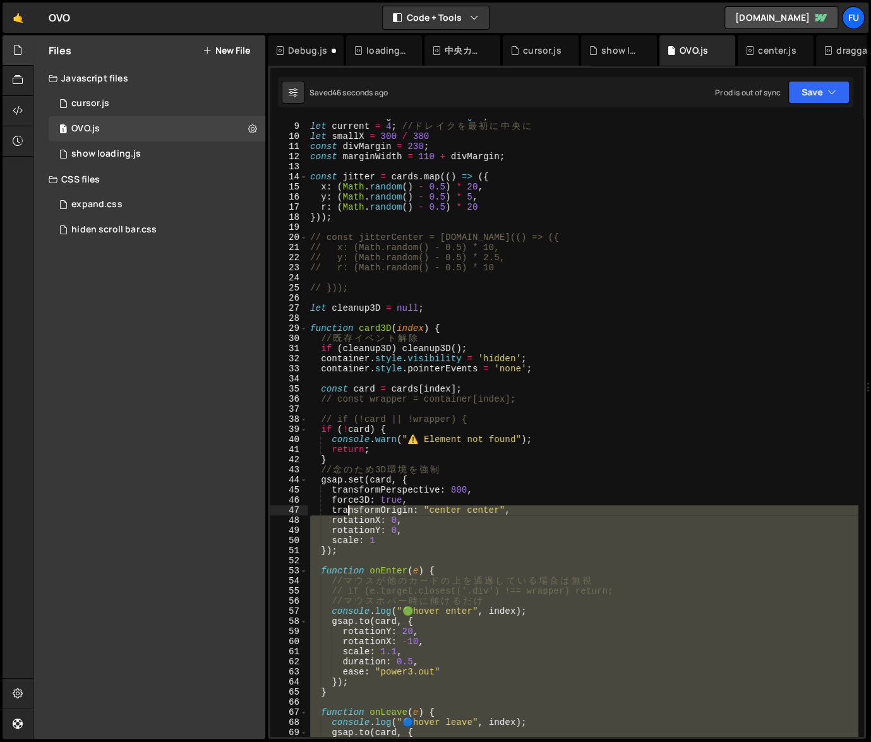
scroll to position [78, 0]
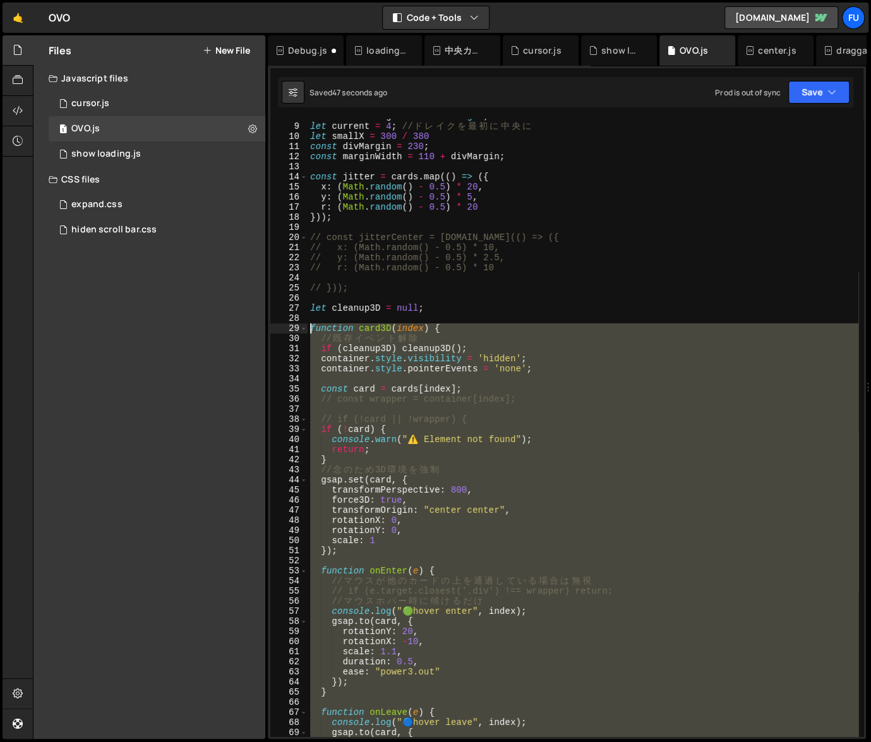
drag, startPoint x: 357, startPoint y: 607, endPoint x: 297, endPoint y: 326, distance: 287.5
click at [297, 326] on div "container.style.pointerEvents = 'none'; 8 9 10 11 12 13 14 15 16 17 18 19 20 21…" at bounding box center [566, 428] width 593 height 618
type textarea "function card3D(index) { // 既存イベント解除"
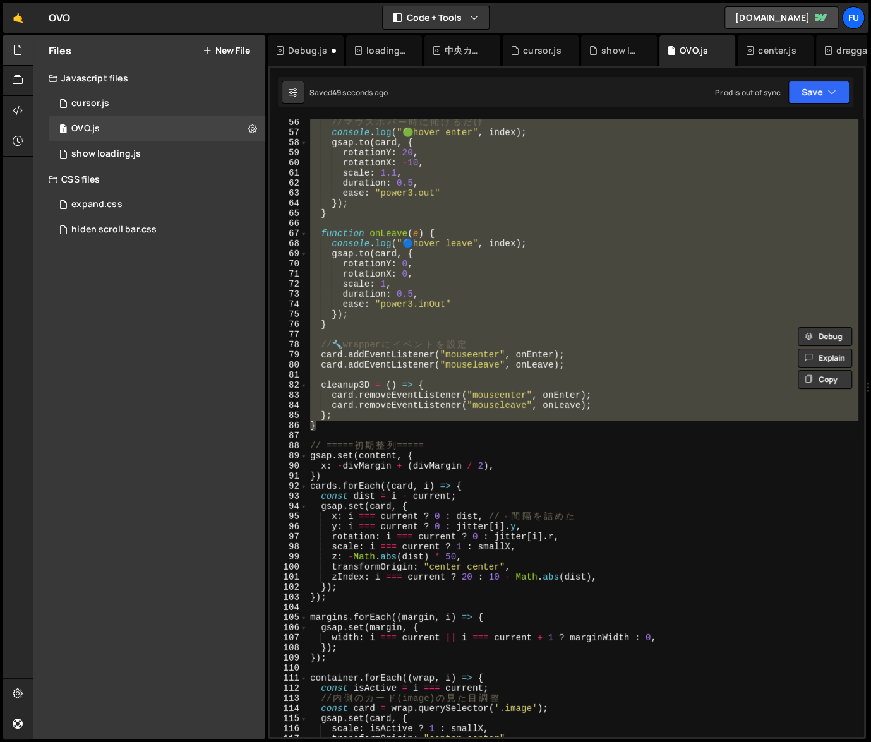
scroll to position [557, 0]
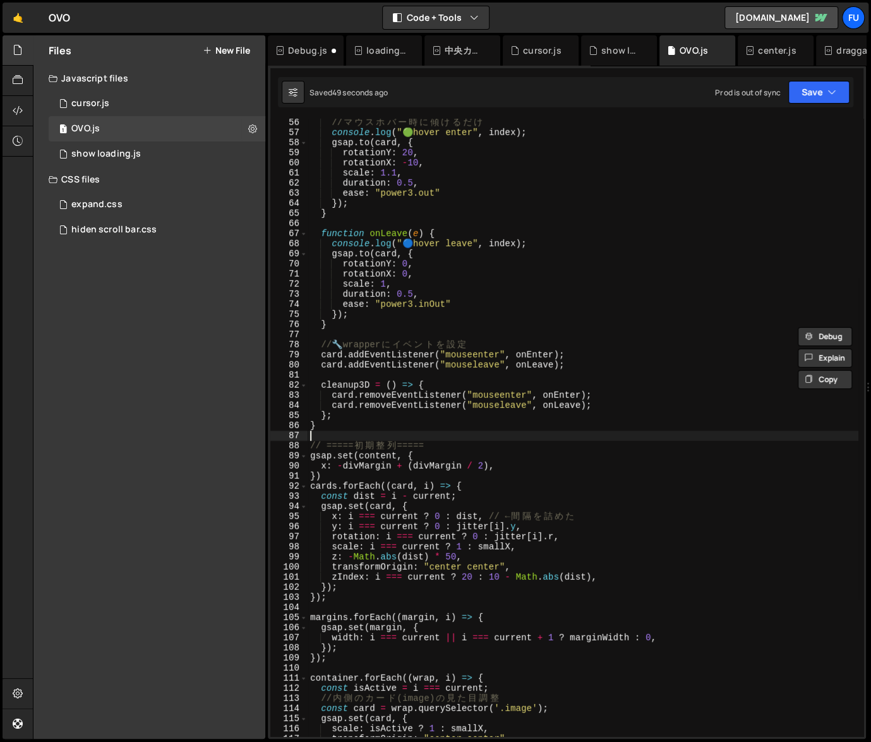
click at [354, 433] on div "// マ ウ ス ホ バ ー 時 に 傾 け る だ け console . log ( " 🟢 hover enter" , index ) ; gsap …" at bounding box center [583, 436] width 551 height 638
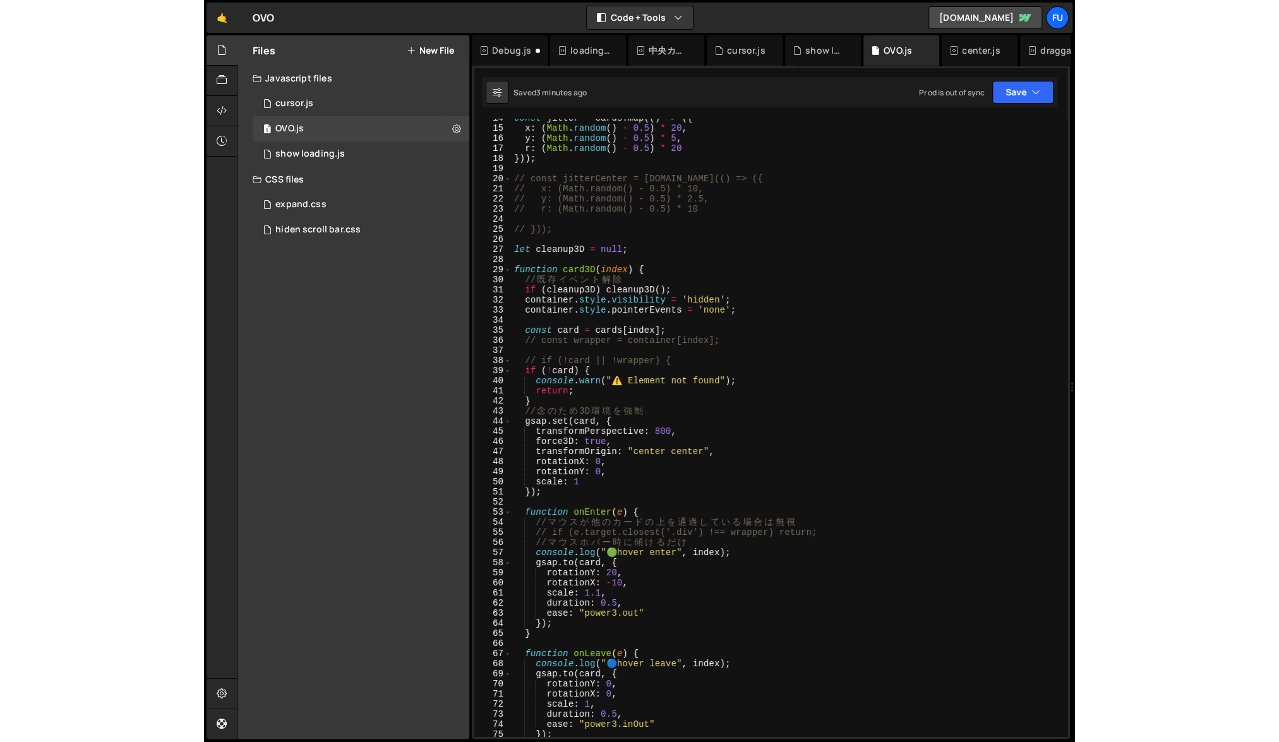
scroll to position [137, 0]
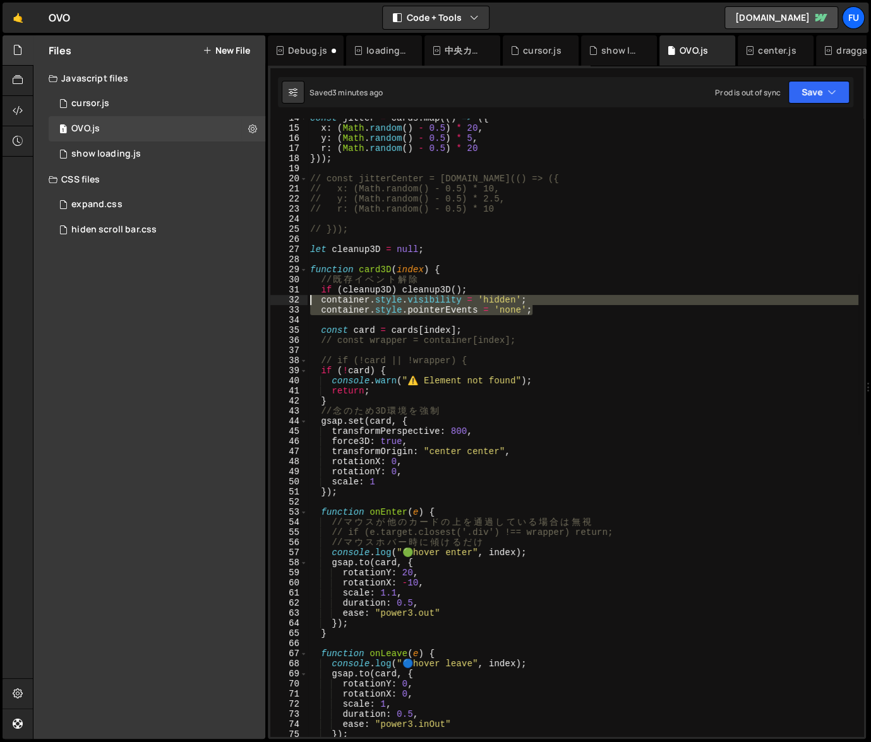
drag, startPoint x: 547, startPoint y: 311, endPoint x: 296, endPoint y: 298, distance: 251.7
click at [296, 298] on div "14 15 16 17 18 19 20 21 22 23 24 25 26 27 28 29 30 31 32 33 34 35 36 37 38 39 4…" at bounding box center [566, 428] width 593 height 618
paste textarea "}"
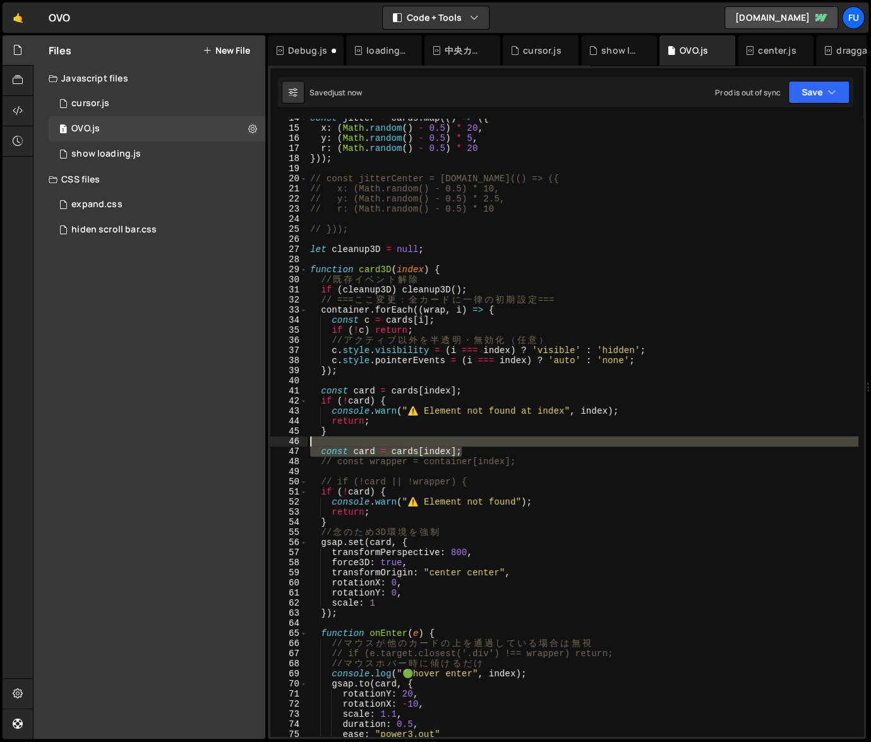
drag, startPoint x: 478, startPoint y: 447, endPoint x: 297, endPoint y: 441, distance: 180.7
click at [297, 441] on div "} 14 15 16 17 18 19 20 21 22 23 24 25 26 27 28 29 30 31 32 33 34 35 36 37 38 39…" at bounding box center [566, 428] width 593 height 618
type textarea "const card = cards[index];"
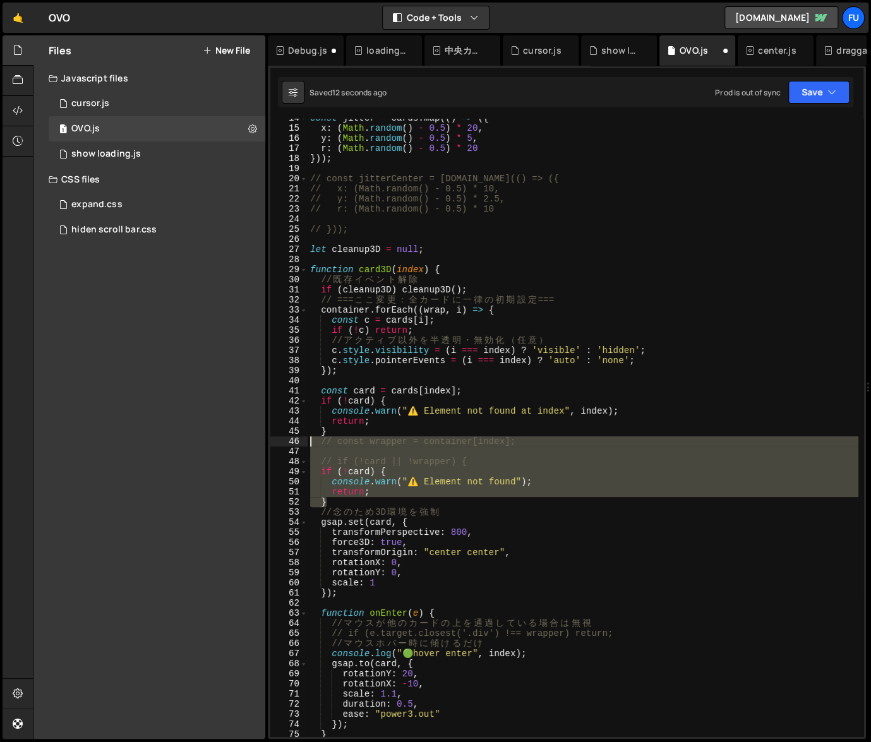
drag, startPoint x: 347, startPoint y: 503, endPoint x: 294, endPoint y: 444, distance: 79.6
click at [294, 444] on div "} 14 15 16 17 18 19 20 21 22 23 24 25 26 27 28 29 30 31 32 33 34 35 36 37 38 39…" at bounding box center [566, 428] width 593 height 618
type textarea "// const wrapper = container[index];"
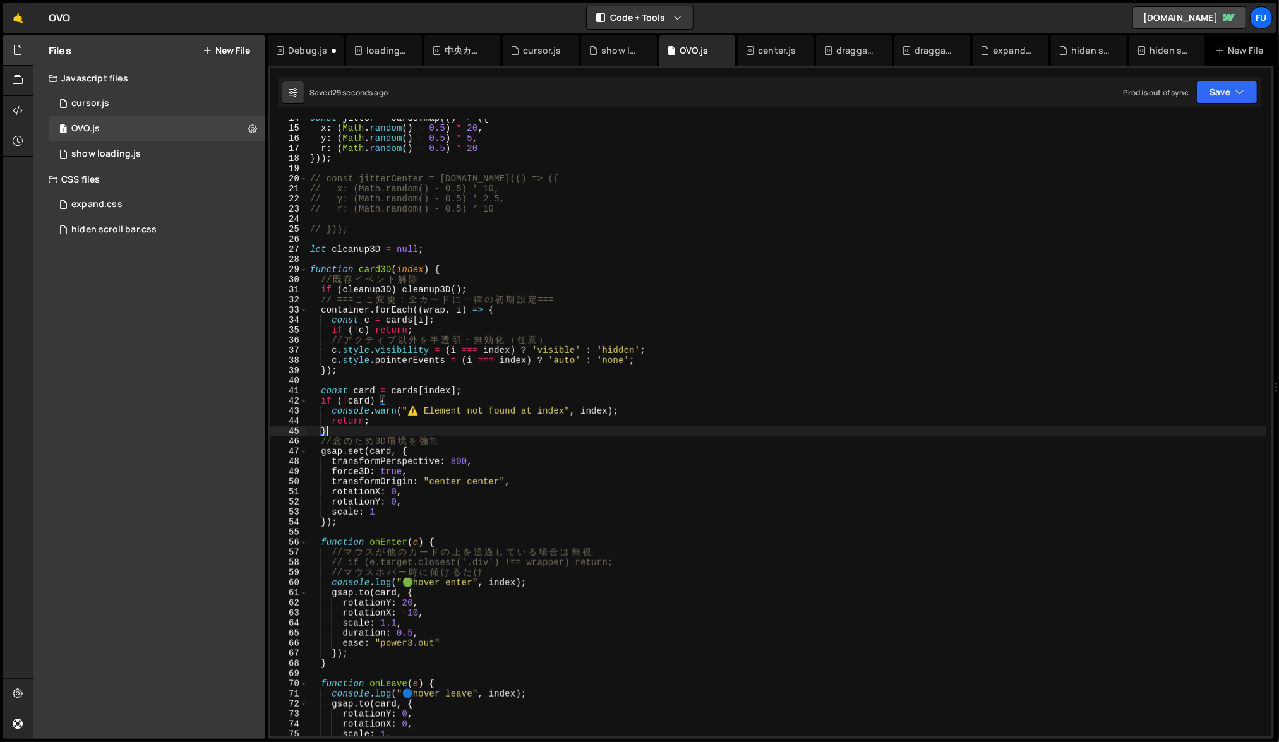
click at [610, 372] on div "const jitter = cards . map (( ) => ({ x : ( Math . random ( ) - 0.5 ) * 20 , y …" at bounding box center [787, 432] width 959 height 638
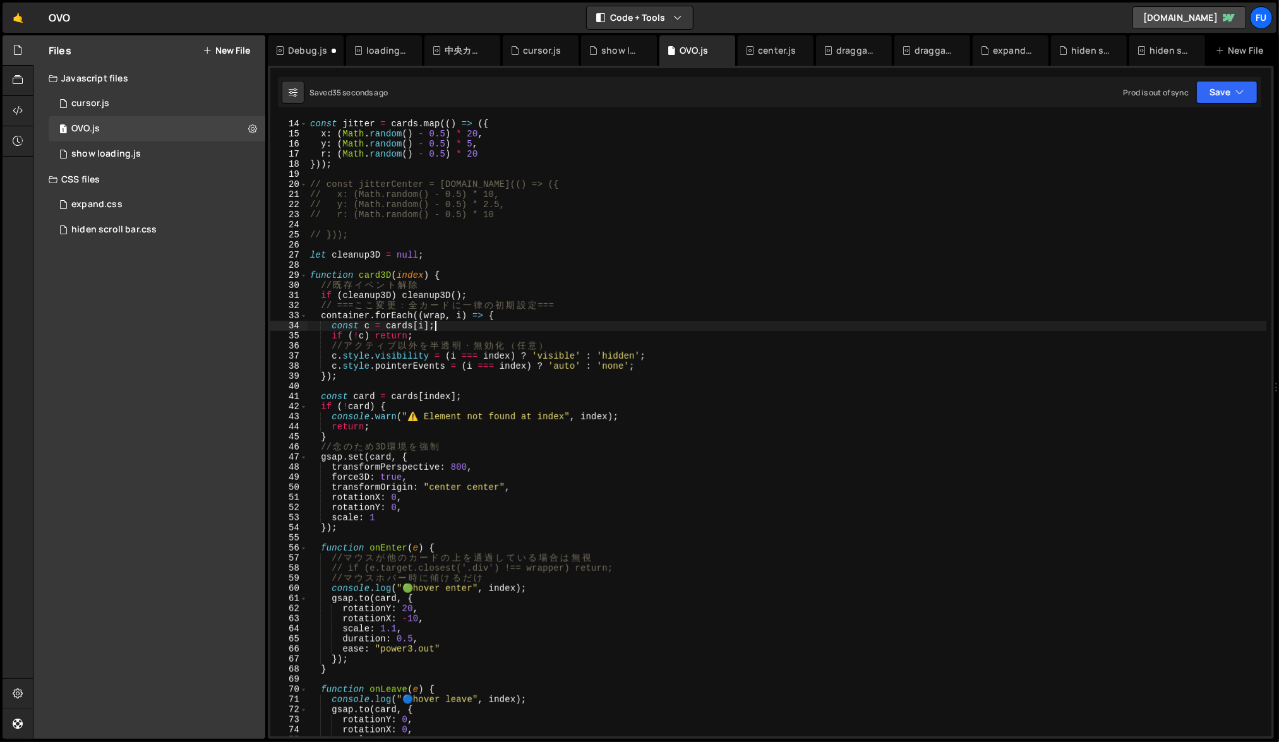
click at [469, 326] on div "const jitter = cards . map (( ) => ({ x : ( Math . random ( ) - 0.5 ) * 20 , y …" at bounding box center [787, 428] width 959 height 638
click at [694, 354] on div "const jitter = cards . map (( ) => ({ x : ( Math . random ( ) - 0.5 ) * 20 , y …" at bounding box center [787, 428] width 959 height 638
click at [692, 361] on div "const jitter = cards . map (( ) => ({ x : ( Math . random ( ) - 0.5 ) * 20 , y …" at bounding box center [787, 428] width 959 height 638
click at [692, 364] on div "const jitter = cards . map (( ) => ({ x : ( Math . random ( ) - 0.5 ) * 20 , y …" at bounding box center [787, 428] width 959 height 638
click at [454, 328] on div "const jitter = cards . map (( ) => ({ x : ( Math . random ( ) - 0.5 ) * 20 , y …" at bounding box center [787, 428] width 959 height 638
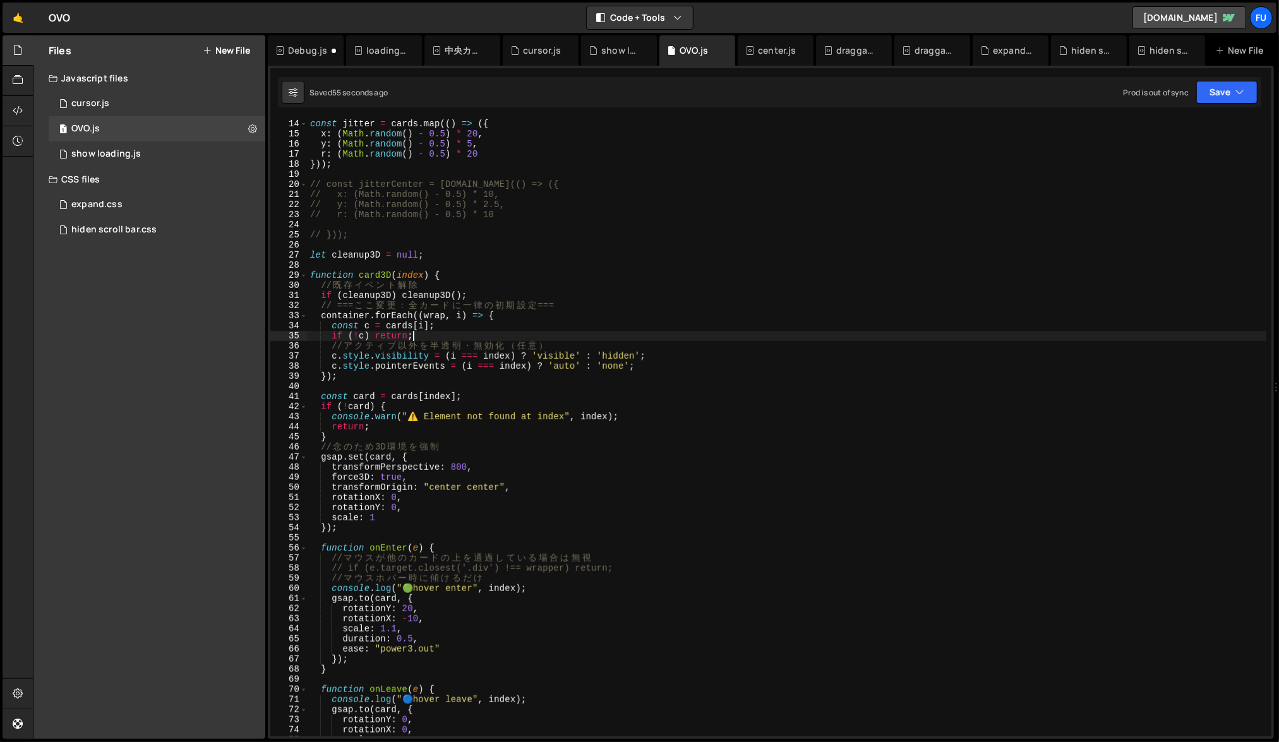
click at [453, 332] on div "const jitter = cards . map (( ) => ({ x : ( Math . random ( ) - 0.5 ) * 20 , y …" at bounding box center [787, 428] width 959 height 638
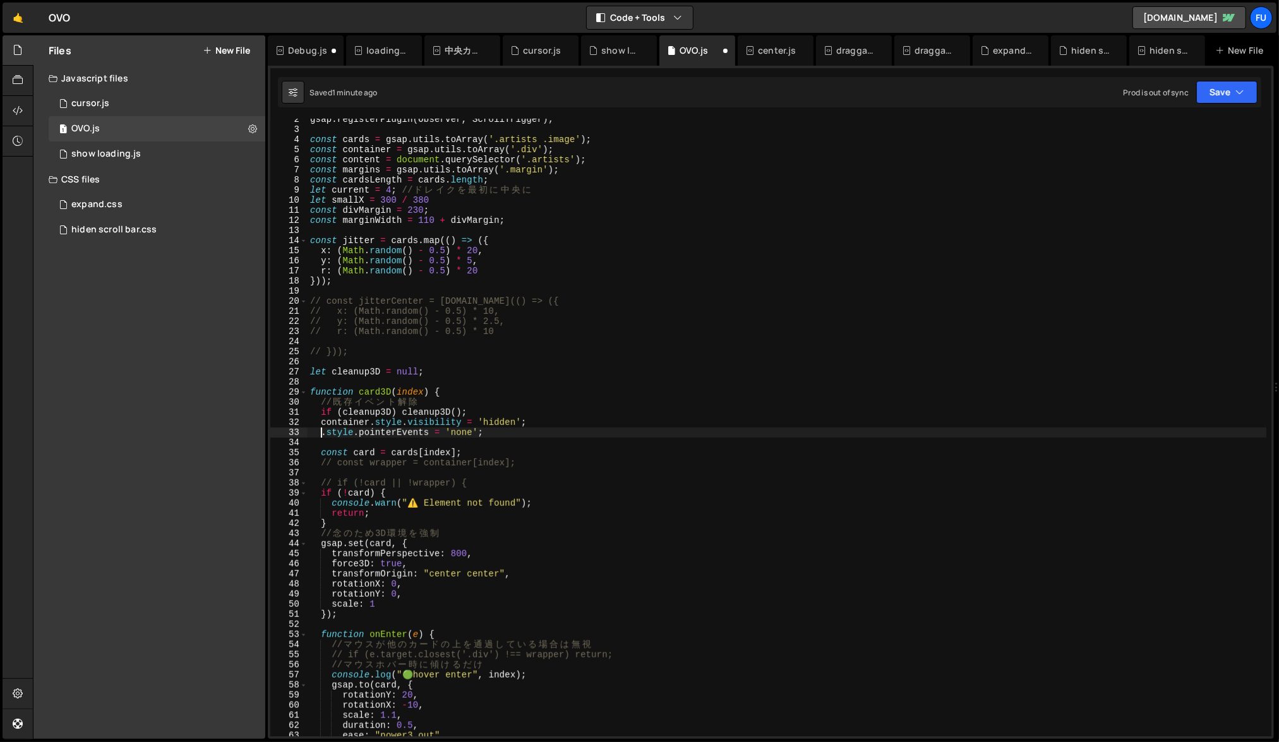
scroll to position [15, 0]
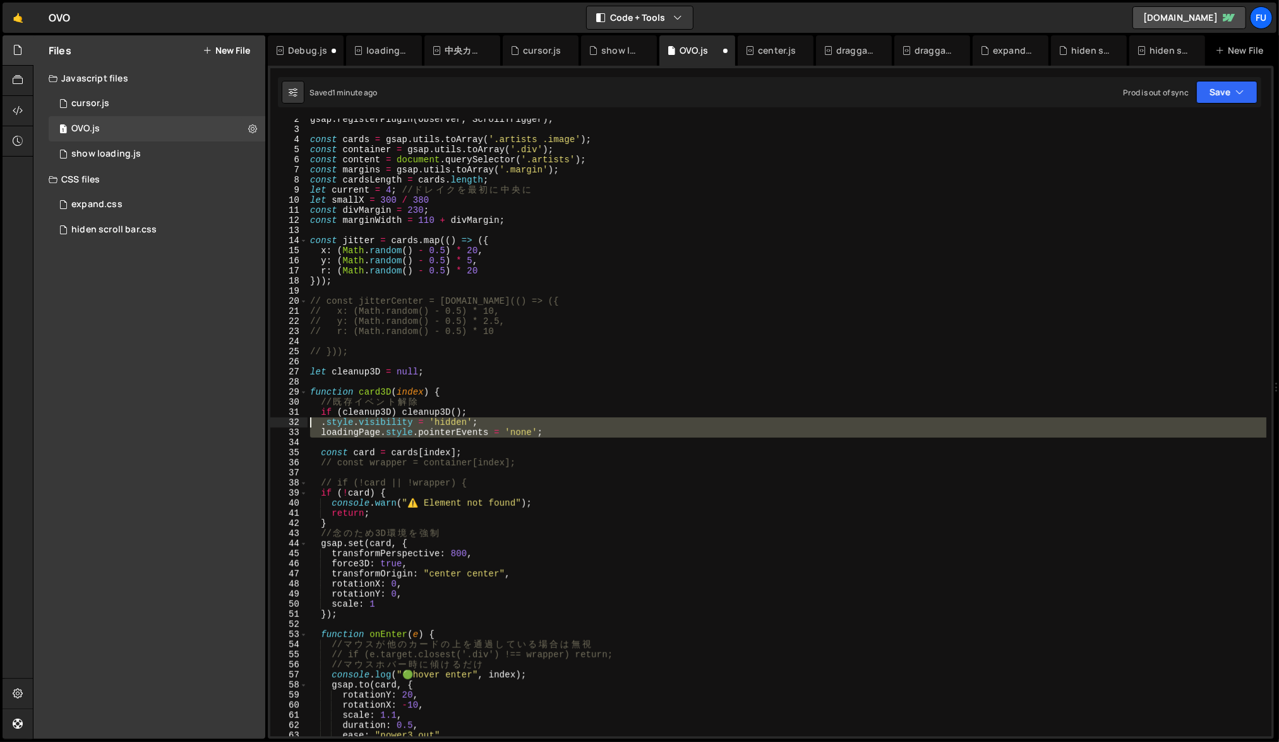
drag, startPoint x: 585, startPoint y: 442, endPoint x: 309, endPoint y: 419, distance: 276.9
click at [309, 419] on div "gsap . registerPlugin ( Observer , ScrollTrigger ) ; const cards = gsap . utils…" at bounding box center [787, 433] width 959 height 638
type textarea ".style.visibility = 'hidden'; loadingPage.style.pointerEvents = 'none';"
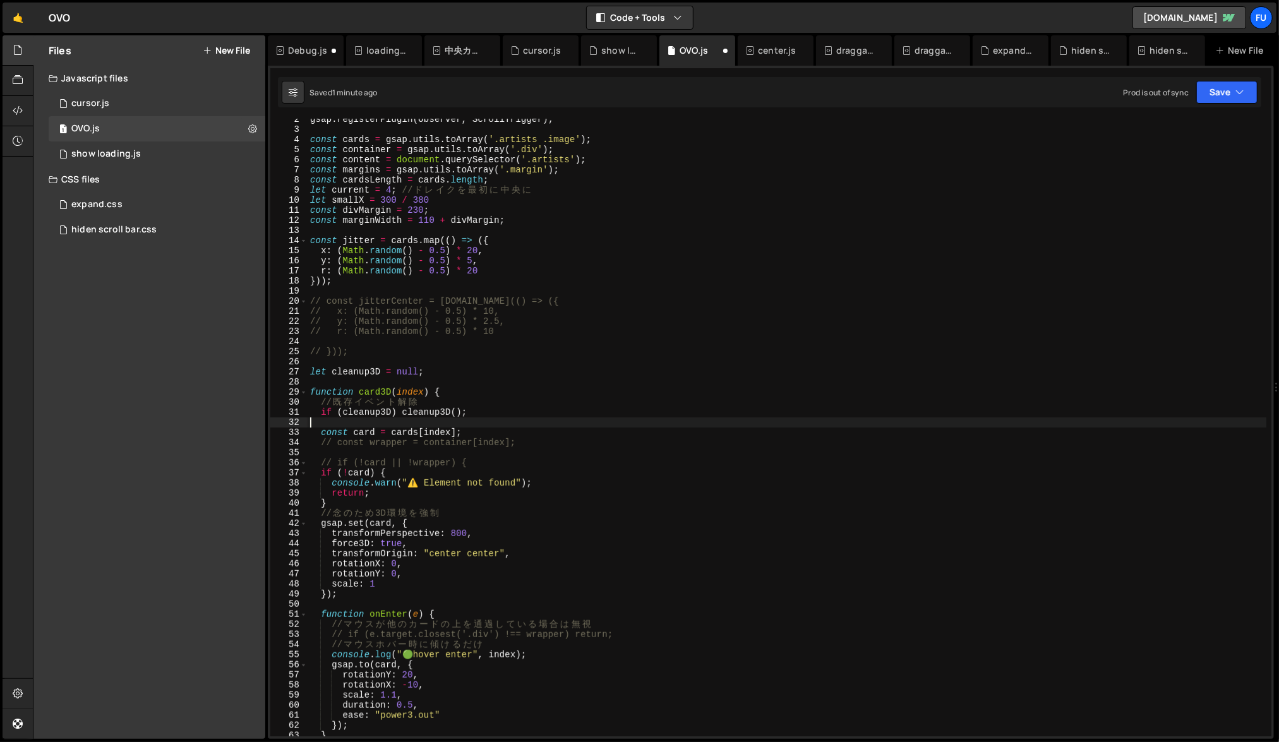
type textarea "if (cleanup3D) cleanup3D();"
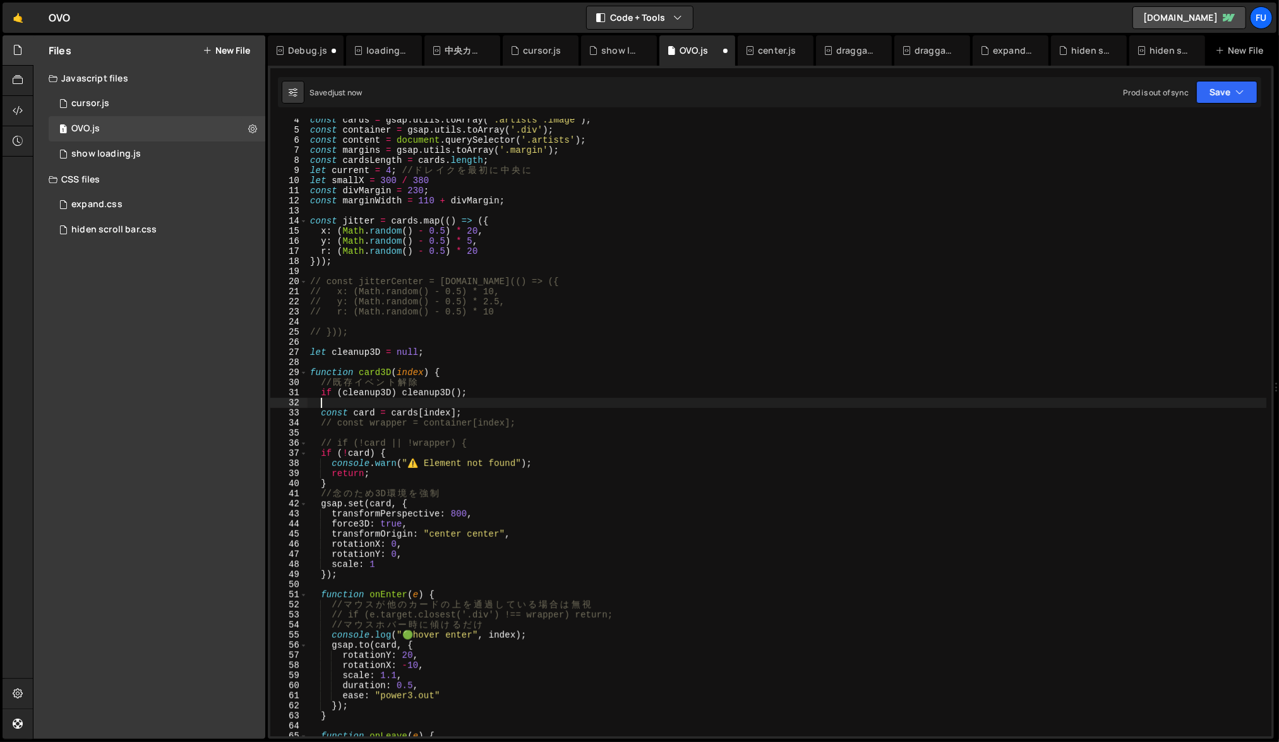
scroll to position [34, 0]
click at [525, 420] on div "const cards = gsap . utils . toArray ( '.artists .image' ) ; const container = …" at bounding box center [787, 434] width 959 height 638
click at [532, 450] on div "const cards = gsap . utils . toArray ( '.artists .image' ) ; const container = …" at bounding box center [787, 434] width 959 height 638
click at [493, 440] on div "const cards = gsap . utils . toArray ( '.artists .image' ) ; const container = …" at bounding box center [787, 434] width 959 height 638
click at [445, 455] on div "const cards = gsap . utils . toArray ( '.artists .image' ) ; const container = …" at bounding box center [787, 434] width 959 height 638
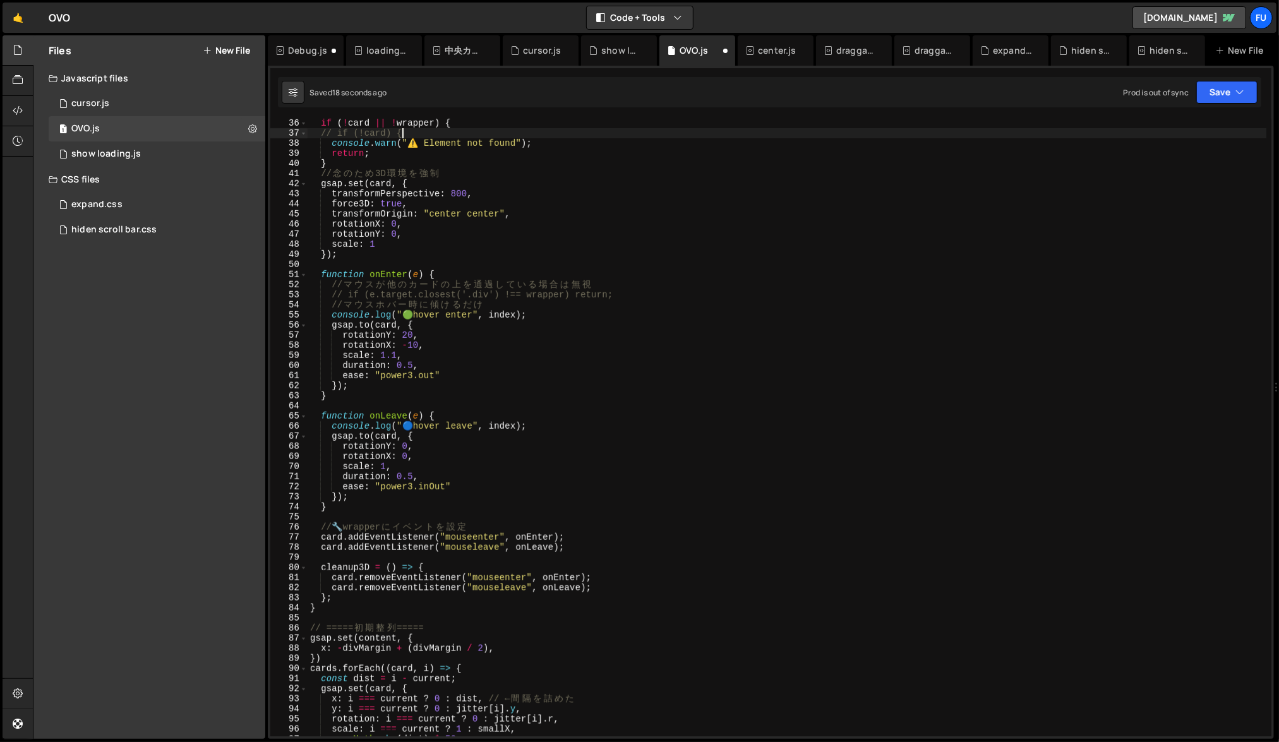
scroll to position [354, 0]
click at [342, 536] on div "if ( ! card || ! wrapper ) { // if (!card) { console . warn ( "⚠️ Element not f…" at bounding box center [787, 437] width 959 height 638
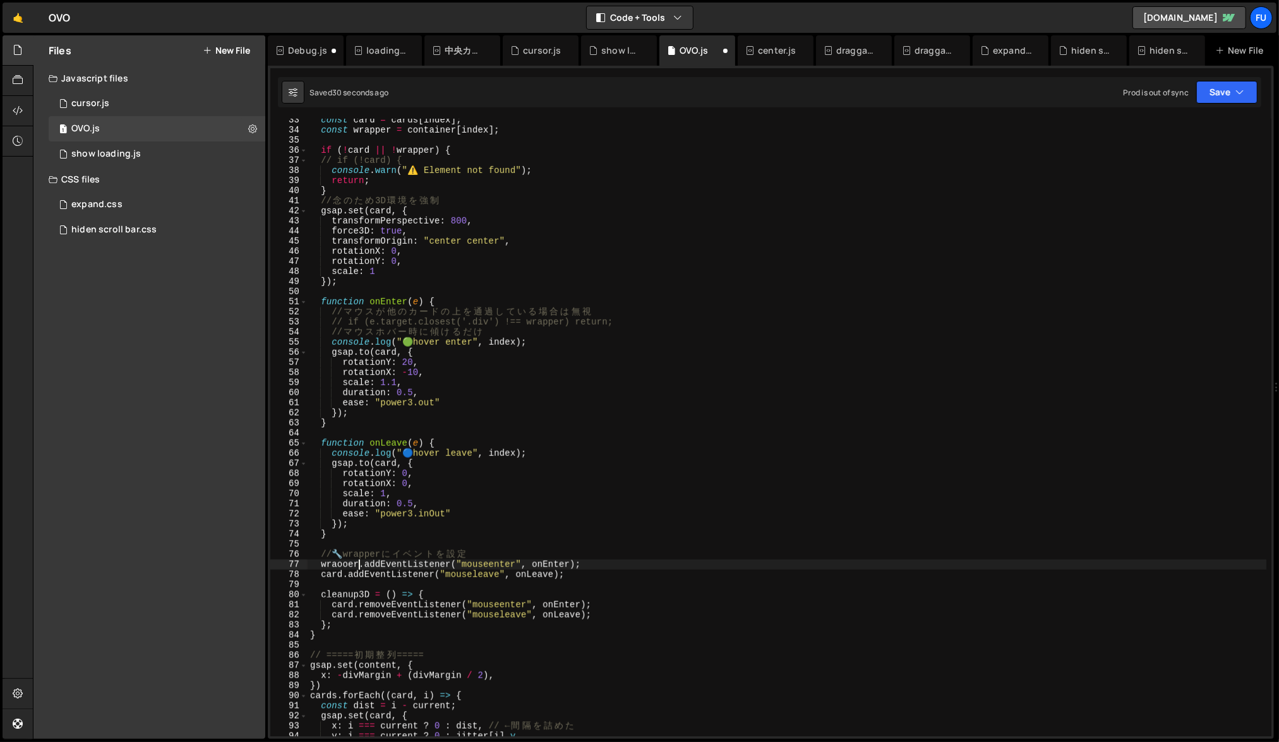
scroll to position [0, 3]
click at [354, 524] on div "const card = cards [ index ] ; const wrapper = container [ index ] ; if ( ! car…" at bounding box center [787, 434] width 959 height 638
click at [339, 576] on div "const card = cards [ index ] ; const wrapper = container [ index ] ; if ( ! car…" at bounding box center [787, 434] width 959 height 638
type textarea "wrapper.addEventListener("mouseleave", onLeave);"
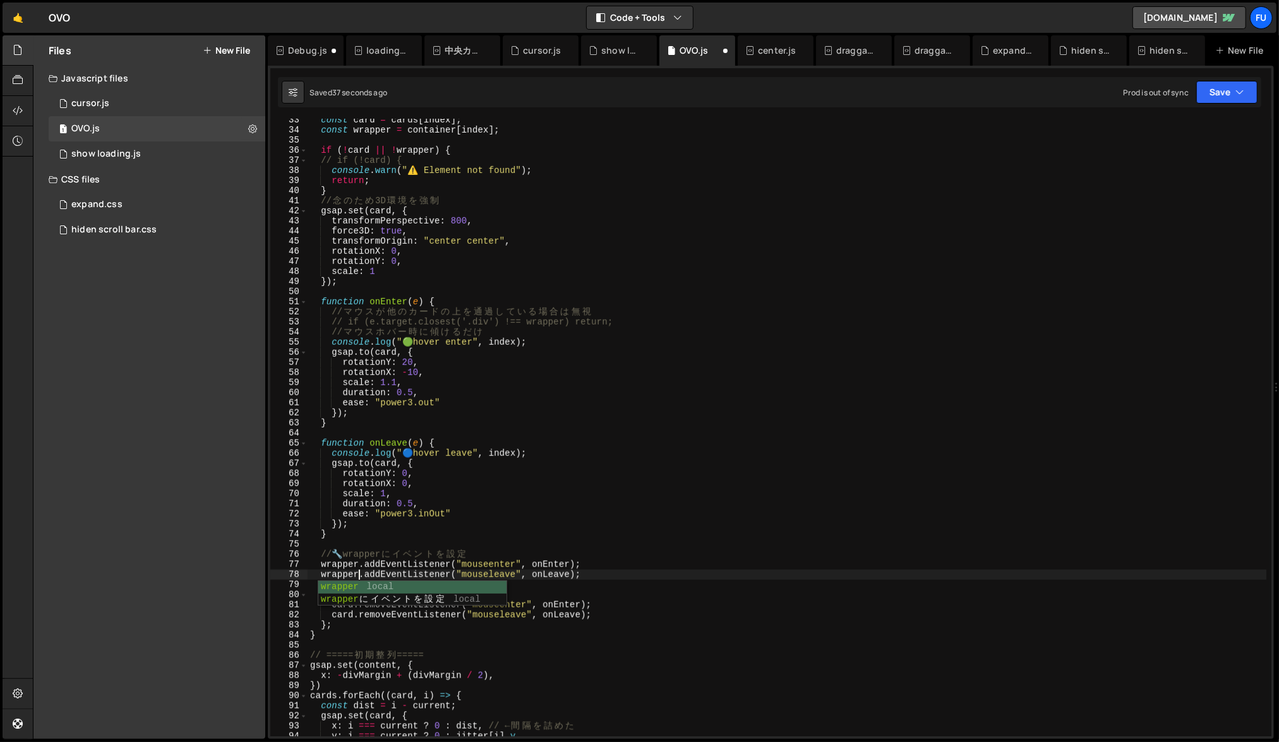
scroll to position [0, 3]
click at [529, 547] on div "const card = cards [ index ] ; const wrapper = container [ index ] ; if ( ! car…" at bounding box center [787, 434] width 959 height 638
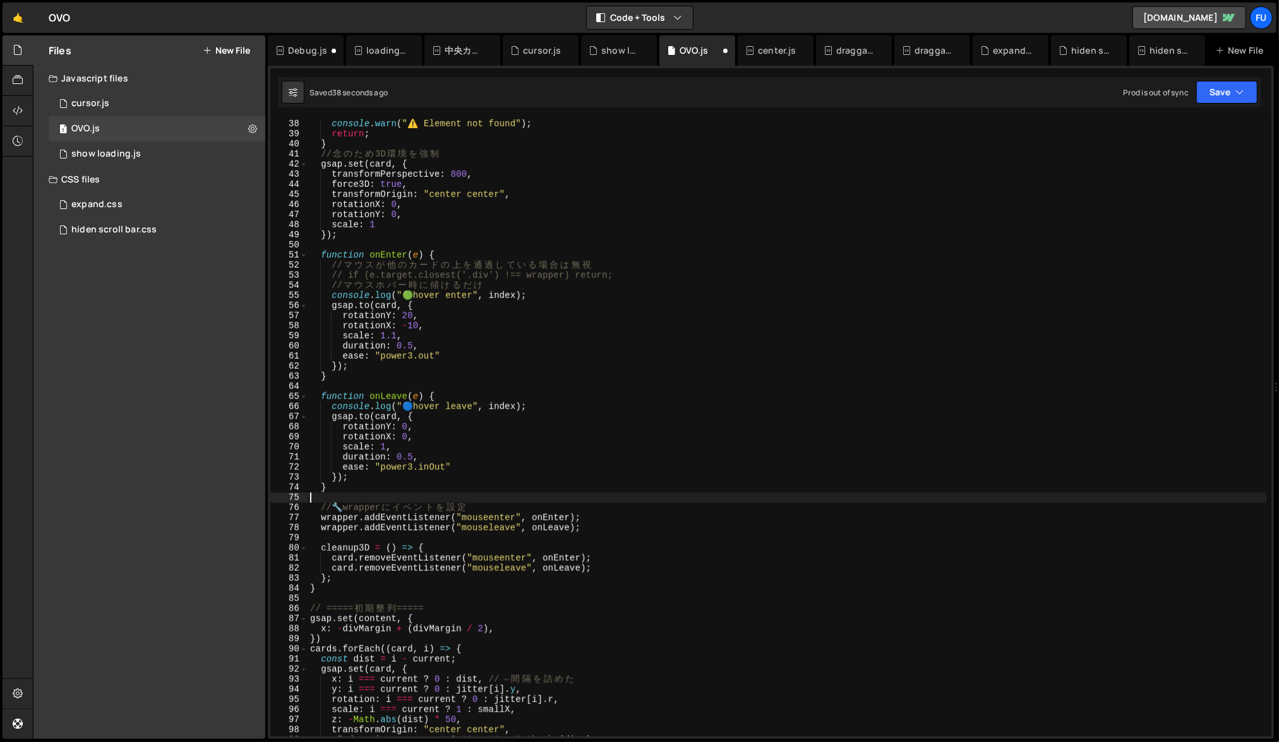
scroll to position [387, 0]
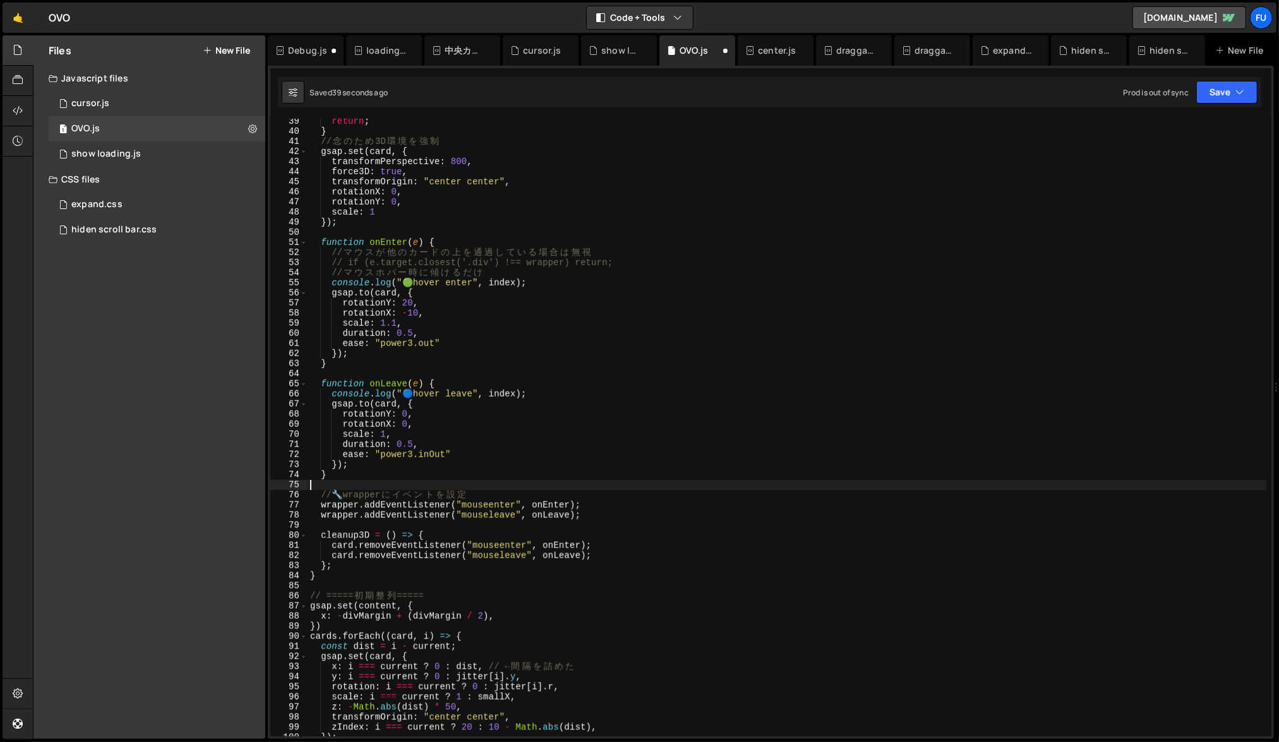
click at [351, 546] on div "return ; } // 念 の た め 3D 環 境 を 強 制 gsap . set ( card , { transformPerspective :…" at bounding box center [787, 435] width 959 height 638
click at [354, 555] on div "return ; } // 念 の た め 3D 環 境 を 強 制 gsap . set ( card , { transformPerspective :…" at bounding box center [787, 435] width 959 height 638
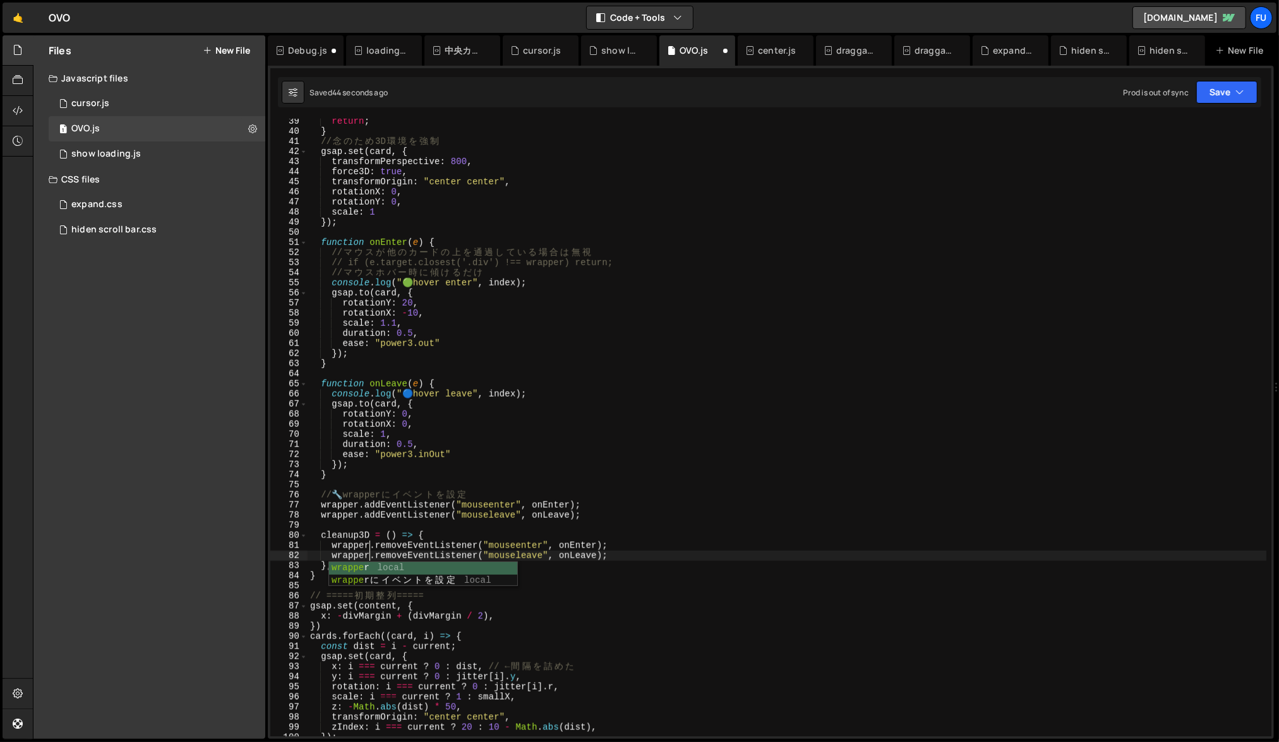
scroll to position [0, 4]
click at [564, 532] on div "return ; } // 念 の た め 3D 環 境 を 強 制 gsap . set ( card , { transformPerspective :…" at bounding box center [787, 435] width 959 height 638
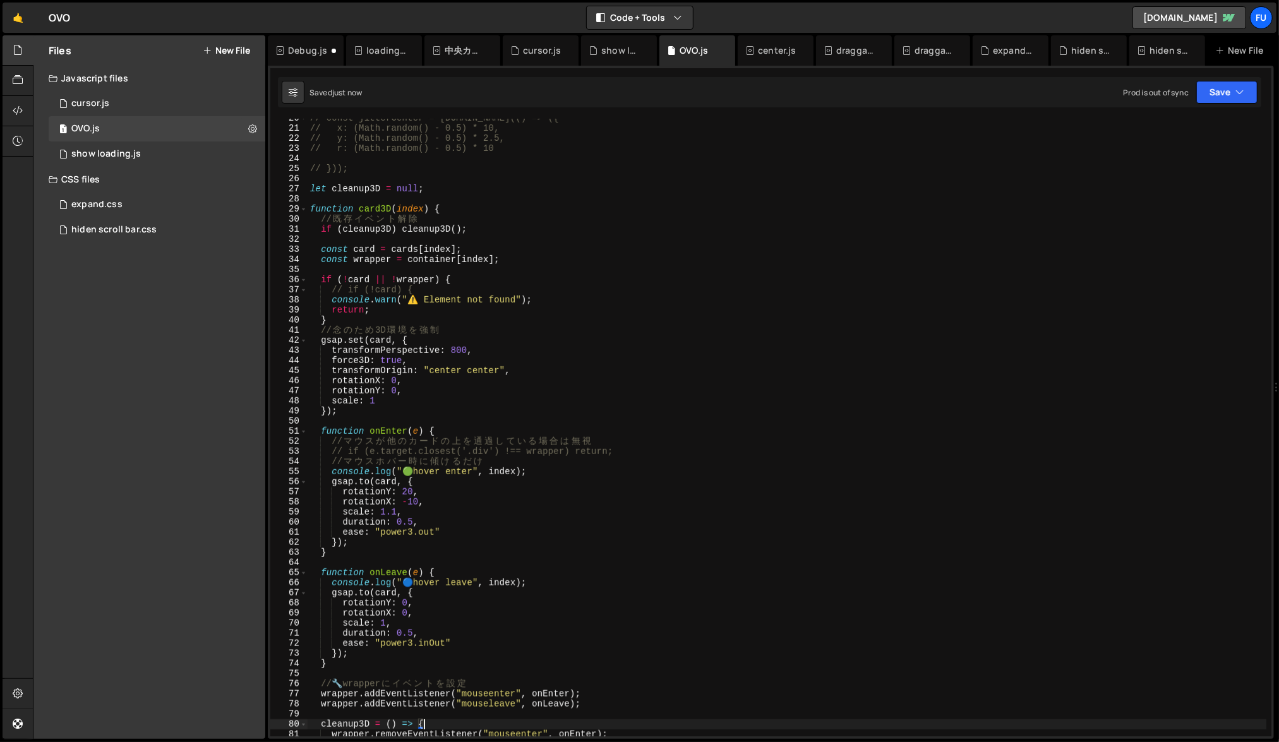
scroll to position [198, 0]
type textarea "cleanup3D = () => {"
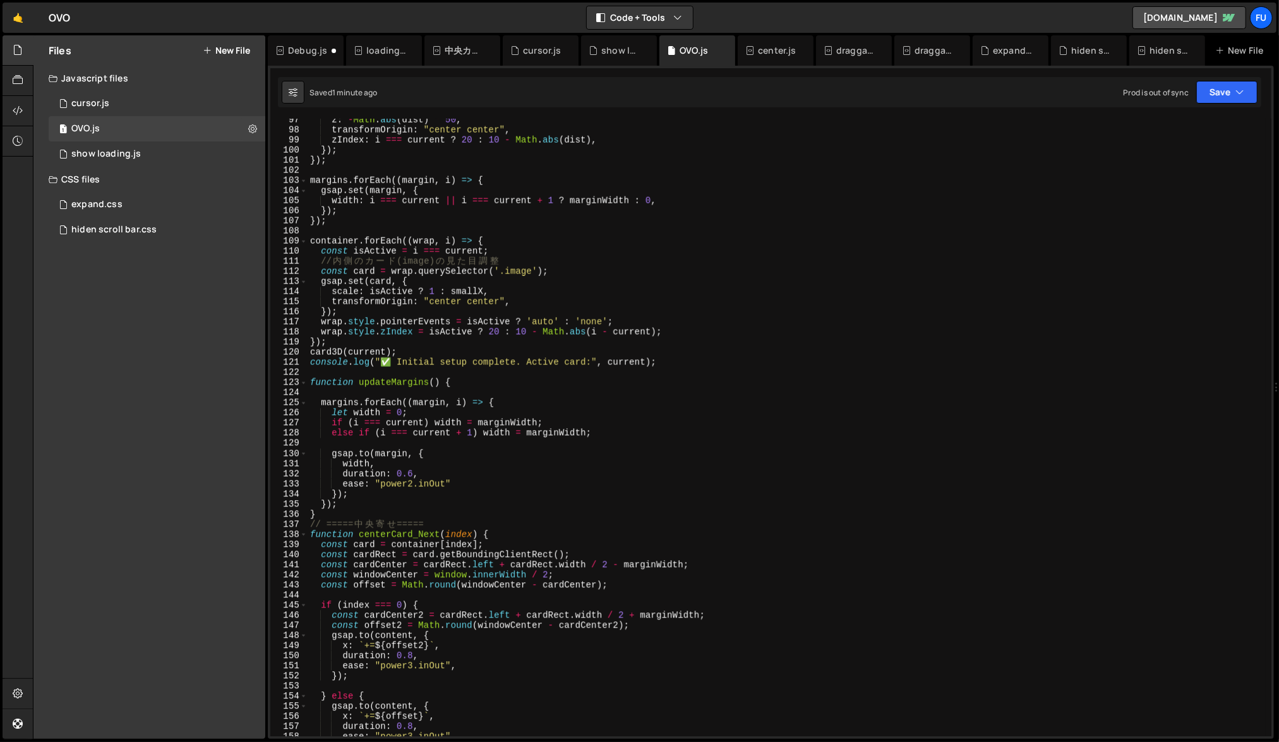
scroll to position [973, 0]
click at [498, 371] on div "z : - Math . abs ( dist ) * 50 , transformOrigin : "center center" , zIndex : i…" at bounding box center [787, 434] width 959 height 638
click at [498, 383] on div "z : - Math . abs ( dist ) * 50 , transformOrigin : "center center" , zIndex : i…" at bounding box center [787, 434] width 959 height 638
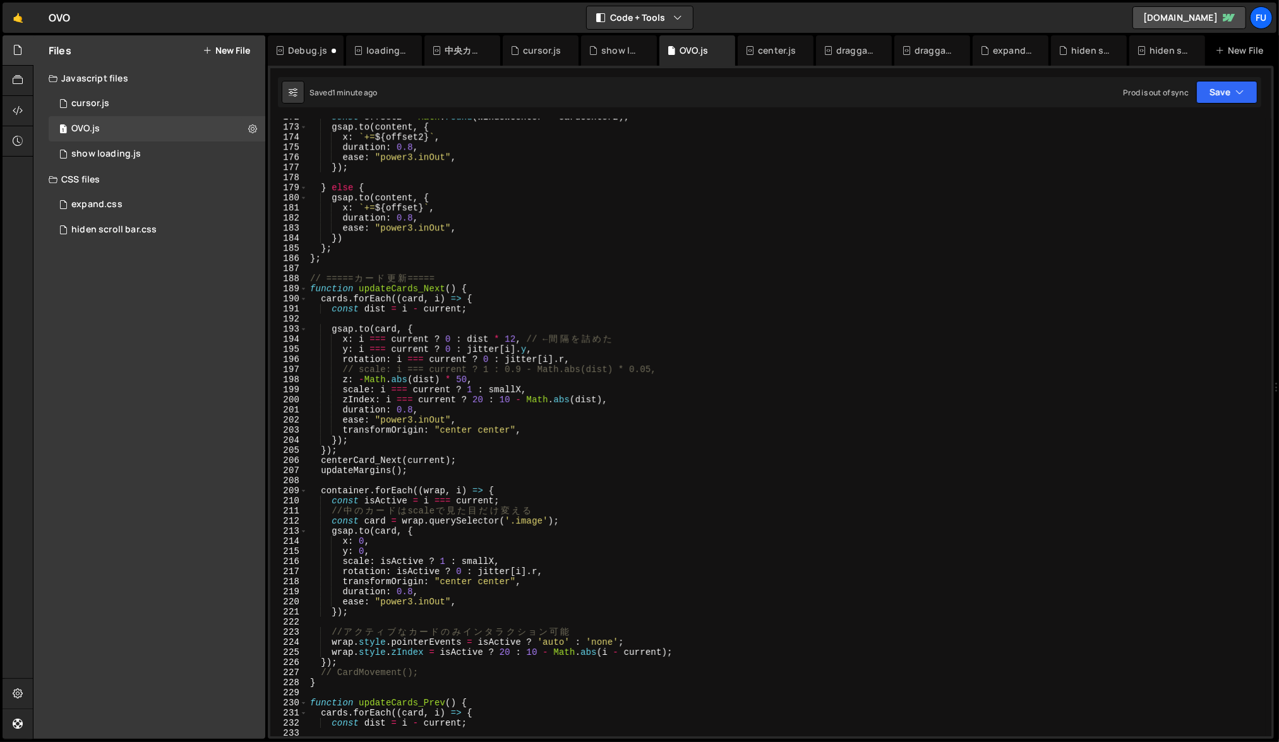
scroll to position [1808, 0]
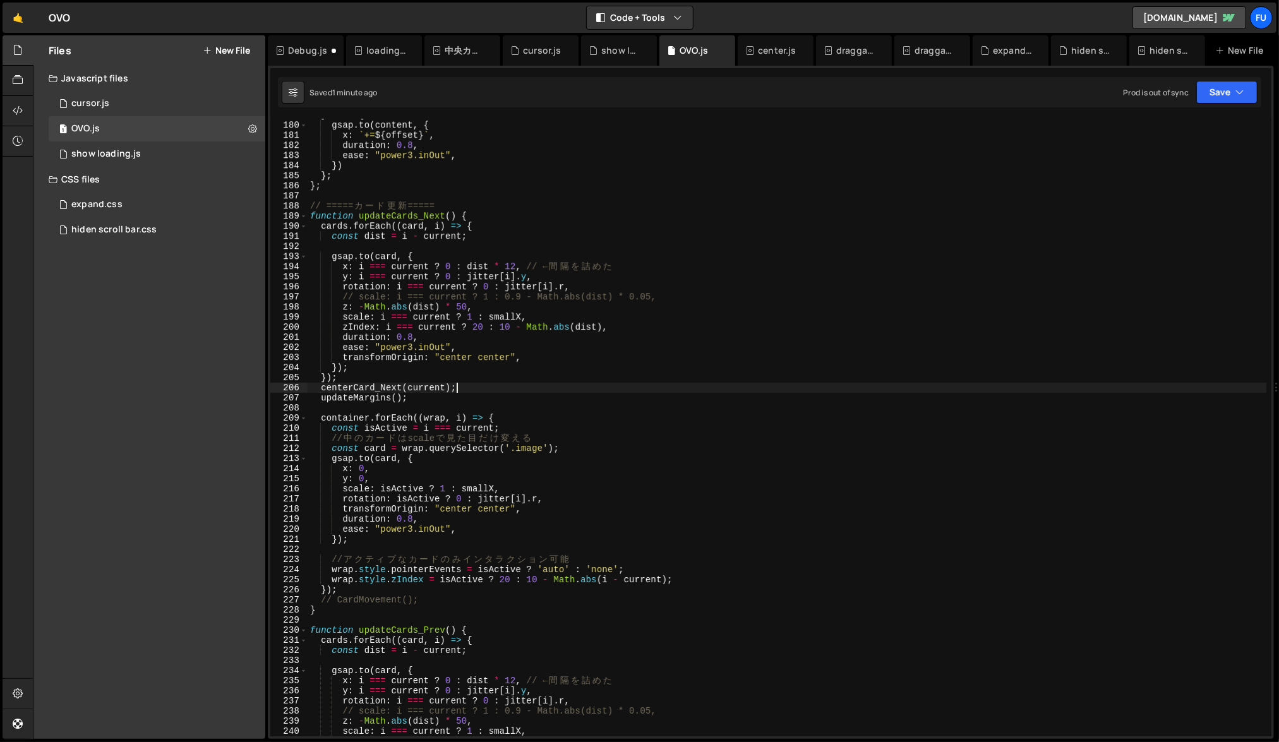
click at [513, 386] on div "} else { gsap . to ( content , { x : ` += ${ offset } ` , duration : 0.8 , ease…" at bounding box center [787, 429] width 959 height 638
click at [512, 393] on div "} else { gsap . to ( content , { x : ` += ${ offset } ` , duration : 0.8 , ease…" at bounding box center [787, 429] width 959 height 638
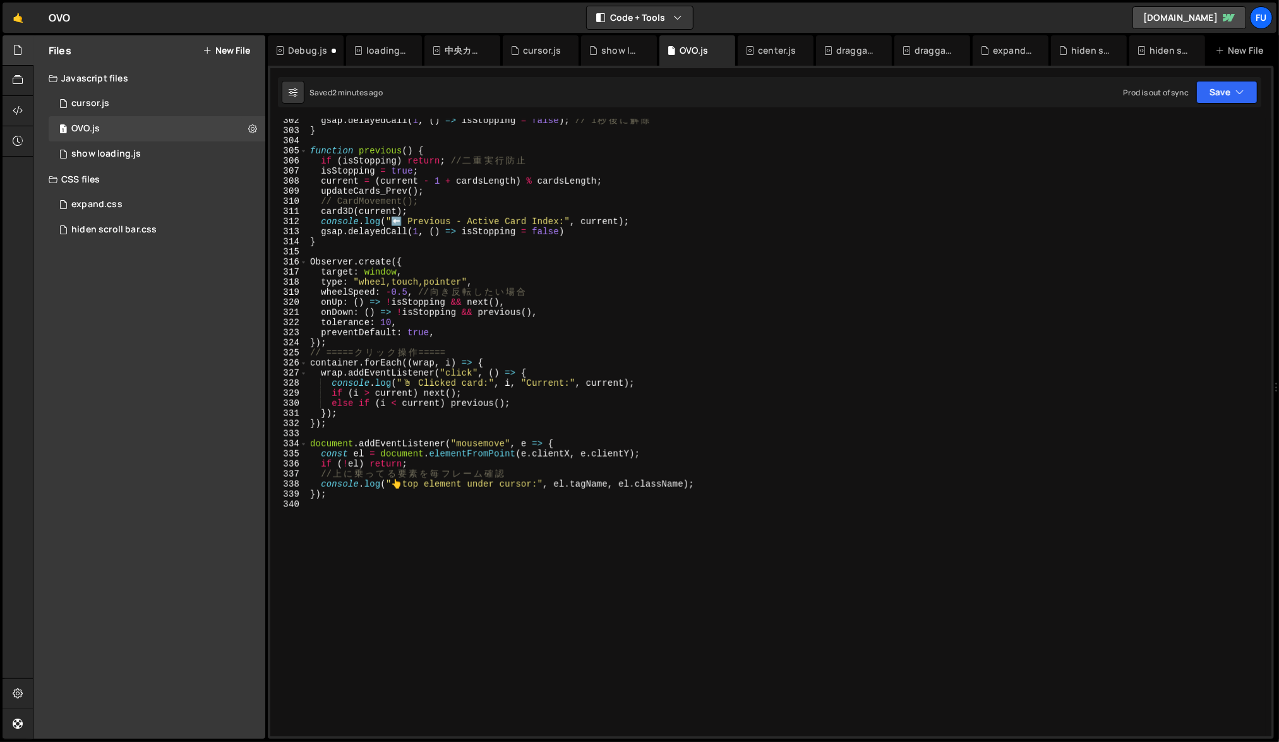
scroll to position [2974, 0]
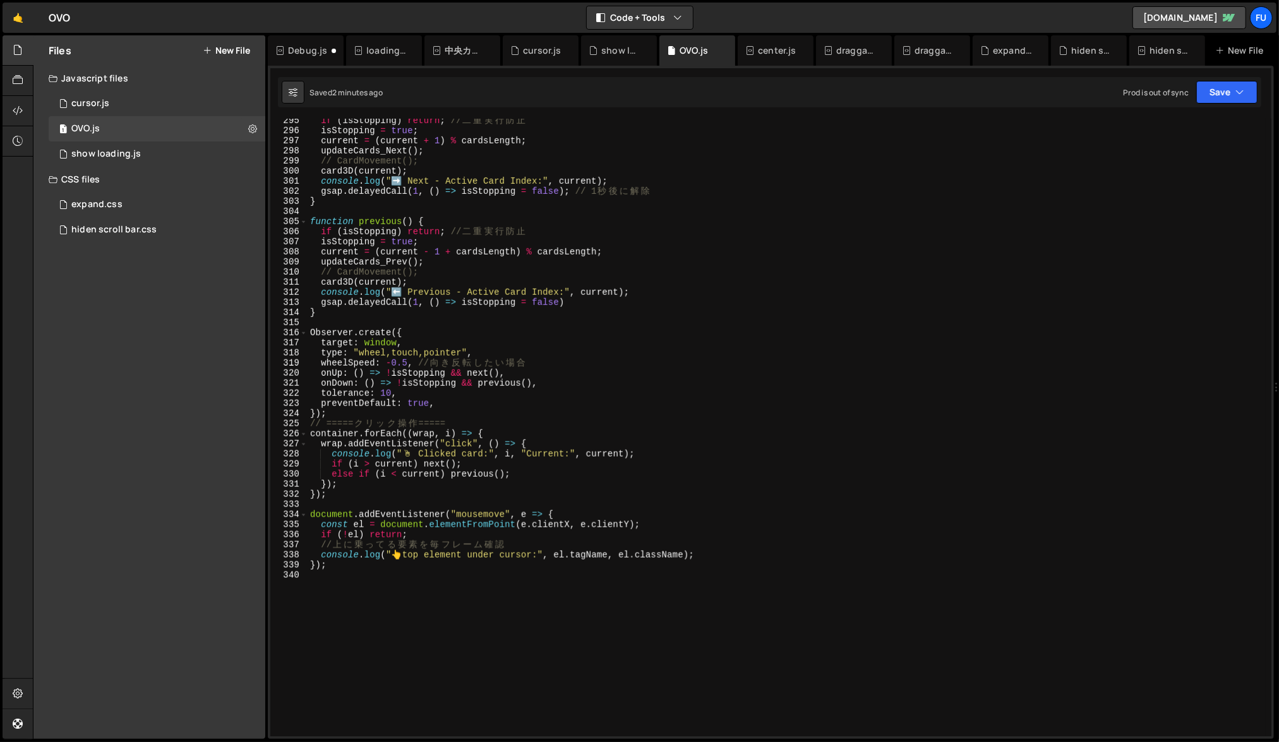
click at [416, 479] on div "if ( isStopping ) return ; // 二 重 実 行 防 止 isStopping = true ; current = ( curre…" at bounding box center [787, 435] width 959 height 638
click at [577, 470] on div "if ( isStopping ) return ; // 二 重 実 行 防 止 isStopping = true ; current = ( curre…" at bounding box center [787, 435] width 959 height 638
click at [510, 464] on div "if ( isStopping ) return ; // 二 重 実 行 防 止 isStopping = true ; current = ( curre…" at bounding box center [787, 435] width 959 height 638
click at [529, 478] on div "if ( isStopping ) return ; // 二 重 実 行 防 止 isStopping = true ; current = ( curre…" at bounding box center [787, 435] width 959 height 638
click at [458, 487] on div "if ( isStopping ) return ; // 二 重 実 行 防 止 isStopping = true ; current = ( curre…" at bounding box center [787, 435] width 959 height 638
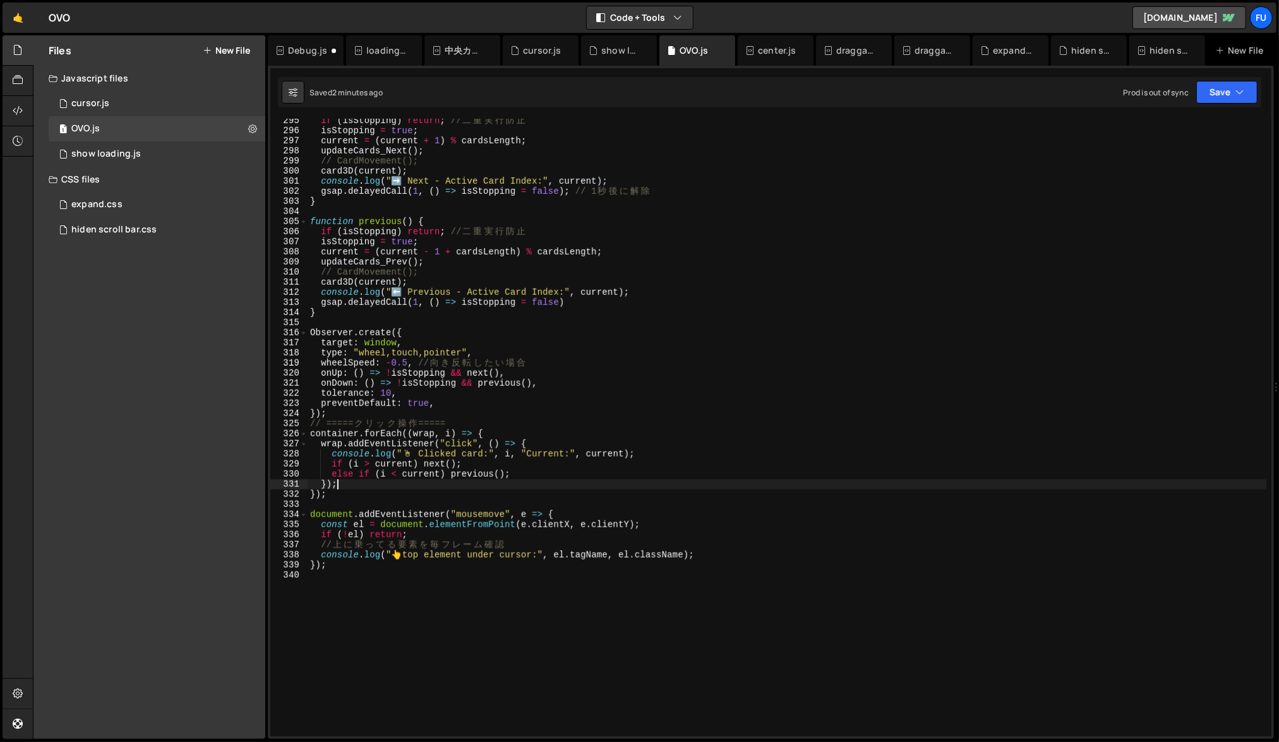
click at [539, 464] on div "if ( isStopping ) return ; // 二 重 実 行 防 止 isStopping = true ; current = ( curre…" at bounding box center [787, 435] width 959 height 638
type textarea "if (i > current) next();"
click at [539, 597] on div "if ( isStopping ) return ; // 二 重 実 行 防 止 isStopping = true ; current = ( curre…" at bounding box center [787, 435] width 959 height 638
click at [533, 570] on div "if ( isStopping ) return ; // 二 重 実 行 防 止 isStopping = true ; current = ( curre…" at bounding box center [787, 435] width 959 height 638
click at [528, 570] on div "if ( isStopping ) return ; // 二 重 実 行 防 止 isStopping = true ; current = ( curre…" at bounding box center [787, 435] width 959 height 638
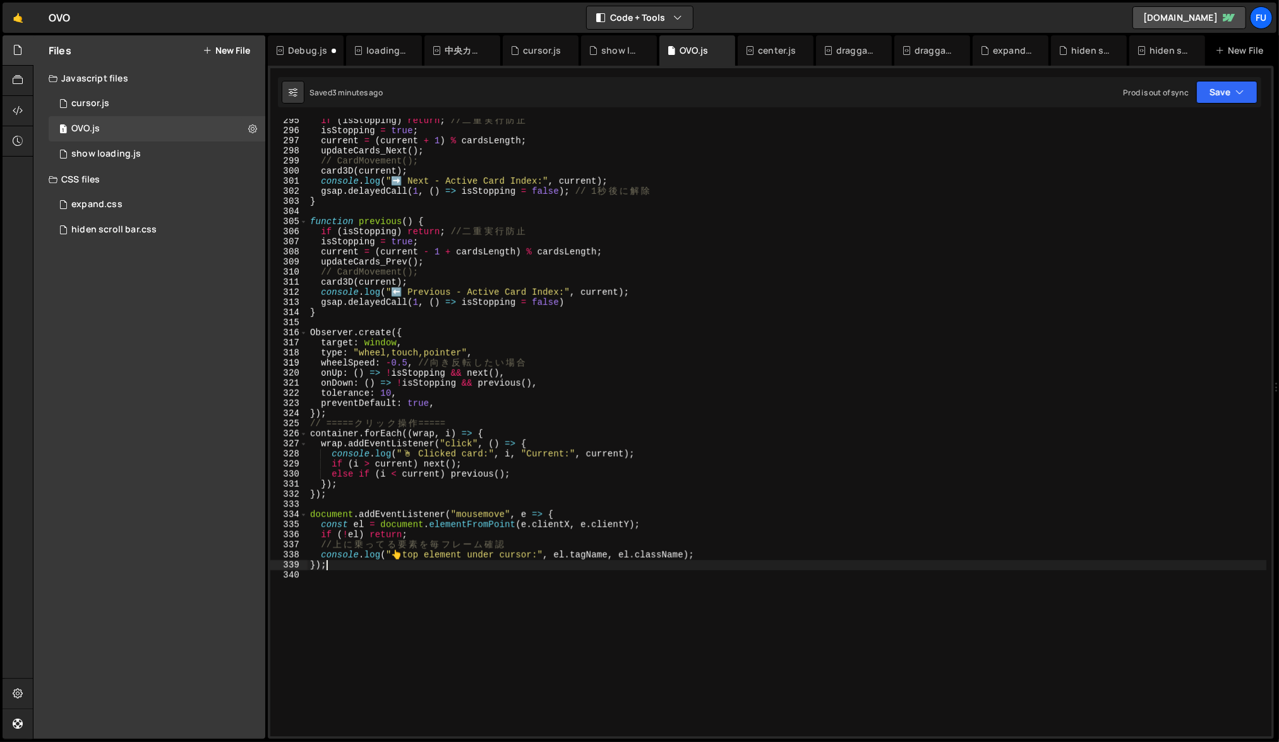
click at [551, 550] on div "if ( isStopping ) return ; // 二 重 実 行 防 止 isStopping = true ; current = ( curre…" at bounding box center [787, 435] width 959 height 638
click at [553, 538] on div "if ( isStopping ) return ; // 二 重 実 行 防 止 isStopping = true ; current = ( curre…" at bounding box center [787, 435] width 959 height 638
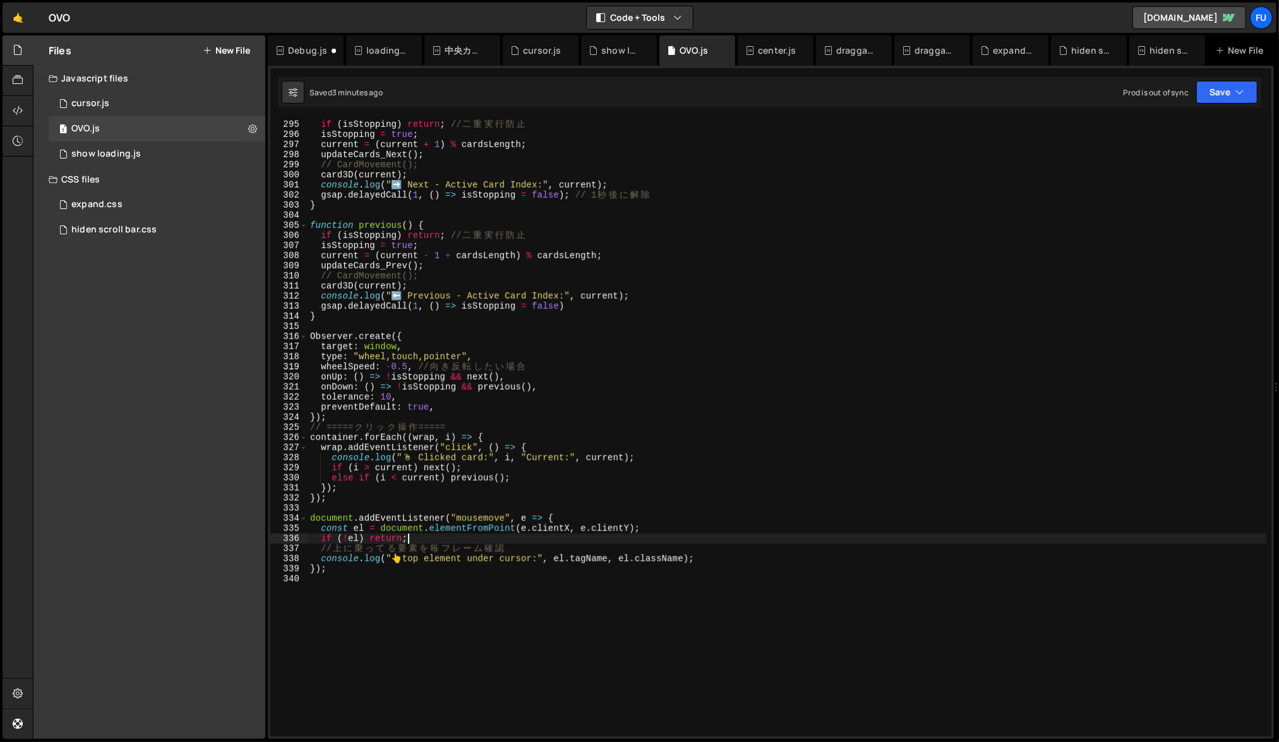
scroll to position [2905, 0]
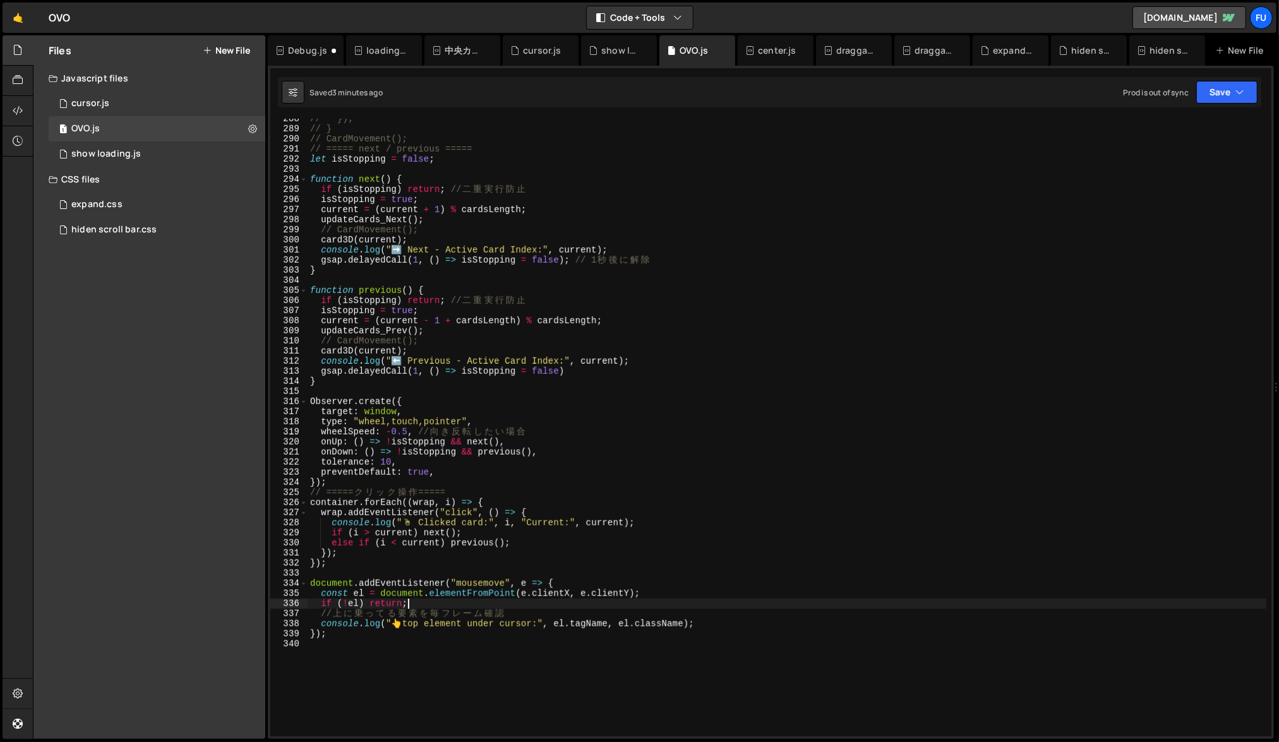
click at [536, 548] on div "// }); // } // CardMovement(); // ===== next / previous ===== let isStopping = …" at bounding box center [787, 433] width 959 height 638
click at [527, 553] on div "// }); // } // CardMovement(); // ===== next / previous ===== let isStopping = …" at bounding box center [787, 433] width 959 height 638
click at [385, 568] on div "// }); // } // CardMovement(); // ===== next / previous ===== let isStopping = …" at bounding box center [787, 433] width 959 height 638
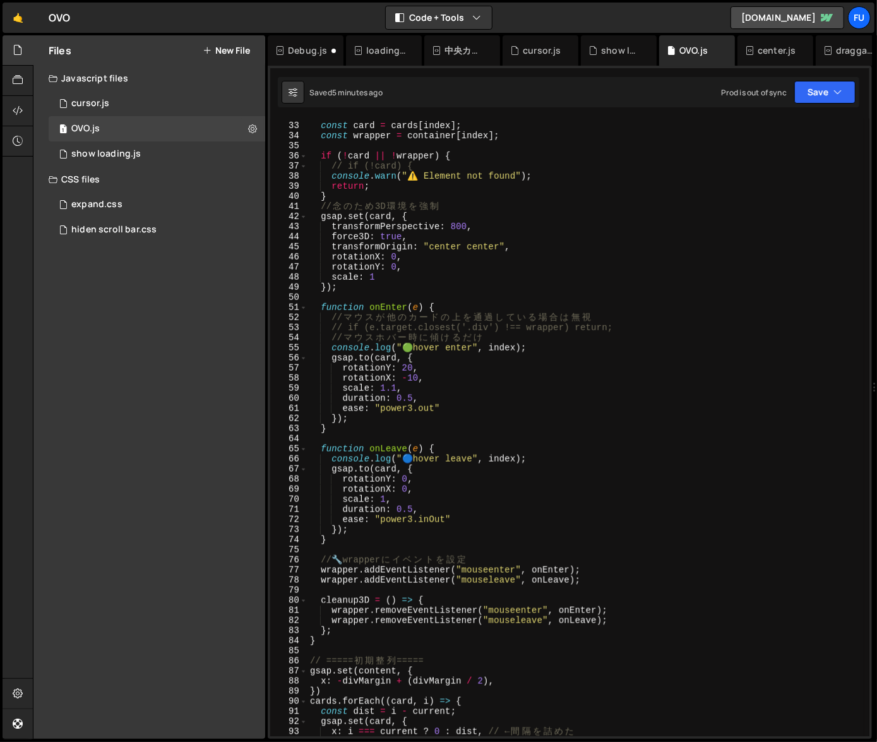
scroll to position [321, 0]
drag, startPoint x: 592, startPoint y: 583, endPoint x: 301, endPoint y: 580, distance: 291.2
click at [301, 580] on div "}); 32 33 34 35 36 37 38 39 40 41 42 43 44 45 46 47 48 49 50 51 52 53 54 55 56 …" at bounding box center [569, 428] width 599 height 618
type textarea "wrapper.addEventListener("mouseleave", onLeave);"
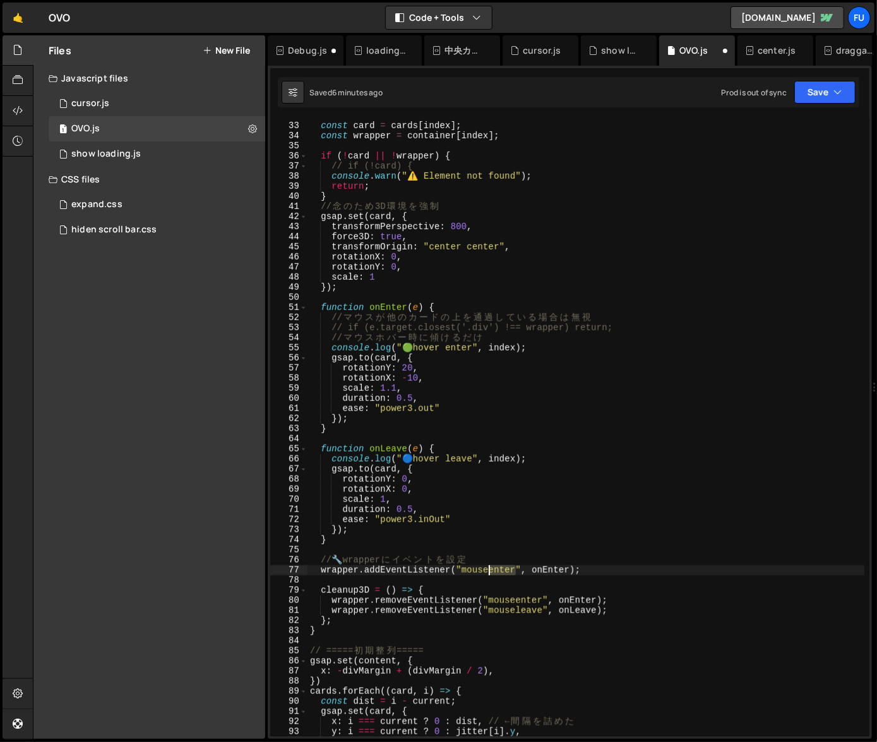
drag, startPoint x: 514, startPoint y: 567, endPoint x: 489, endPoint y: 567, distance: 25.3
click at [489, 567] on div "const card = cards [ index ] ; const wrapper = container [ index ] ; if ( ! car…" at bounding box center [586, 430] width 557 height 638
drag, startPoint x: 489, startPoint y: 567, endPoint x: 589, endPoint y: 557, distance: 100.9
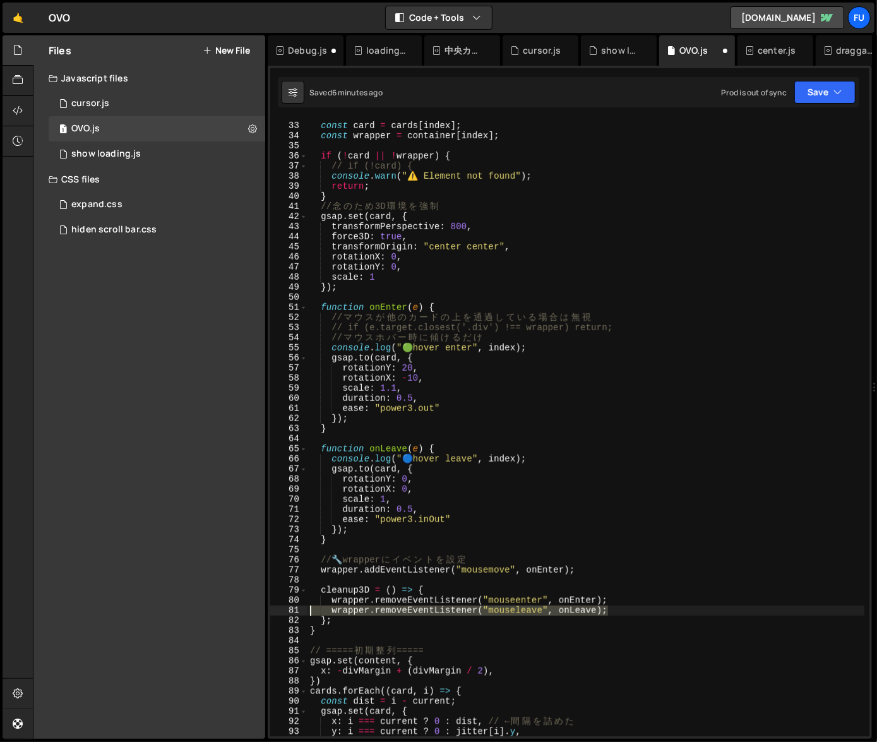
drag, startPoint x: 630, startPoint y: 609, endPoint x: 309, endPoint y: 609, distance: 321.5
click at [309, 609] on div "const card = cards [ index ] ; const wrapper = container [ index ] ; if ( ! car…" at bounding box center [586, 430] width 557 height 638
type textarea "wrapper.removeEventListener("mouseleave", onLeave);"
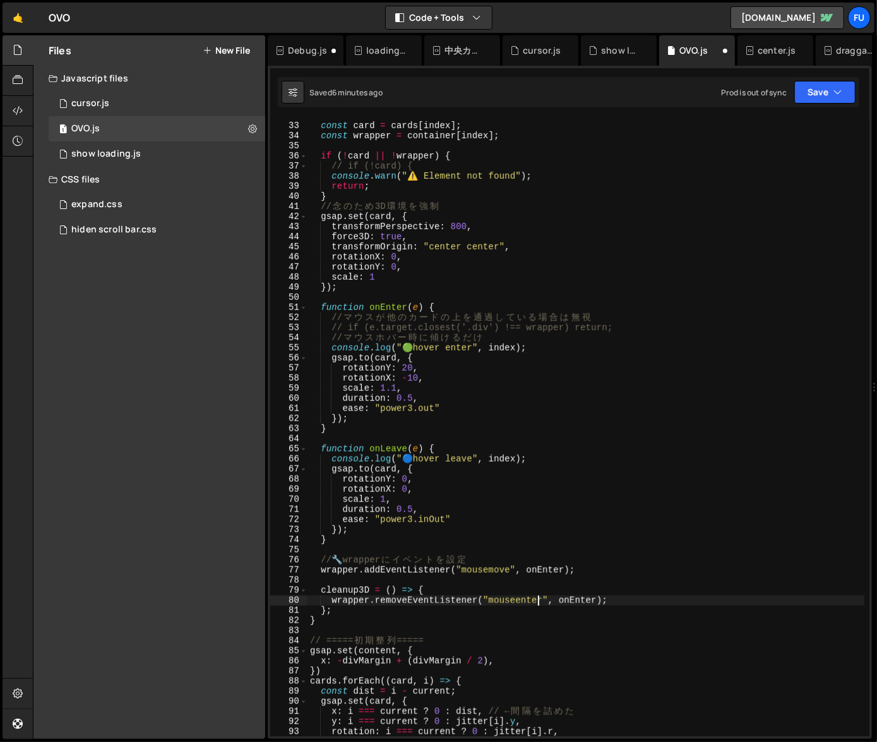
drag, startPoint x: 541, startPoint y: 597, endPoint x: 520, endPoint y: 597, distance: 20.8
click at [520, 597] on div "const card = cards [ index ] ; const wrapper = container [ index ] ; if ( ! car…" at bounding box center [586, 430] width 557 height 638
click at [683, 591] on div "const card = cards [ index ] ; const wrapper = container [ index ] ; if ( ! car…" at bounding box center [586, 430] width 557 height 638
type textarea "cleanup3D = () => {"
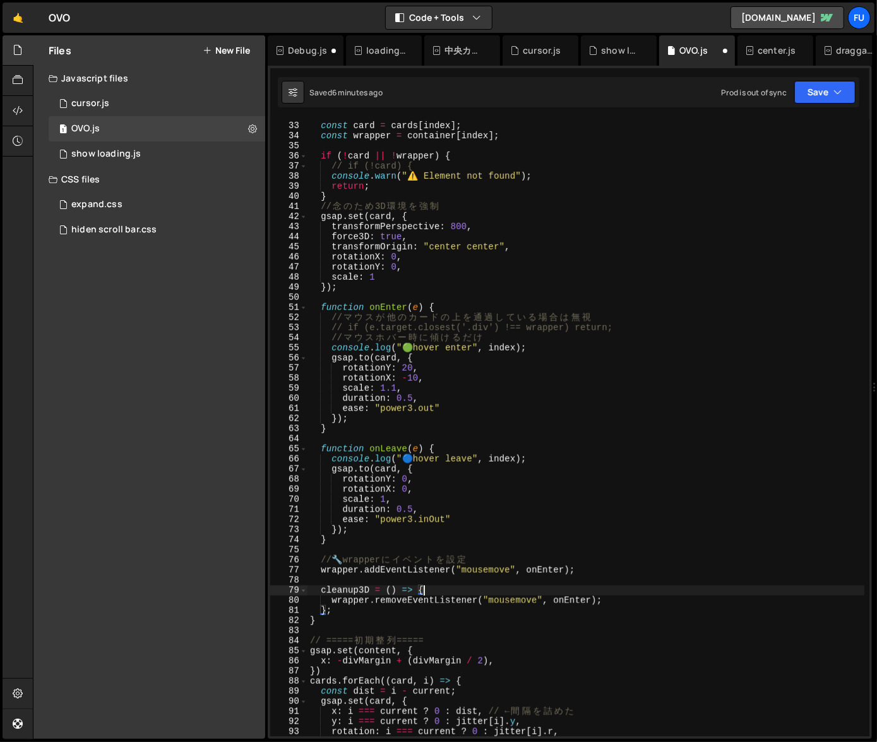
click at [622, 577] on div "const card = cards [ index ] ; const wrapper = container [ index ] ; if ( ! car…" at bounding box center [586, 430] width 557 height 638
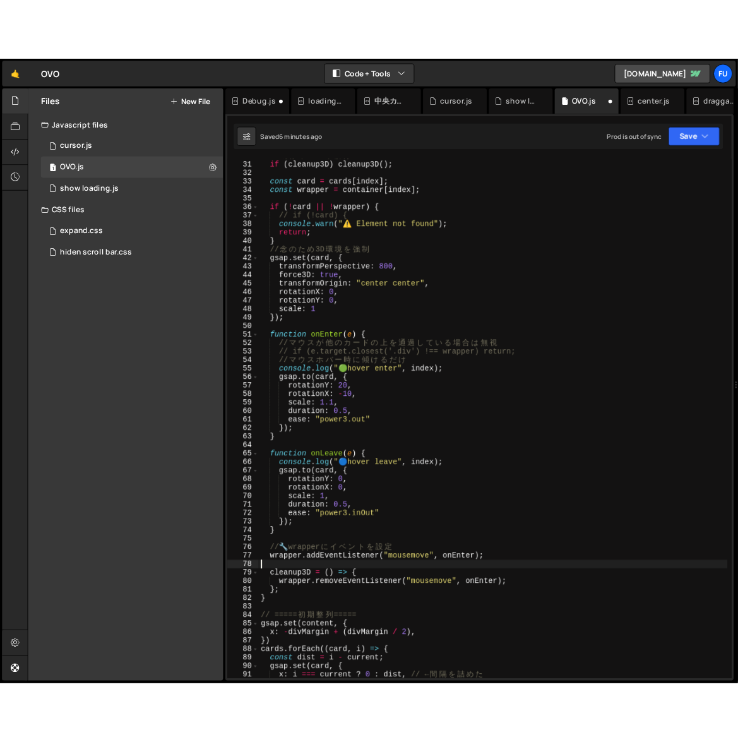
scroll to position [291, 0]
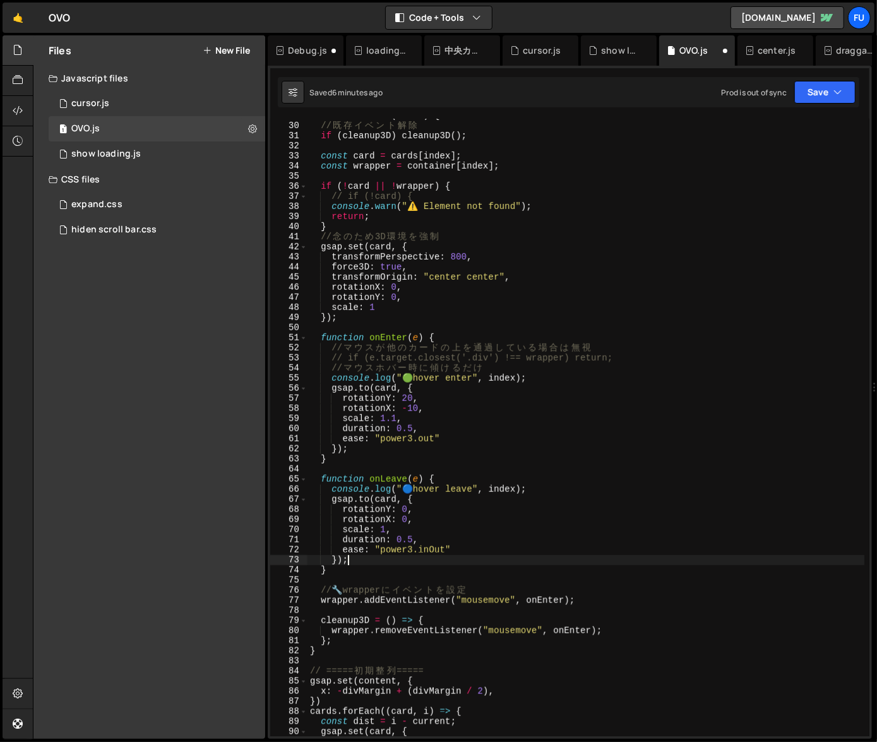
drag, startPoint x: 384, startPoint y: 560, endPoint x: 352, endPoint y: 557, distance: 31.7
click at [352, 557] on div "function card3D ( index ) { // 既 存 イ ベ ン ト 解 除 if ( cleanup3D ) cleanup3D ( ) ;…" at bounding box center [586, 430] width 557 height 638
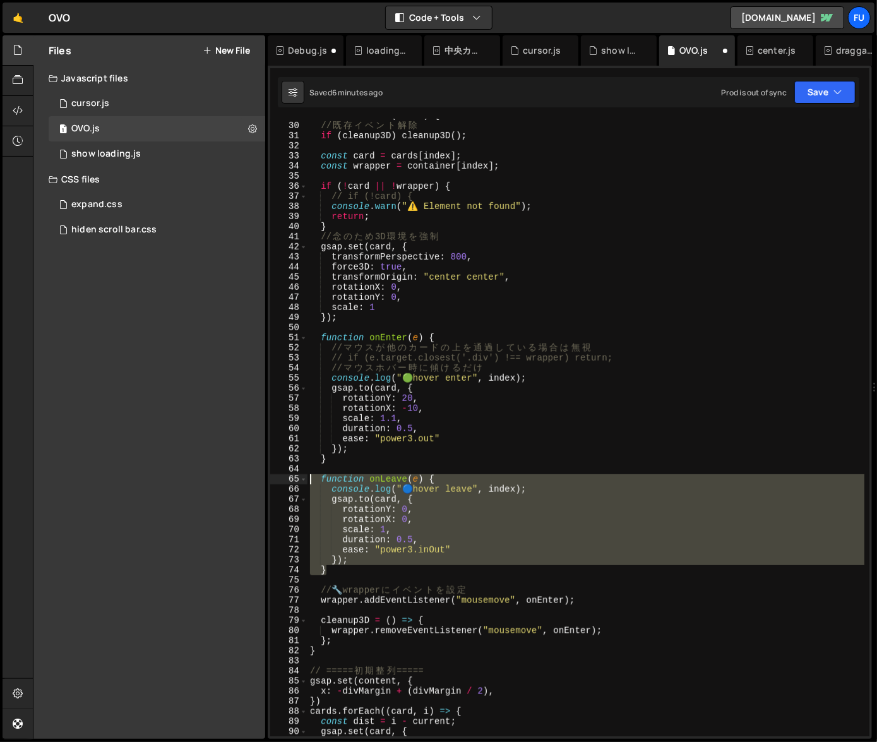
drag, startPoint x: 347, startPoint y: 572, endPoint x: 287, endPoint y: 475, distance: 113.7
click at [287, 474] on div "}); 29 30 31 32 33 34 35 36 37 38 39 40 41 42 43 44 45 46 47 48 49 50 51 52 53 …" at bounding box center [569, 428] width 599 height 618
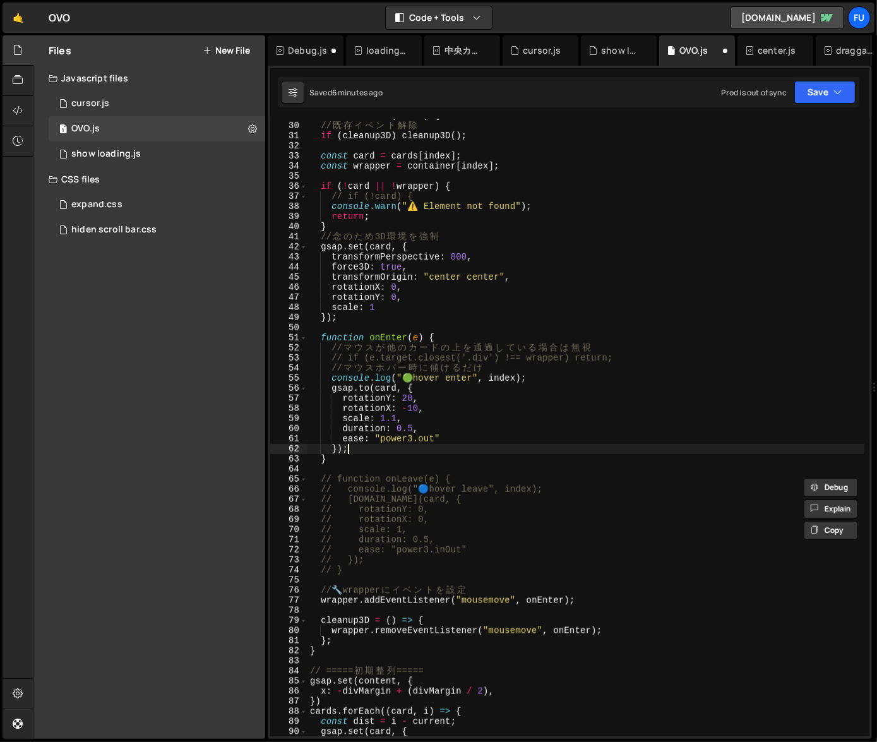
click at [479, 445] on div "function card3D ( index ) { // 既 存 イ ベ ン ト 解 除 if ( cleanup3D ) cleanup3D ( ) ;…" at bounding box center [586, 430] width 557 height 638
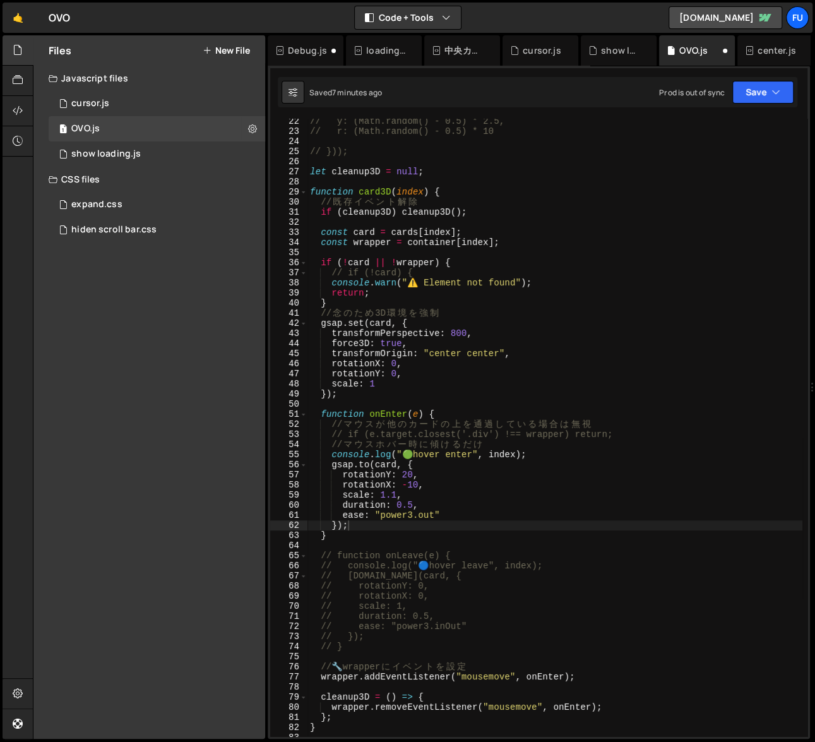
scroll to position [292, 0]
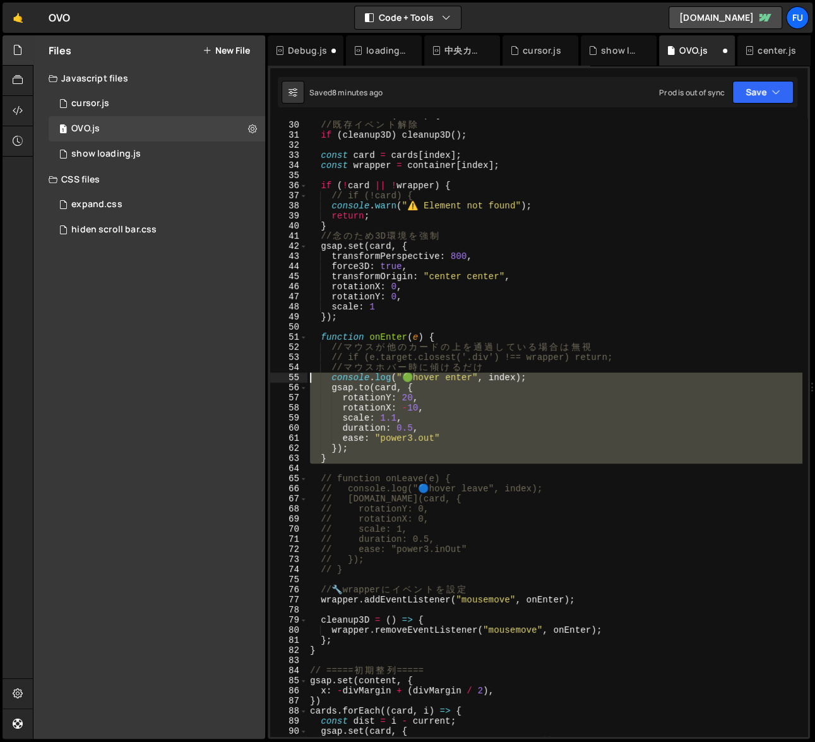
drag, startPoint x: 367, startPoint y: 464, endPoint x: 271, endPoint y: 377, distance: 129.7
click at [271, 377] on div "}); 29 30 31 32 33 34 35 36 37 38 39 40 41 42 43 44 45 46 47 48 49 50 51 52 53 …" at bounding box center [538, 428] width 537 height 618
click at [388, 435] on div "function card3D ( index ) { // 既 存 イ ベ ン ト 解 除 if ( cleanup3D ) cleanup3D ( ) ;…" at bounding box center [555, 428] width 495 height 618
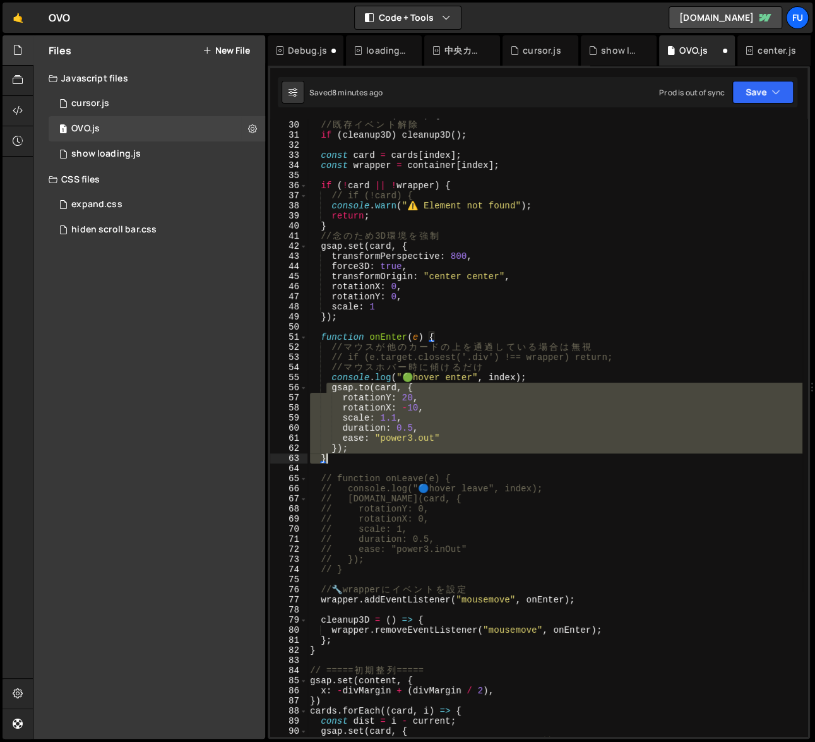
drag, startPoint x: 329, startPoint y: 392, endPoint x: 336, endPoint y: 458, distance: 66.1
click at [336, 458] on div "function card3D ( index ) { // 既 存 イ ベ ン ト 解 除 if ( cleanup3D ) cleanup3D ( ) ;…" at bounding box center [555, 429] width 495 height 638
type textarea "// }); // }"
click at [371, 464] on div "function card3D ( index ) { // 既 存 イ ベ ン ト 解 除 if ( cleanup3D ) cleanup3D ( ) ;…" at bounding box center [555, 429] width 495 height 638
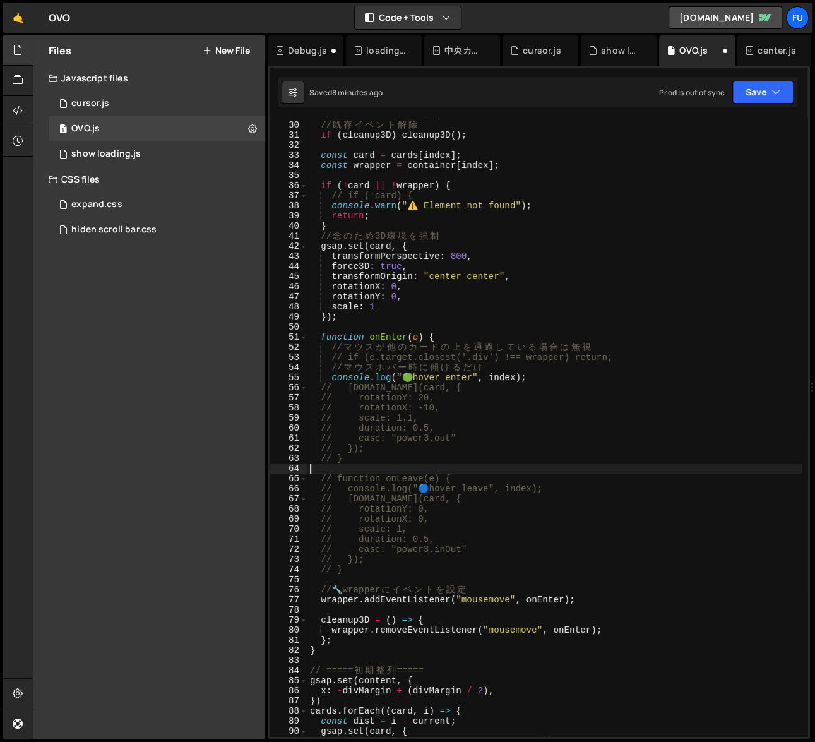
paste textarea "rotationXTo(-(e.clientY - oldPosY))"
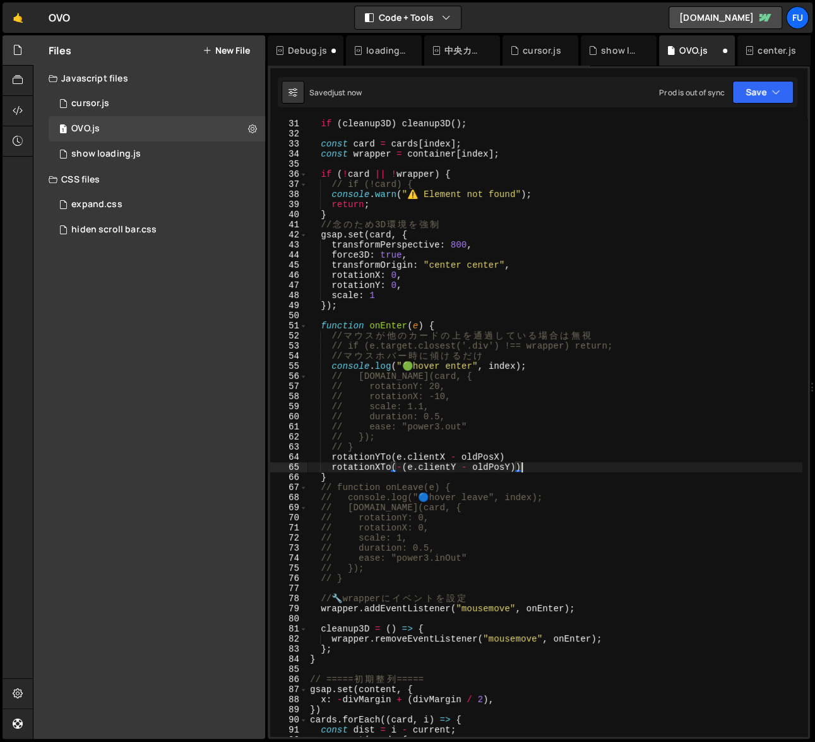
scroll to position [0, 14]
click at [460, 321] on div "// 既 存 イ ベ ン ト 解 除 if ( cleanup3D ) cleanup3D ( ) ; const card = cards [ index …" at bounding box center [555, 428] width 495 height 638
type textarea "function onEnter(e) {"
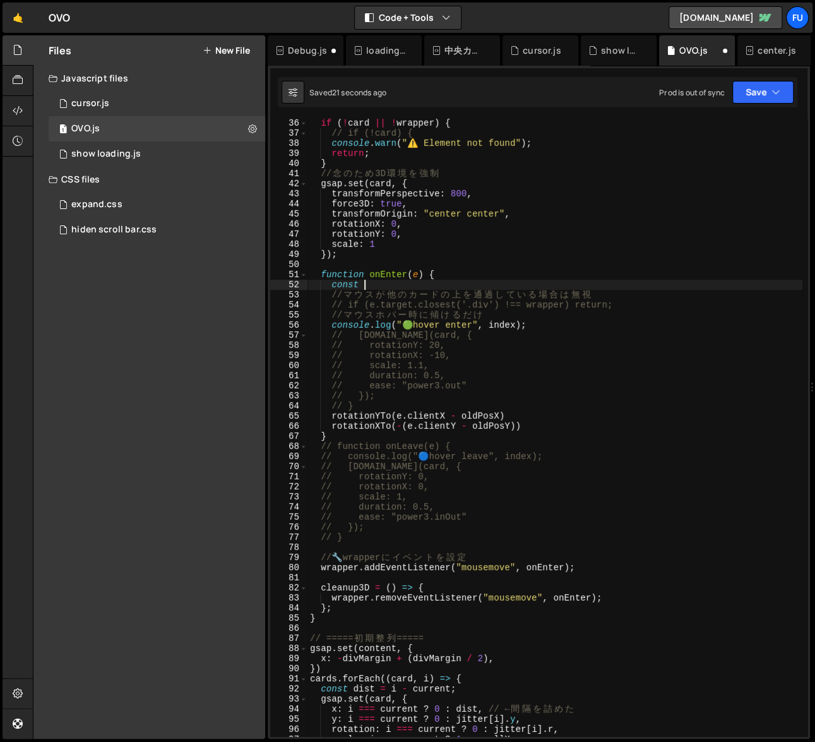
scroll to position [356, 0]
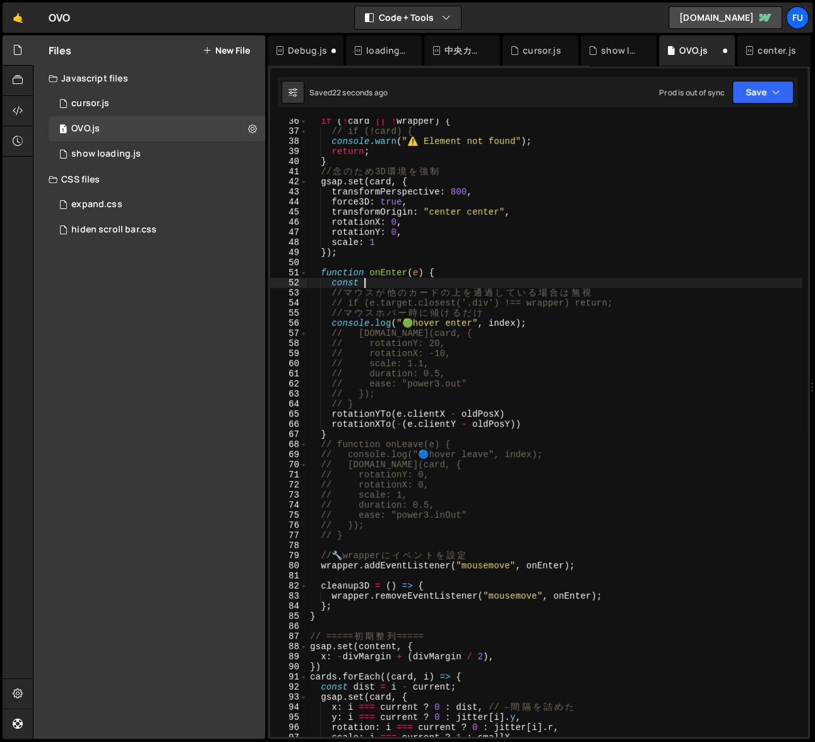
click at [525, 429] on div "if ( ! card || ! wrapper ) { // if (!card) { console . warn ( "⚠️ Element not f…" at bounding box center [555, 435] width 495 height 638
type textarea "rotationXTo(-(e.clientY - oldPosY))"
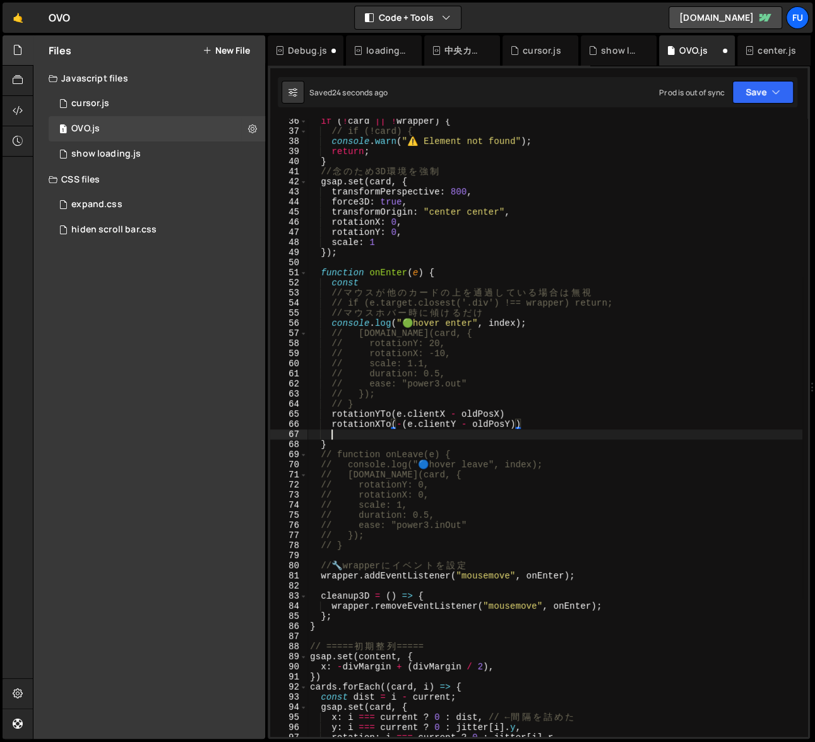
scroll to position [0, 1]
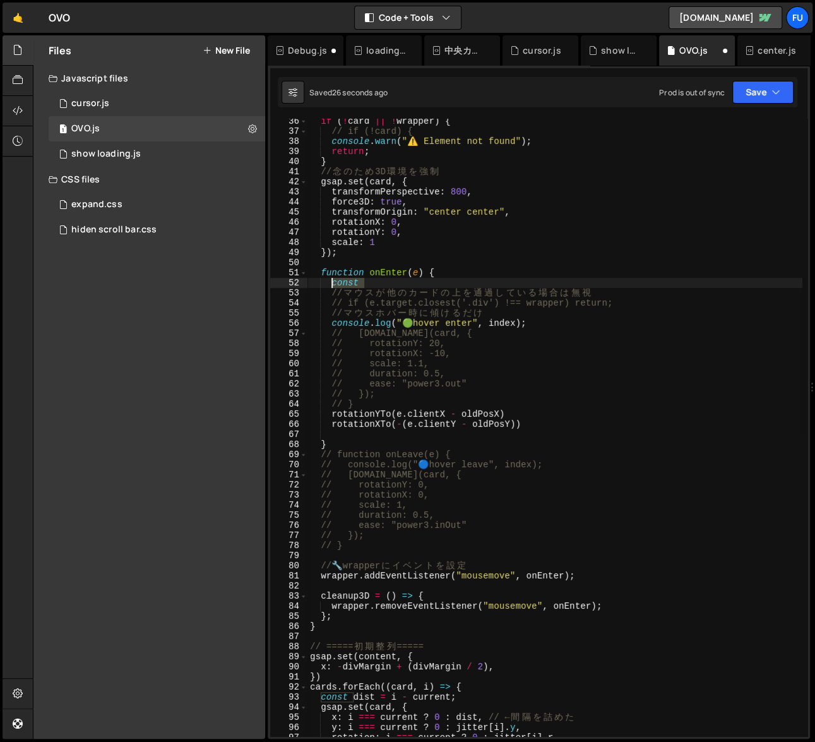
drag, startPoint x: 369, startPoint y: 283, endPoint x: 332, endPoint y: 282, distance: 37.3
click at [332, 282] on div "if ( ! card || ! wrapper ) { // if (!card) { console . warn ( "⚠️ Element not f…" at bounding box center [555, 435] width 495 height 638
type textarea "const"
click at [452, 400] on div "if ( ! card || ! wrapper ) { // if (!card) { console . warn ( "⚠️ Element not f…" at bounding box center [555, 435] width 495 height 638
type textarea "// }"
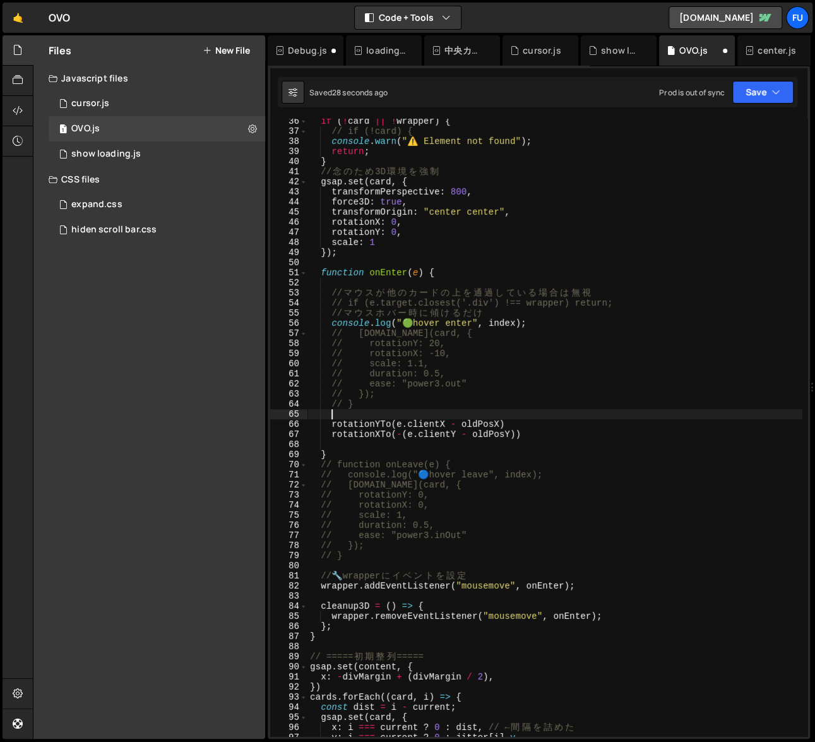
paste textarea "const"
click at [536, 435] on div "if ( ! card || ! wrapper ) { // if (!card) { console . warn ( "⚠️ Element not f…" at bounding box center [555, 435] width 495 height 638
type textarea "rotationXTo(-(e.clientY - oldPosY))"
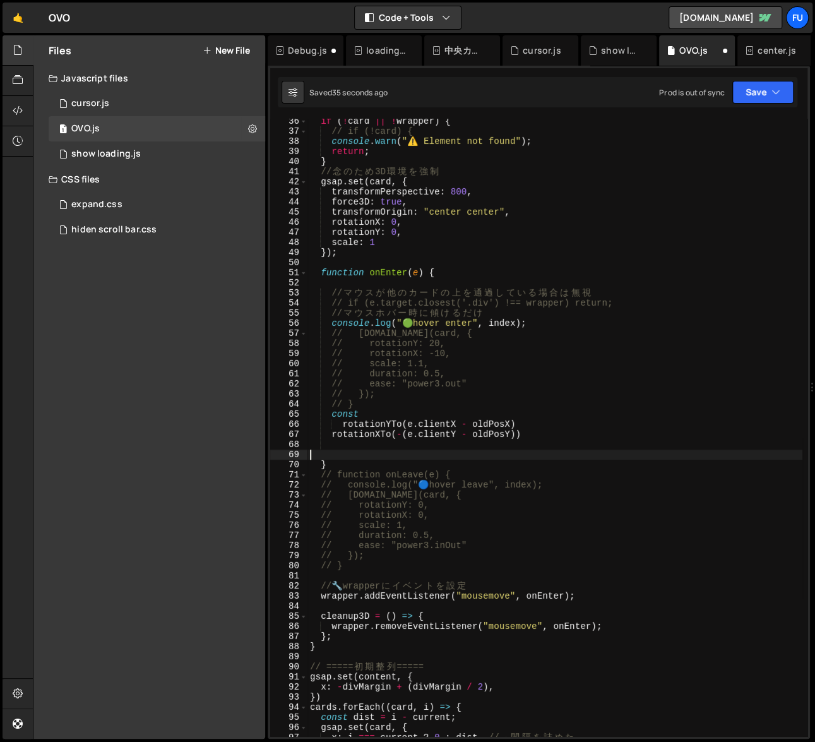
click at [417, 452] on div "if ( ! card || ! wrapper ) { // if (!card) { console . warn ( "⚠️ Element not f…" at bounding box center [555, 435] width 495 height 638
click at [419, 439] on div "if ( ! card || ! wrapper ) { // if (!card) { console . warn ( "⚠️ Element not f…" at bounding box center [555, 435] width 495 height 638
type textarea "rotationXTo(-(e.clientY - oldPosY))"
click at [417, 445] on div "if ( ! card || ! wrapper ) { // if (!card) { console . warn ( "⚠️ Element not f…" at bounding box center [555, 435] width 495 height 638
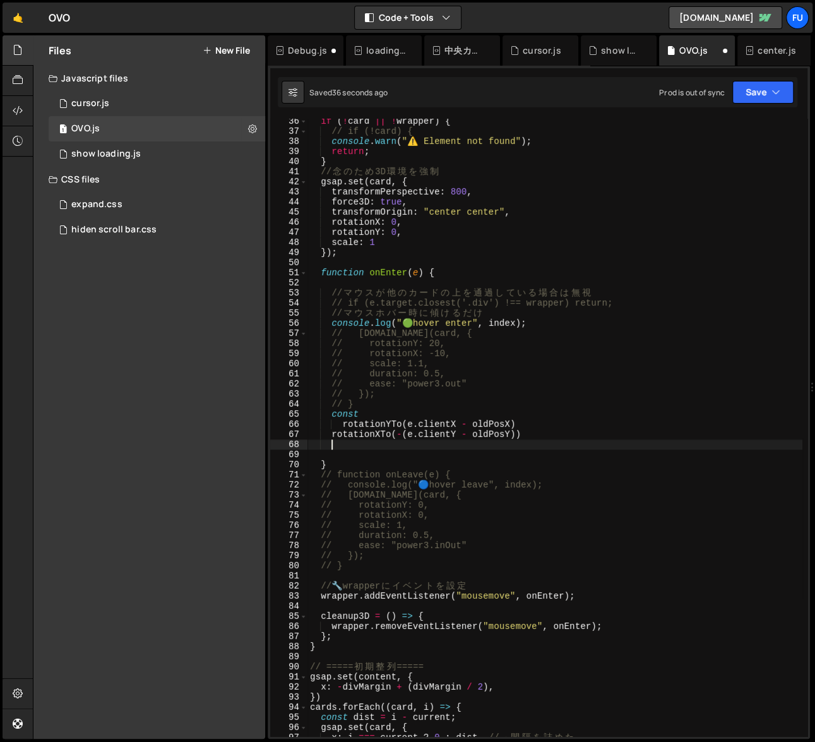
paste textarea "scaleYTo(1.2)"
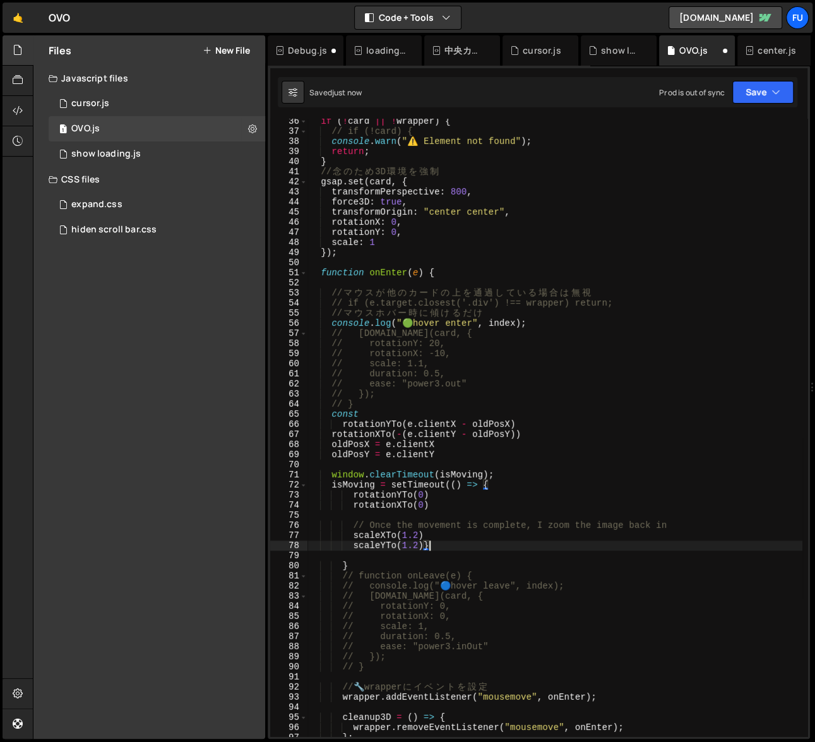
type textarea "scaleYTo(1.2)"
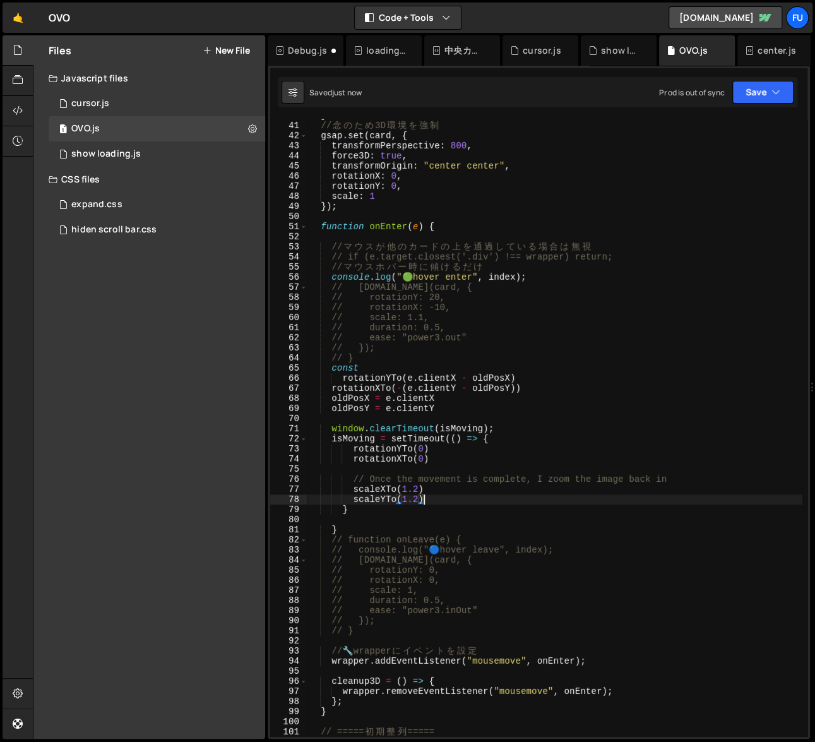
scroll to position [402, 0]
click at [409, 523] on div "} // 念 の た め 3D 環 境 を 強 制 gsap . set ( card , { transformPerspective : 800 , fo…" at bounding box center [555, 430] width 495 height 638
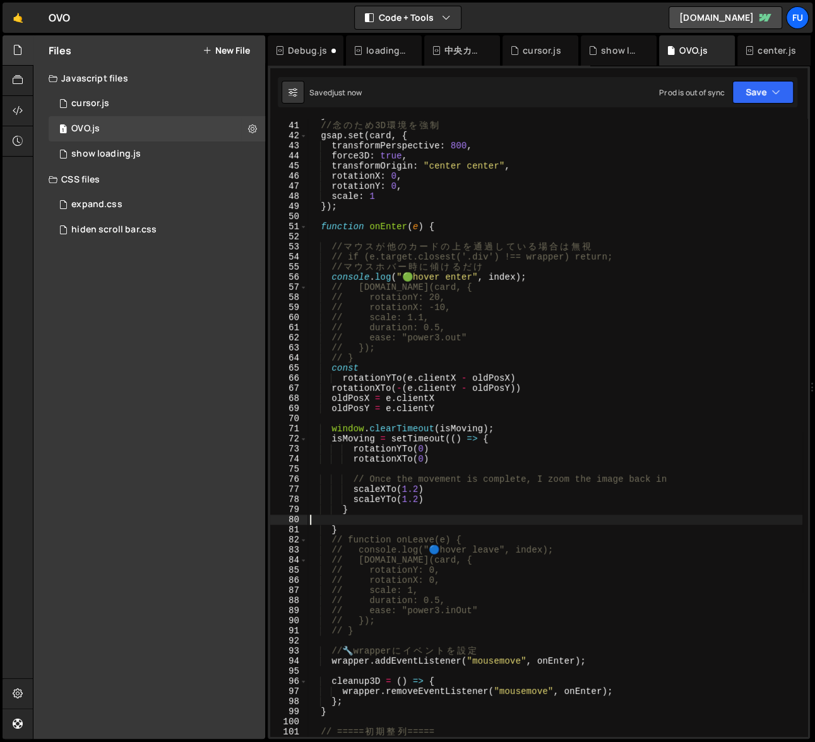
scroll to position [0, 0]
click at [404, 512] on div "} // 念 の た め 3D 環 境 を 強 制 gsap . set ( card , { transformPerspective : 800 , fo…" at bounding box center [555, 430] width 495 height 638
click at [401, 530] on div "} // 念 の た め 3D 環 境 を 強 制 gsap . set ( card , { transformPerspective : 800 , fo…" at bounding box center [555, 430] width 495 height 638
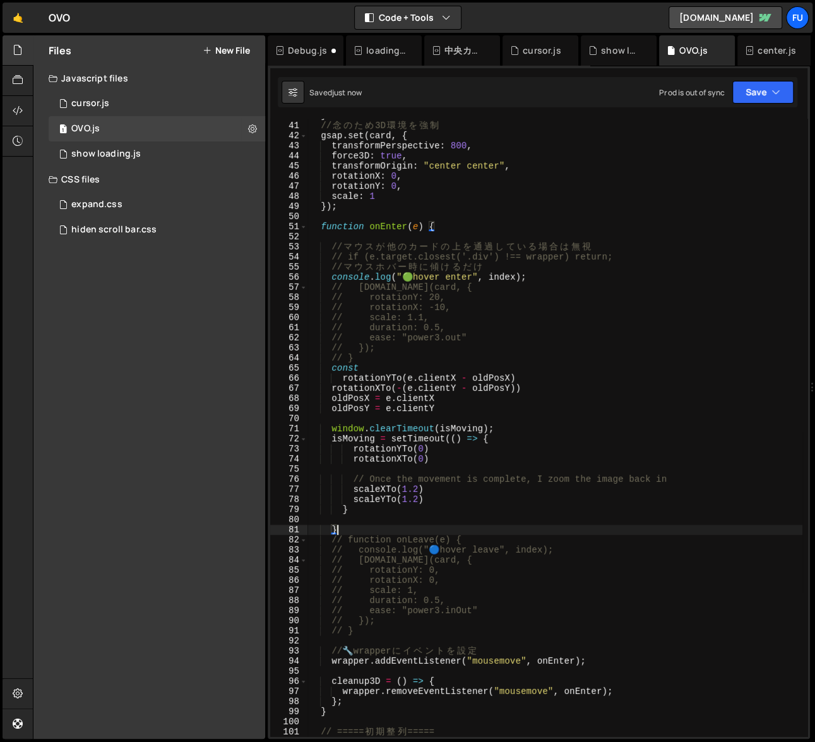
click at [401, 511] on div "} // 念 の た め 3D 環 境 を 強 制 gsap . set ( card , { transformPerspective : 800 , fo…" at bounding box center [555, 430] width 495 height 638
type textarea "}"
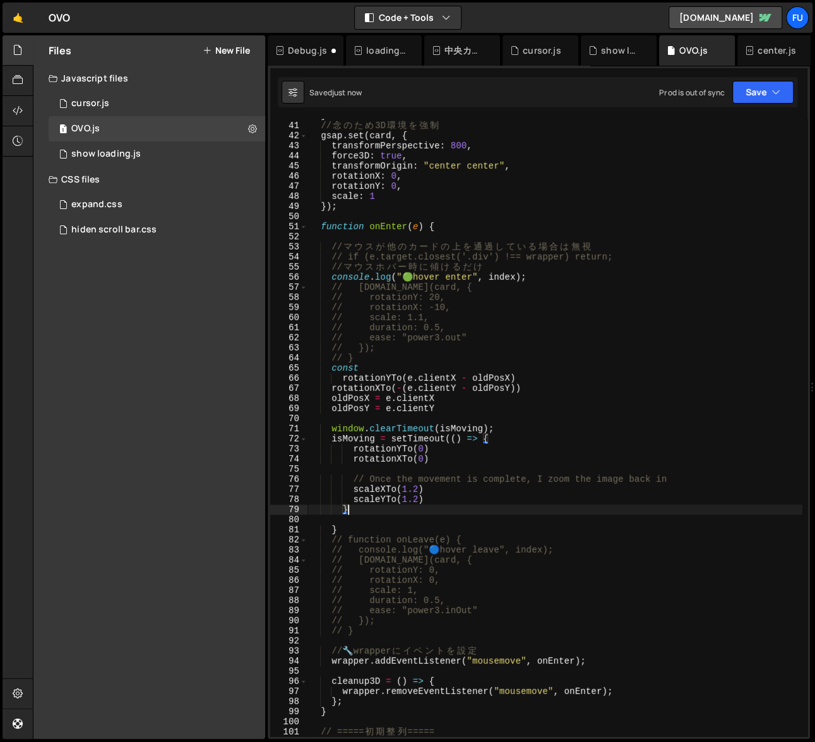
click at [436, 525] on div "} // 念 の た め 3D 環 境 を 強 制 gsap . set ( card , { transformPerspective : 800 , fo…" at bounding box center [555, 430] width 495 height 638
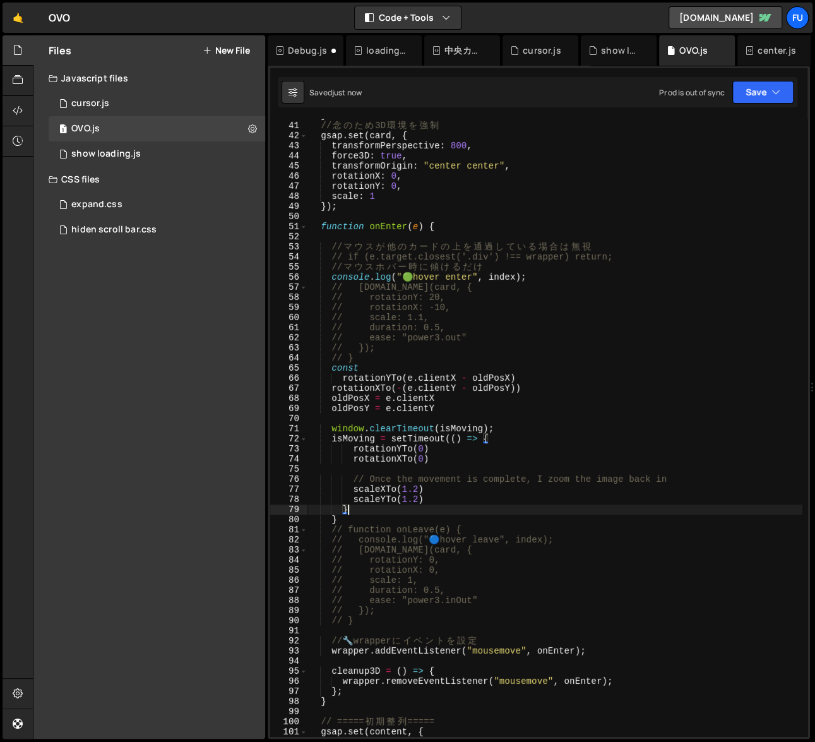
click at [576, 652] on div "} // 念 の た め 3D 環 境 を 強 制 gsap . set ( card , { transformPerspective : 800 , fo…" at bounding box center [555, 430] width 495 height 638
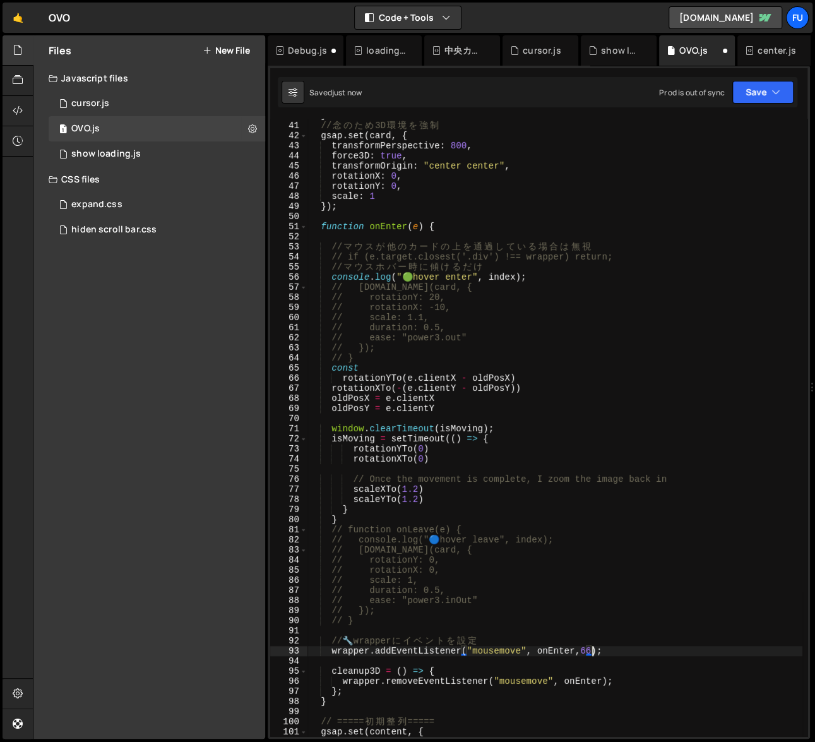
scroll to position [0, 20]
click at [606, 680] on div "} // 念 の た め 3D 環 境 を 強 制 gsap . set ( card , { transformPerspective : 800 , fo…" at bounding box center [555, 430] width 495 height 638
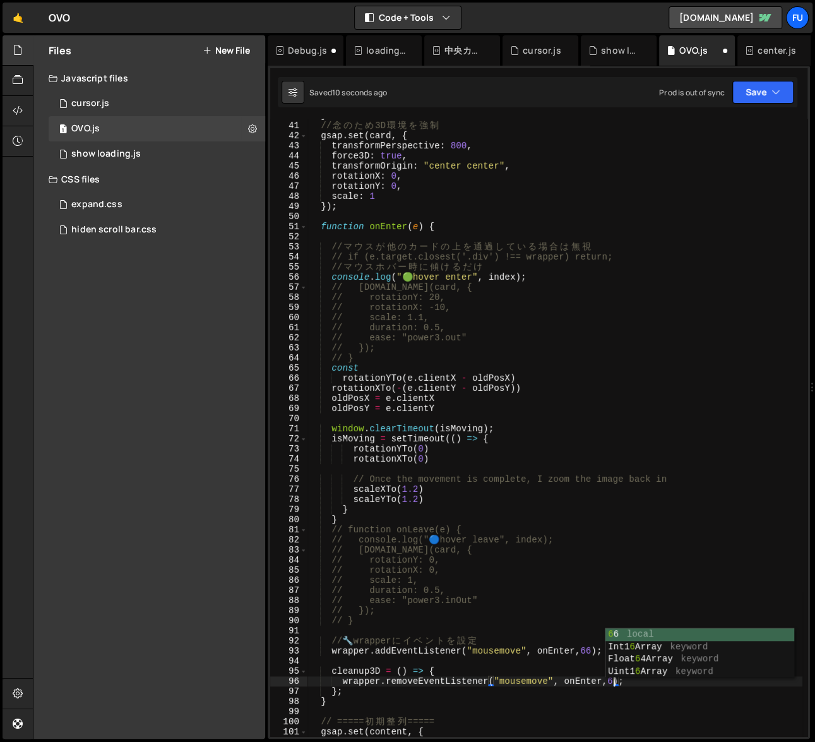
scroll to position [0, 21]
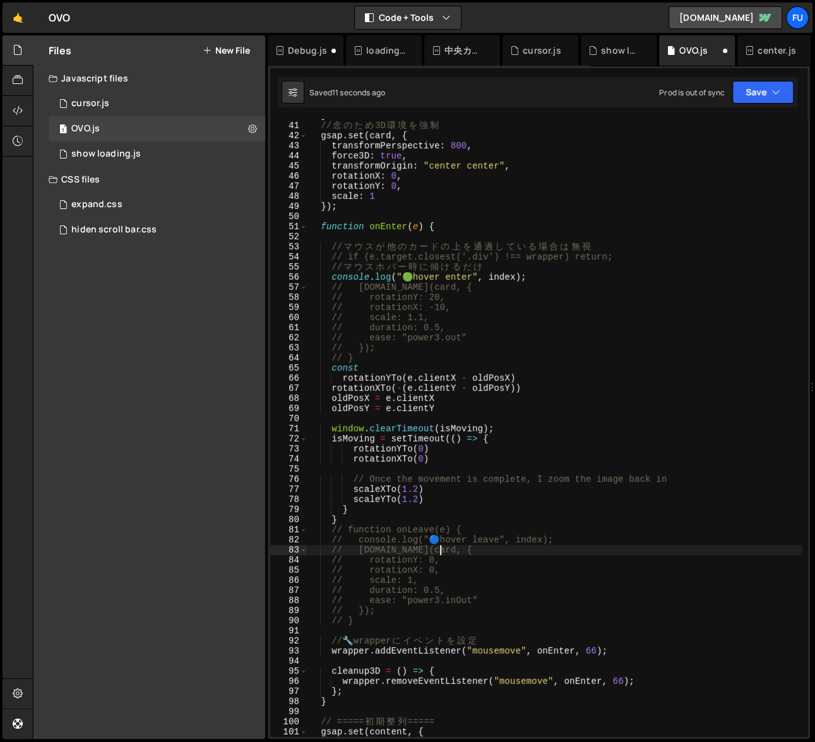
click at [719, 553] on div "} // 念 の た め 3D 環 境 を 強 制 gsap . set ( card , { transformPerspective : 800 , fo…" at bounding box center [555, 430] width 495 height 638
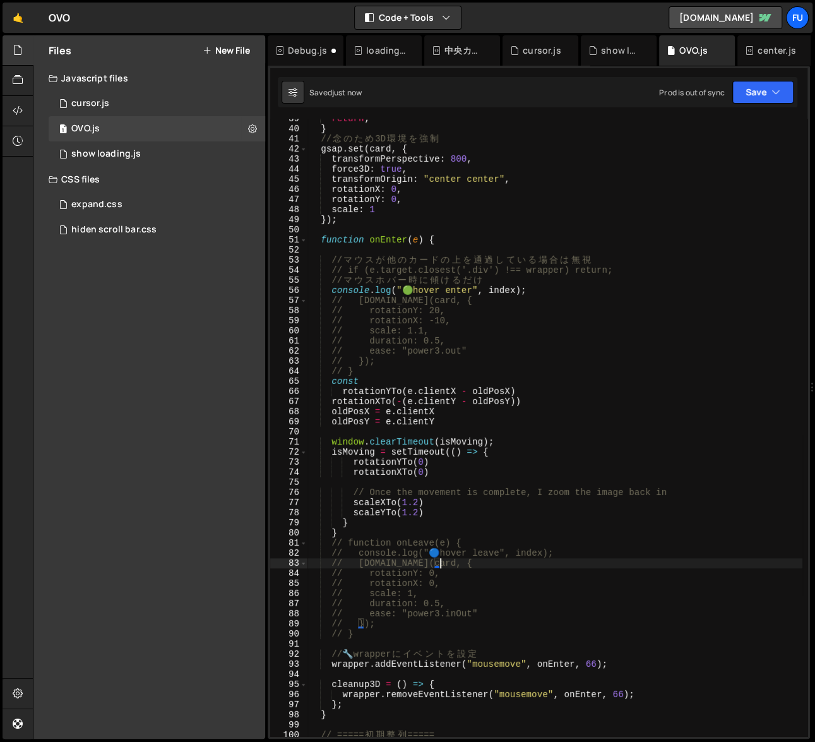
scroll to position [388, 0]
click at [503, 462] on div "return ; } // 念 の た め 3D 環 境 を 強 制 gsap . set ( card , { transformPerspective :…" at bounding box center [555, 433] width 495 height 638
type textarea "rotationYTo(0)"
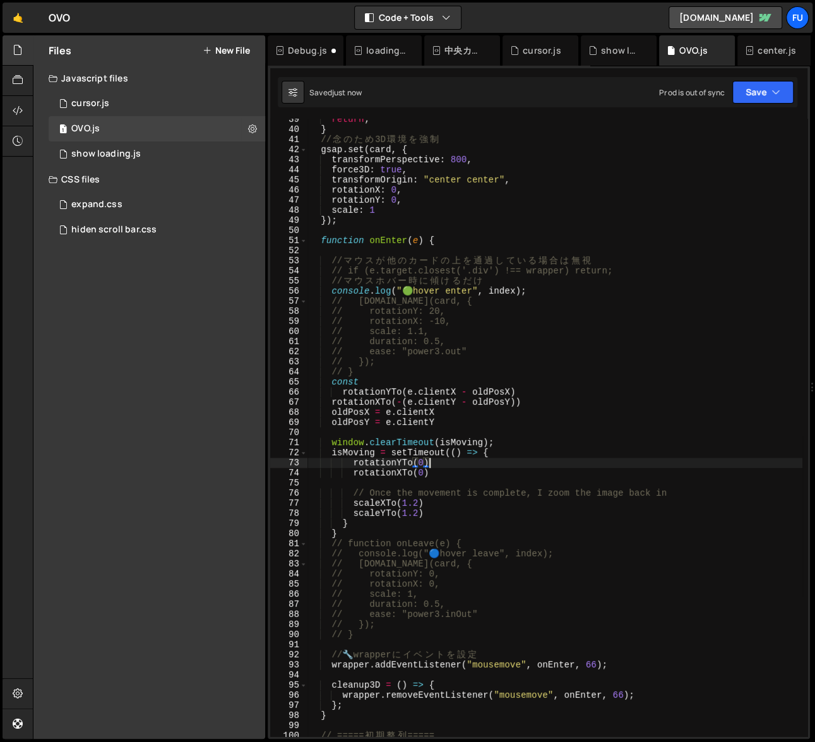
scroll to position [0, 8]
click at [504, 430] on div "return ; } // 念 の た め 3D 環 境 を 強 制 gsap . set ( card , { transformPerspective :…" at bounding box center [555, 433] width 495 height 638
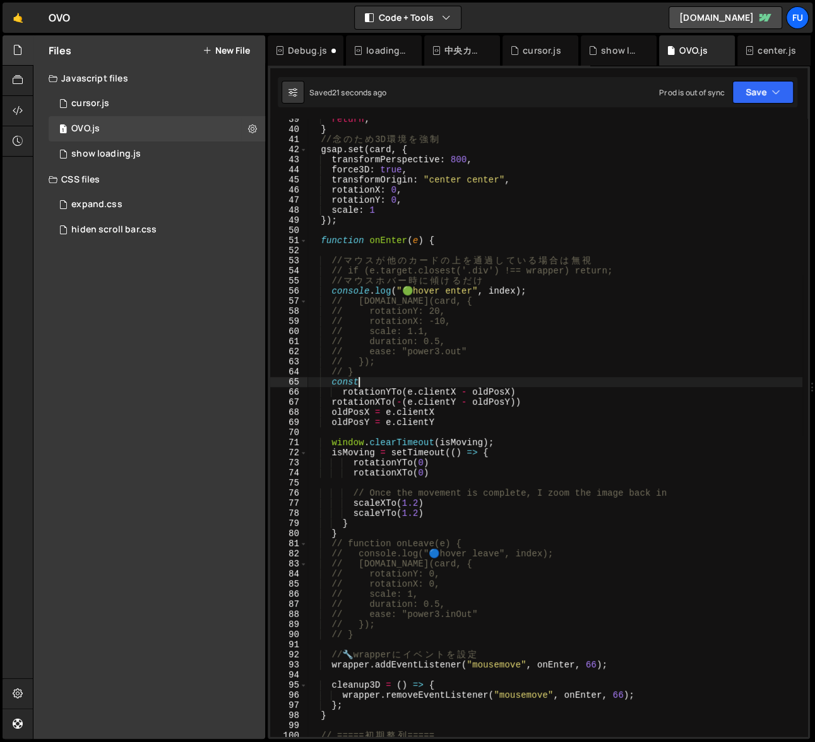
click at [474, 381] on div "return ; } // 念 の た め 3D 環 境 を 強 制 gsap . set ( card , { transformPerspective :…" at bounding box center [555, 433] width 495 height 638
paste textarea "scaleYTo = gsap.quickTo(media, "scaleY", {duration: 2, ease: "power1"}),"
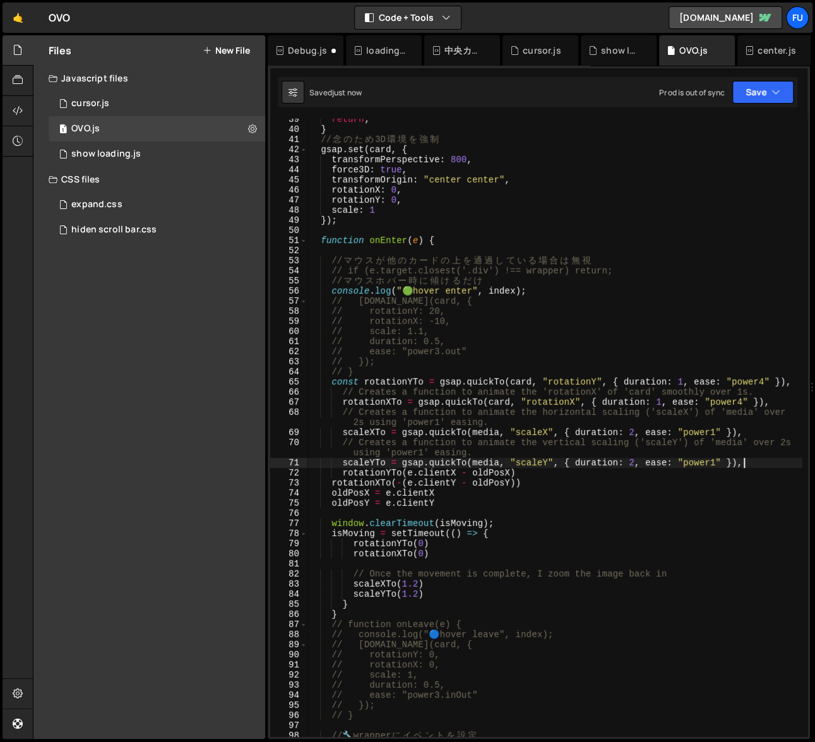
scroll to position [390, 0]
type textarea "scaleYTo = gsap.quickTo(media, "scaleY", { duration: 2, ease: "power1" })"
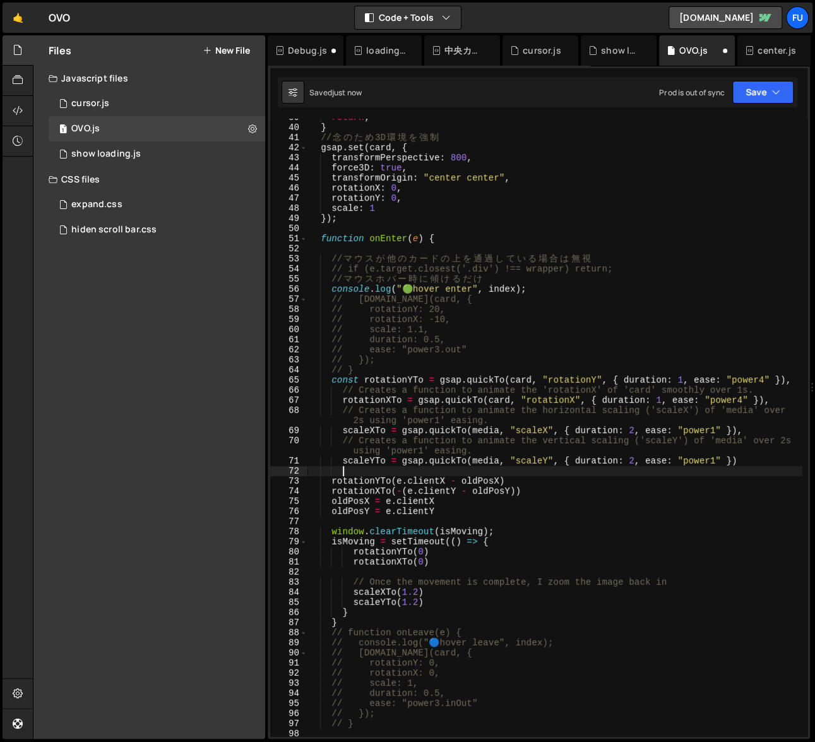
scroll to position [0, 1]
paste textarea "oldPosY = 0"
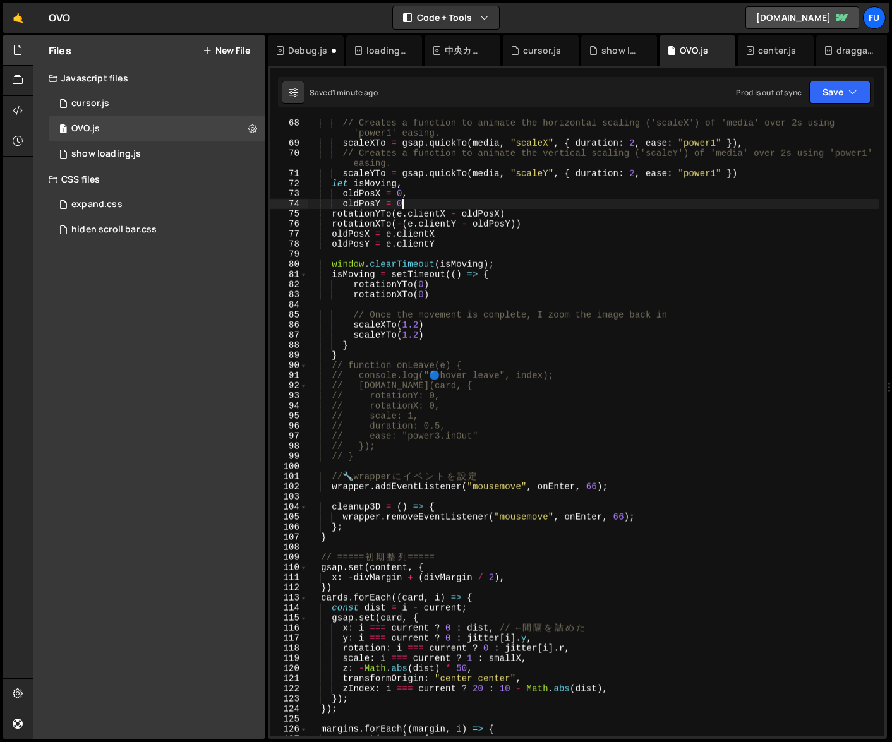
scroll to position [548, 0]
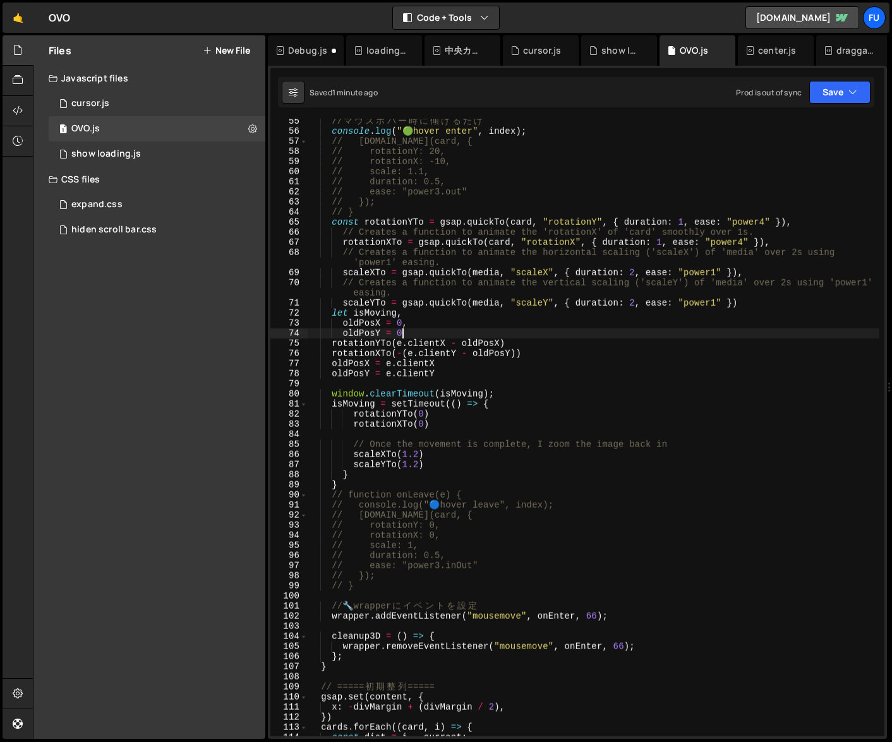
click at [361, 475] on div "// マ ウ ス ホ バ ー 時 に 傾 け る だ け console . log ( " 🟢 hover enter" , index ) ; // [D…" at bounding box center [594, 435] width 572 height 638
click at [350, 488] on div "// マ ウ ス ホ バ ー 時 に 傾 け る だ け console . log ( " 🟢 hover enter" , index ) ; // [D…" at bounding box center [594, 435] width 572 height 638
click at [363, 477] on div "// マ ウ ス ホ バ ー 時 に 傾 け る だ け console . log ( " 🟢 hover enter" , index ) ; // [D…" at bounding box center [594, 435] width 572 height 638
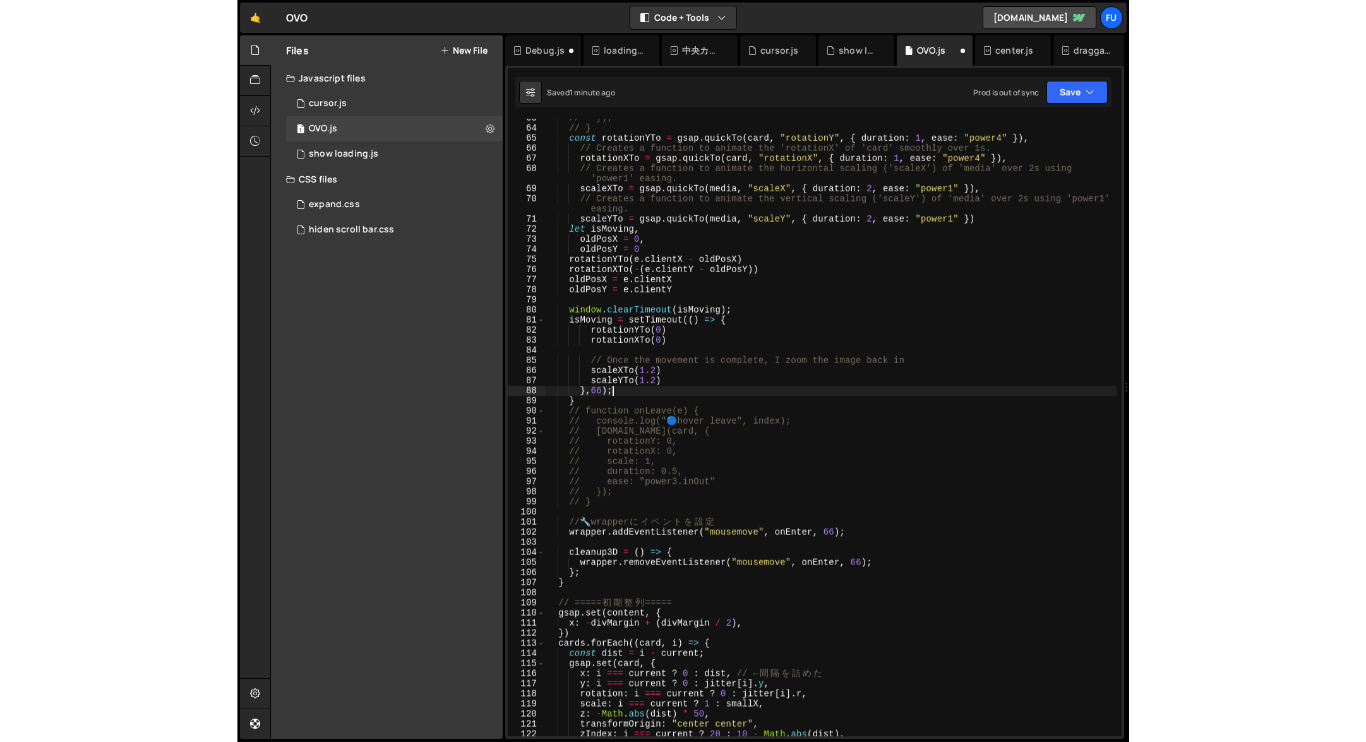
scroll to position [632, 0]
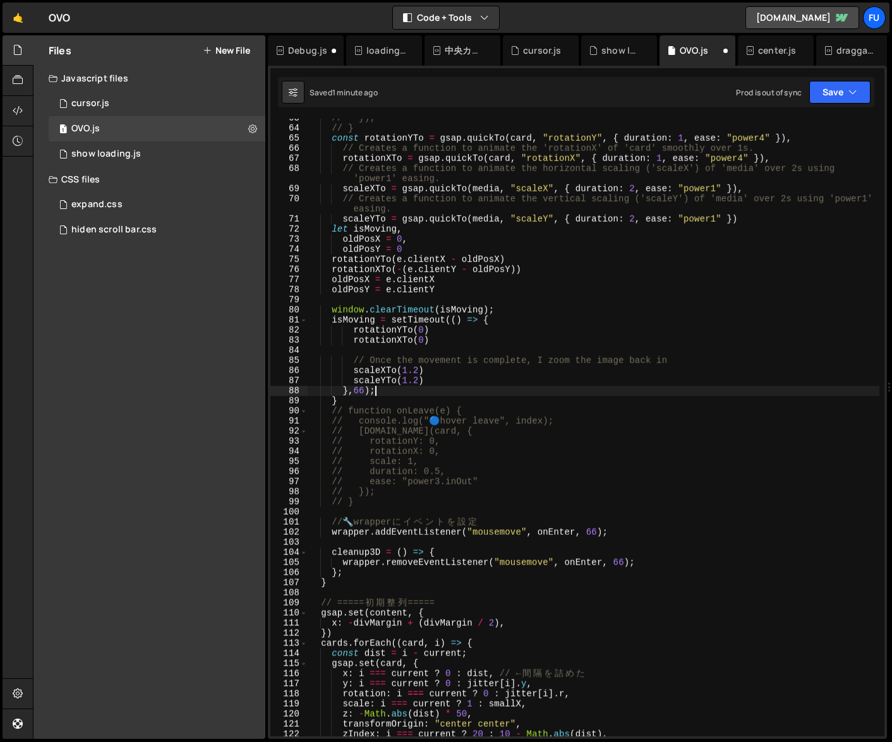
click at [597, 534] on div "// }); // } const rotationYTo = gsap . quickTo ( card , "rotationY" , { duratio…" at bounding box center [594, 432] width 572 height 638
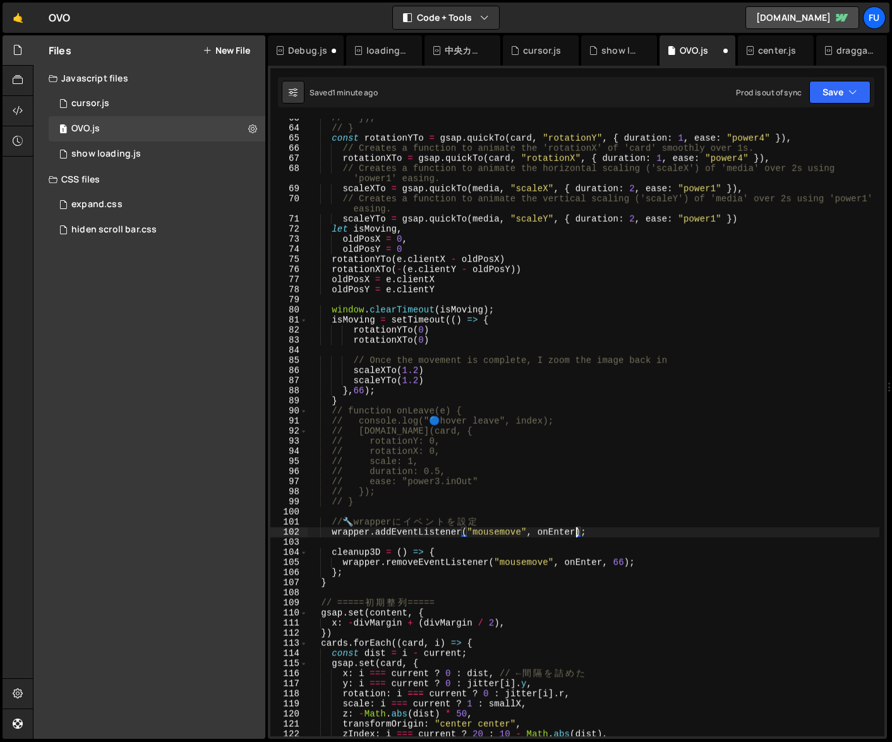
click at [624, 561] on div "// }); // } const rotationYTo = gsap . quickTo ( card , "rotationY" , { duratio…" at bounding box center [594, 432] width 572 height 638
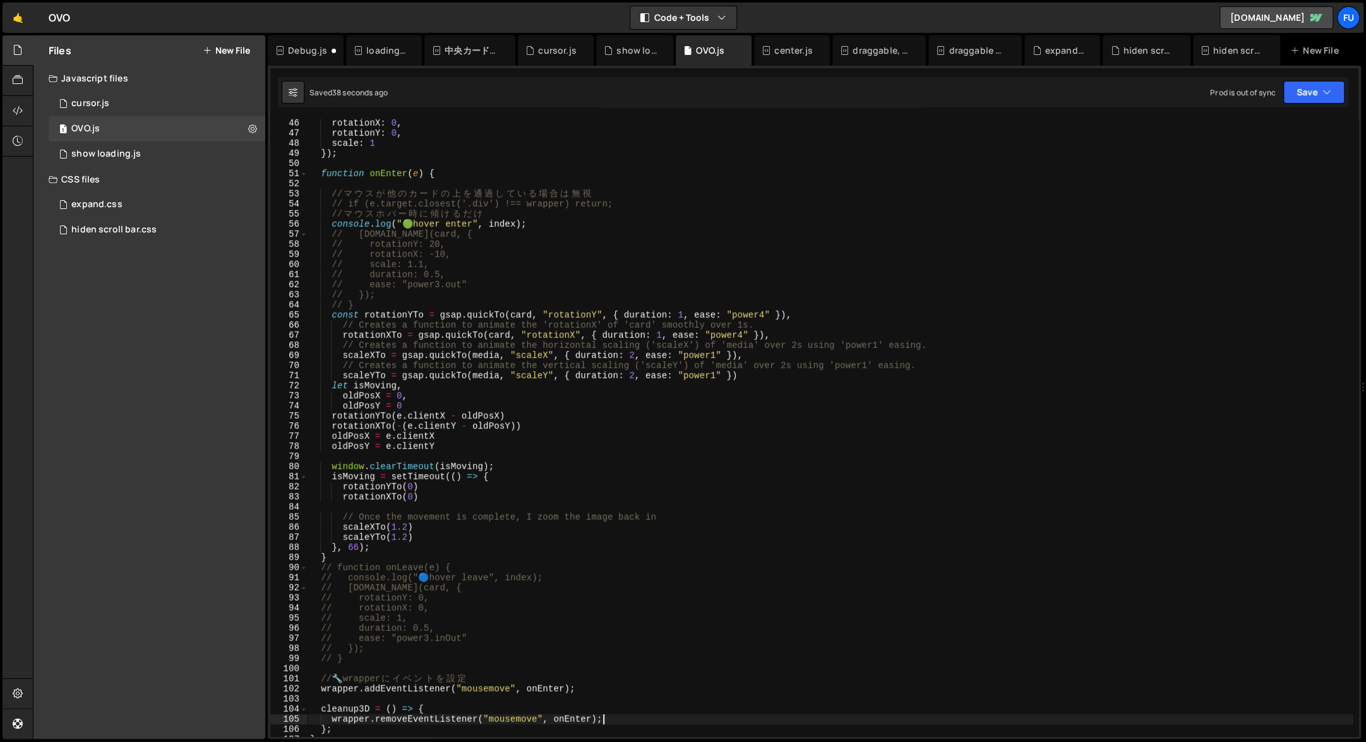
scroll to position [455, 0]
click at [495, 357] on div "rotationX : 0 , rotationY : 0 , scale : 1 }) ; function onEnter ( e ) { // マ ウ …" at bounding box center [831, 437] width 1046 height 638
click at [498, 360] on div "rotationX : 0 , rotationY : 0 , scale : 1 }) ; function onEnter ( e ) { // マ ウ …" at bounding box center [831, 437] width 1046 height 638
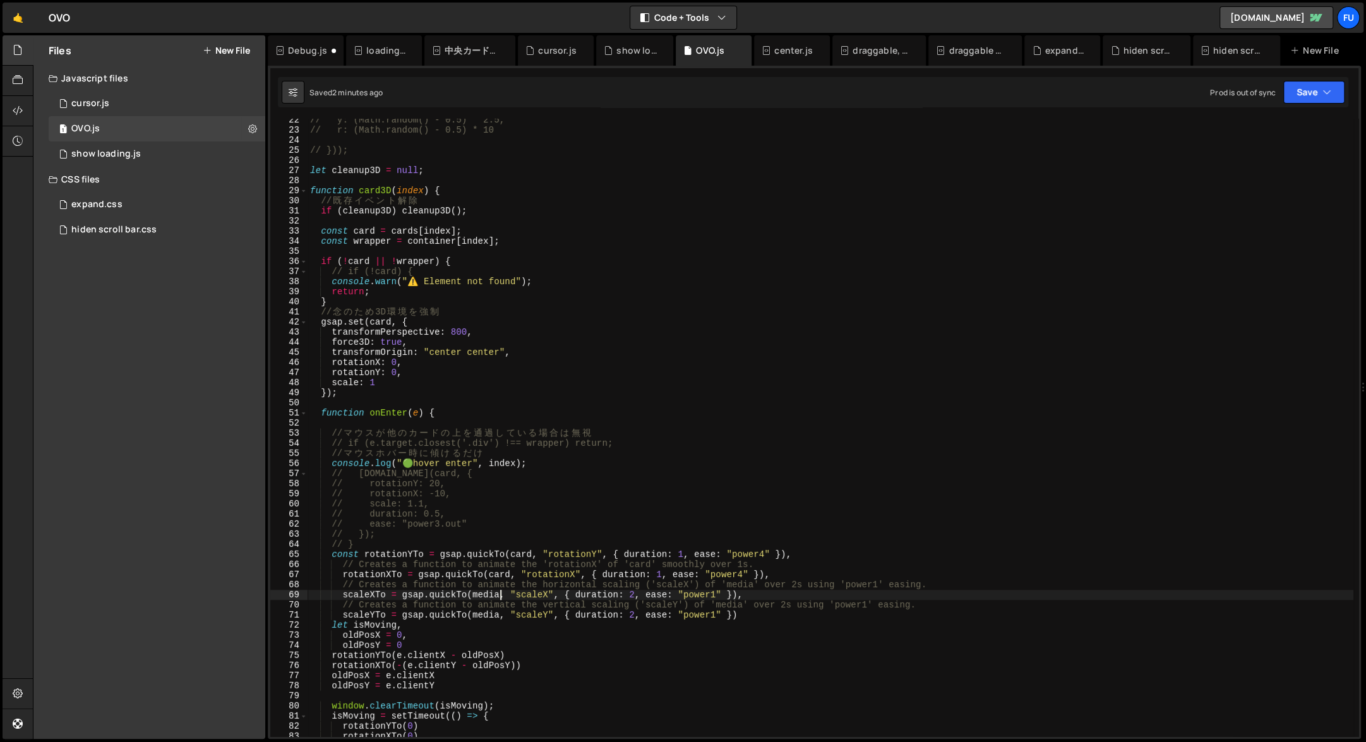
scroll to position [216, 0]
click at [536, 551] on div "// y: (Math.random() - 0.5) * 2.5, // r: (Math.random() - 0.5) * 10 // })); let…" at bounding box center [831, 434] width 1046 height 638
drag, startPoint x: 440, startPoint y: 585, endPoint x: 474, endPoint y: 585, distance: 34.7
click at [440, 585] on div "// y: (Math.random() - 0.5) * 2.5, // r: (Math.random() - 0.5) * 10 // })); let…" at bounding box center [831, 434] width 1046 height 638
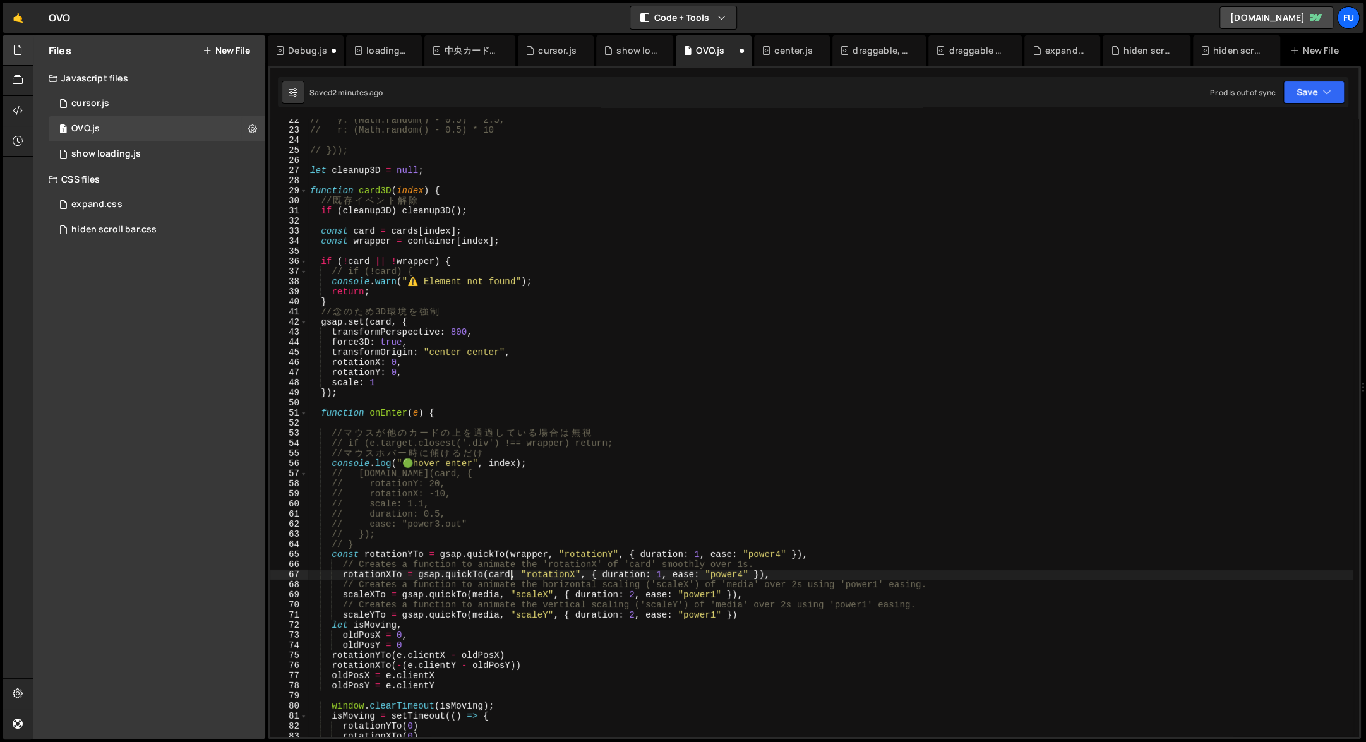
click at [508, 573] on div "// y: (Math.random() - 0.5) * 2.5, // r: (Math.random() - 0.5) * 10 // })); let…" at bounding box center [831, 434] width 1046 height 638
drag, startPoint x: 441, startPoint y: 612, endPoint x: 449, endPoint y: 612, distance: 8.2
click at [441, 612] on div "// y: (Math.random() - 0.5) * 2.5, // r: (Math.random() - 0.5) * 10 // })); let…" at bounding box center [831, 434] width 1046 height 638
click at [500, 595] on div "// y: (Math.random() - 0.5) * 2.5, // r: (Math.random() - 0.5) * 10 // })); let…" at bounding box center [831, 434] width 1046 height 638
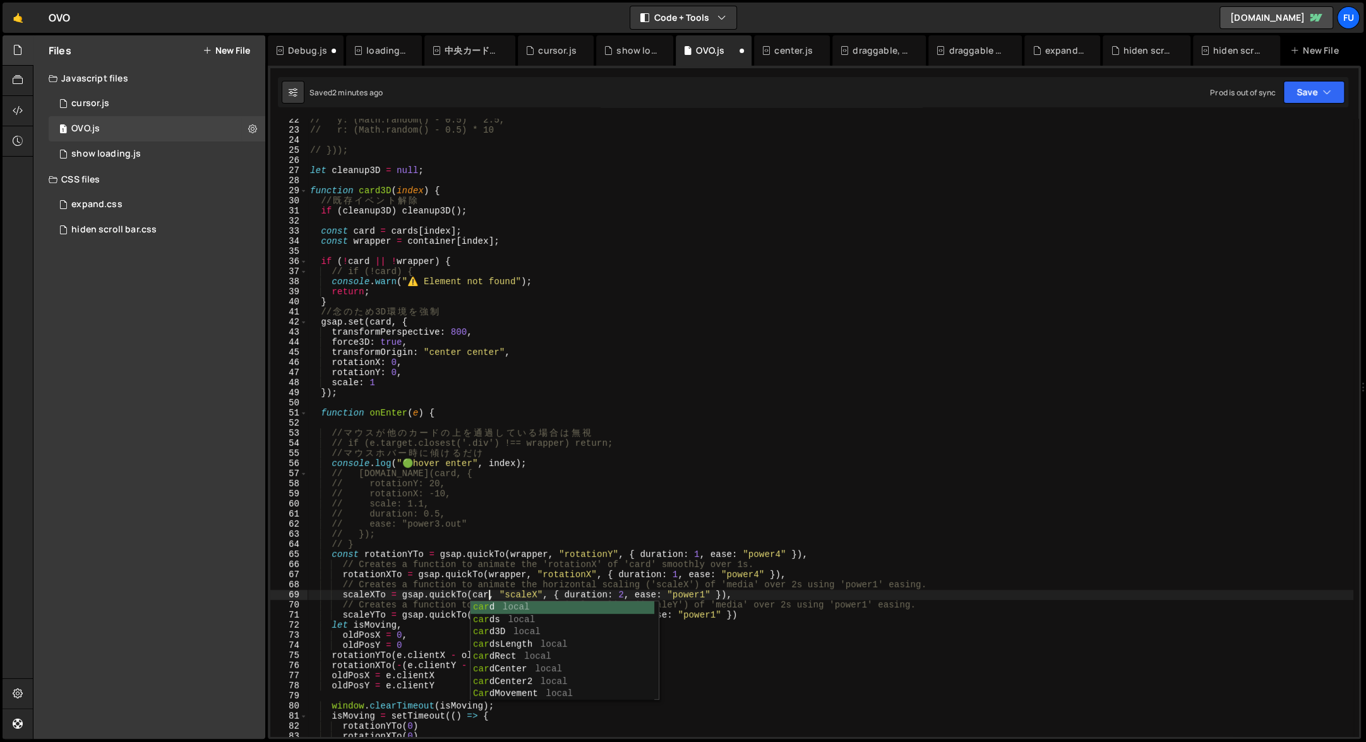
scroll to position [0, 13]
click at [485, 567] on div "// y: (Math.random() - 0.5) * 2.5, // r: (Math.random() - 0.5) * 10 // })); let…" at bounding box center [831, 434] width 1046 height 638
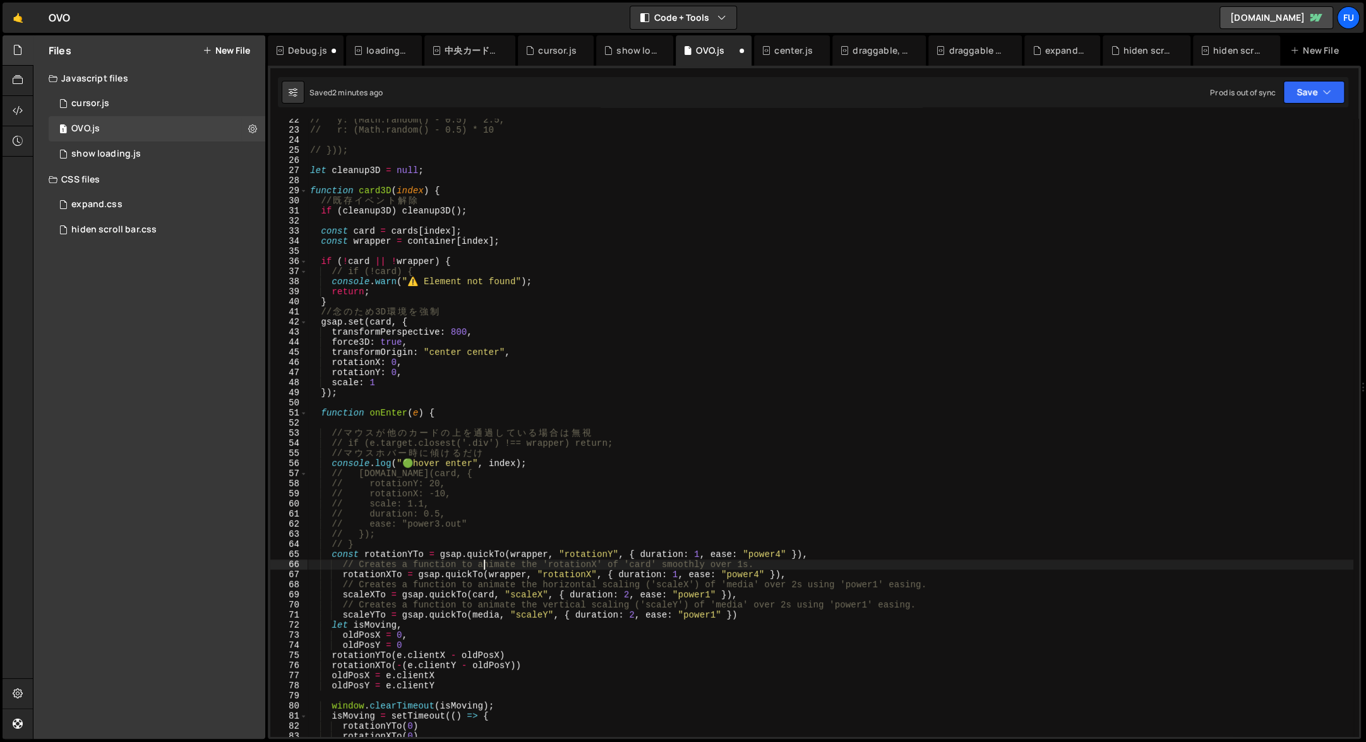
click at [500, 618] on div "// y: (Math.random() - 0.5) * 2.5, // r: (Math.random() - 0.5) * 10 // })); let…" at bounding box center [831, 434] width 1046 height 638
click at [637, 465] on div "// y: (Math.random() - 0.5) * 2.5, // r: (Math.random() - 0.5) * 10 // })); let…" at bounding box center [831, 434] width 1046 height 638
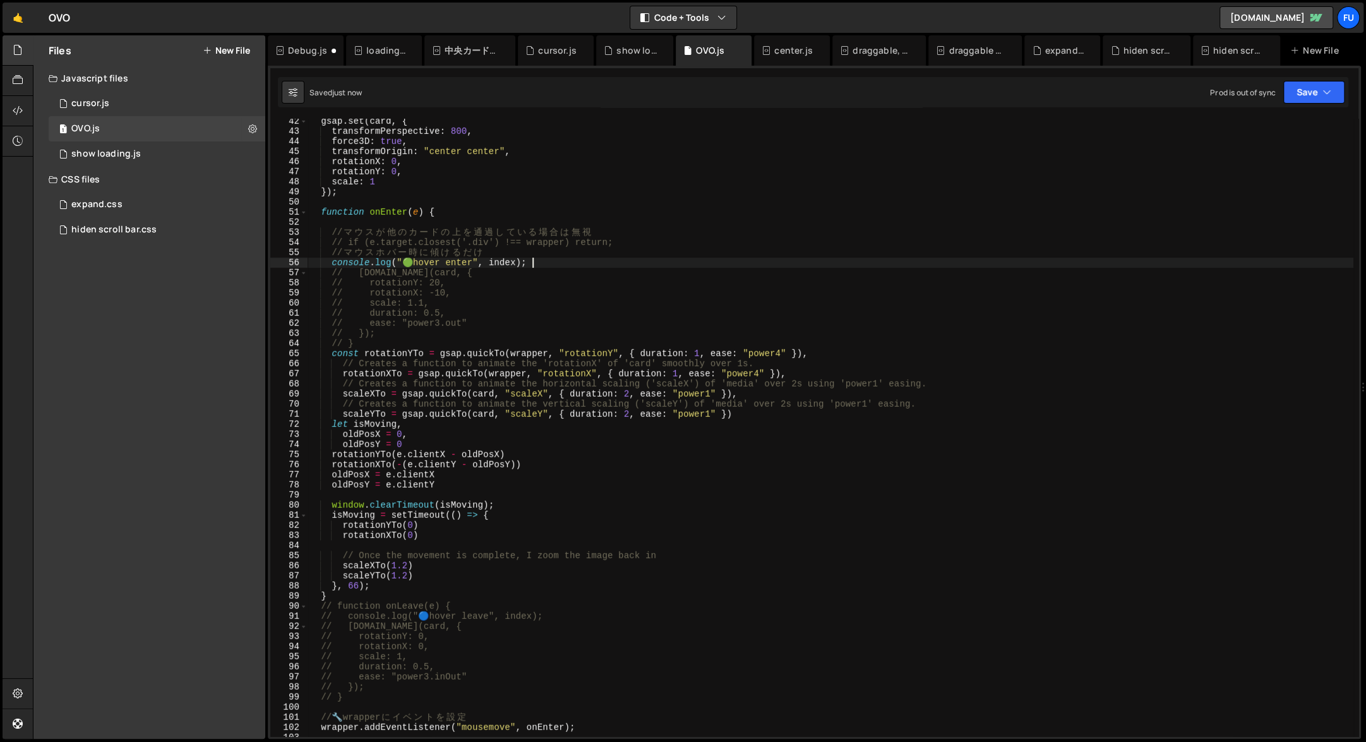
scroll to position [417, 0]
type textarea "console.log("🟢 hover enter", index);"
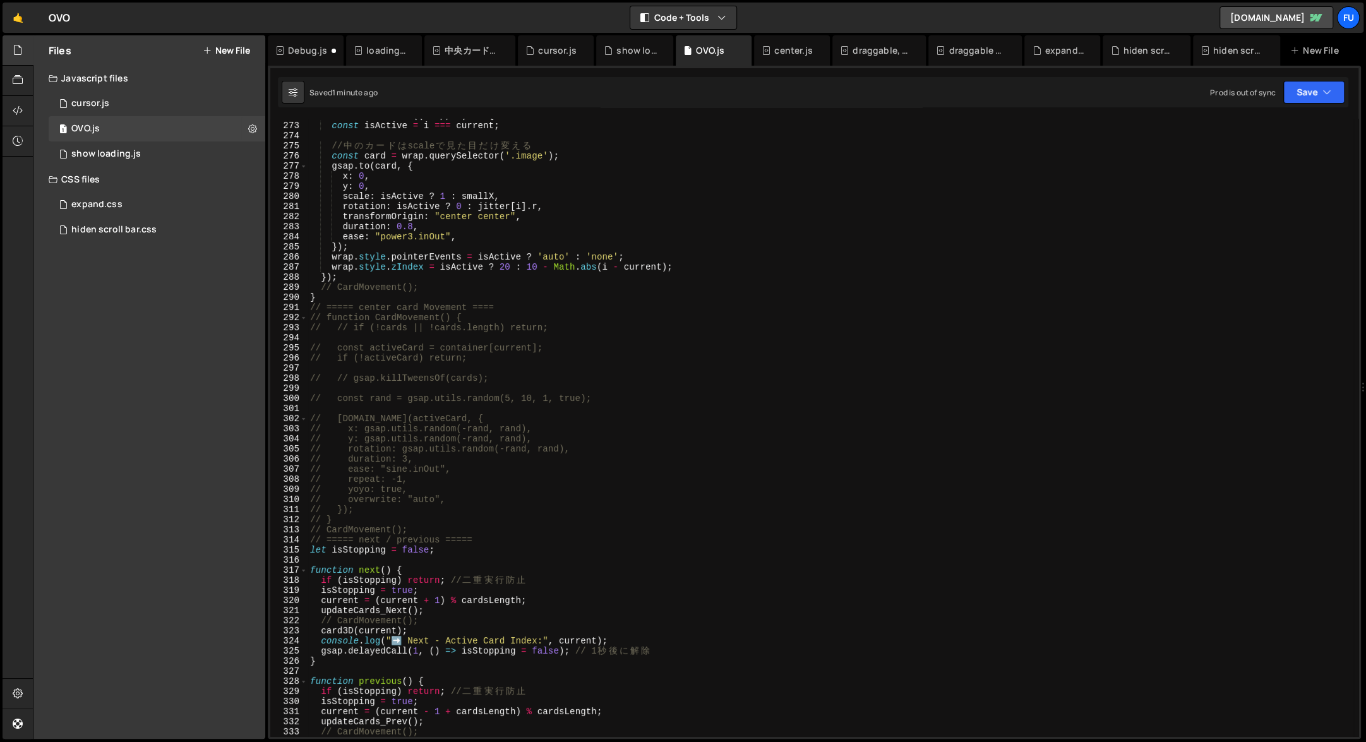
scroll to position [3354, 0]
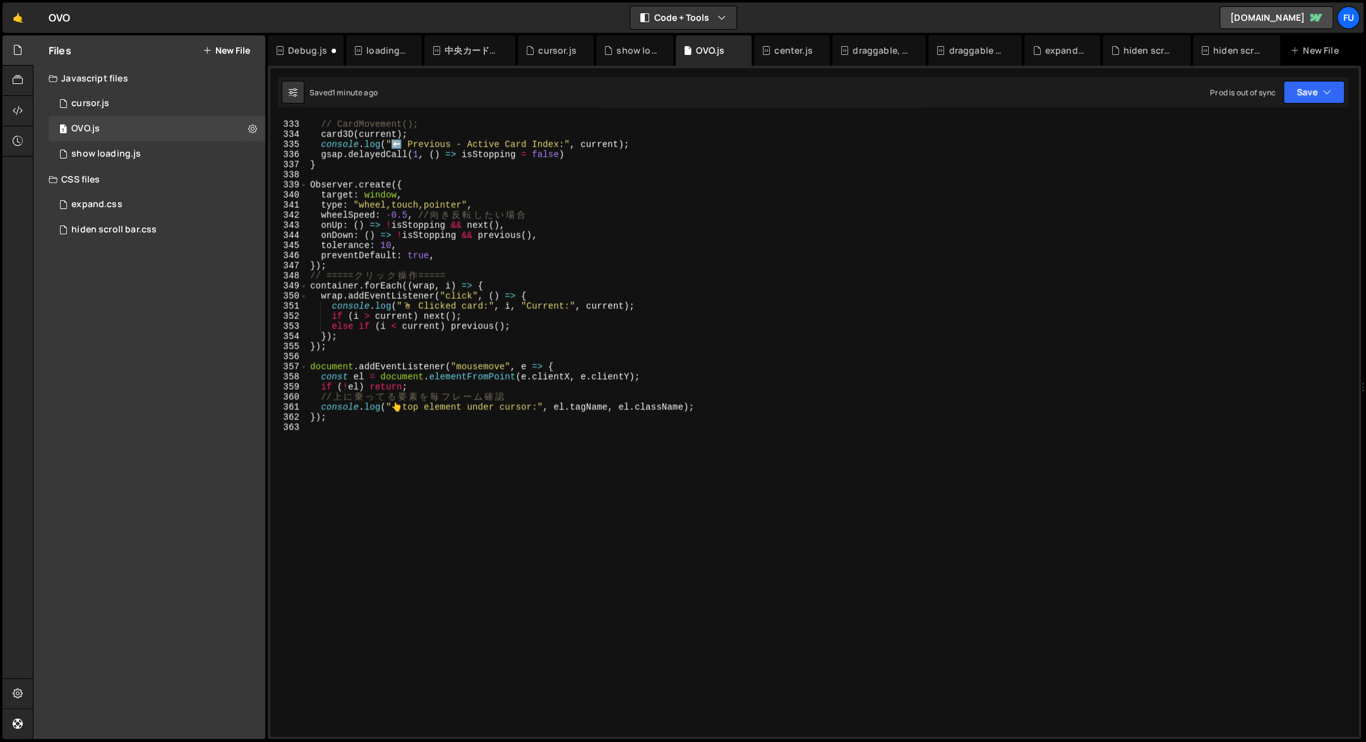
click at [472, 486] on div "updateCards_Prev ( ) ; // CardMovement(); card3D ( current ) ; console . log ( …" at bounding box center [831, 428] width 1046 height 638
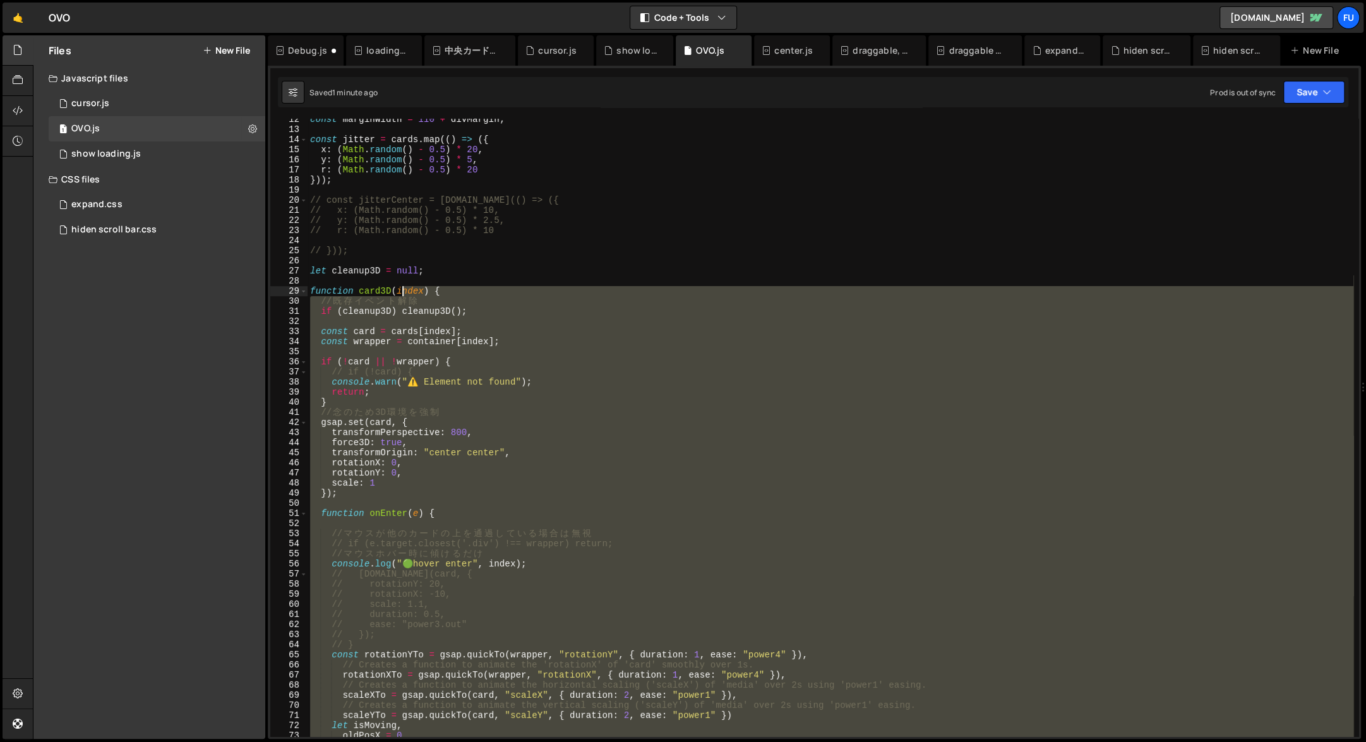
scroll to position [0, 0]
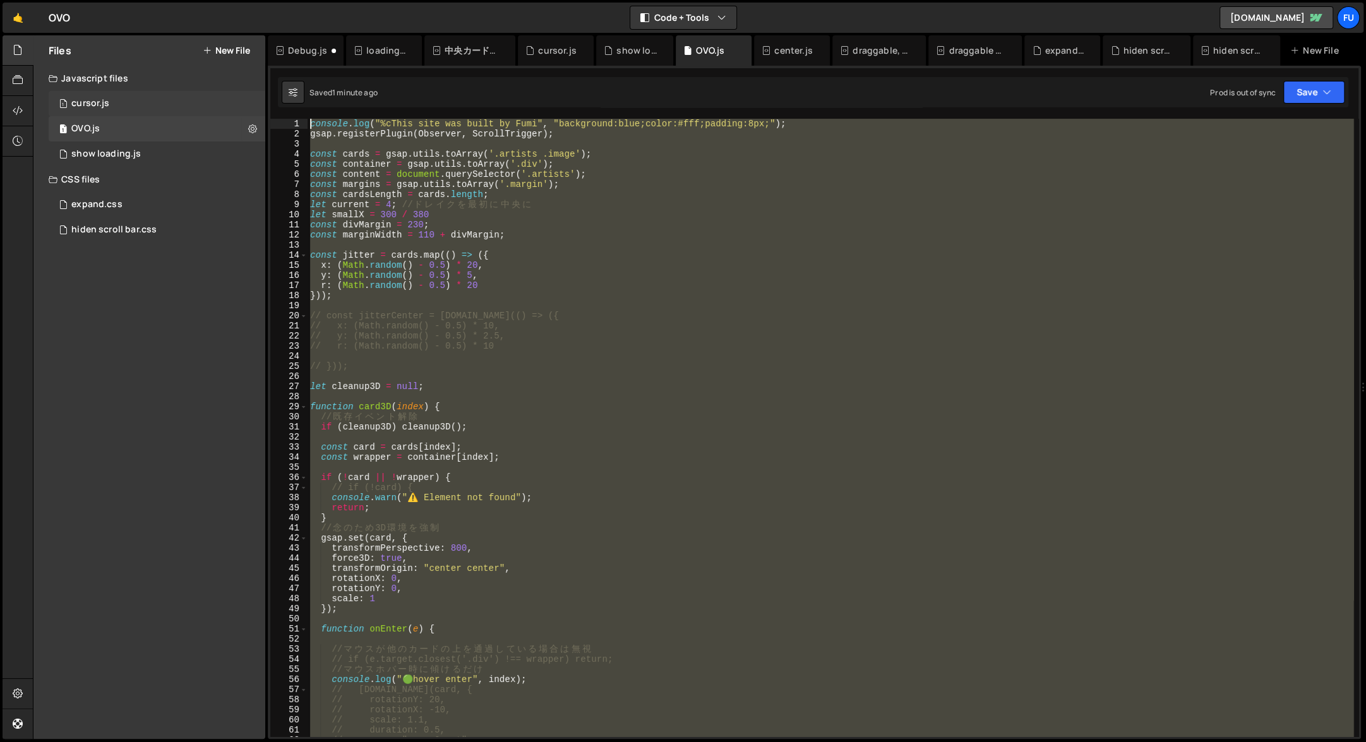
drag, startPoint x: 465, startPoint y: 456, endPoint x: 262, endPoint y: 112, distance: 398.9
click at [262, 112] on div "Files New File Javascript files 1 cursor.js 0 1 OVO.js 0 1 show loading.js 0" at bounding box center [699, 387] width 1333 height 704
click at [412, 192] on div "console . log ( "%cThis site was built by [PERSON_NAME]" , "background:blue;col…" at bounding box center [831, 428] width 1046 height 618
type textarea "const cardsLength = cards.length;"
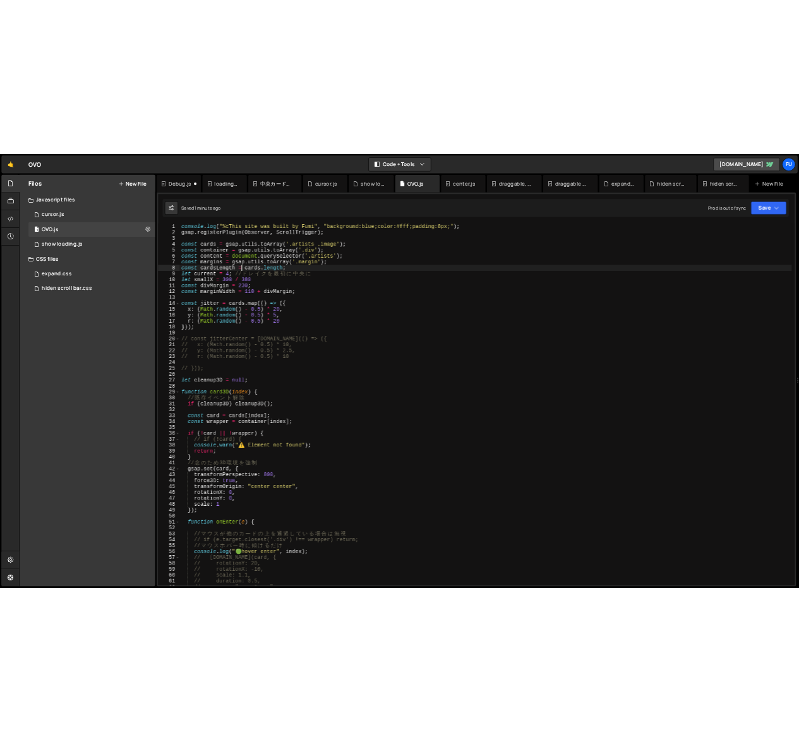
scroll to position [342, 0]
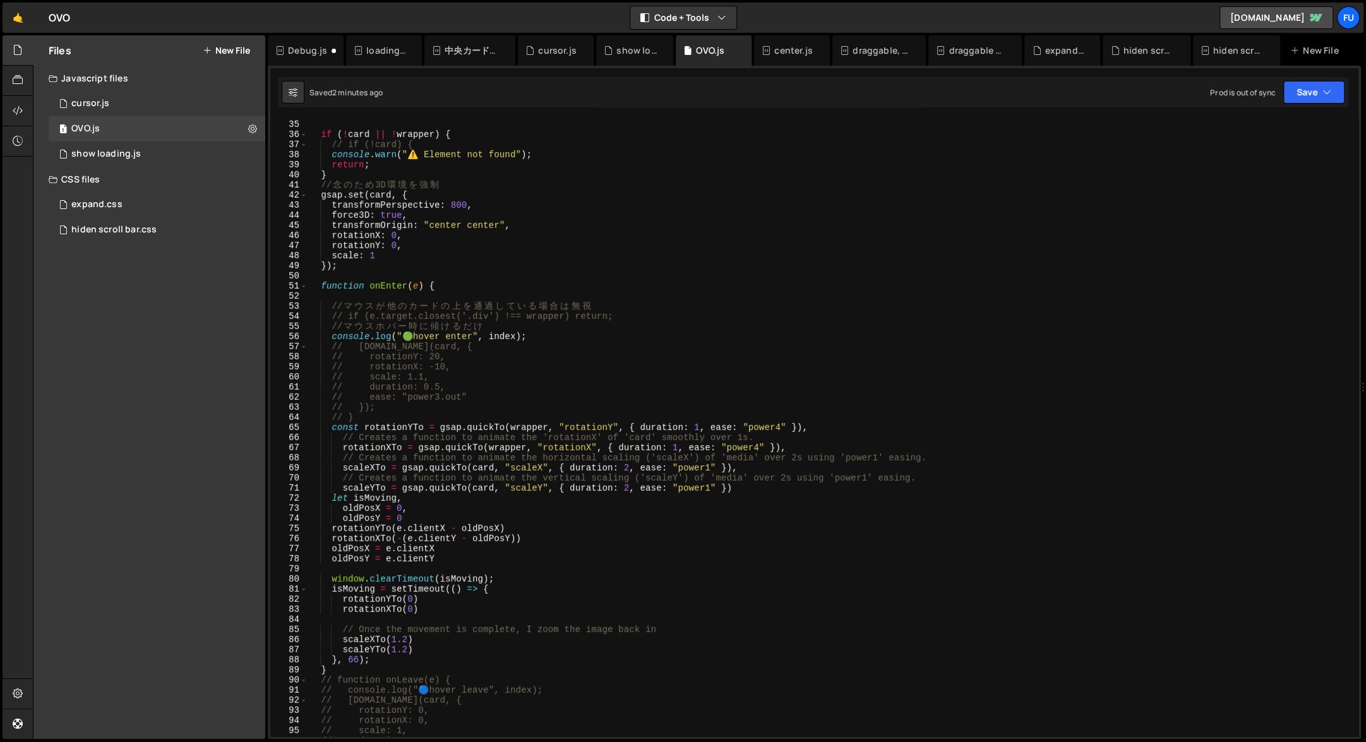
click at [4, 164] on div at bounding box center [18, 387] width 30 height 704
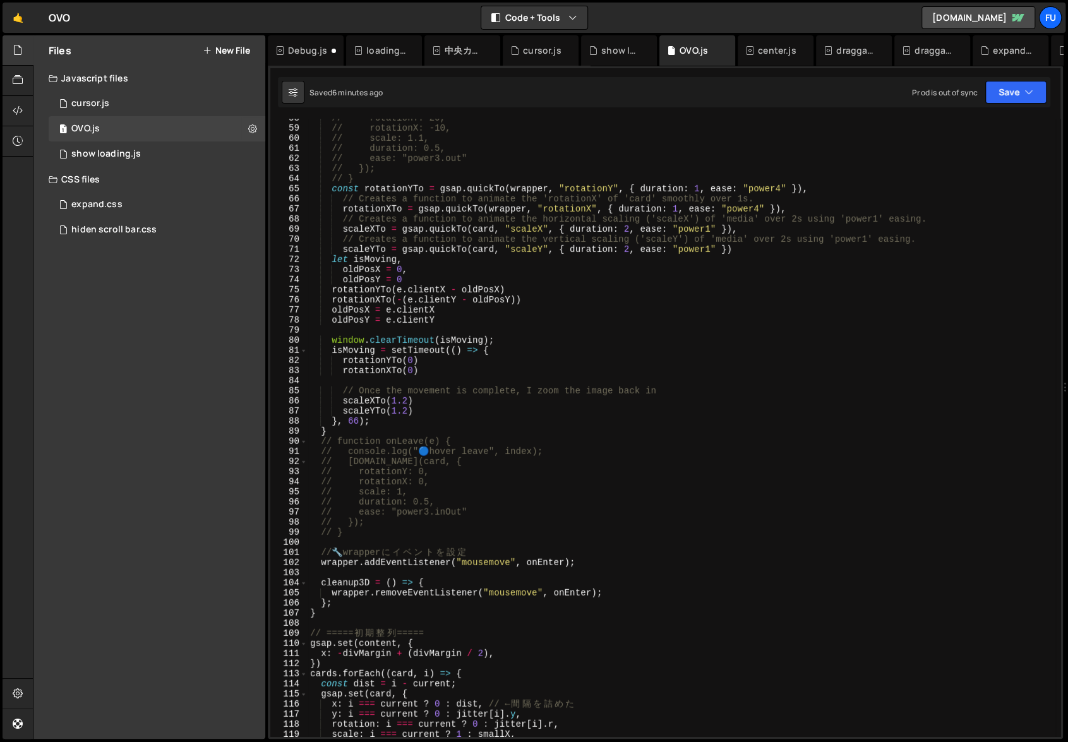
scroll to position [675, 0]
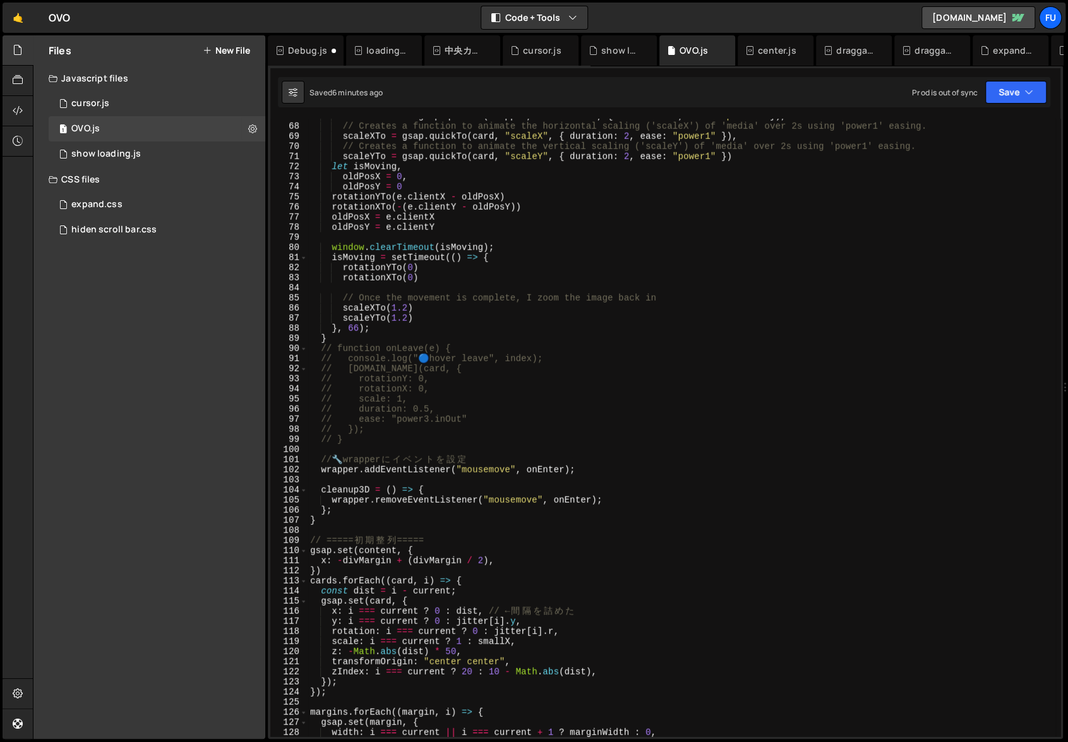
click at [444, 532] on div "rotationXTo = gsap . quickTo ( wrapper , "rotationX" , { duration : 1 , ease : …" at bounding box center [682, 430] width 748 height 638
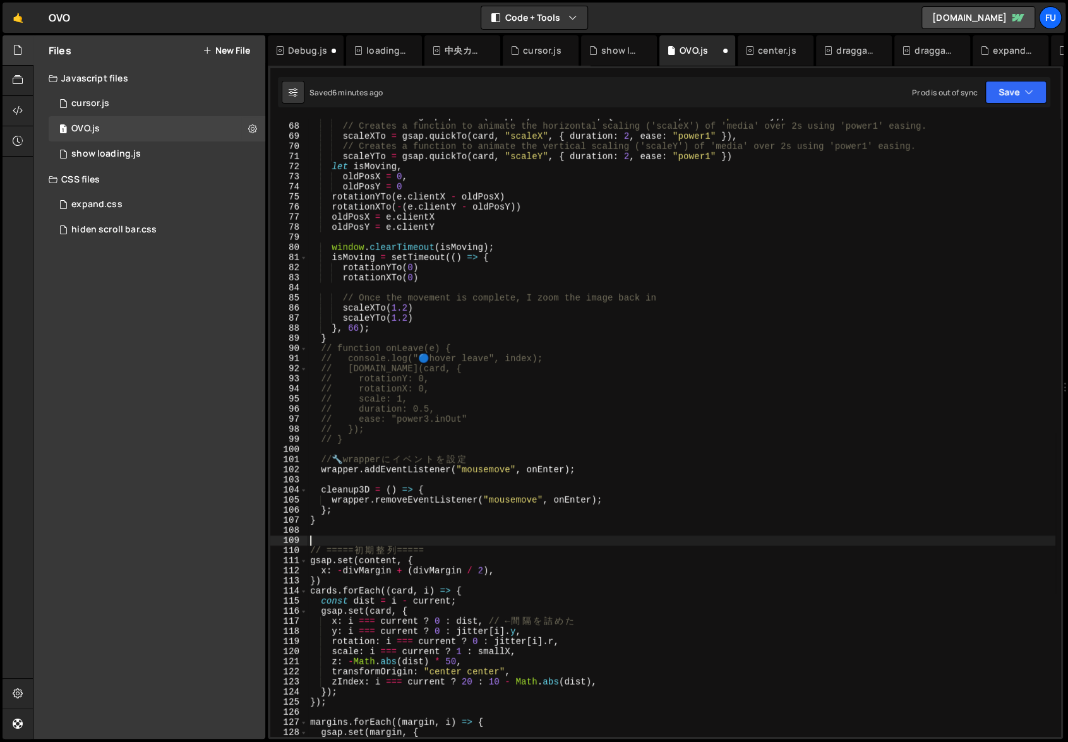
paste textarea "}"
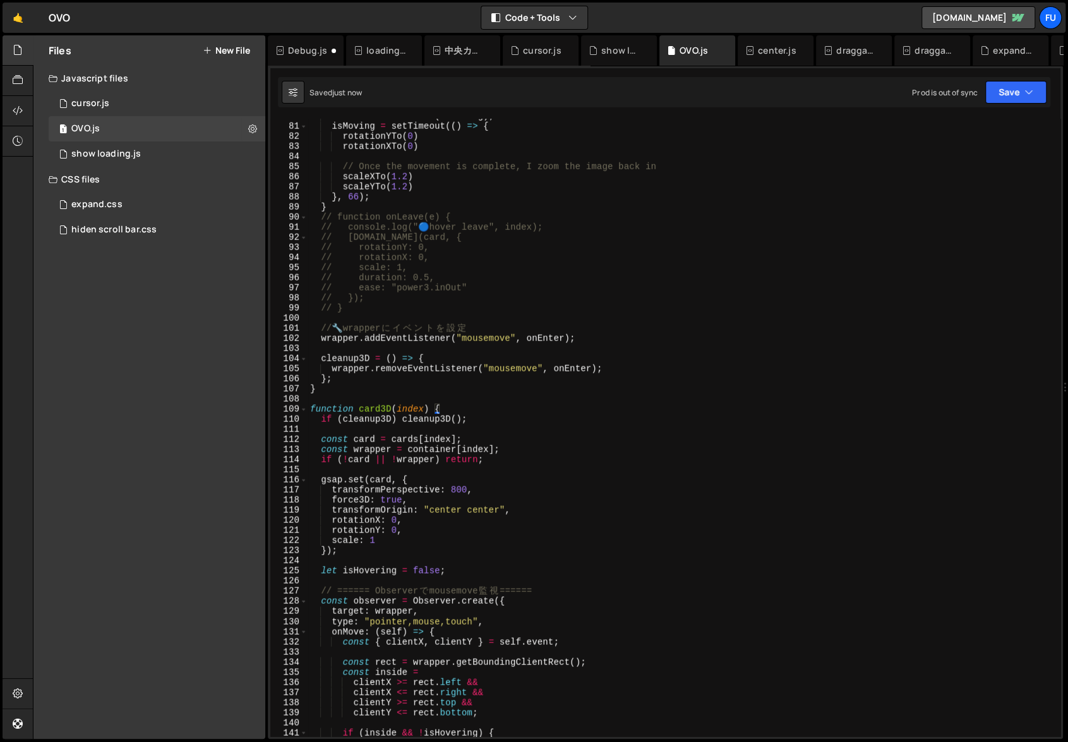
scroll to position [806, 0]
drag, startPoint x: 357, startPoint y: 393, endPoint x: 354, endPoint y: 384, distance: 9.6
click at [354, 384] on div "window . clearTimeout ( isMoving ) ; isMoving = setTimeout (( ) => { rotationYT…" at bounding box center [682, 430] width 748 height 638
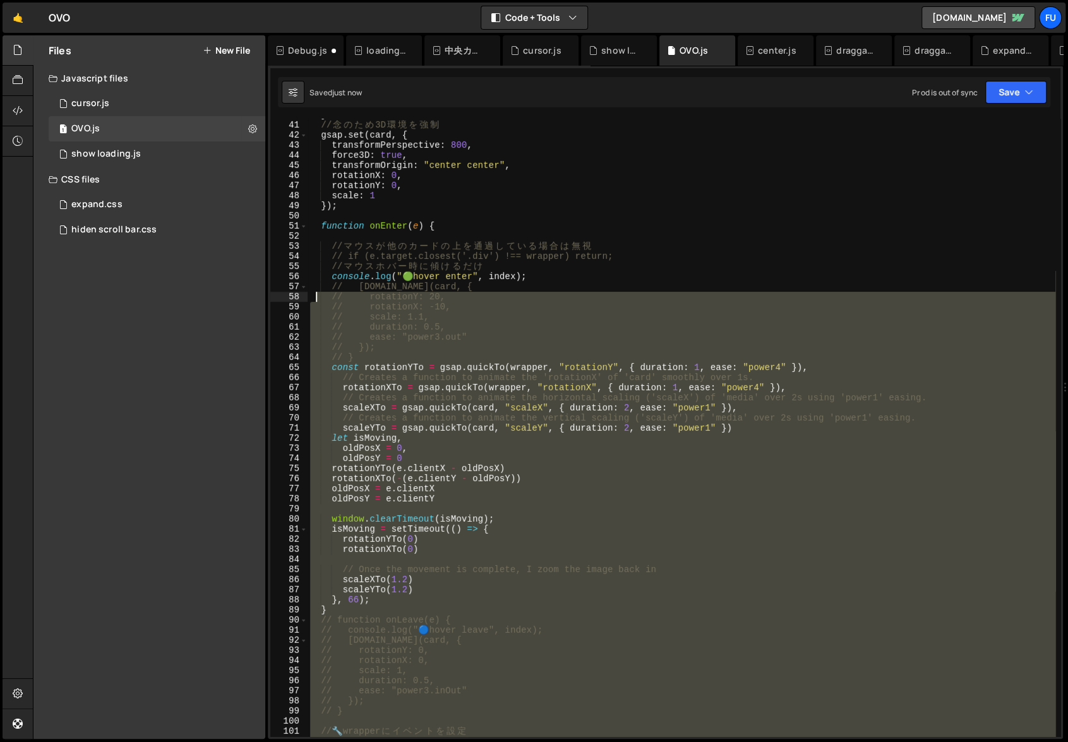
scroll to position [403, 0]
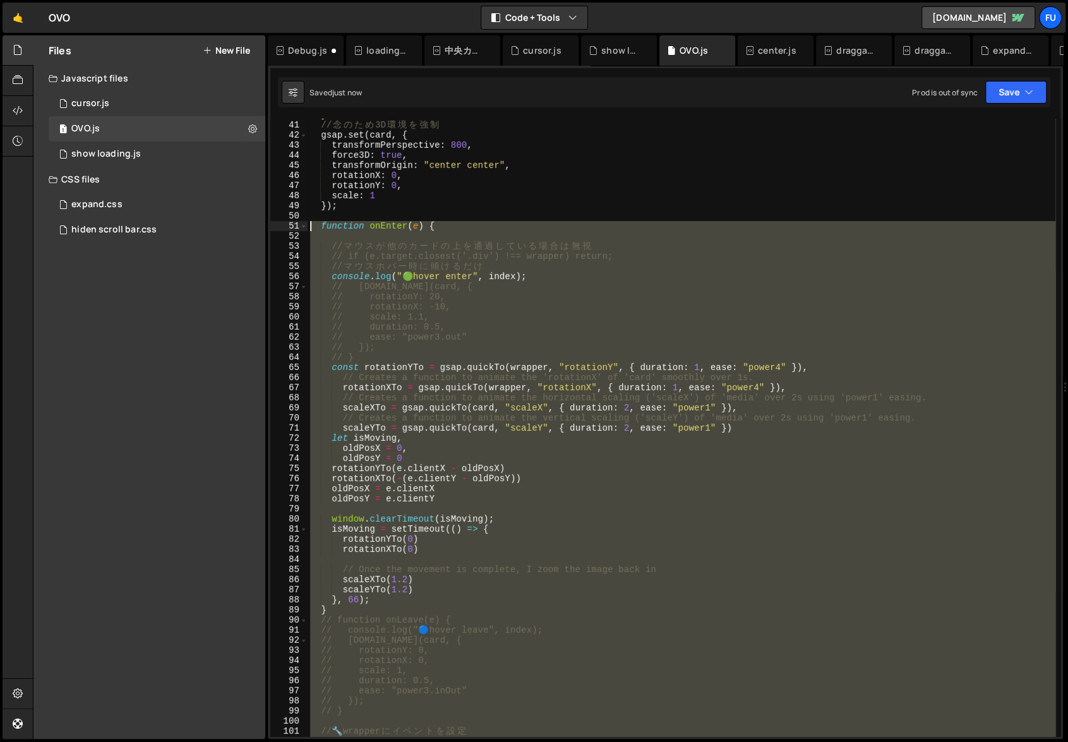
drag, startPoint x: 352, startPoint y: 389, endPoint x: 298, endPoint y: 224, distance: 174.2
click at [298, 224] on div "} 40 41 42 43 44 45 46 47 48 49 50 51 52 53 54 55 56 57 58 59 60 61 62 63 64 65…" at bounding box center [665, 428] width 790 height 618
click at [359, 250] on div "} // 念 の た め 3D 環 境 を 強 制 gsap . set ( card , { transformPerspective : 800 , fo…" at bounding box center [682, 428] width 748 height 618
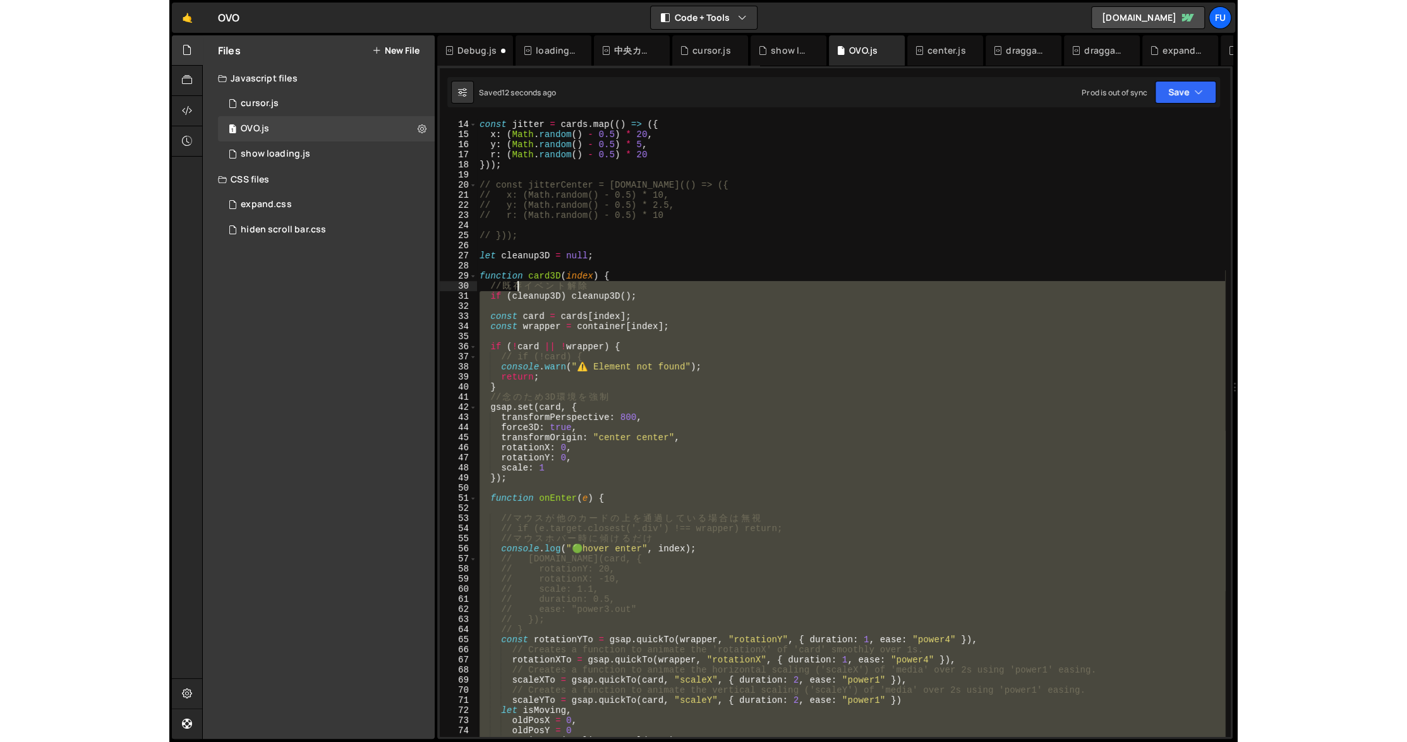
scroll to position [31, 0]
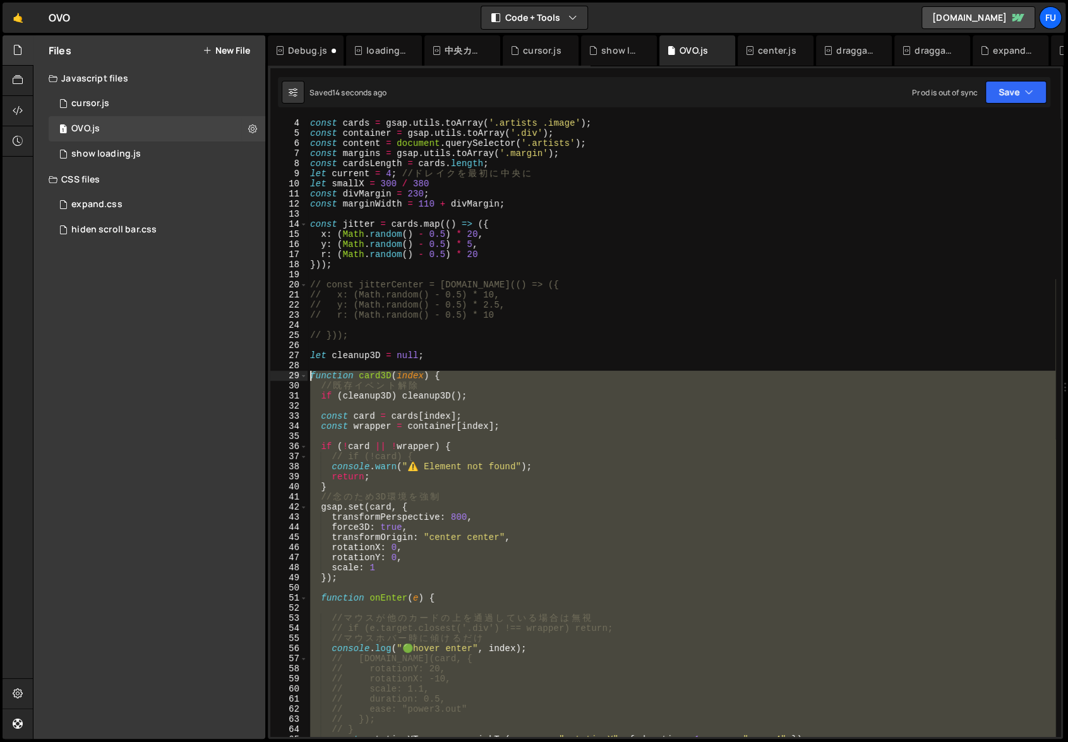
drag, startPoint x: 351, startPoint y: 379, endPoint x: 309, endPoint y: 375, distance: 41.3
click at [309, 375] on div "const cards = gsap . utils . toArray ( '.artists .image' ) ; const container = …" at bounding box center [682, 437] width 748 height 638
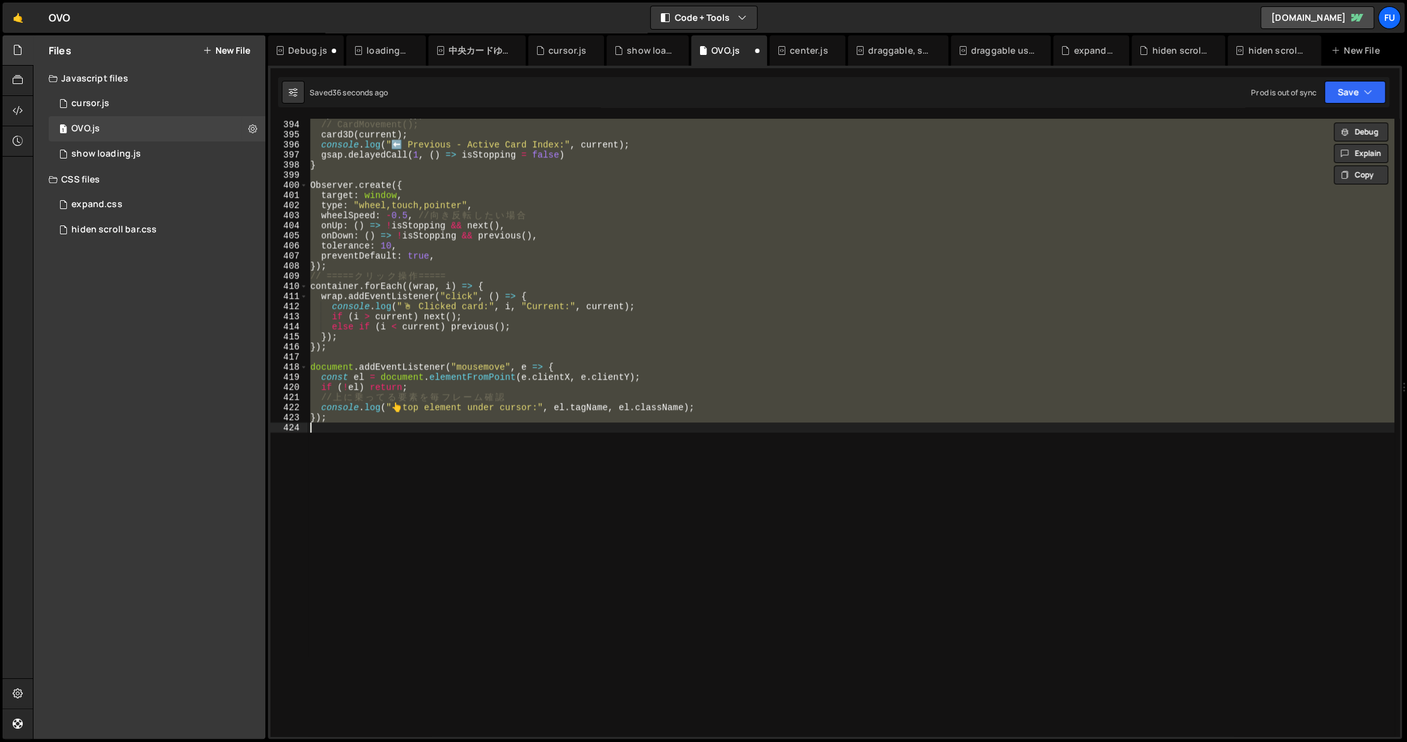
scroll to position [0, 0]
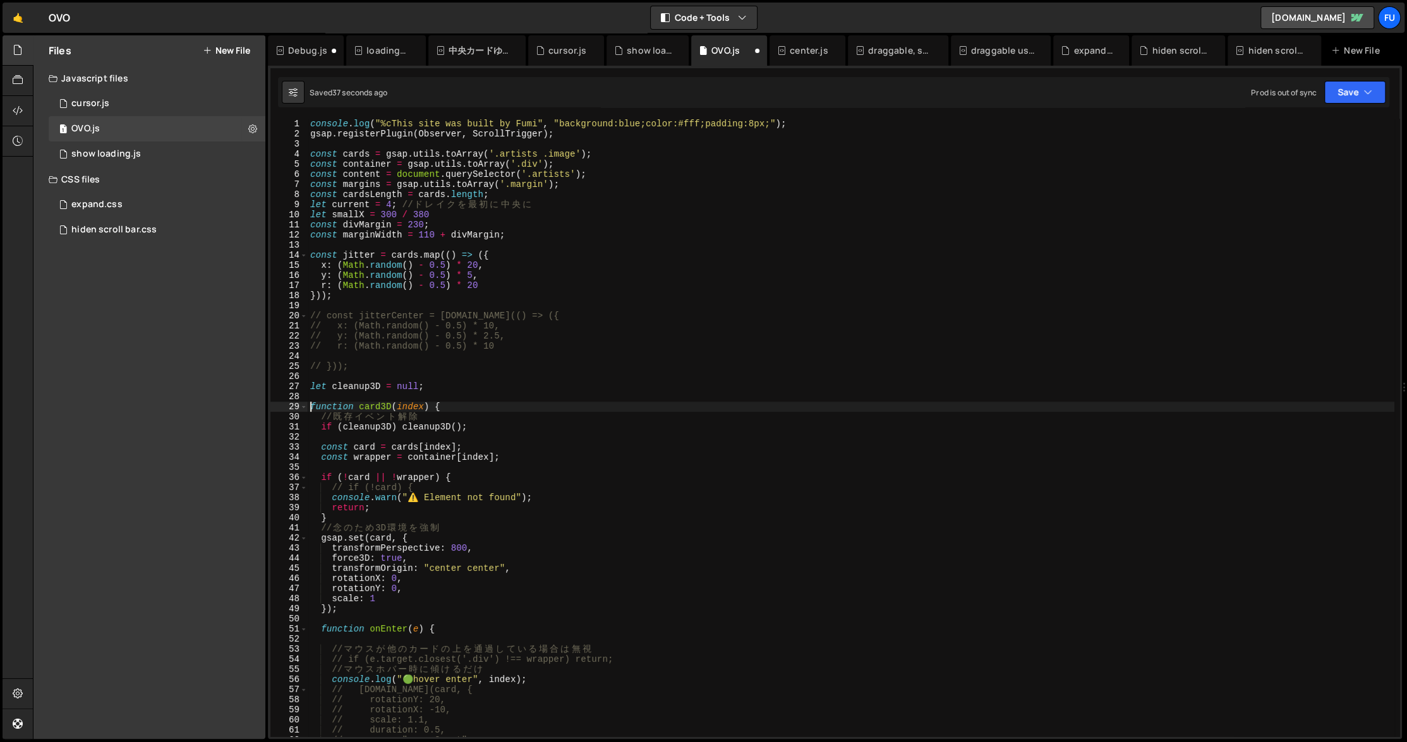
type textarea "});"
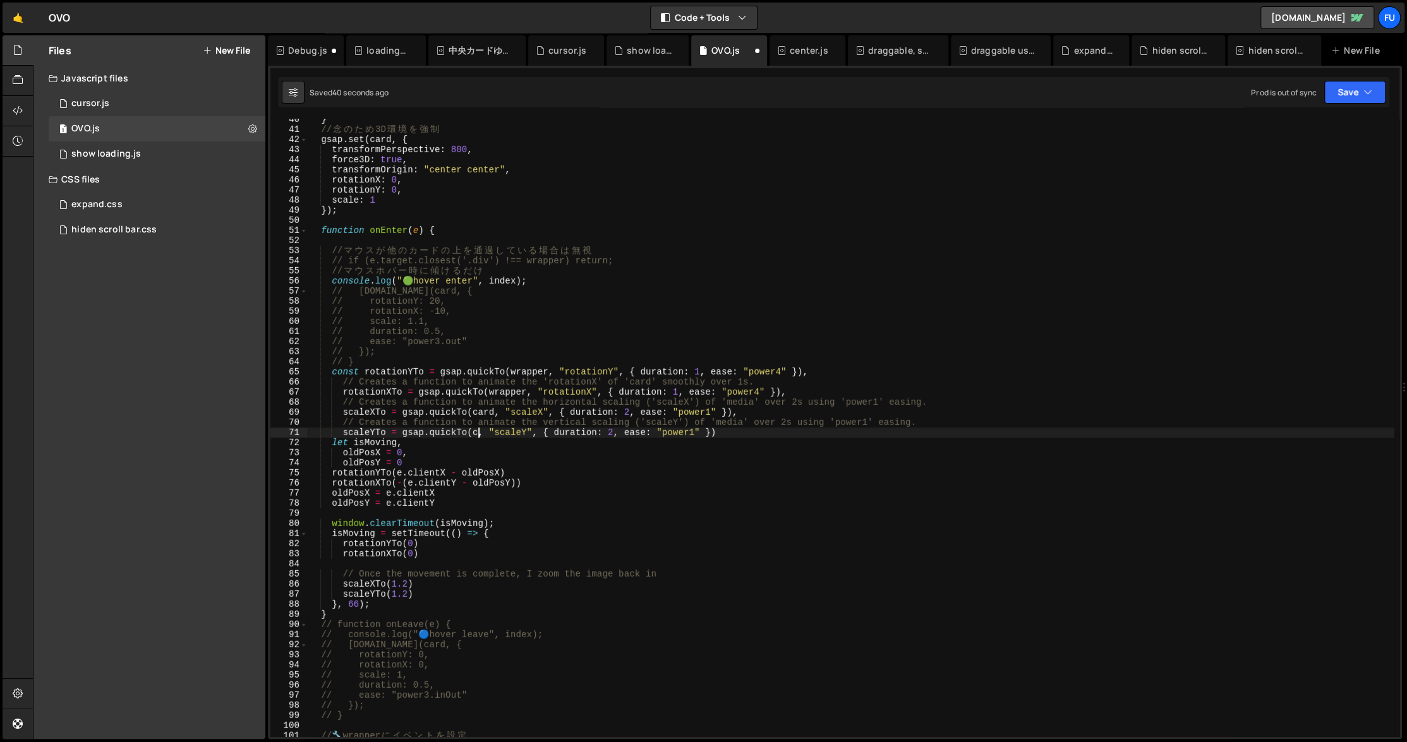
scroll to position [399, 0]
click at [811, 333] on div "} // 念 の た め 3D 環 境 を 強 制 gsap . set ( card , { transformPerspective : 800 , fo…" at bounding box center [851, 433] width 1086 height 638
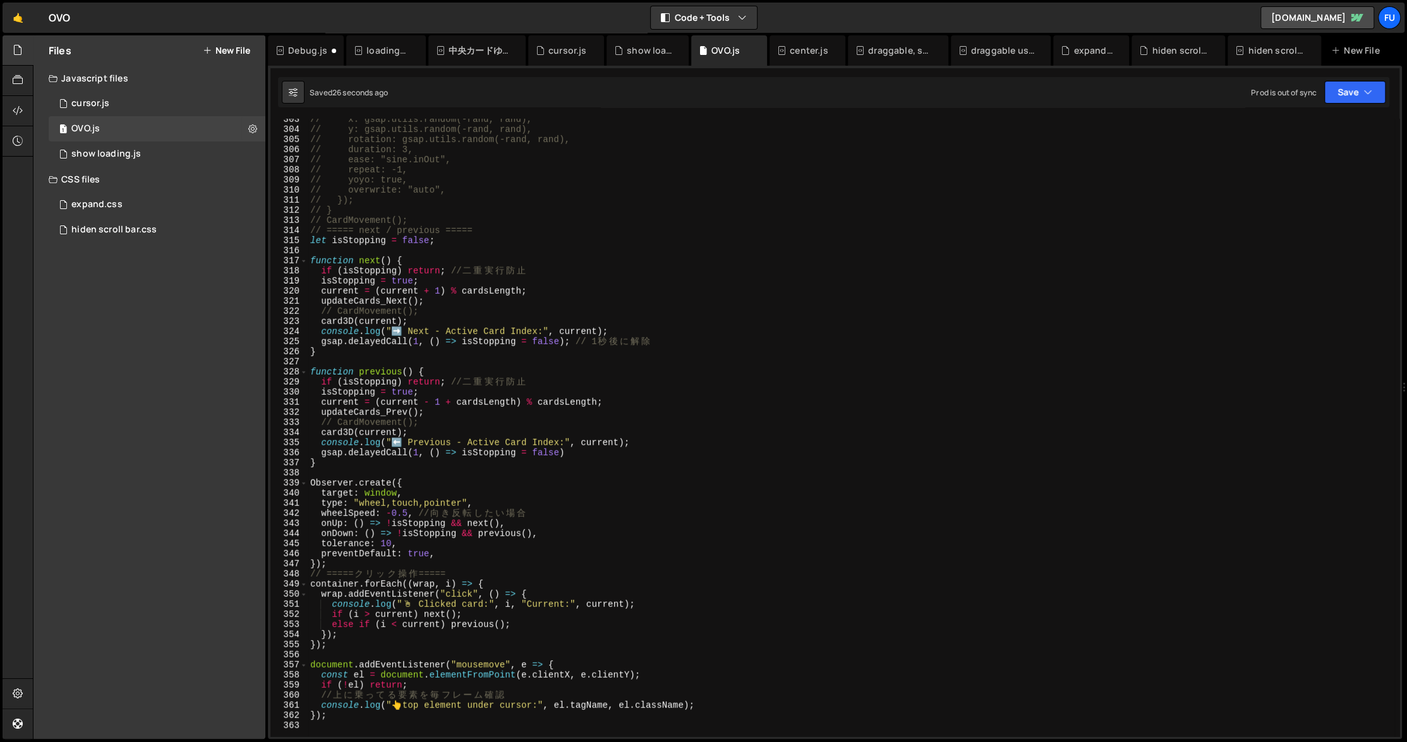
scroll to position [3067, 0]
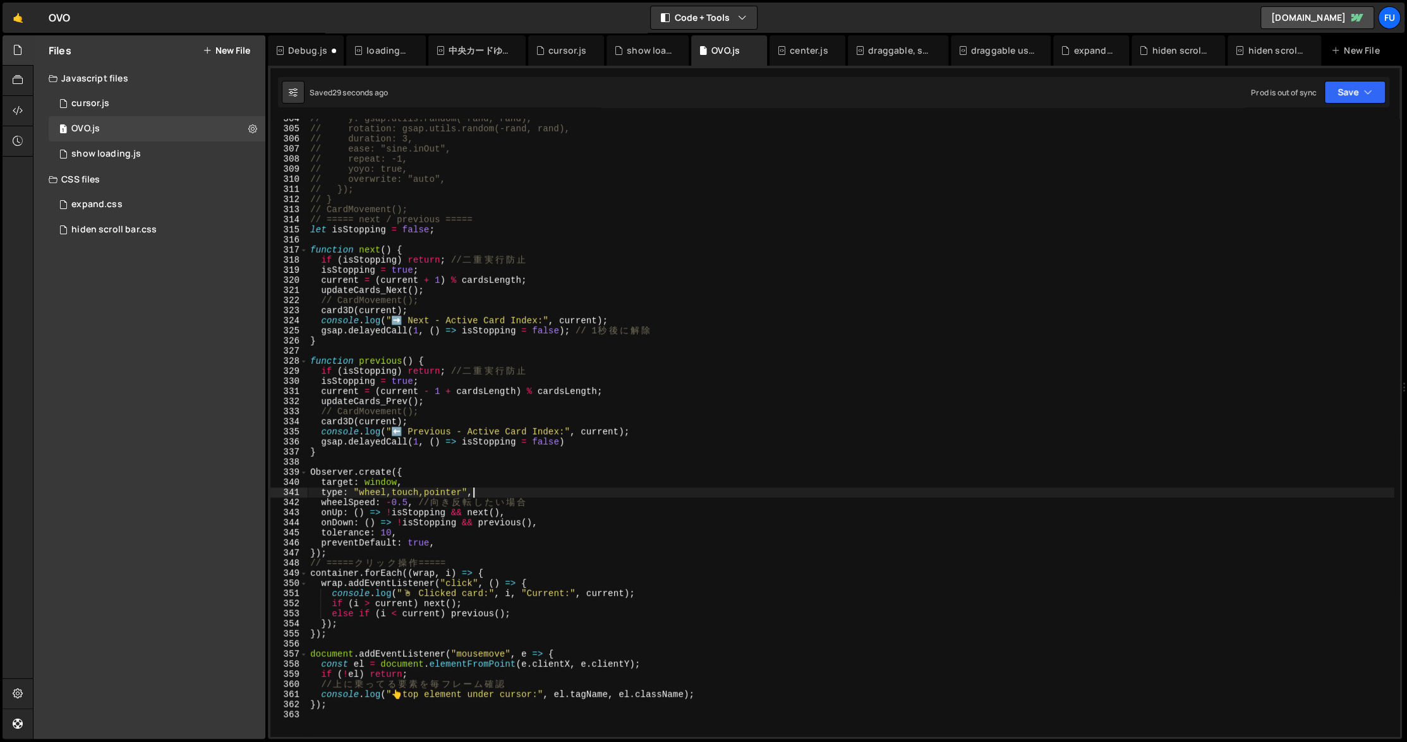
click at [512, 488] on div "// y: gsap.utils.random(-rand, rand), // rotation: gsap.utils.random(-rand, ran…" at bounding box center [851, 433] width 1086 height 638
click at [463, 487] on div "// y: gsap.utils.random(-rand, rand), // rotation: gsap.utils.random(-rand, ran…" at bounding box center [851, 433] width 1086 height 638
click at [455, 489] on div "// y: gsap.utils.random(-rand, rand), // rotation: gsap.utils.random(-rand, ran…" at bounding box center [851, 433] width 1086 height 638
type textarea "type: "wheel","
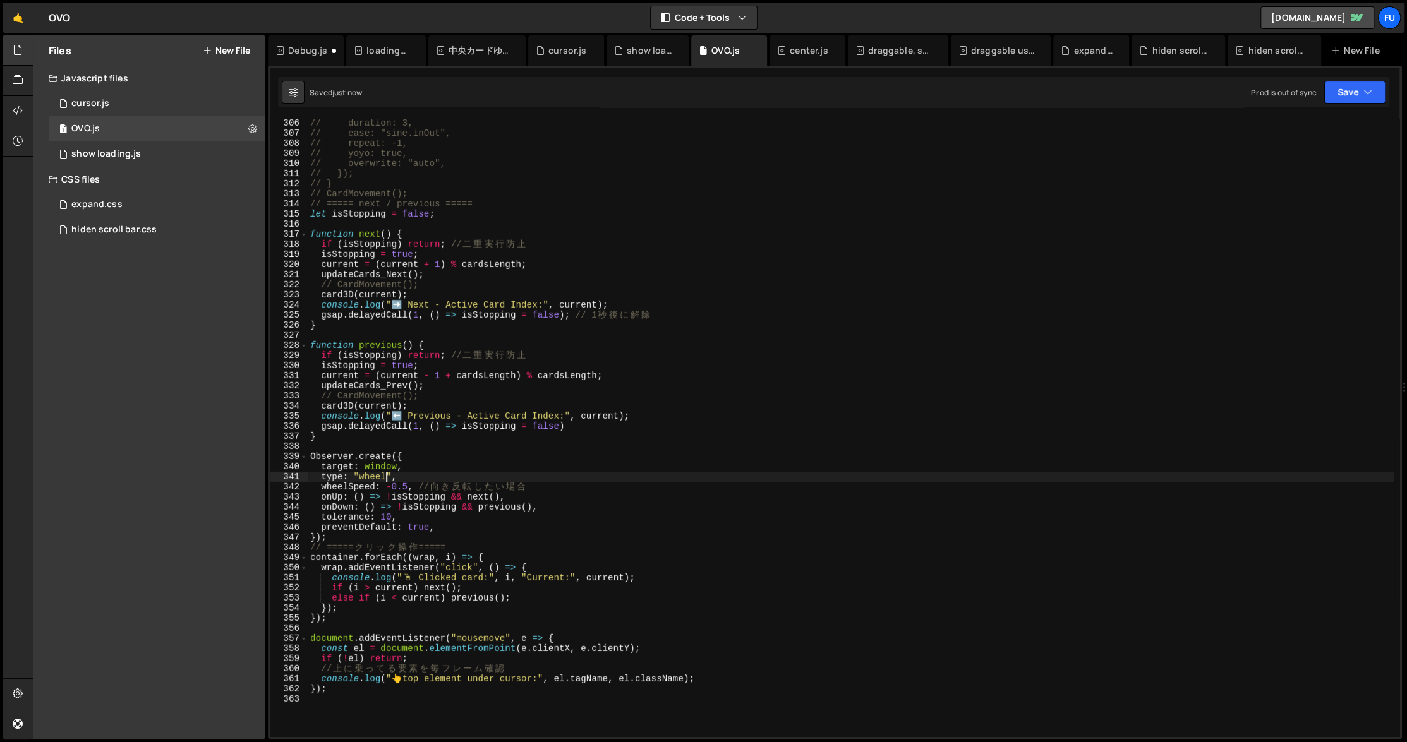
scroll to position [3082, 0]
click at [811, 81] on button "Save" at bounding box center [1354, 92] width 61 height 23
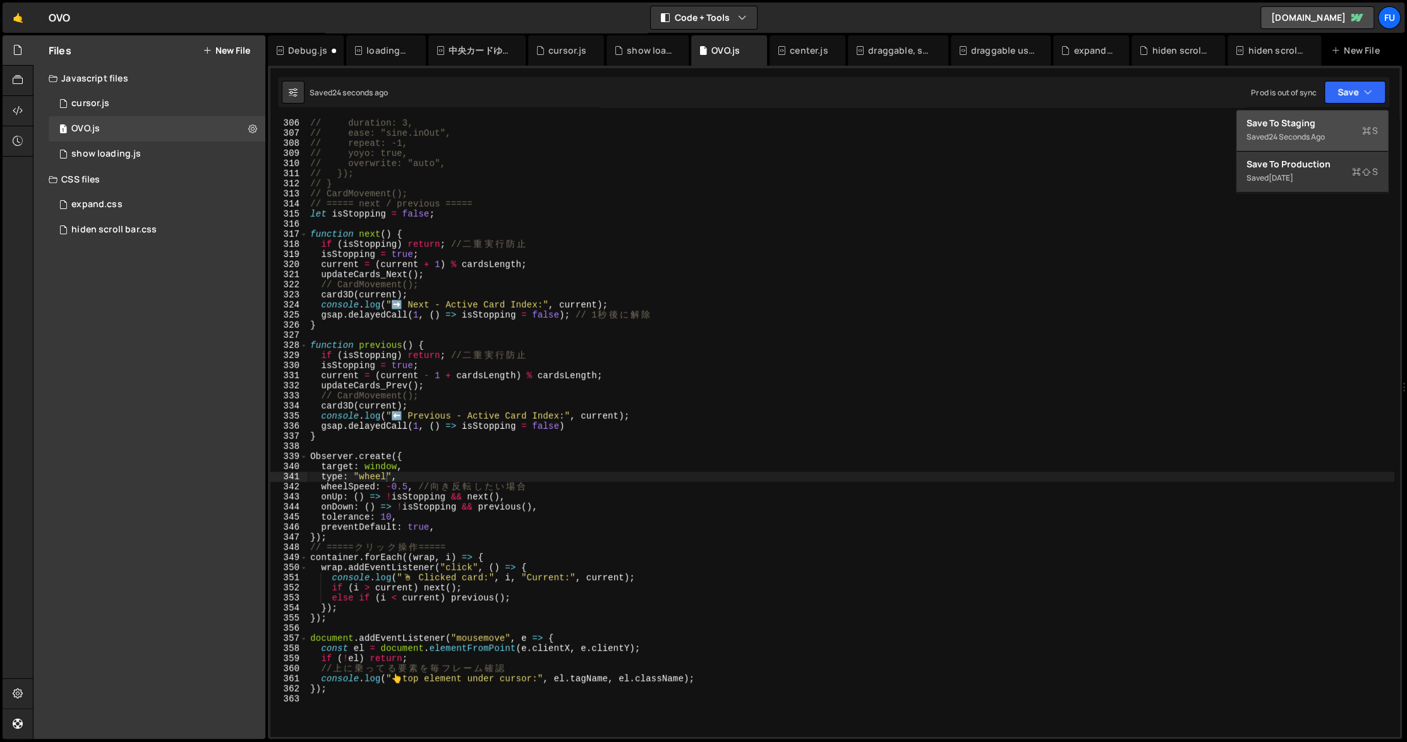
click at [811, 115] on button "Save to Staging S Saved 24 seconds ago" at bounding box center [1312, 131] width 152 height 41
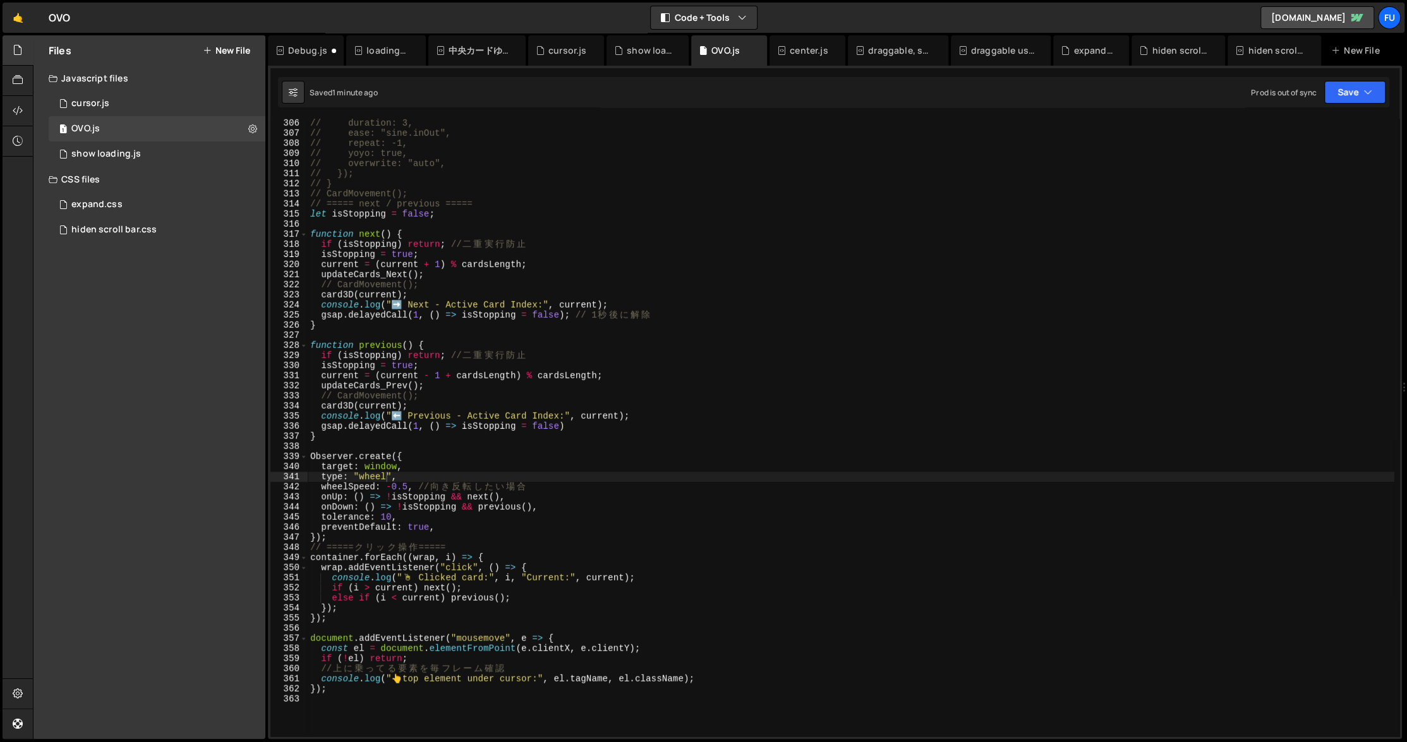
scroll to position [3099, 0]
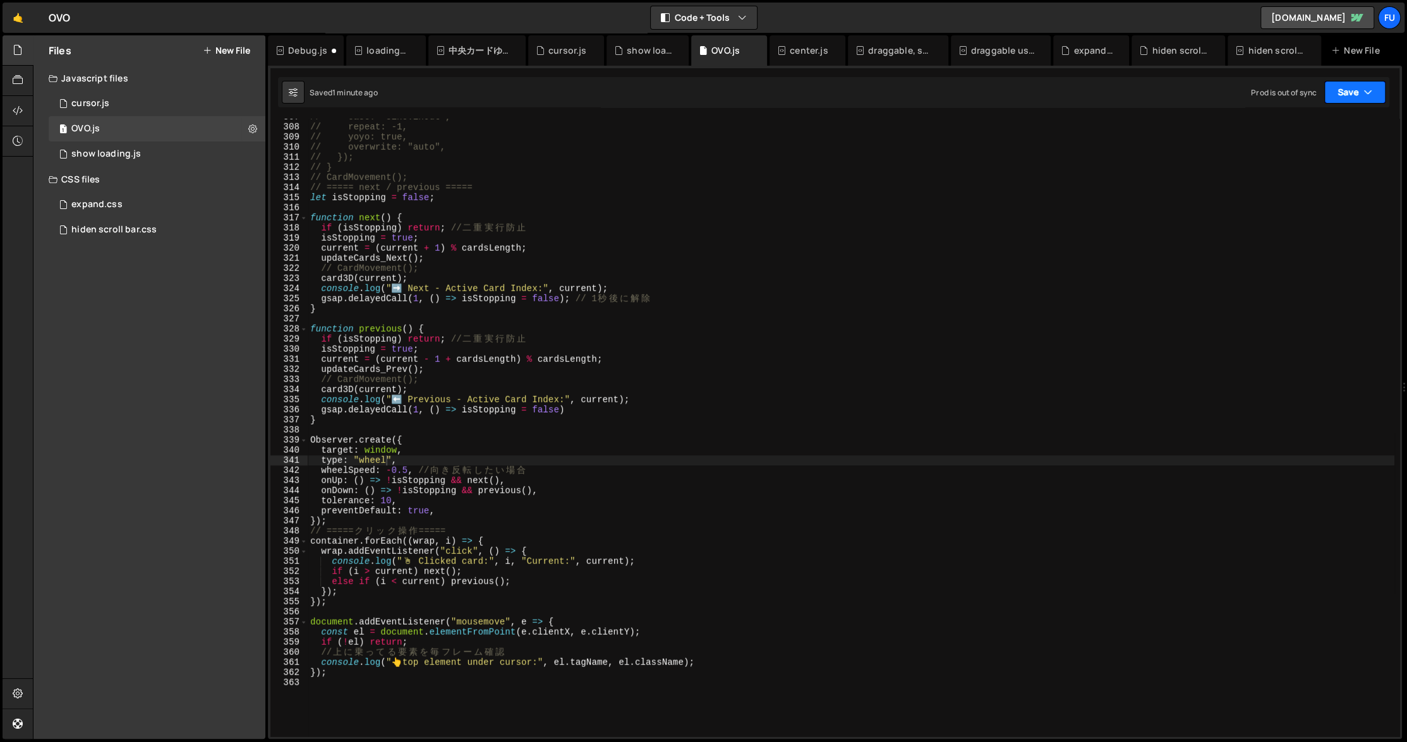
click at [811, 88] on button "Save" at bounding box center [1354, 92] width 61 height 23
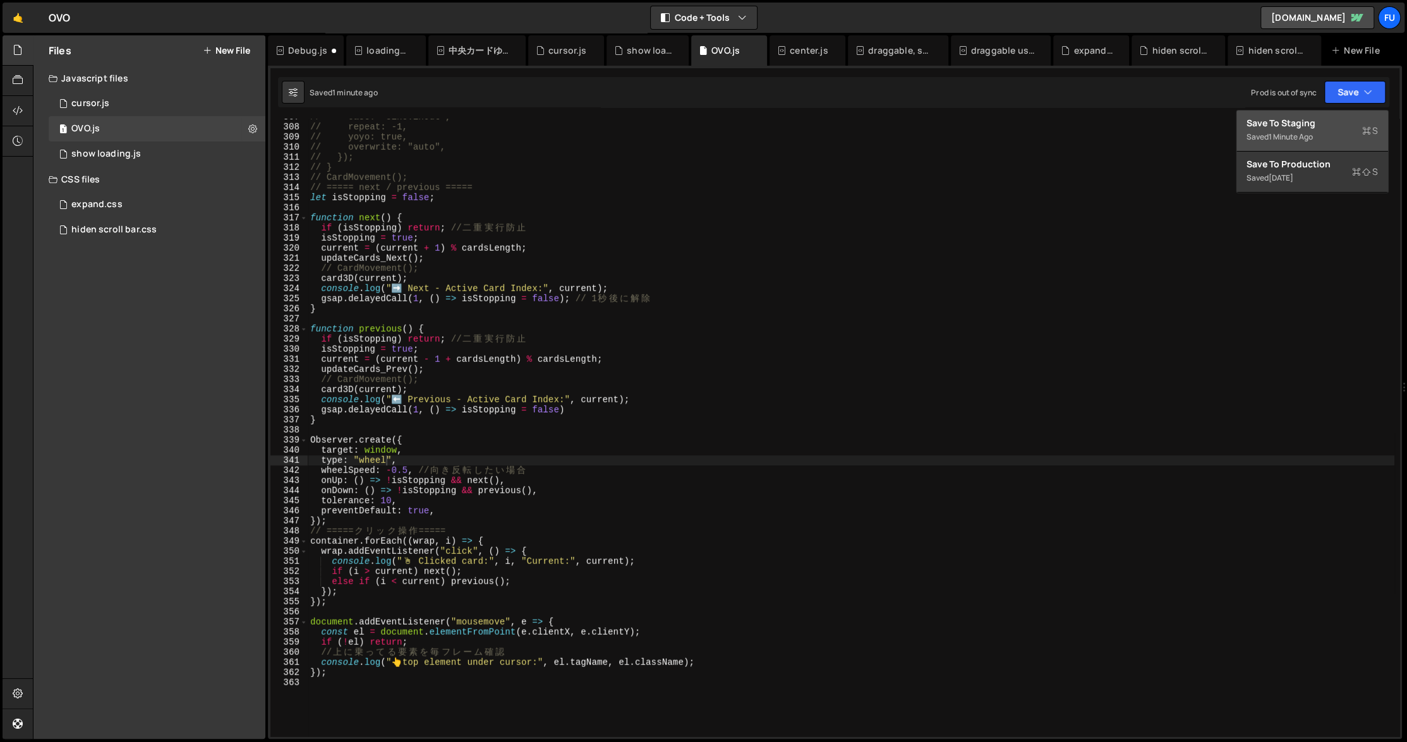
click at [811, 131] on div "Saved 1 minute ago" at bounding box center [1311, 136] width 131 height 15
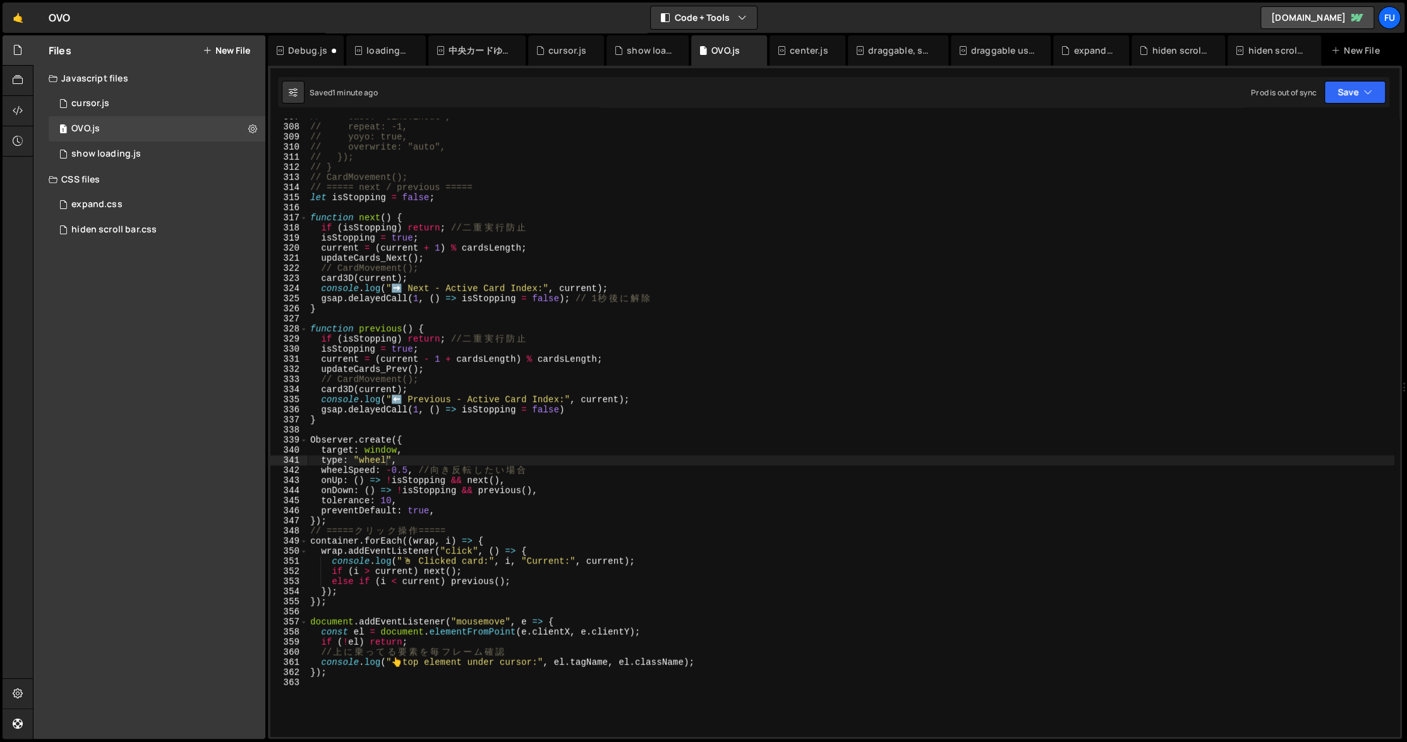
click at [524, 709] on div "// ease: "sine.inOut", // repeat: -1, // yoyo: true, // overwrite: "auto", // }…" at bounding box center [851, 431] width 1086 height 638
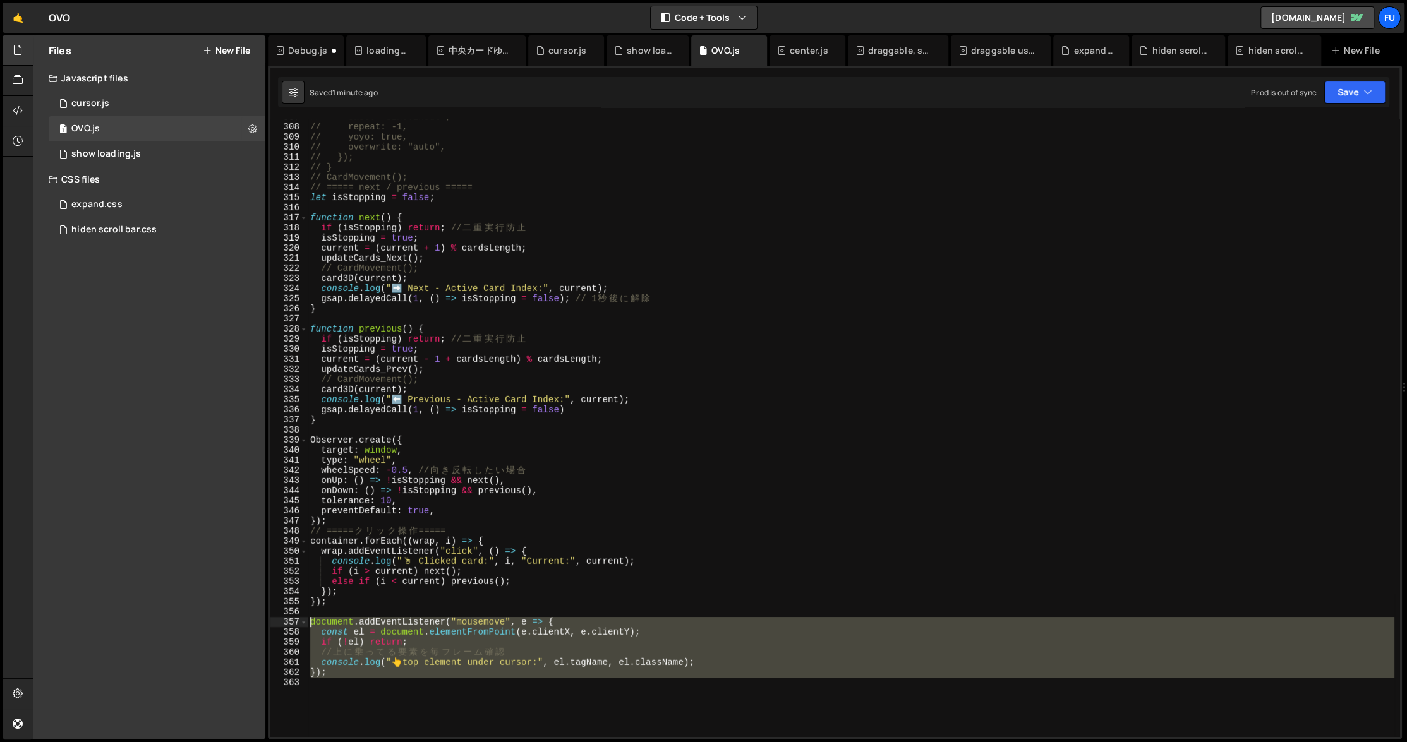
drag, startPoint x: 424, startPoint y: 683, endPoint x: 278, endPoint y: 618, distance: 160.3
click at [278, 618] on div "307 308 309 310 311 312 313 314 315 316 317 318 319 320 321 322 323 324 325 326…" at bounding box center [834, 428] width 1129 height 618
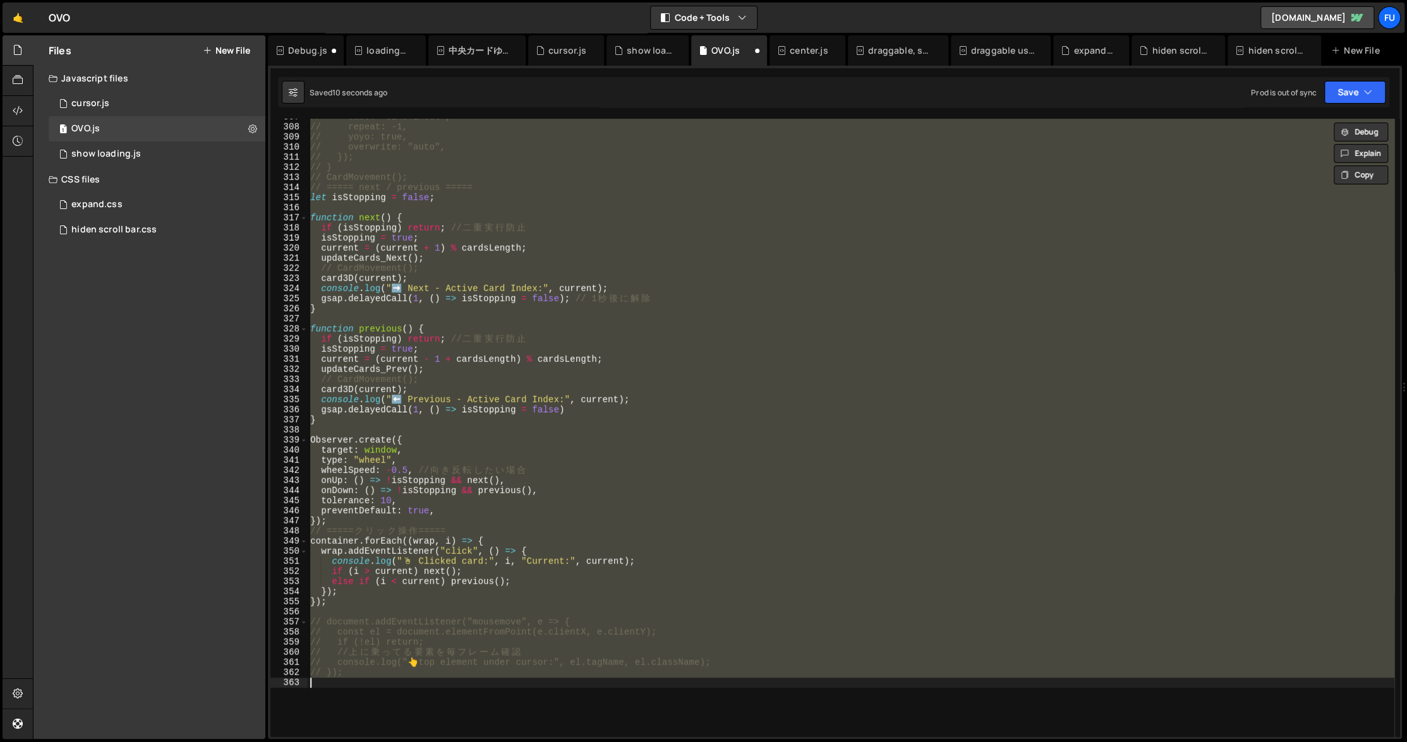
type textarea "document.addEventListener("mousemove", e => {"
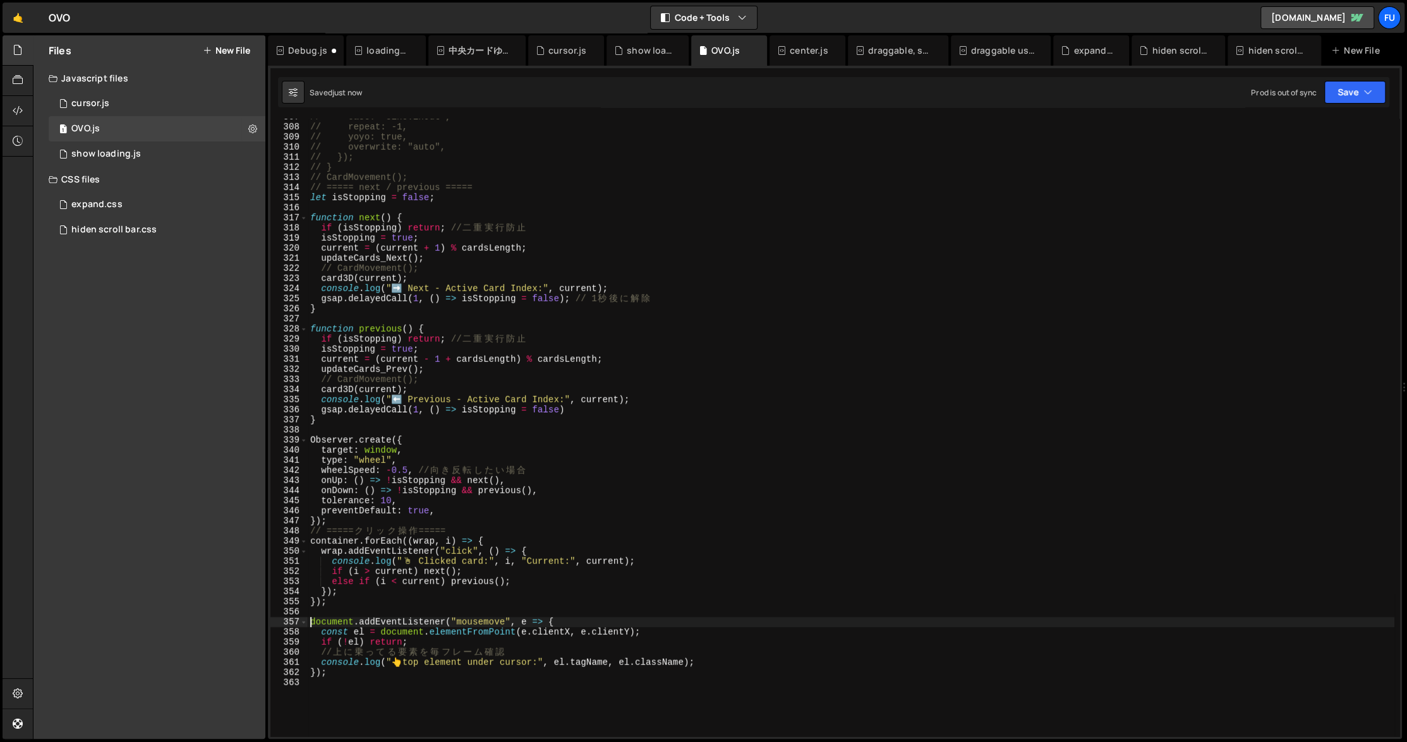
click at [810, 682] on div "// ease: "sine.inOut", // repeat: -1, // yoyo: true, // overwrite: "auto", // }…" at bounding box center [851, 431] width 1086 height 638
drag, startPoint x: 784, startPoint y: 675, endPoint x: 733, endPoint y: 645, distance: 59.7
click at [733, 645] on div "// ease: "sine.inOut", // repeat: -1, // yoyo: true, // overwrite: "auto", // }…" at bounding box center [851, 431] width 1086 height 638
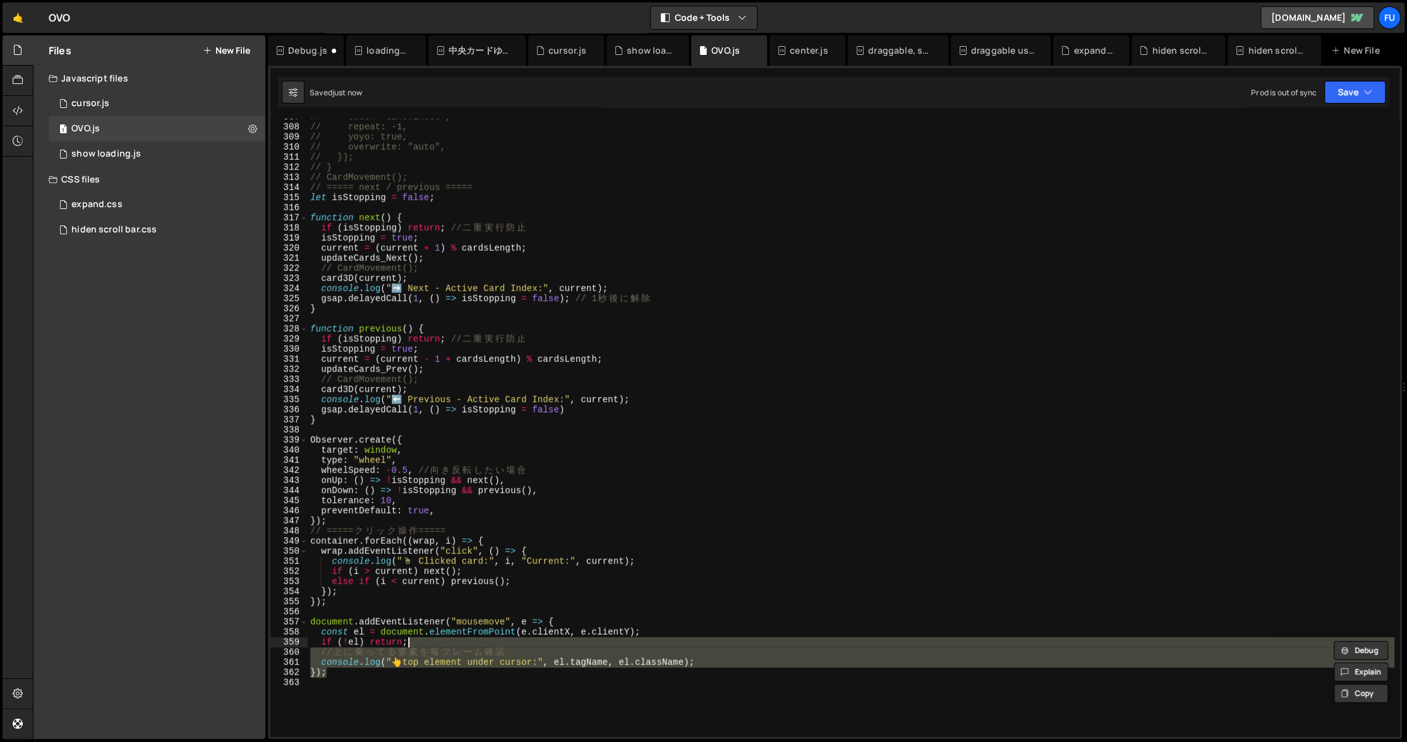
click at [733, 649] on div "// ease: "sine.inOut", // repeat: -1, // yoyo: true, // overwrite: "auto", // }…" at bounding box center [851, 428] width 1086 height 618
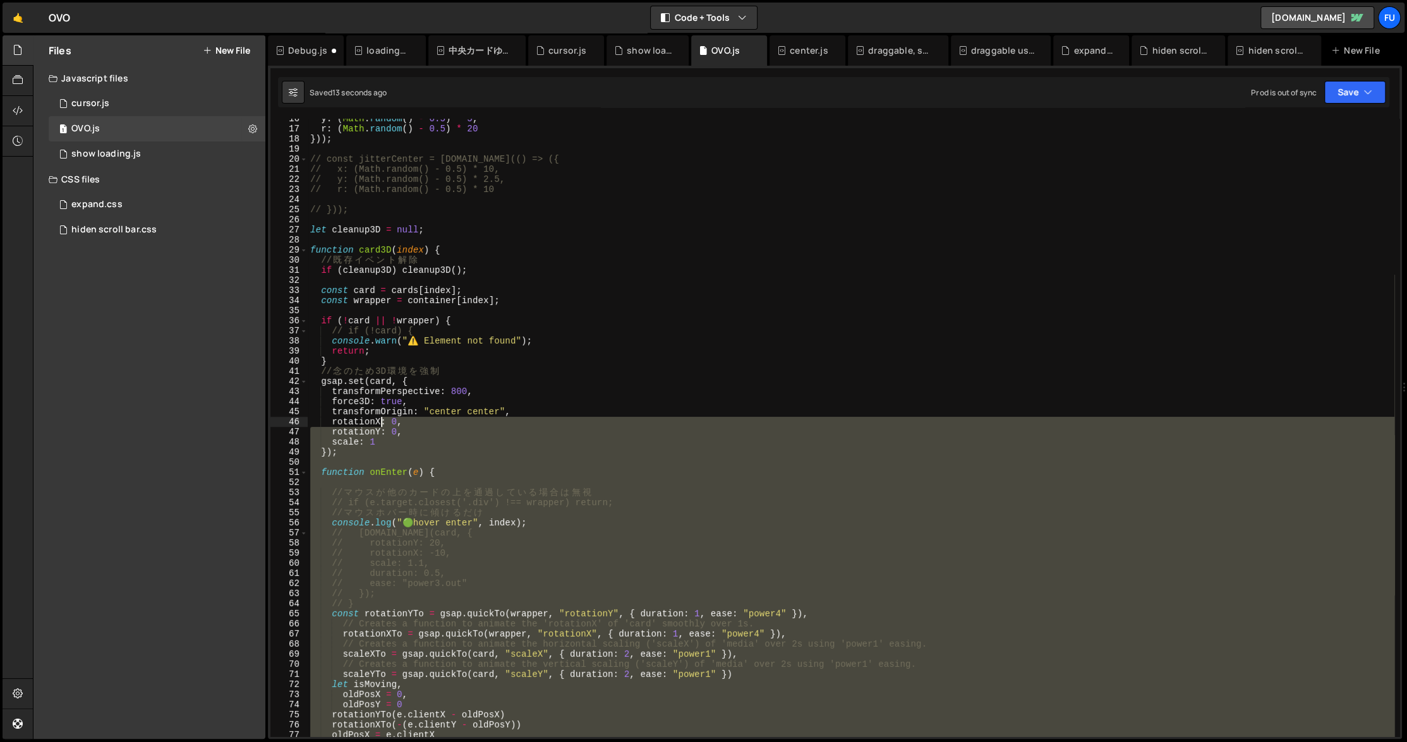
scroll to position [0, 0]
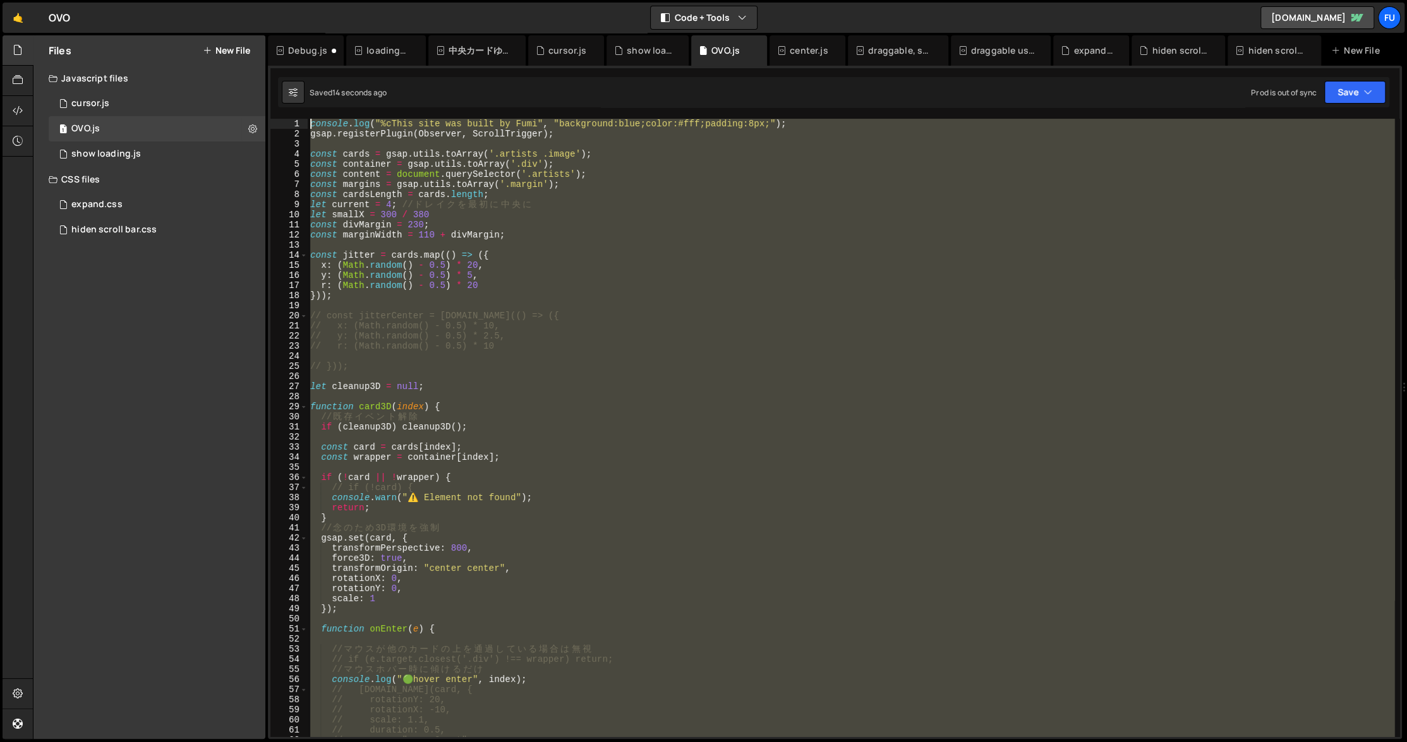
drag, startPoint x: 525, startPoint y: 709, endPoint x: 422, endPoint y: 208, distance: 512.1
click at [271, 100] on div "XXXXXXXXXXXXXXXXXXXXXXXXXXXXXXXXXXXXXXXXXXXXXXXXXXXXXXXXXXXXXXXXXXXXXXXXXXXXXXX…" at bounding box center [835, 402] width 1134 height 673
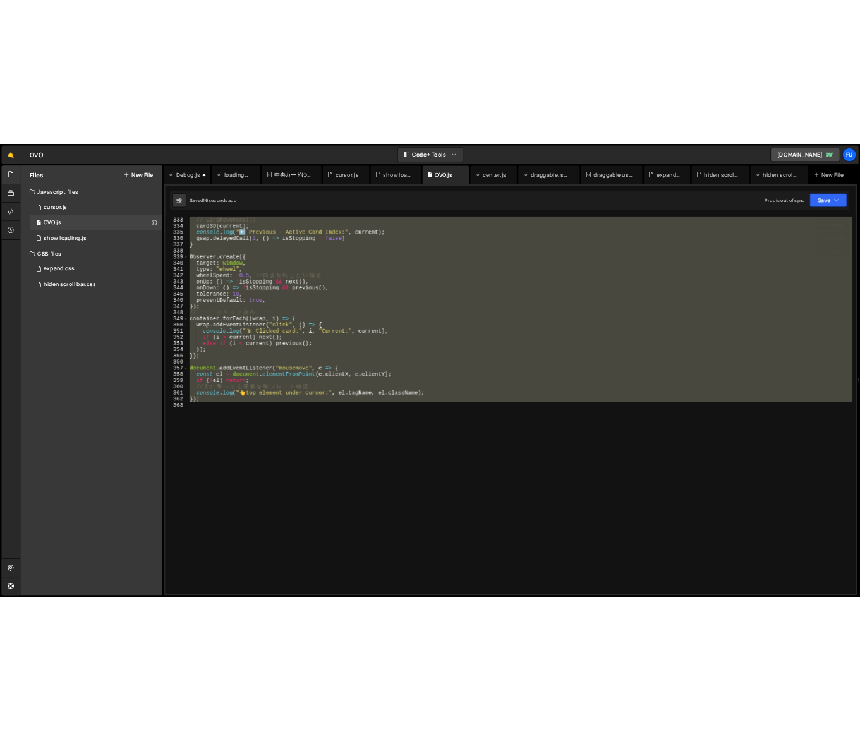
scroll to position [3354, 0]
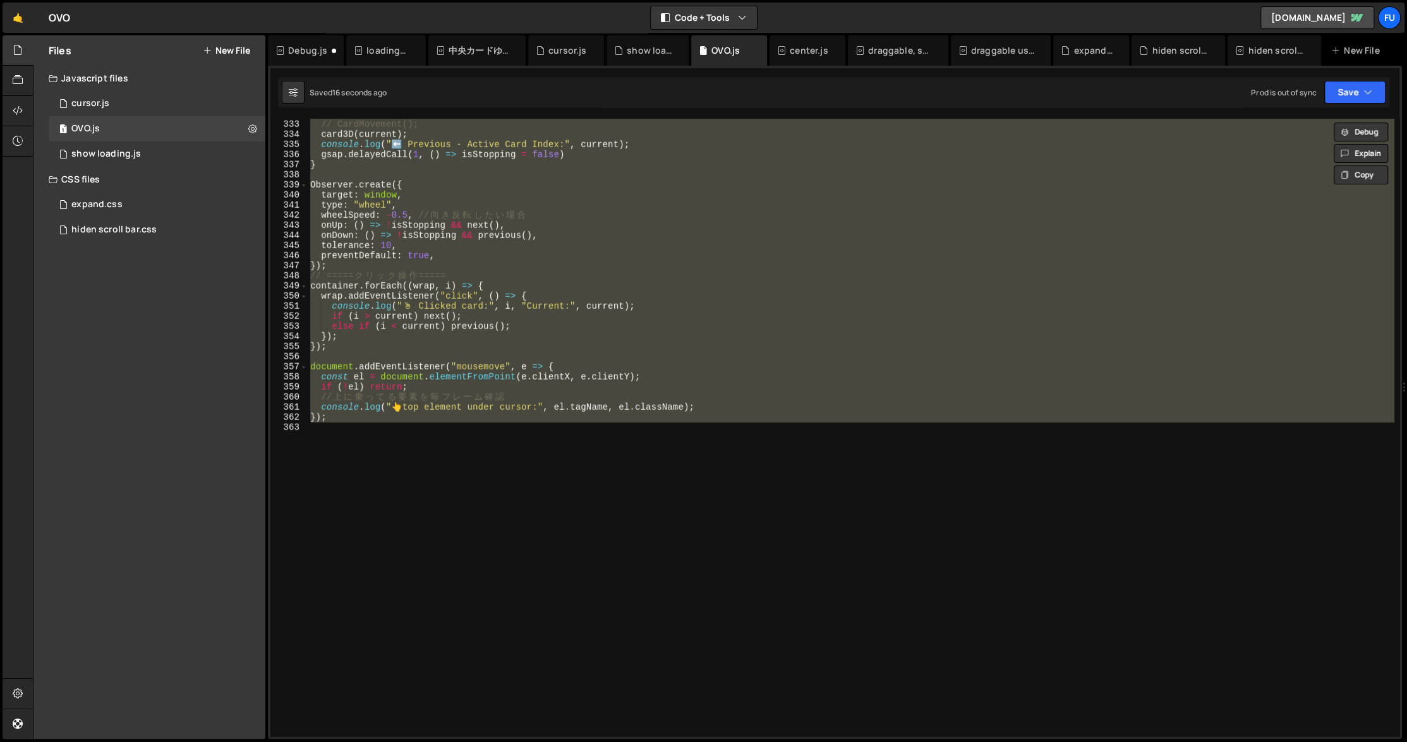
click at [412, 378] on div "updateCards_Prev ( ) ; // CardMovement(); card3D ( current ) ; console . log ( …" at bounding box center [851, 428] width 1086 height 638
type textarea "const el = document.elementFromPoint(e.clientX, e.clientY);"
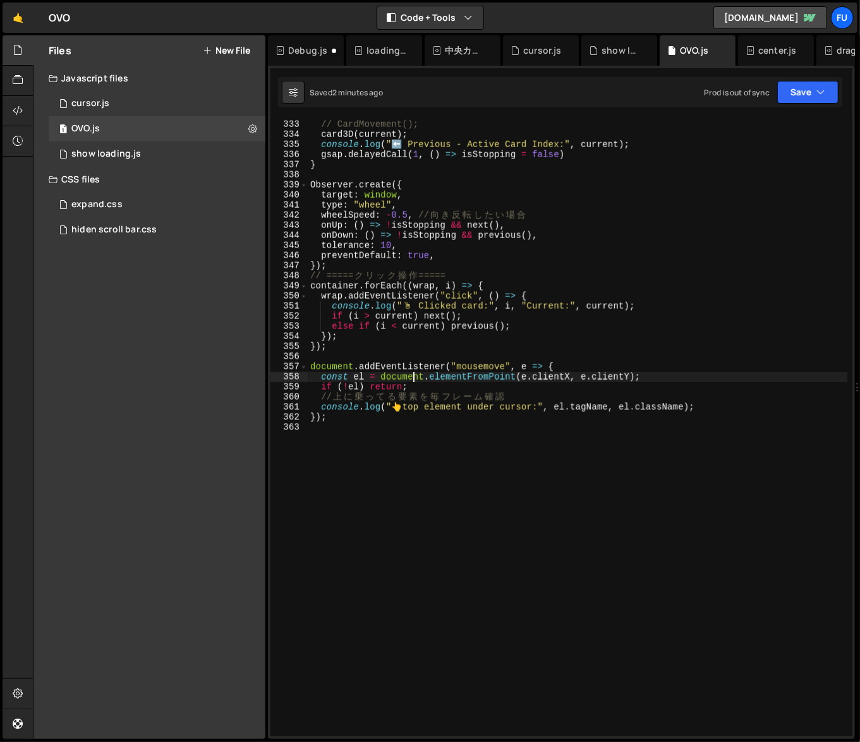
scroll to position [3375, 0]
click at [494, 438] on div "updateCards_Prev ( ) ; // CardMovement(); card3D ( current ) ; console . log ( …" at bounding box center [577, 428] width 539 height 638
click at [149, 241] on div "hiden scroll bar.css 0" at bounding box center [157, 229] width 217 height 25
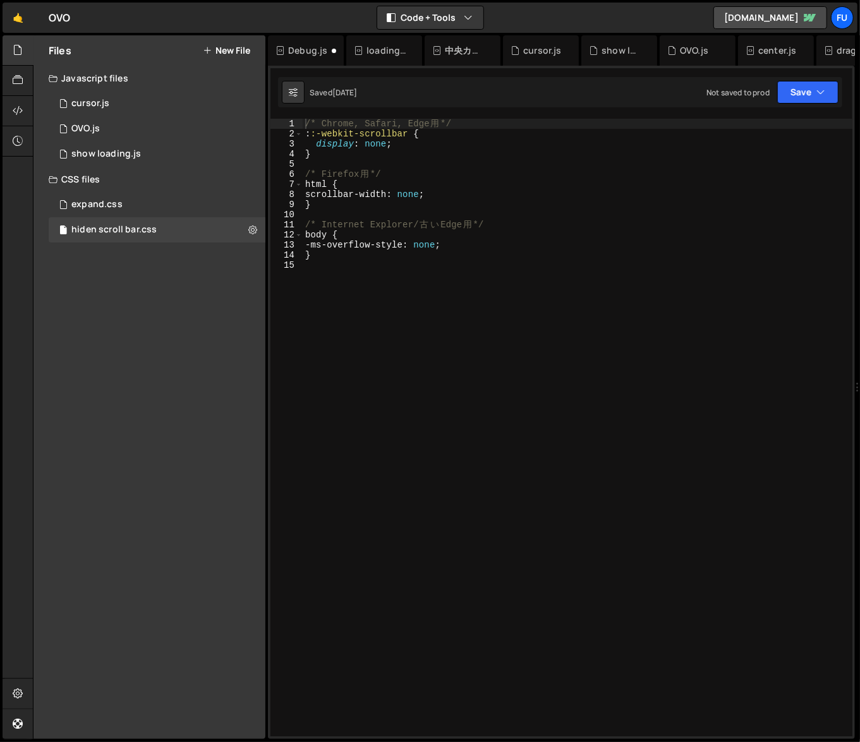
scroll to position [0, 0]
click at [102, 191] on div "CSS files" at bounding box center [149, 179] width 232 height 25
click at [103, 181] on div "CSS files" at bounding box center [149, 179] width 232 height 25
click at [102, 204] on div "expand.css" at bounding box center [96, 204] width 51 height 11
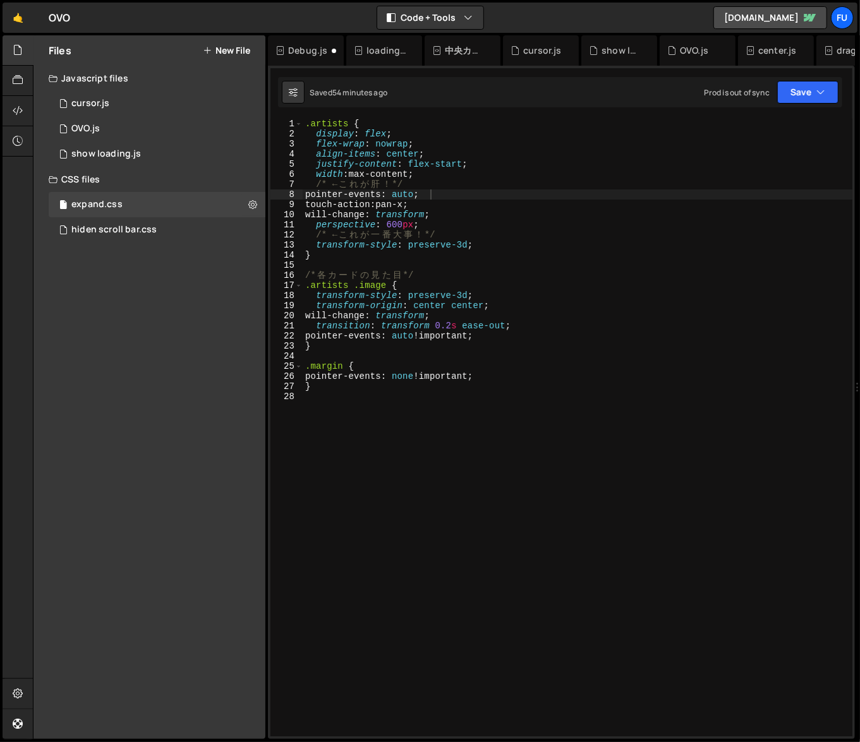
click at [563, 337] on div ".artists { display : flex ; flex-wrap : nowrap ; align-items : center ; justify…" at bounding box center [583, 438] width 561 height 638
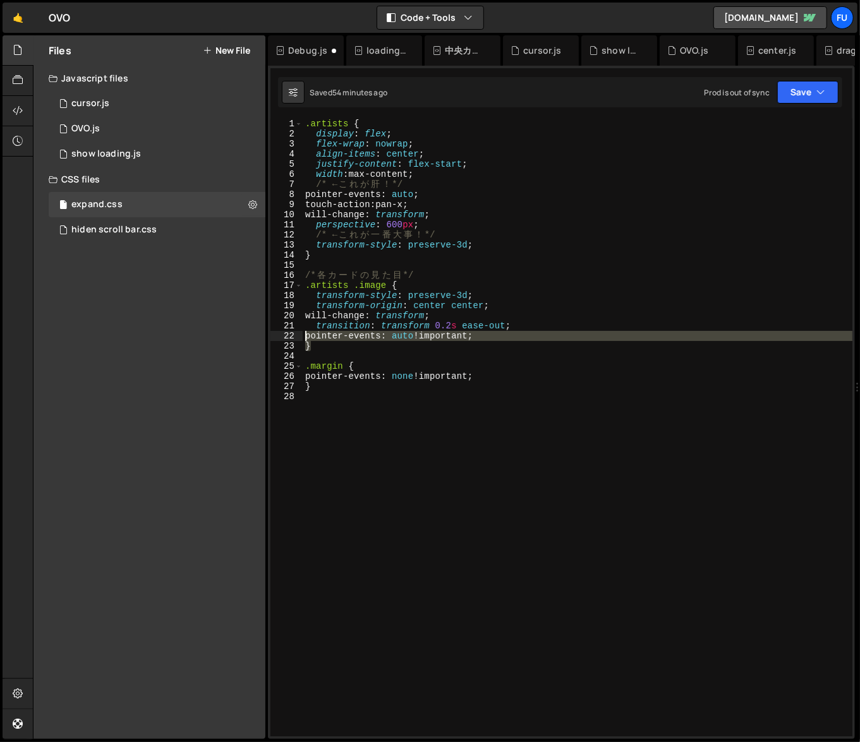
drag, startPoint x: 532, startPoint y: 345, endPoint x: 269, endPoint y: 338, distance: 262.9
click at [269, 338] on div "XXXXXXXXXXXXXXXXXXXXXXXXXXXXXXXXXXXXXXXXXXXXXXXXXXXXXXXXXXXXXXXXXXXXXXXXXXXXXXX…" at bounding box center [561, 402] width 587 height 673
type textarea "pointer-events: auto !important; }"
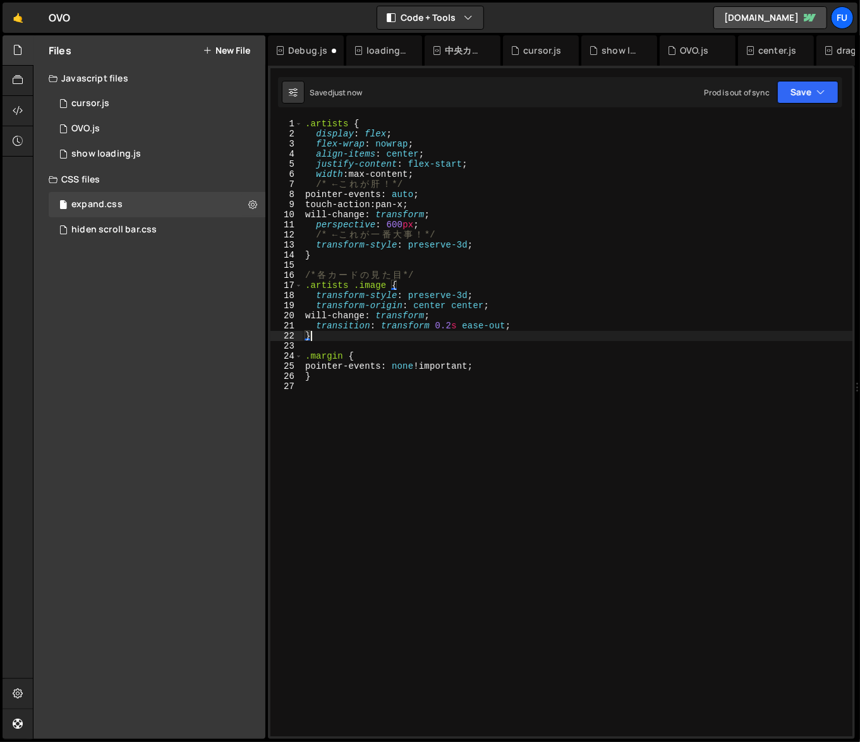
click at [424, 209] on div ".artists { display : flex ; flex-wrap : nowrap ; align-items : center ; justify…" at bounding box center [577, 438] width 549 height 638
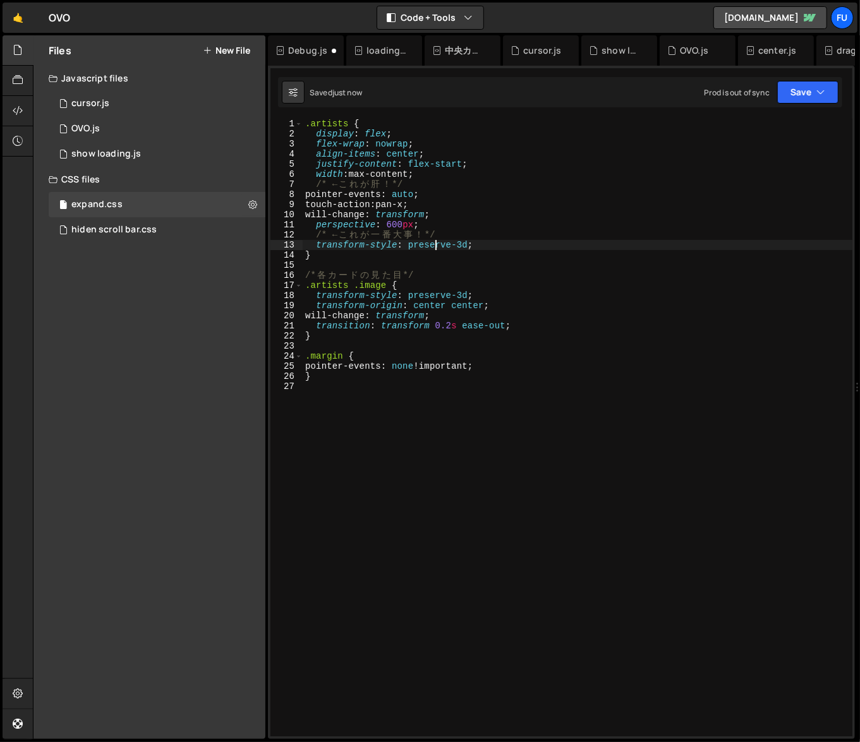
click at [437, 243] on div ".artists { display : flex ; flex-wrap : nowrap ; align-items : center ; justify…" at bounding box center [577, 438] width 549 height 638
click at [489, 244] on div ".artists { display : flex ; flex-wrap : nowrap ; align-items : center ; justify…" at bounding box center [577, 438] width 549 height 638
click at [425, 195] on div ".artists { display : flex ; flex-wrap : nowrap ; align-items : center ; justify…" at bounding box center [577, 438] width 549 height 638
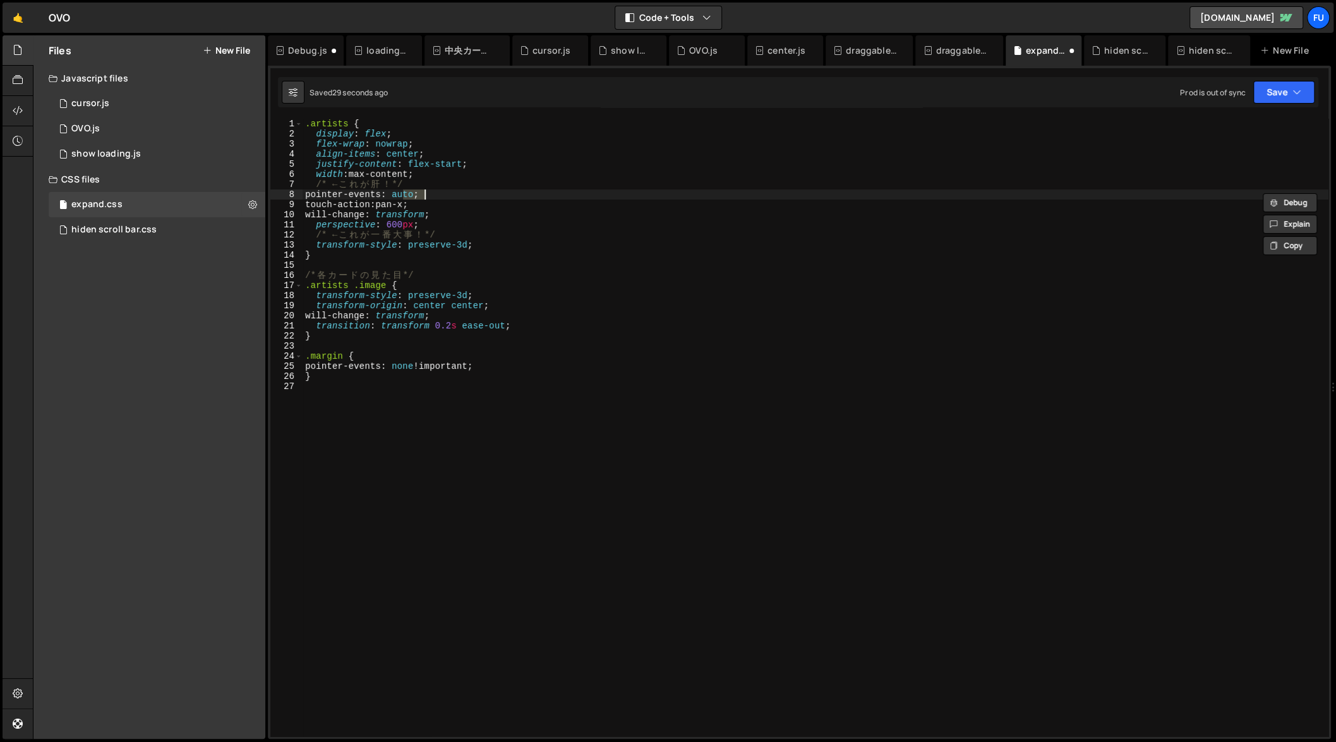
click at [561, 236] on div ".artists { display : flex ; flex-wrap : nowrap ; align-items : center ; justify…" at bounding box center [816, 438] width 1026 height 638
type textarea "}"
type textarea "pointer-events: auto !important; }"
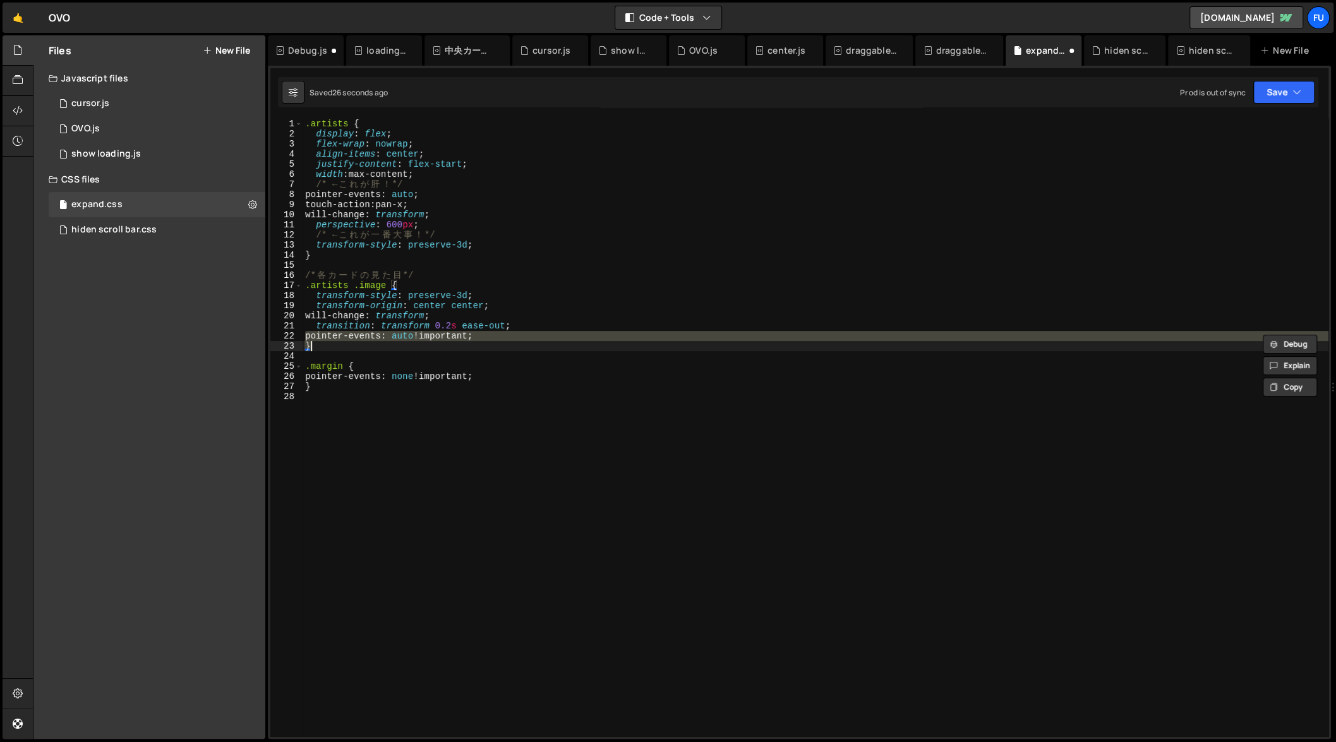
click at [507, 267] on div ".artists { display : flex ; flex-wrap : nowrap ; align-items : center ; justify…" at bounding box center [816, 438] width 1026 height 638
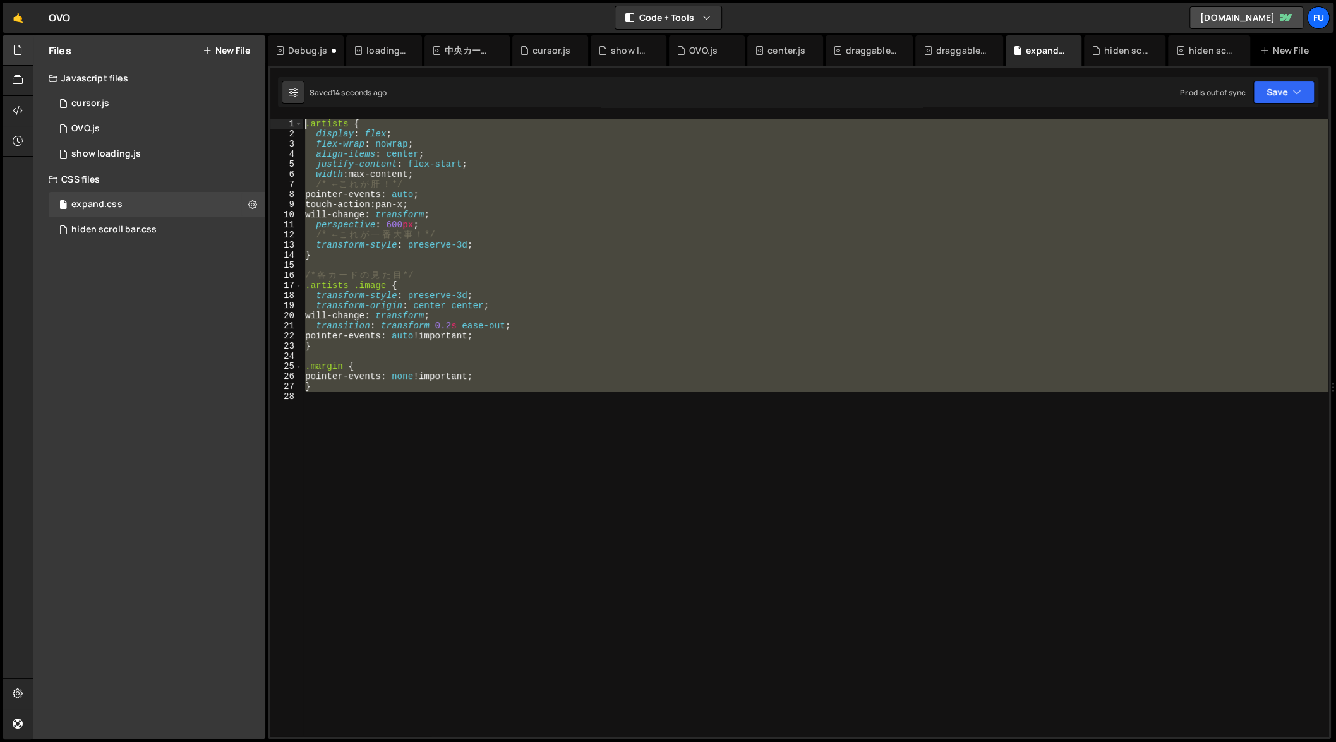
drag, startPoint x: 484, startPoint y: 435, endPoint x: 265, endPoint y: 87, distance: 411.3
click at [265, 87] on div "Files New File Javascript files 1 cursor.js 0 1 OVO.js 0 1 show loading.js 0" at bounding box center [684, 387] width 1303 height 704
type textarea ".artists { display: flex;"
click at [748, 493] on div ".artists { display : flex ; flex-wrap : nowrap ; align-items : center ; justify…" at bounding box center [816, 428] width 1026 height 618
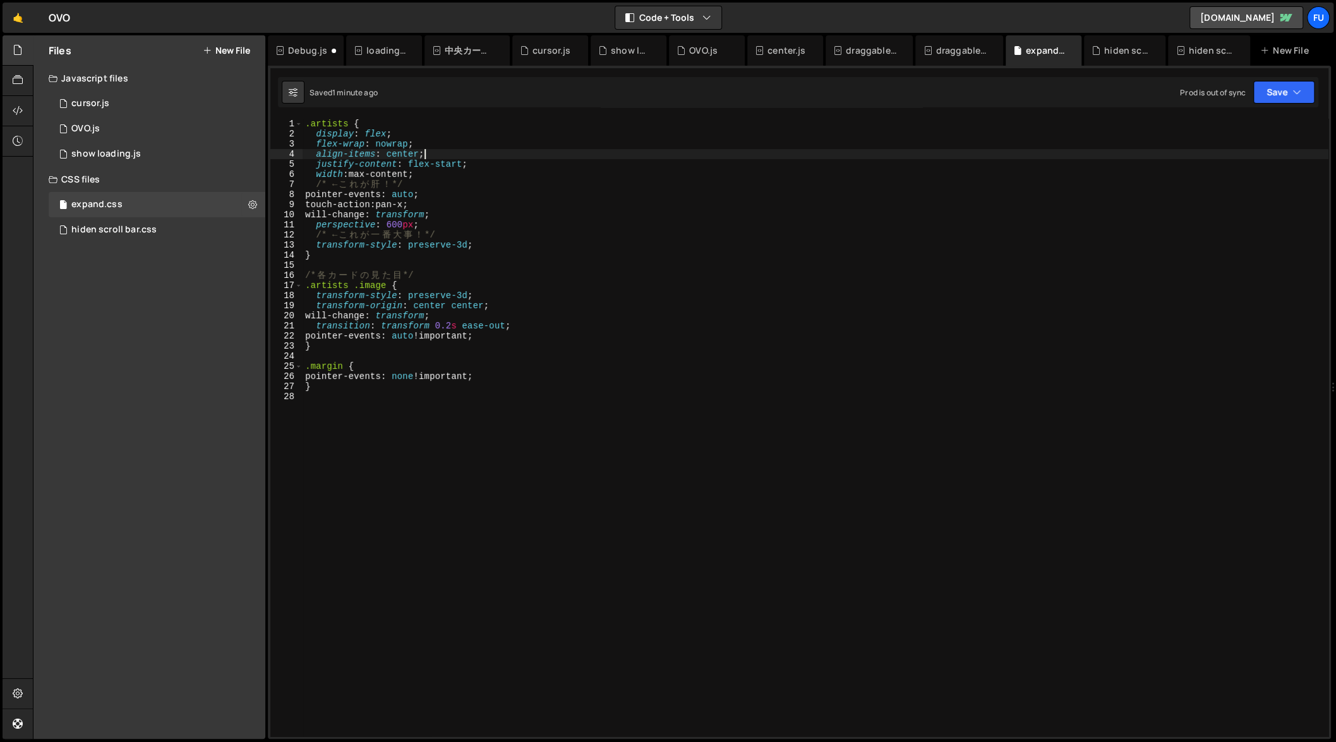
click at [555, 154] on div ".artists { display : flex ; flex-wrap : nowrap ; align-items : center ; justify…" at bounding box center [816, 438] width 1026 height 638
click at [149, 140] on div "1 OVO.js 0" at bounding box center [157, 128] width 217 height 25
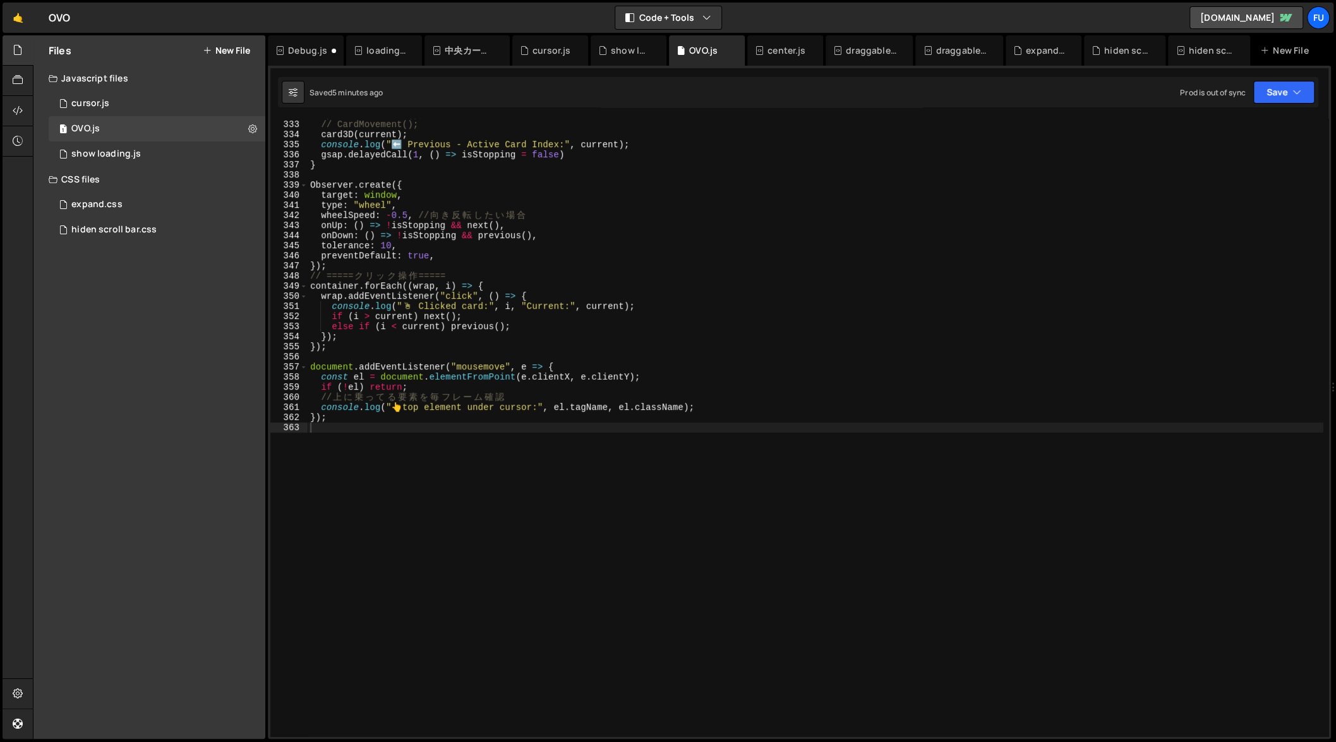
scroll to position [3932, 0]
click at [114, 198] on div "expand.css 0" at bounding box center [159, 204] width 221 height 25
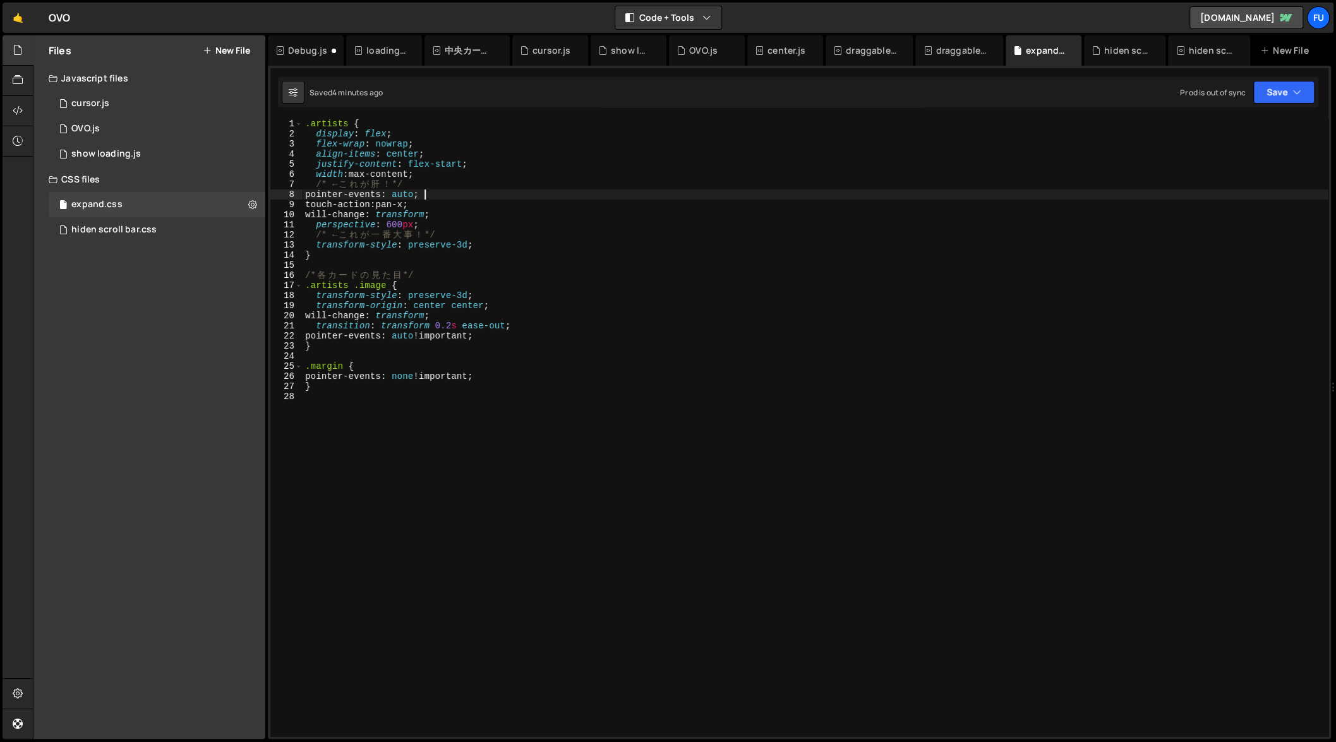
drag, startPoint x: 424, startPoint y: 195, endPoint x: 585, endPoint y: 186, distance: 161.3
click at [425, 195] on div ".artists { display : flex ; flex-wrap : nowrap ; align-items : center ; justify…" at bounding box center [816, 438] width 1026 height 638
type textarea "pointer-events: none;"
